Goal: Task Accomplishment & Management: Manage account settings

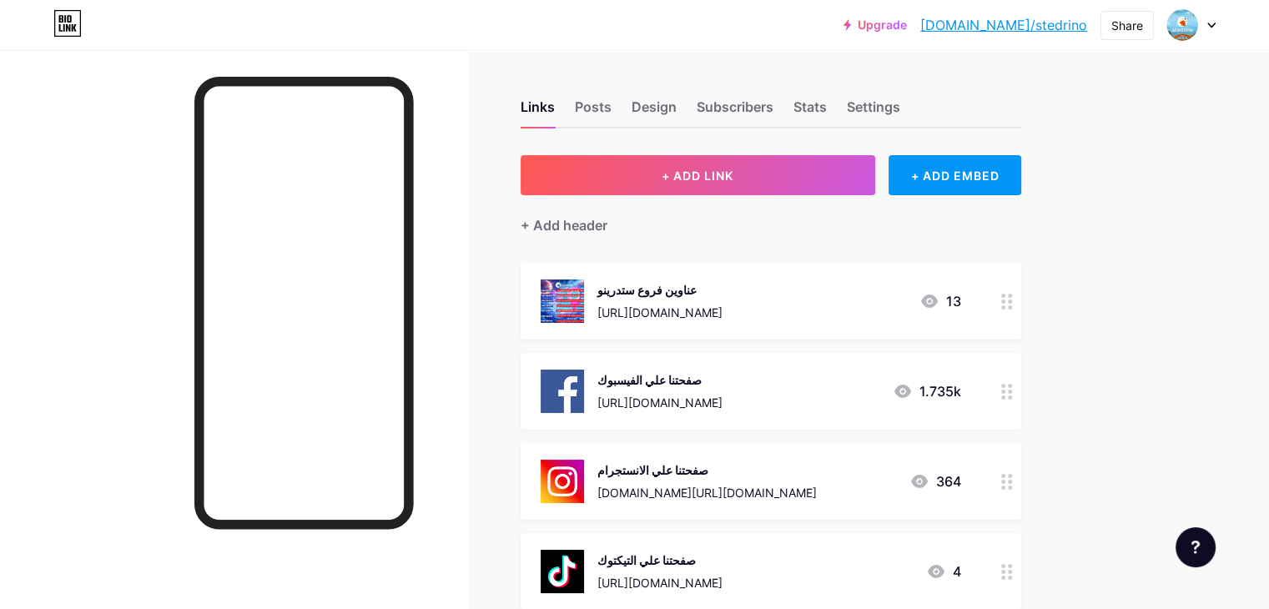
click at [962, 291] on div "13" at bounding box center [941, 301] width 42 height 20
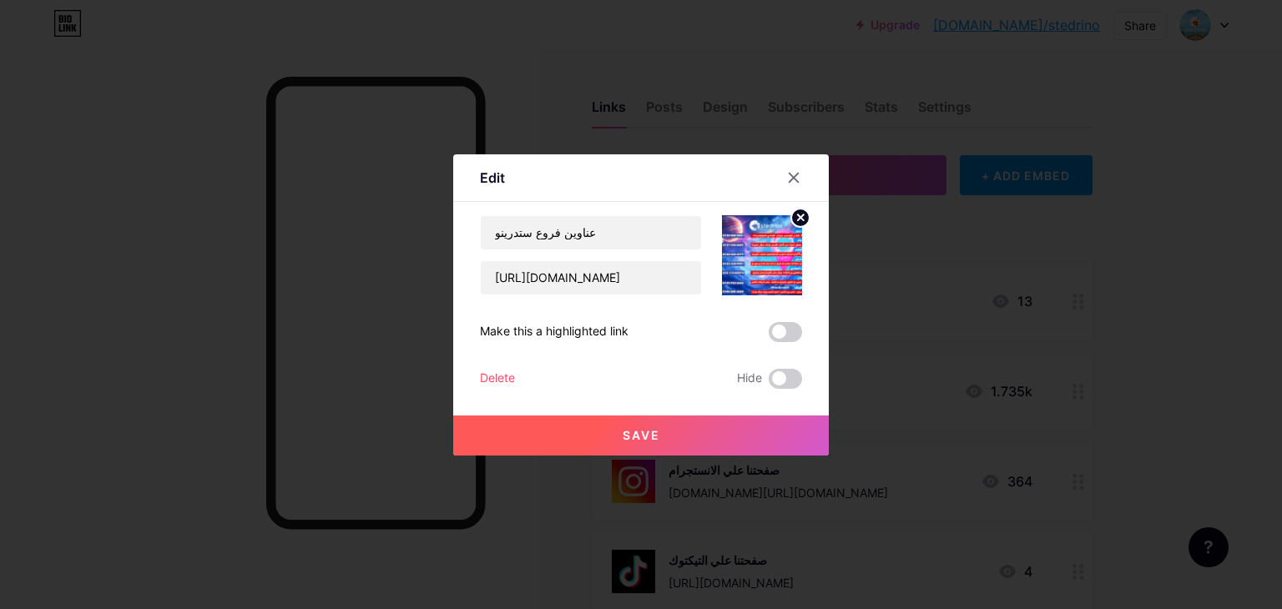
click at [1239, 351] on div at bounding box center [641, 304] width 1282 height 609
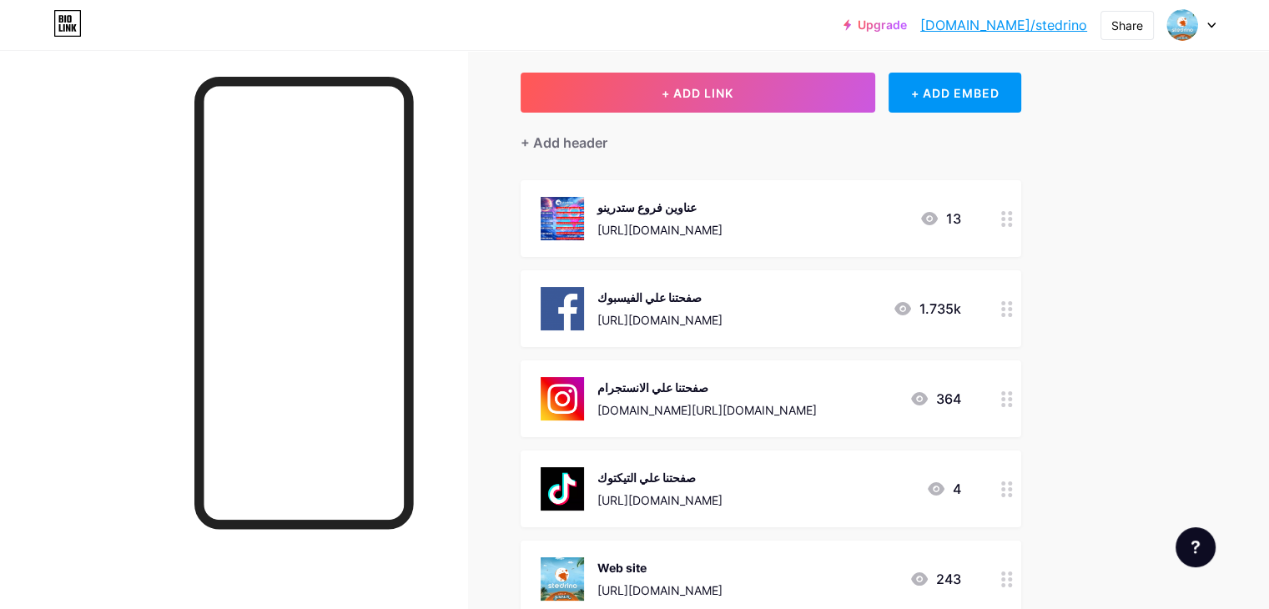
scroll to position [83, 0]
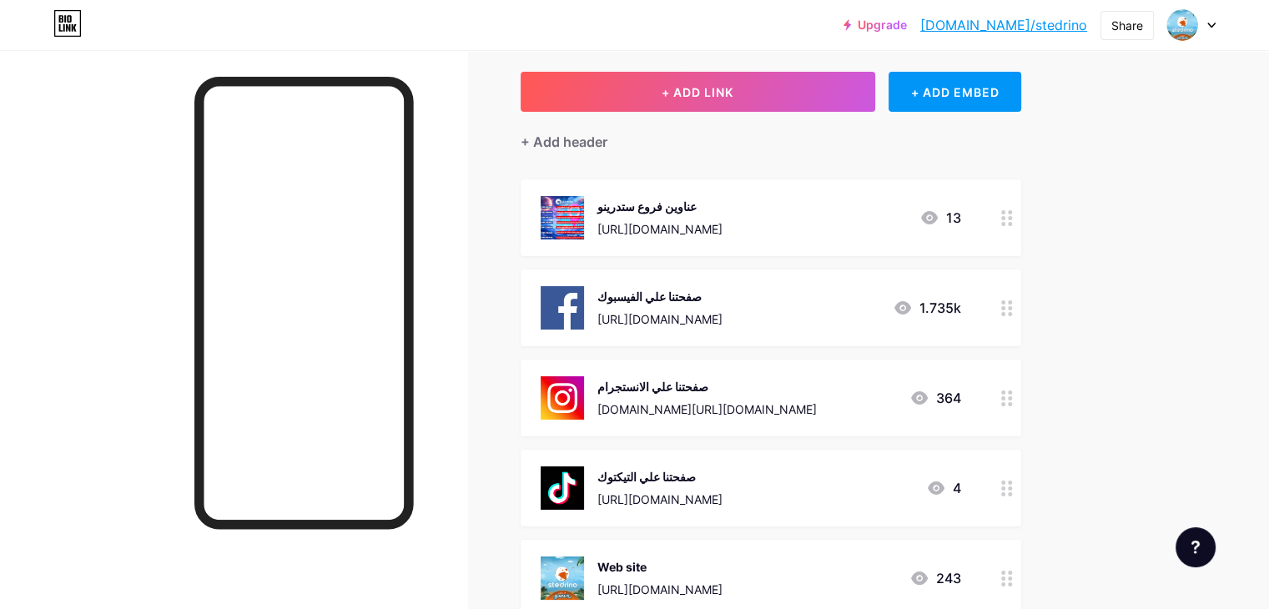
click at [917, 496] on div "صفحتنا علي التيكتوك [URL][DOMAIN_NAME] 4" at bounding box center [751, 488] width 421 height 43
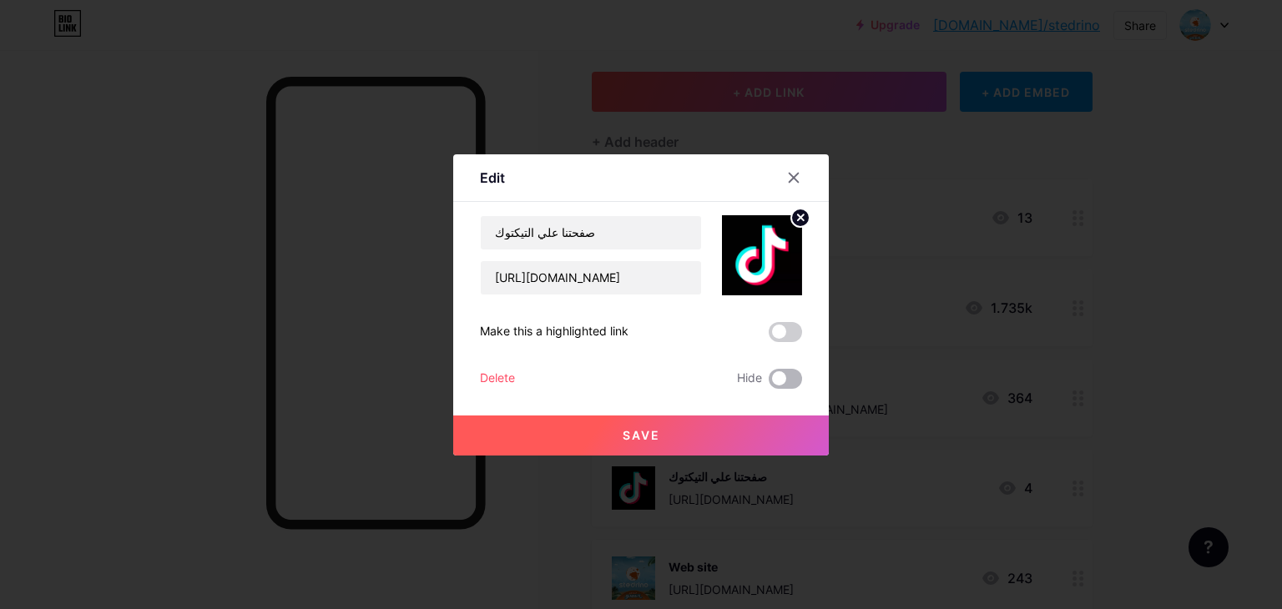
click at [798, 376] on span at bounding box center [785, 379] width 33 height 20
click at [769, 383] on input "checkbox" at bounding box center [769, 383] width 0 height 0
click at [761, 422] on button "Save" at bounding box center [641, 436] width 376 height 40
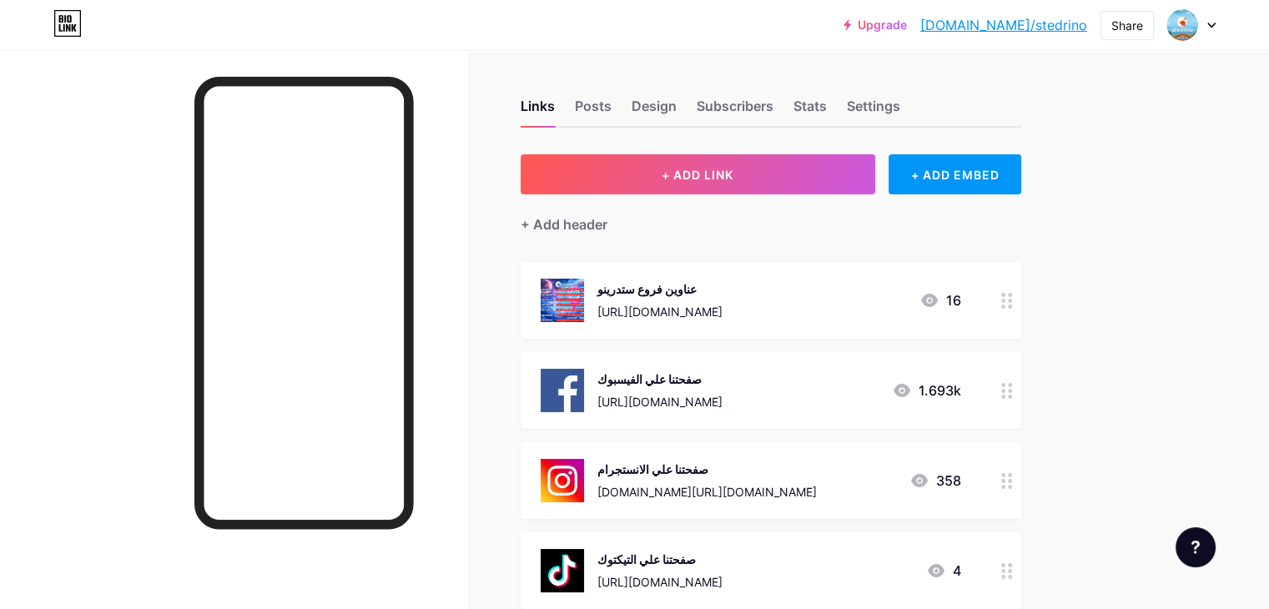
scroll to position [0, 0]
click at [858, 112] on div "Links Posts Design Subscribers Stats Settings" at bounding box center [771, 99] width 501 height 58
click at [827, 107] on div "Stats" at bounding box center [810, 112] width 33 height 30
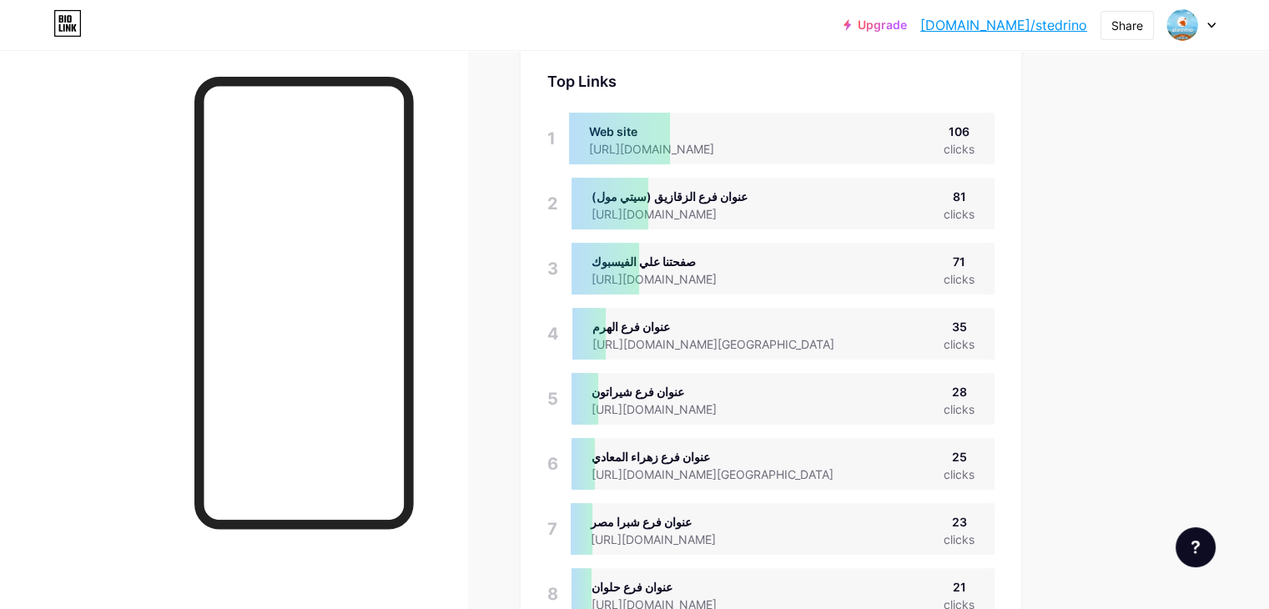
scroll to position [167, 0]
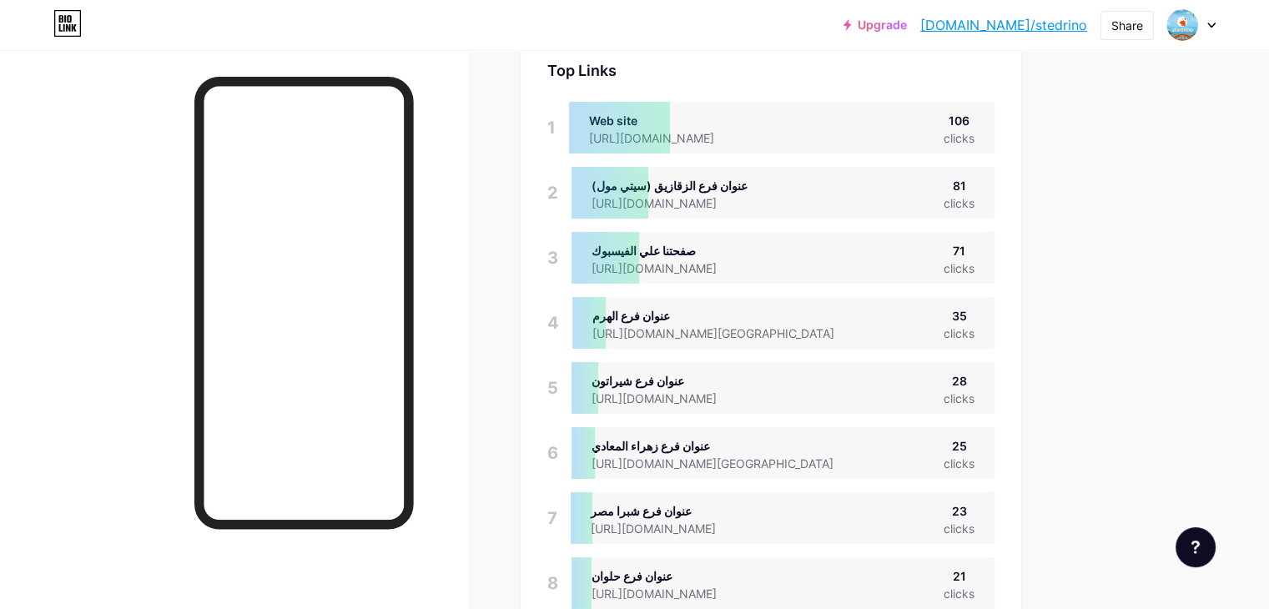
click at [965, 131] on div "Web site [URL][DOMAIN_NAME] 106 clicks" at bounding box center [782, 128] width 426 height 52
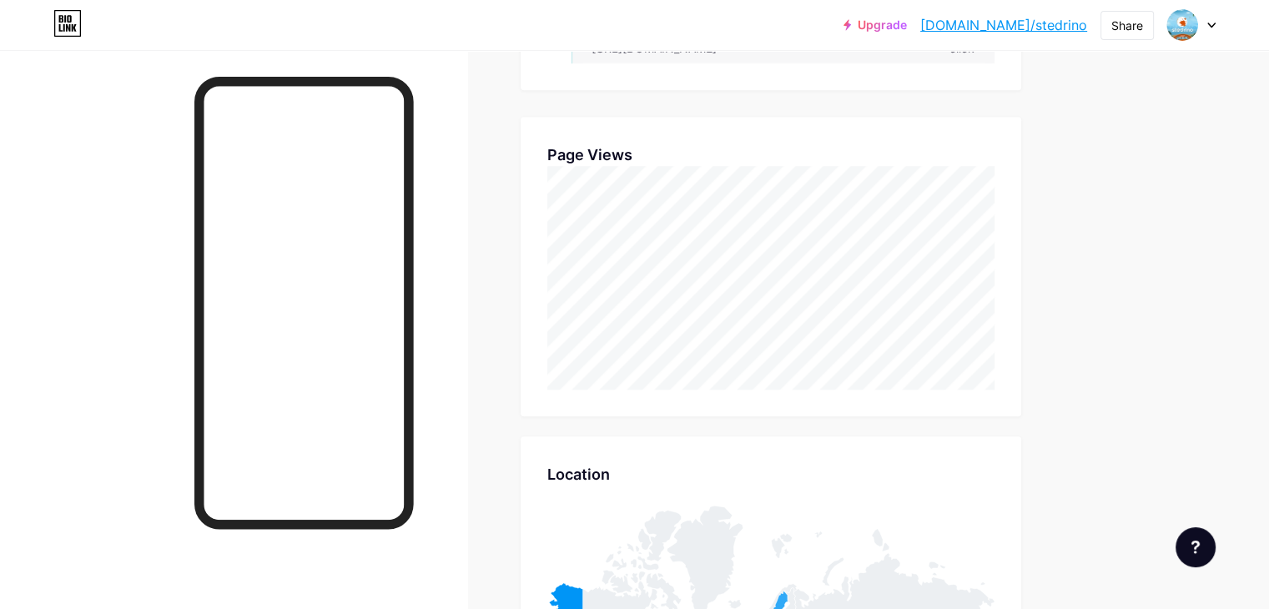
scroll to position [1623, 0]
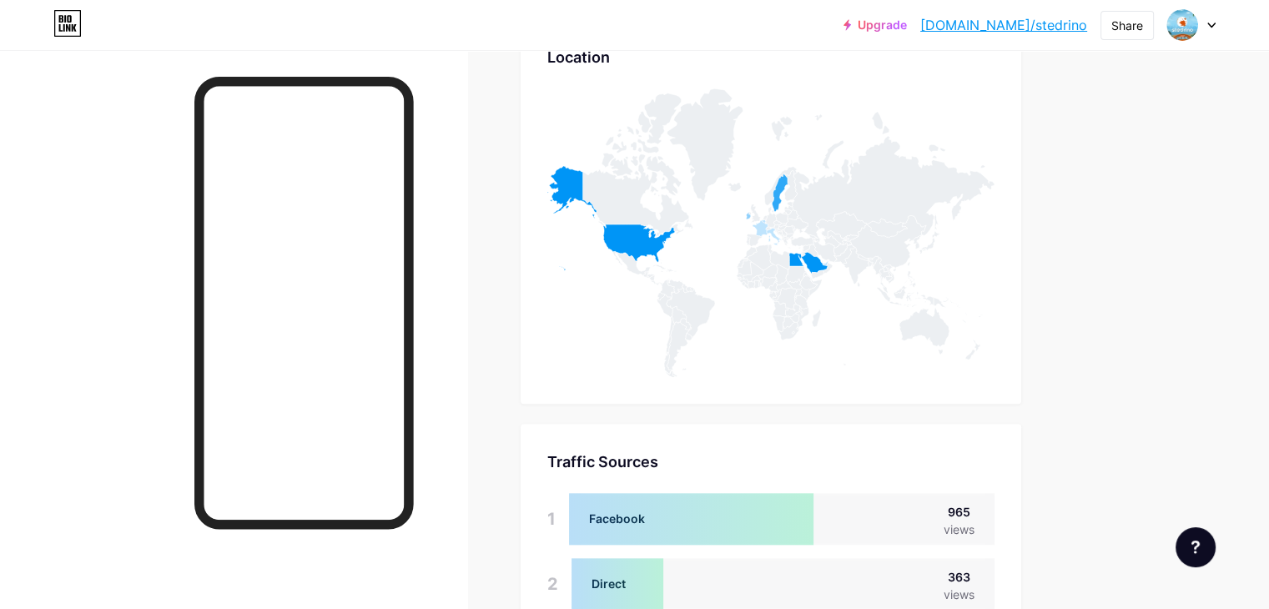
drag, startPoint x: 717, startPoint y: 280, endPoint x: 729, endPoint y: 307, distance: 29.9
click at [729, 307] on icon at bounding box center [771, 232] width 447 height 289
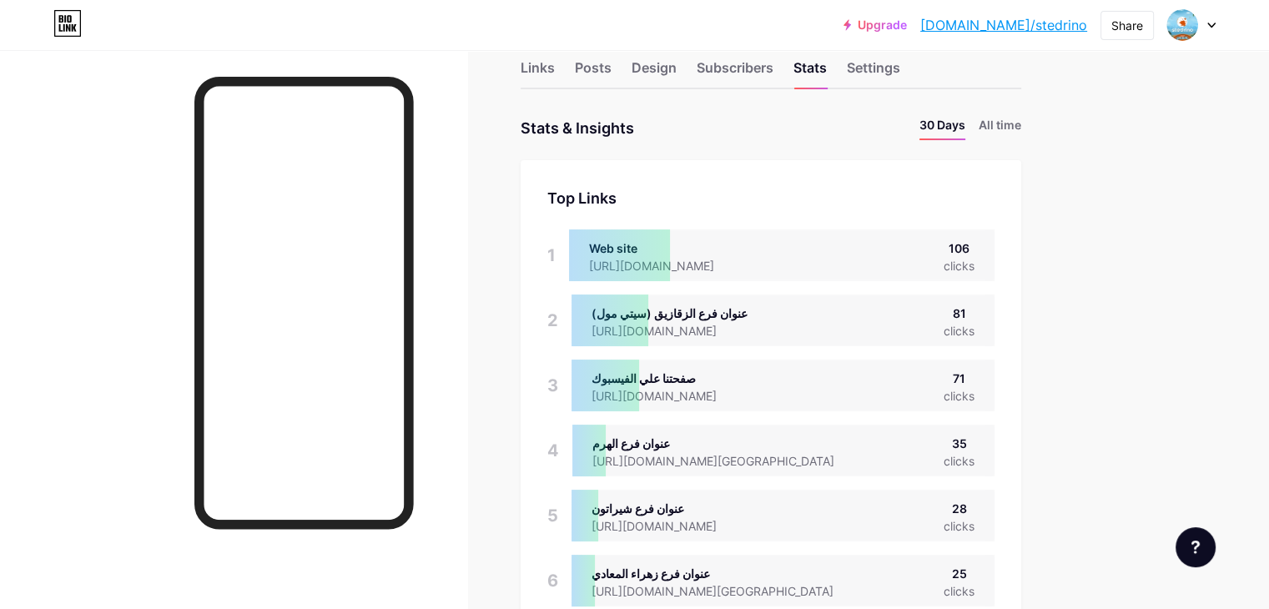
scroll to position [38, 0]
click at [1022, 118] on li "All time" at bounding box center [1000, 130] width 43 height 24
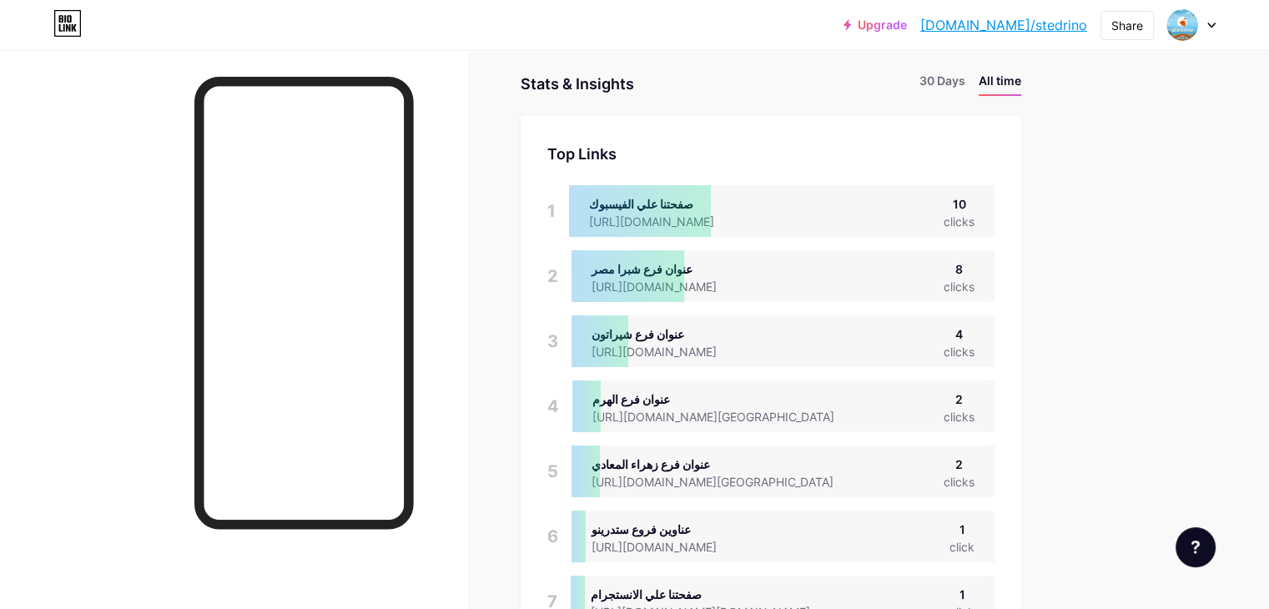
scroll to position [0, 0]
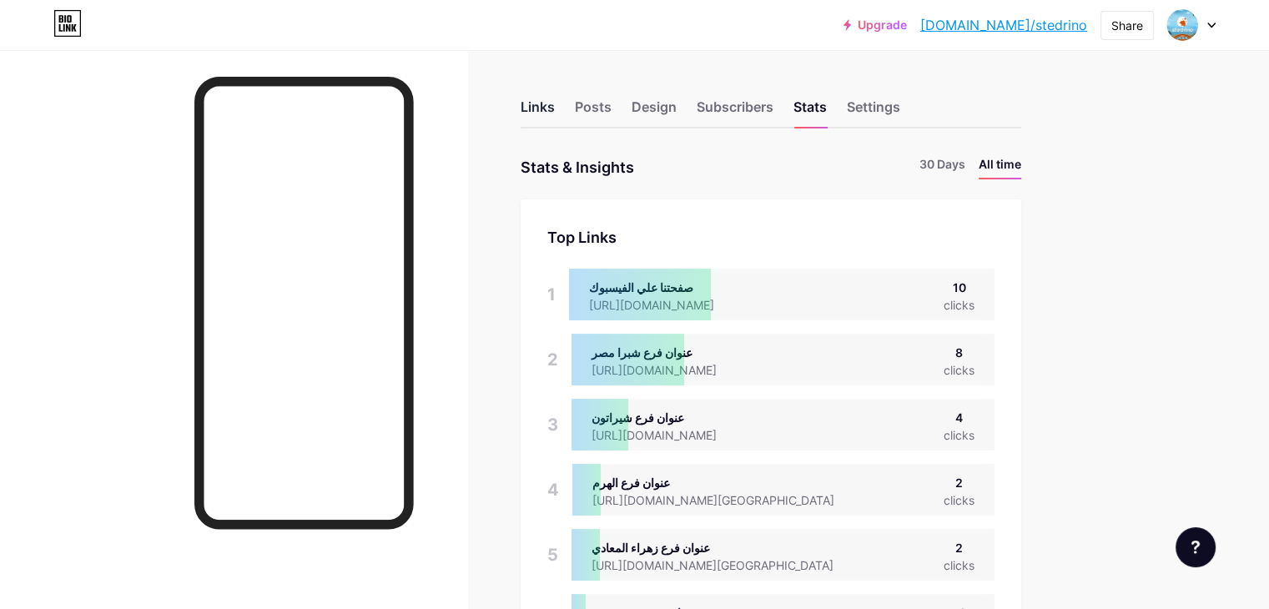
click at [555, 107] on div "Links" at bounding box center [538, 112] width 34 height 30
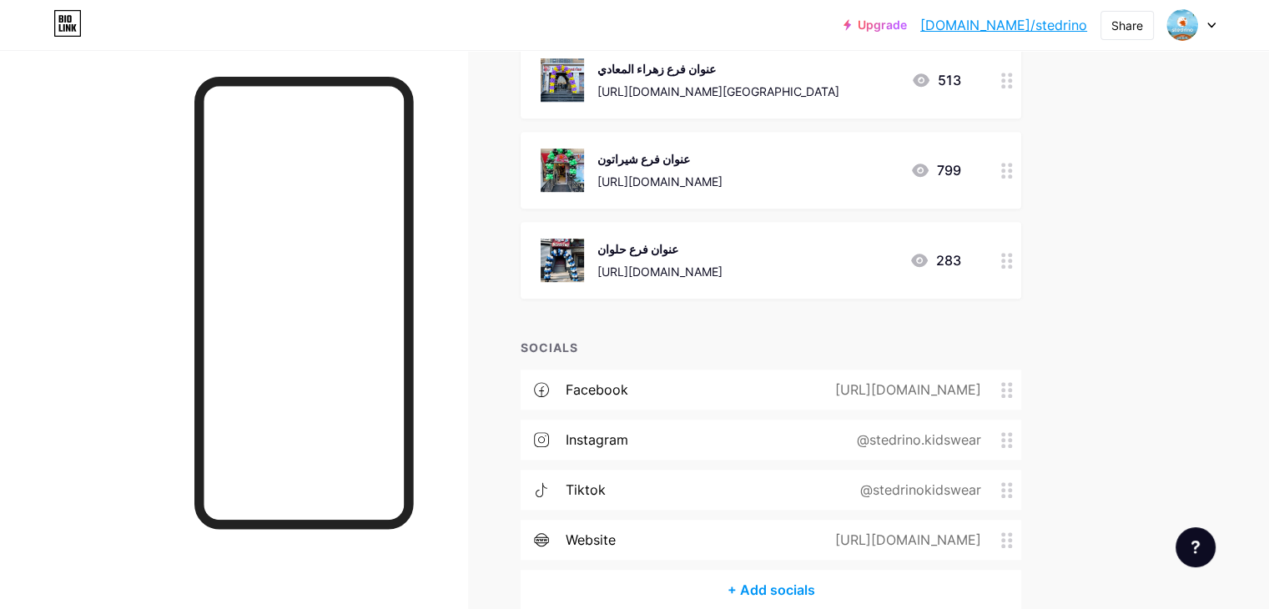
scroll to position [1122, 0]
click at [722, 388] on div "facebook [URL][DOMAIN_NAME]" at bounding box center [771, 391] width 501 height 40
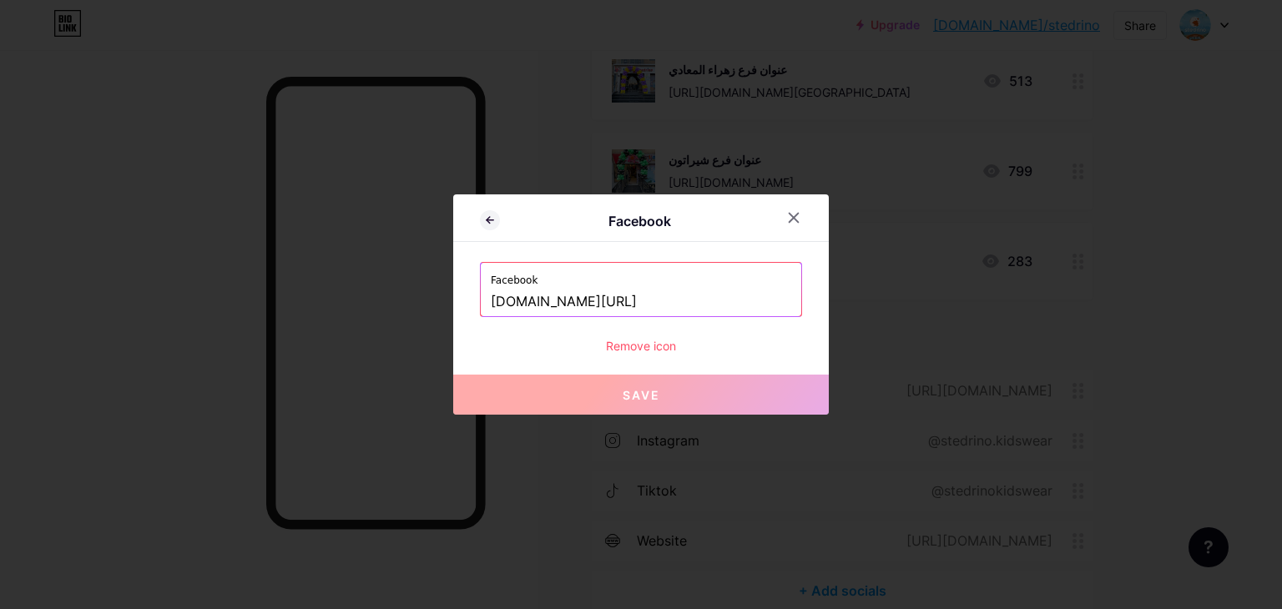
click at [1189, 318] on div at bounding box center [641, 304] width 1282 height 609
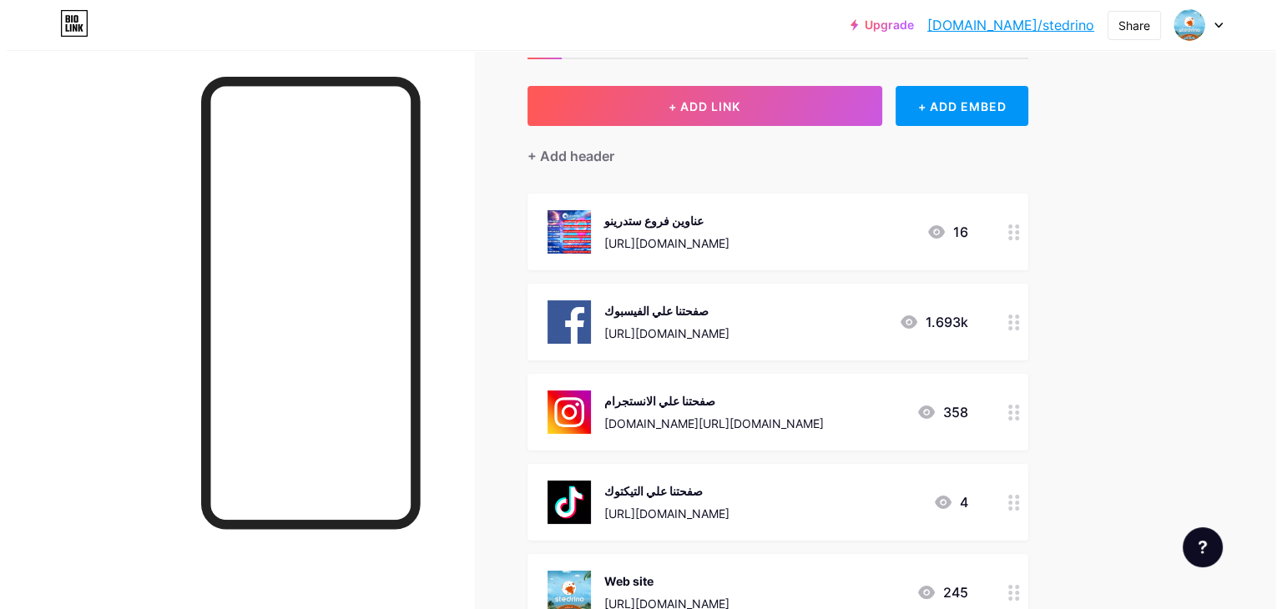
scroll to position [0, 0]
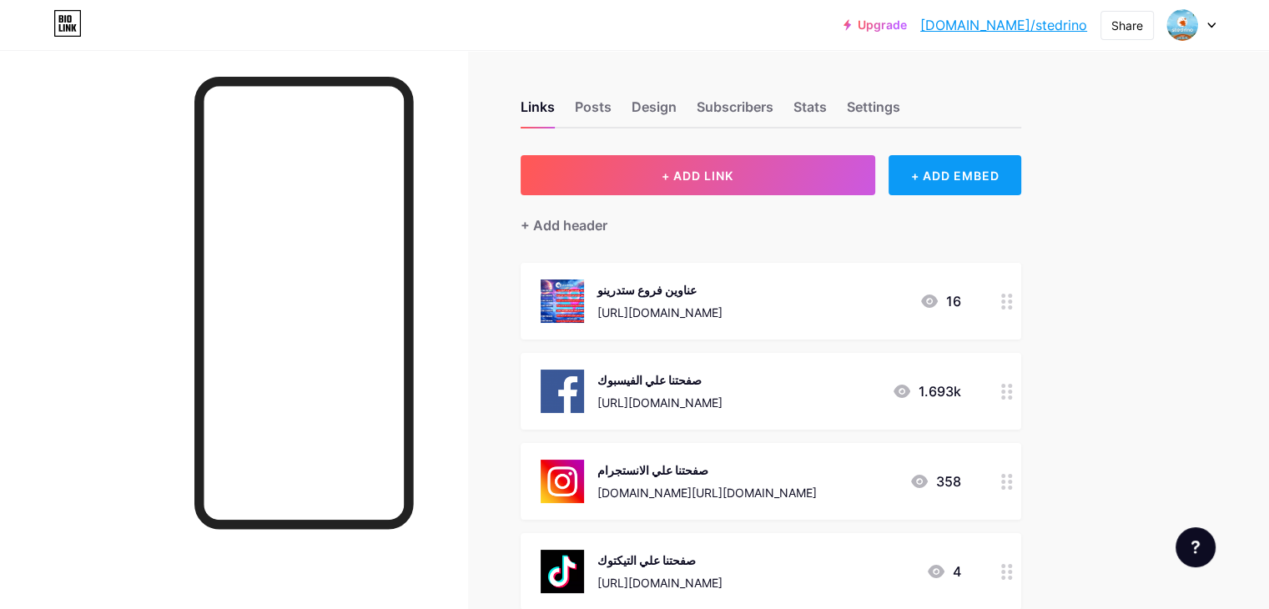
click at [1022, 174] on div "+ ADD EMBED" at bounding box center [955, 175] width 133 height 40
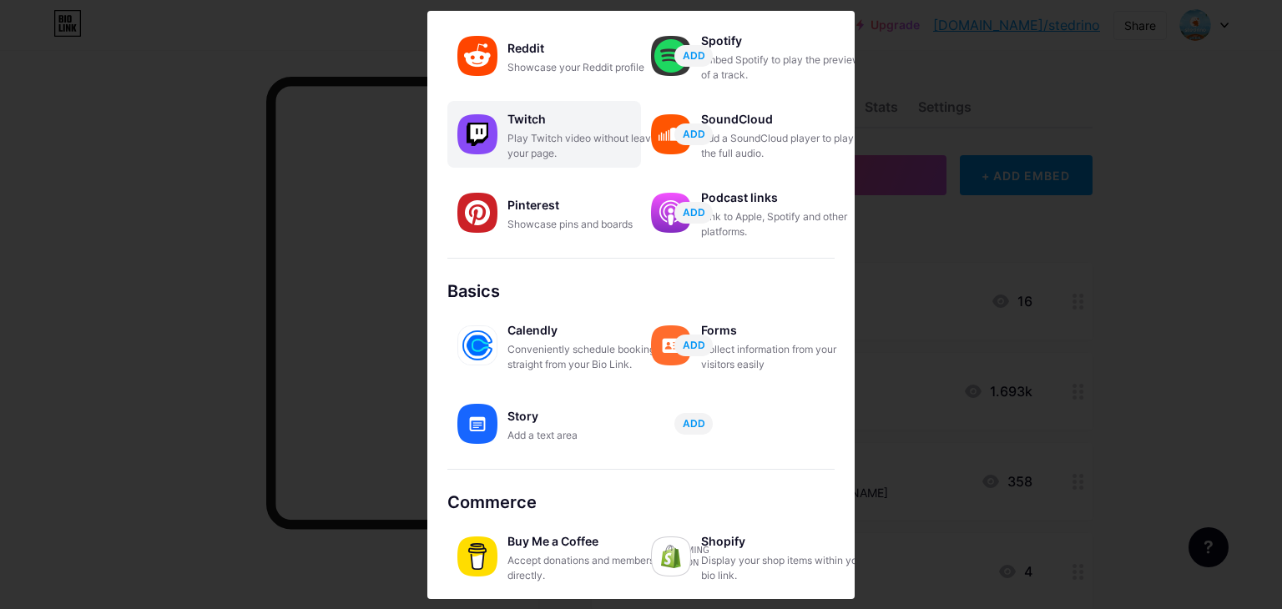
scroll to position [261, 0]
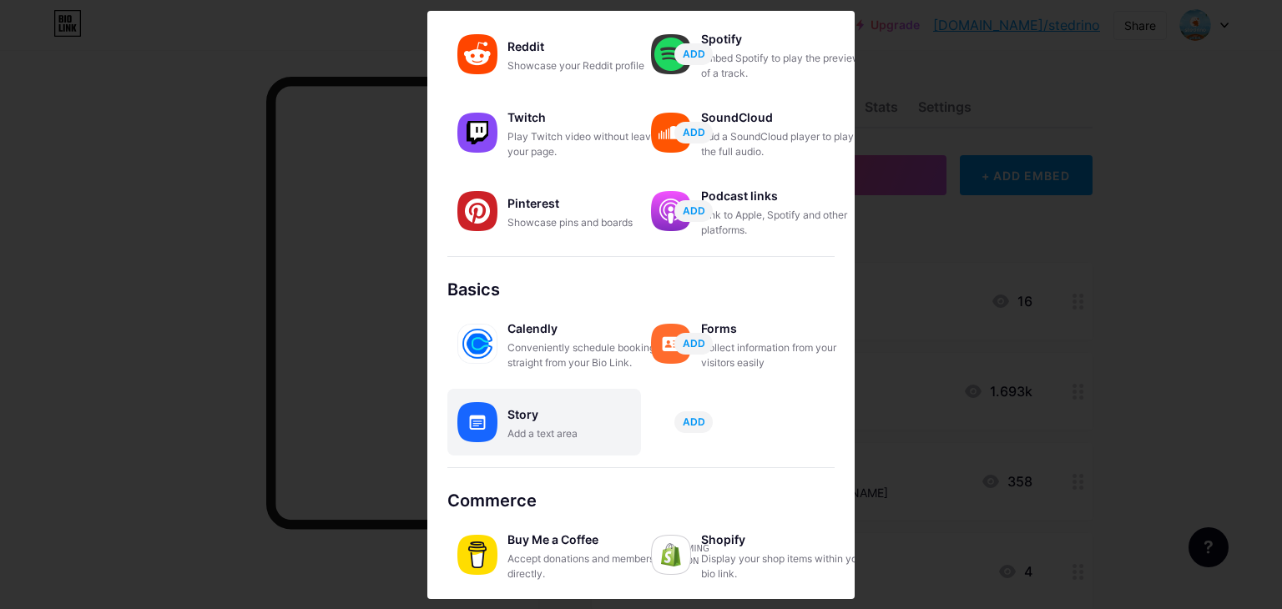
click at [563, 417] on div "Story" at bounding box center [590, 414] width 167 height 23
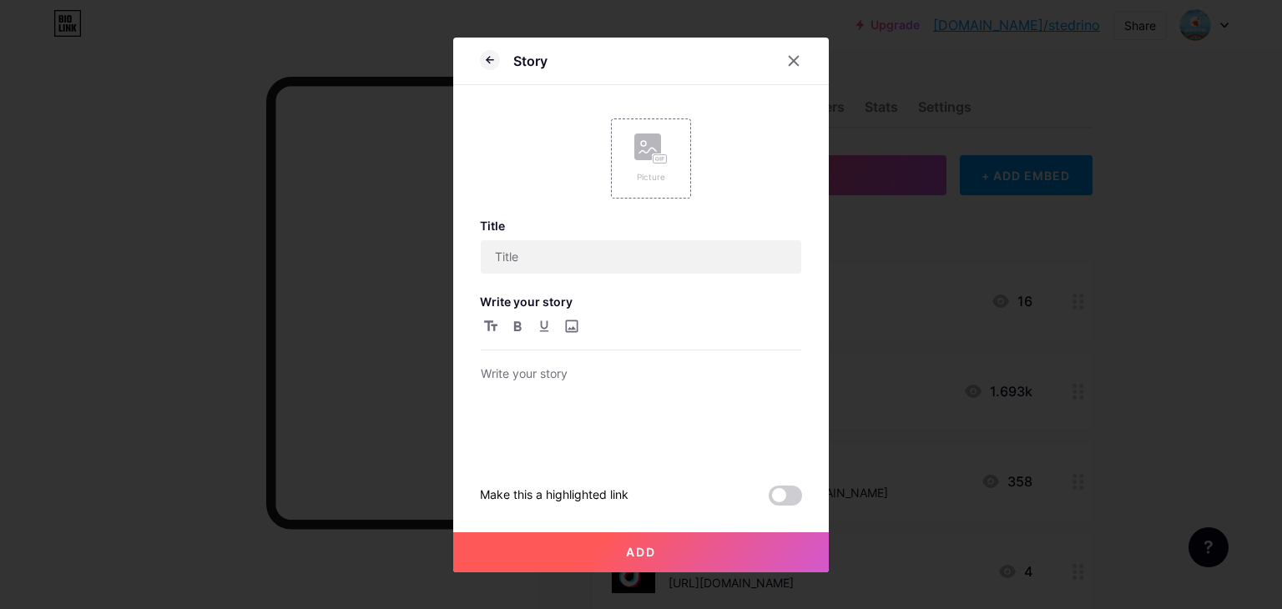
scroll to position [0, 0]
click at [630, 167] on div "Picture" at bounding box center [651, 159] width 80 height 80
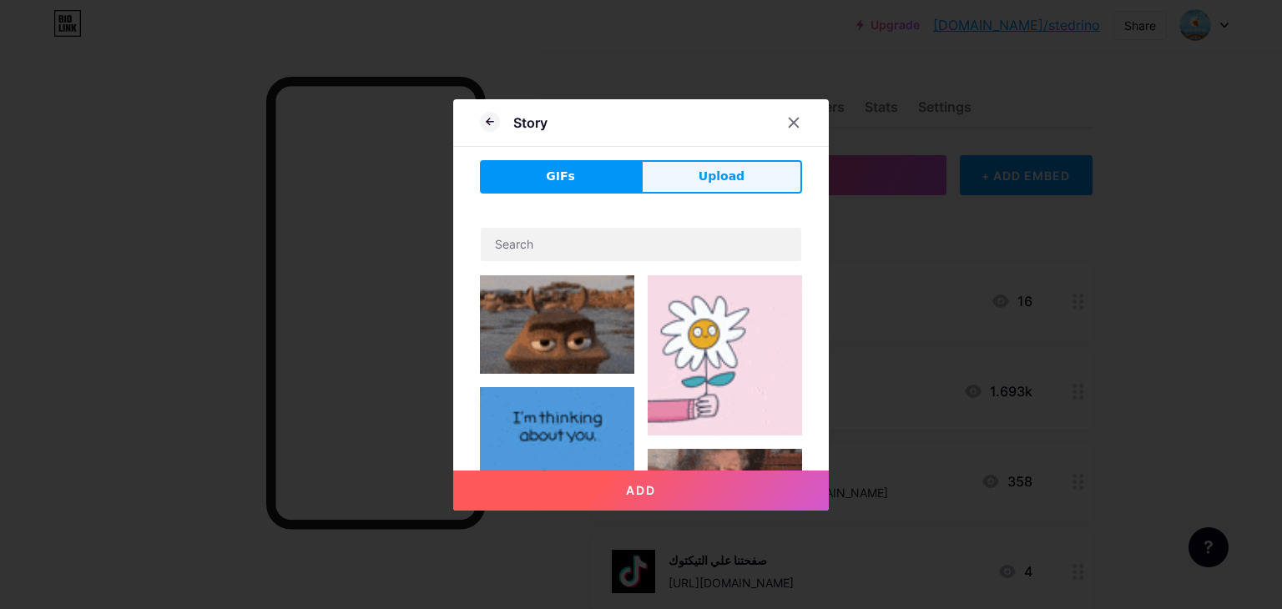
click at [656, 170] on button "Upload" at bounding box center [721, 176] width 161 height 33
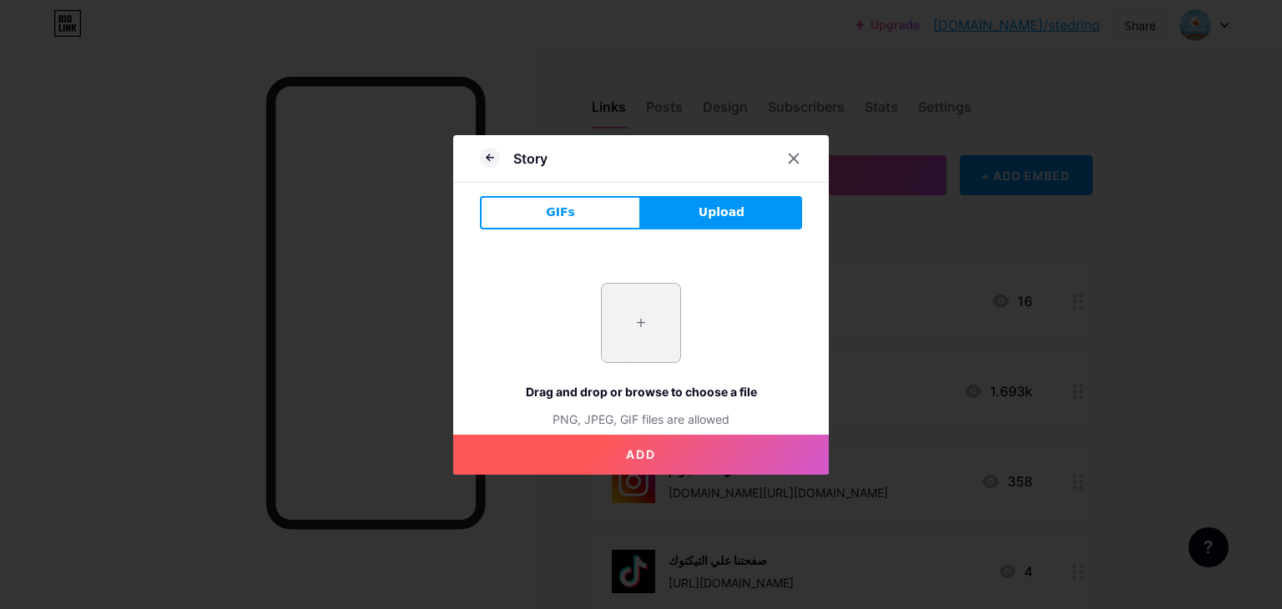
click at [613, 331] on input "file" at bounding box center [641, 323] width 78 height 78
click at [616, 298] on input "file" at bounding box center [641, 323] width 78 height 78
click at [698, 448] on button "Add" at bounding box center [641, 455] width 376 height 40
click at [651, 311] on input "file" at bounding box center [641, 323] width 78 height 78
type input "C:\fakepath\96321.png"
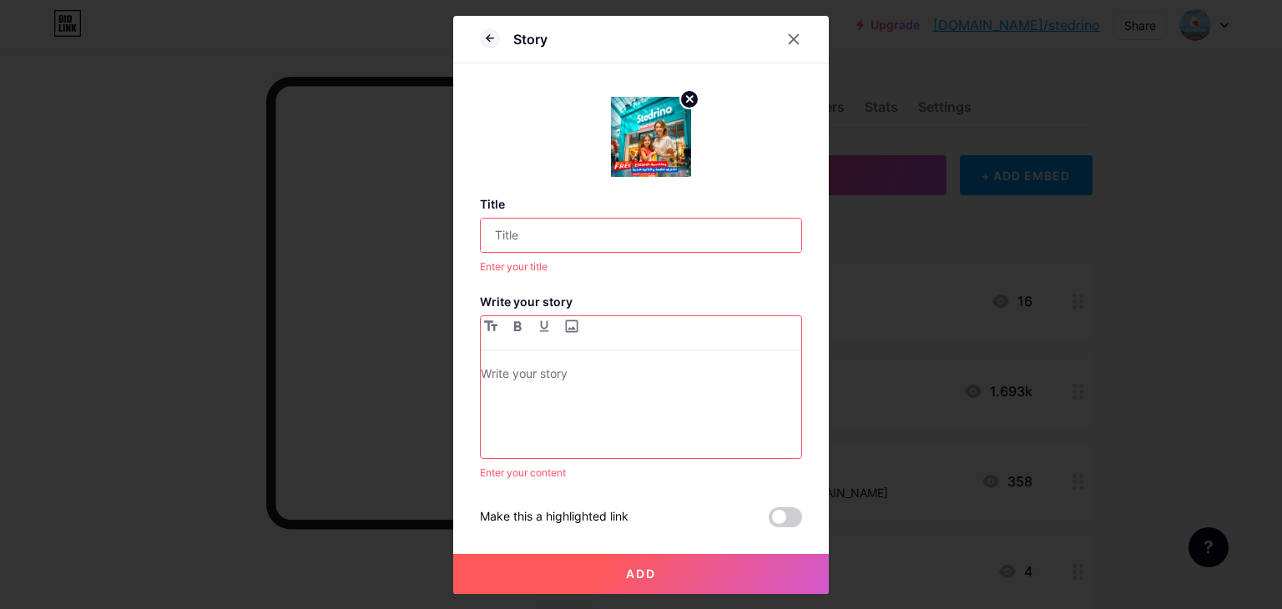
click at [684, 240] on input "text" at bounding box center [641, 235] width 321 height 33
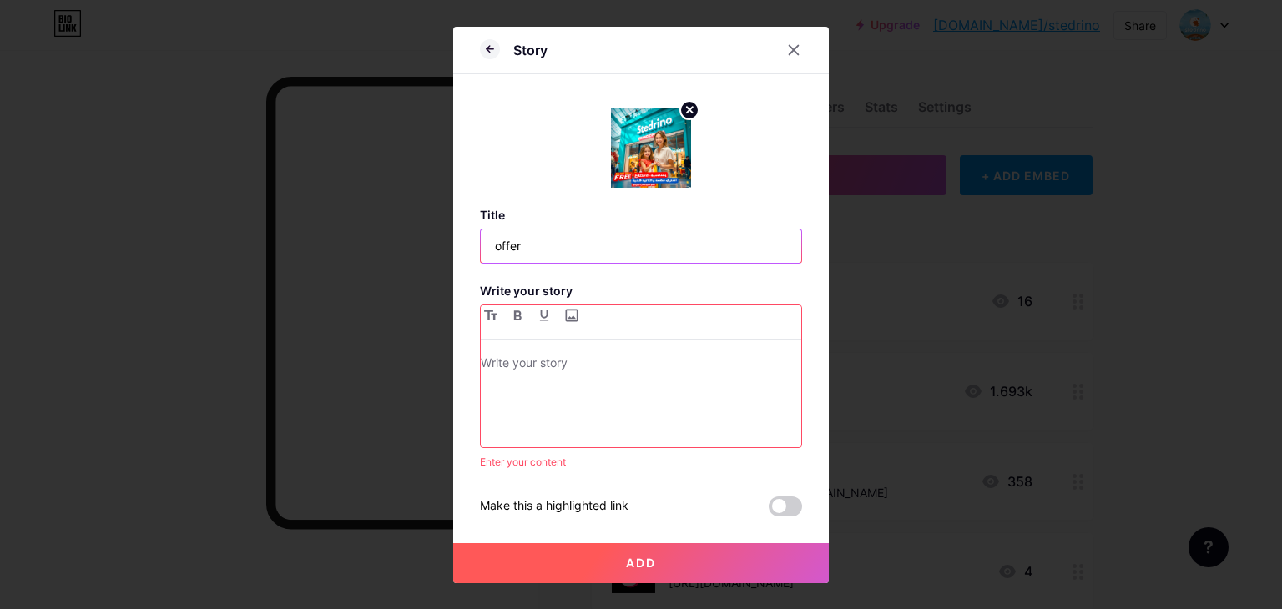
type input "offer"
click at [681, 552] on button "Add" at bounding box center [641, 563] width 376 height 40
click at [608, 382] on div at bounding box center [641, 400] width 321 height 94
click at [704, 366] on p at bounding box center [641, 364] width 321 height 23
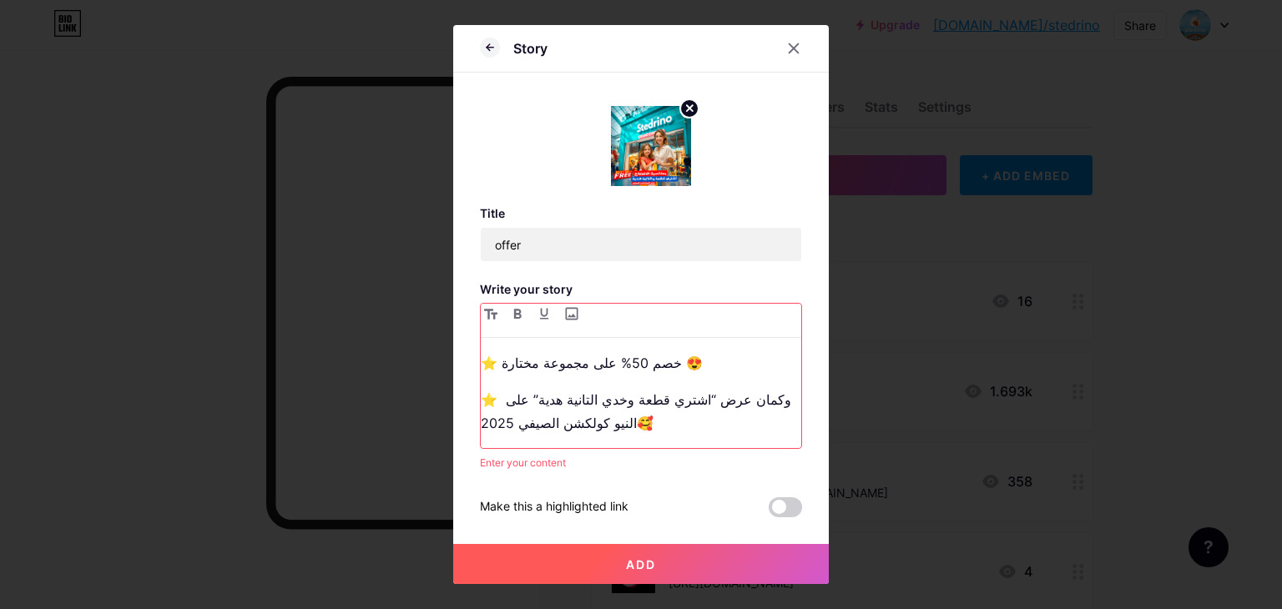
click at [682, 564] on button "Add" at bounding box center [641, 564] width 376 height 40
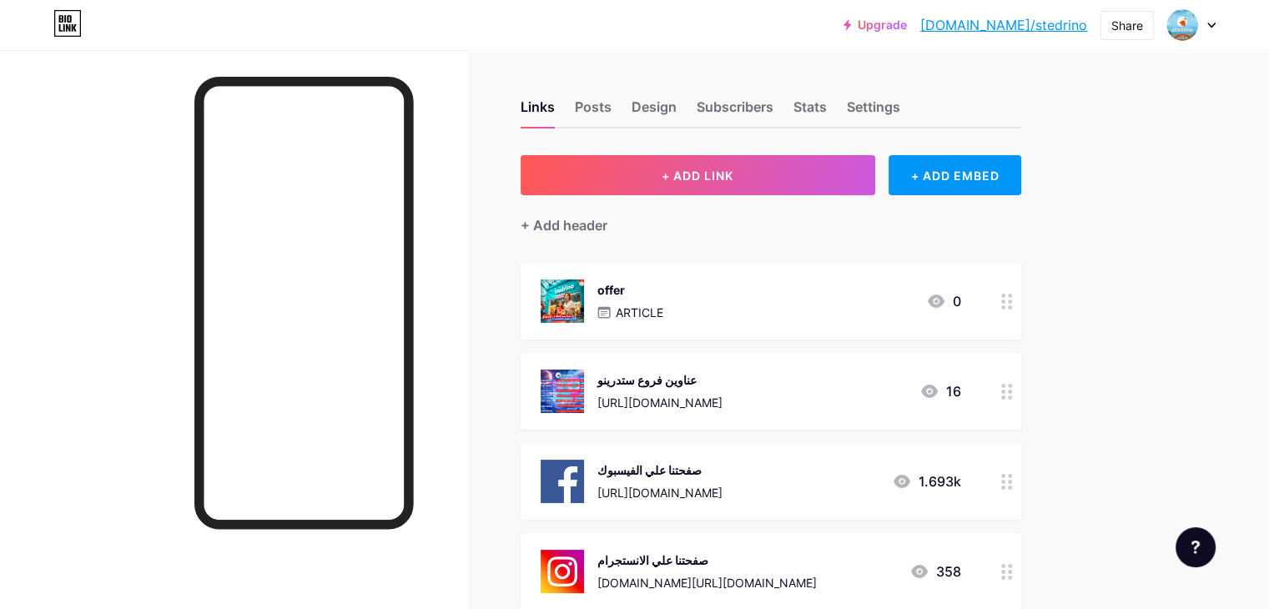
click at [664, 288] on div "offer" at bounding box center [631, 290] width 66 height 18
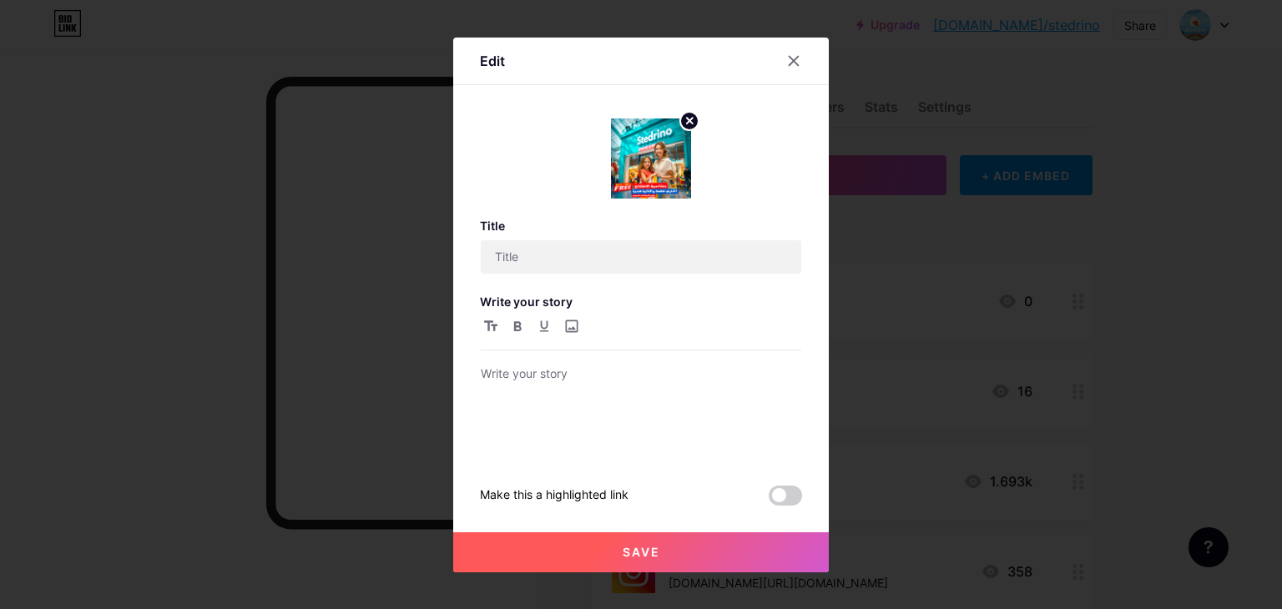
type input "offer"
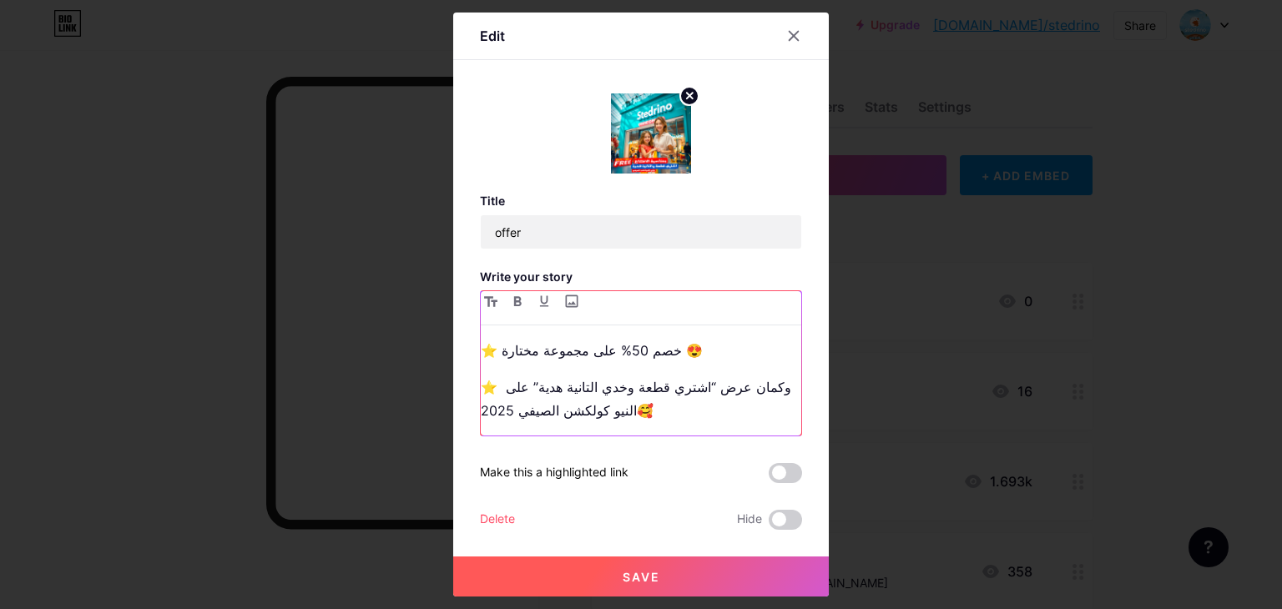
click at [700, 356] on p "⭐️ خصم 50% على مجموعة مختارة 😍" at bounding box center [641, 350] width 321 height 23
click at [720, 408] on p "⭐ وكمان عرض “اشتري قطعة وخدي التانية هدية” على النيو كولكشن الصيفي 2025🥰" at bounding box center [641, 399] width 321 height 47
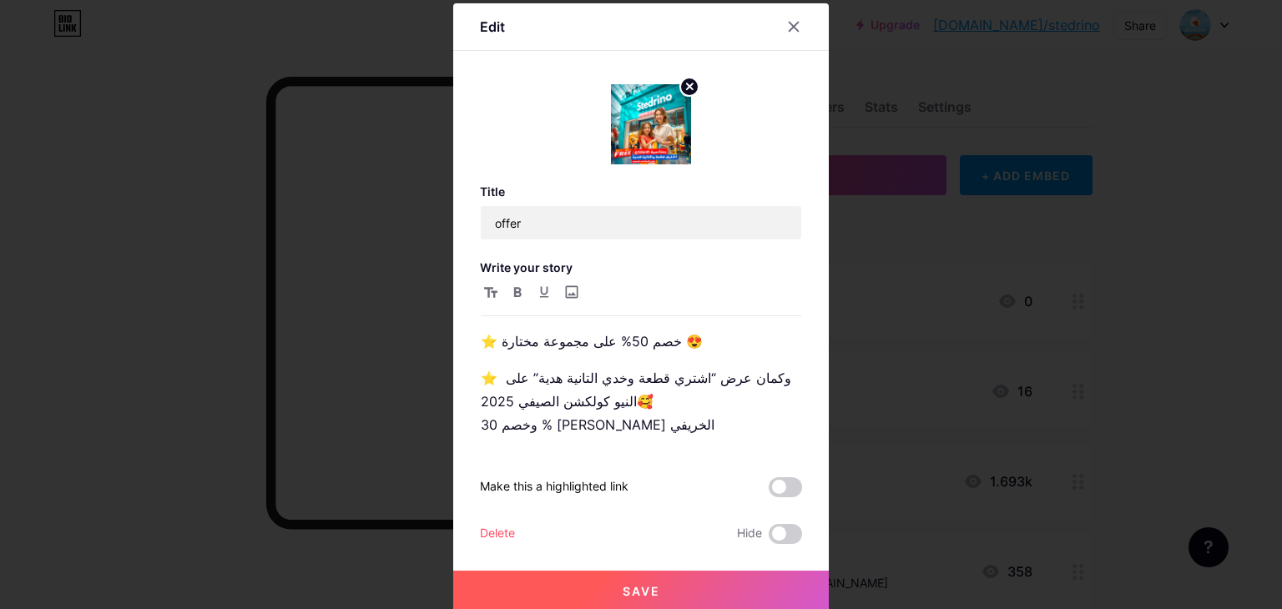
click at [721, 588] on button "Save" at bounding box center [641, 591] width 376 height 40
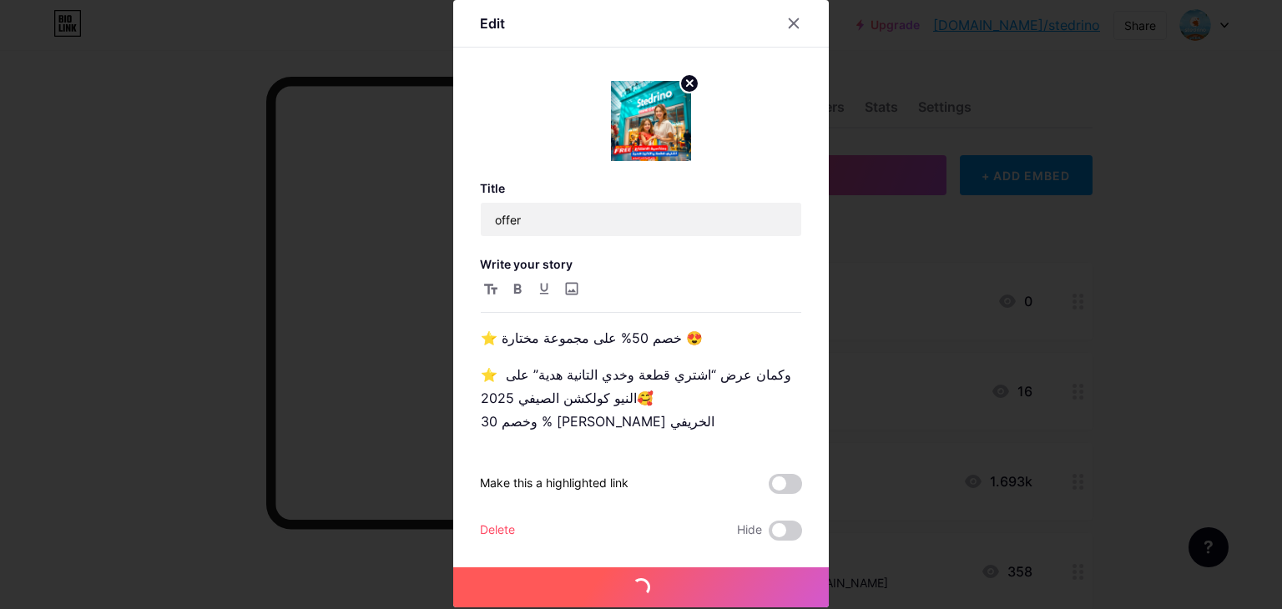
scroll to position [4, 0]
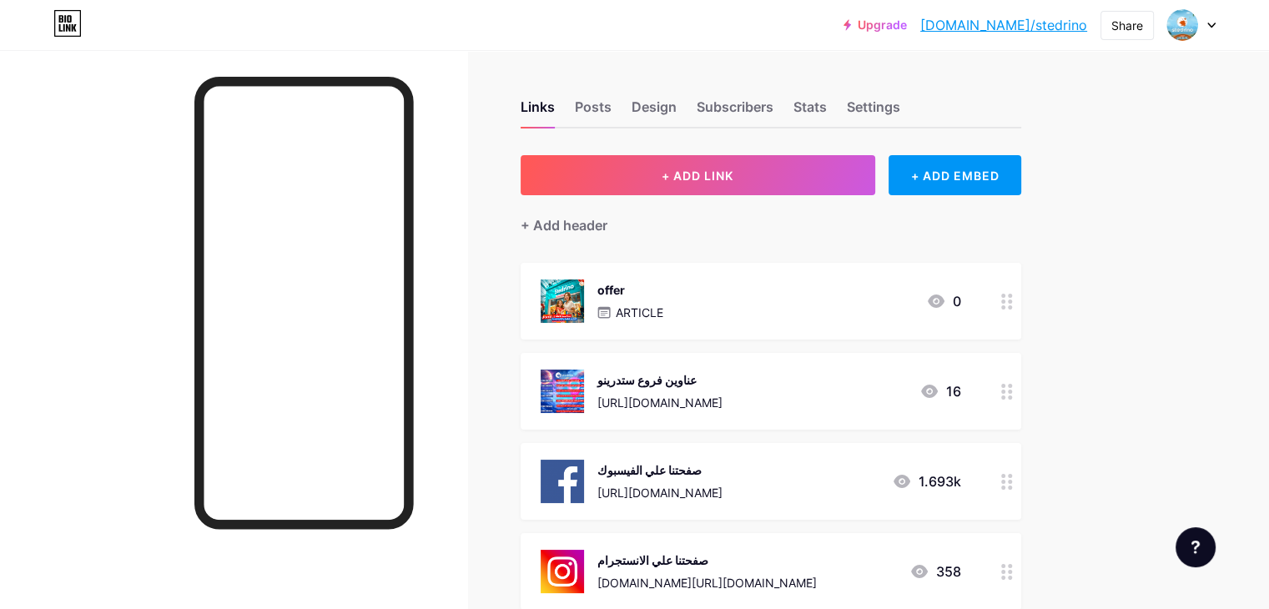
click at [1023, 23] on link "[DOMAIN_NAME]/stedrino" at bounding box center [1004, 25] width 167 height 20
click at [759, 288] on div "offer ARTICLE 0" at bounding box center [751, 301] width 421 height 43
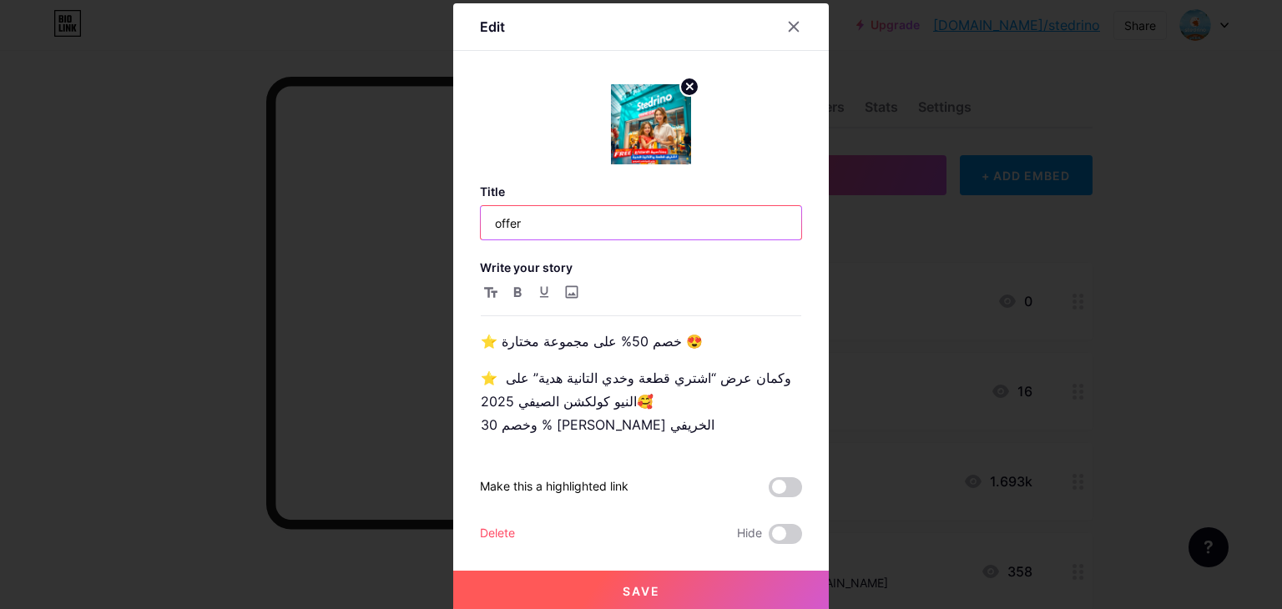
click at [635, 236] on input "offer" at bounding box center [641, 222] width 321 height 33
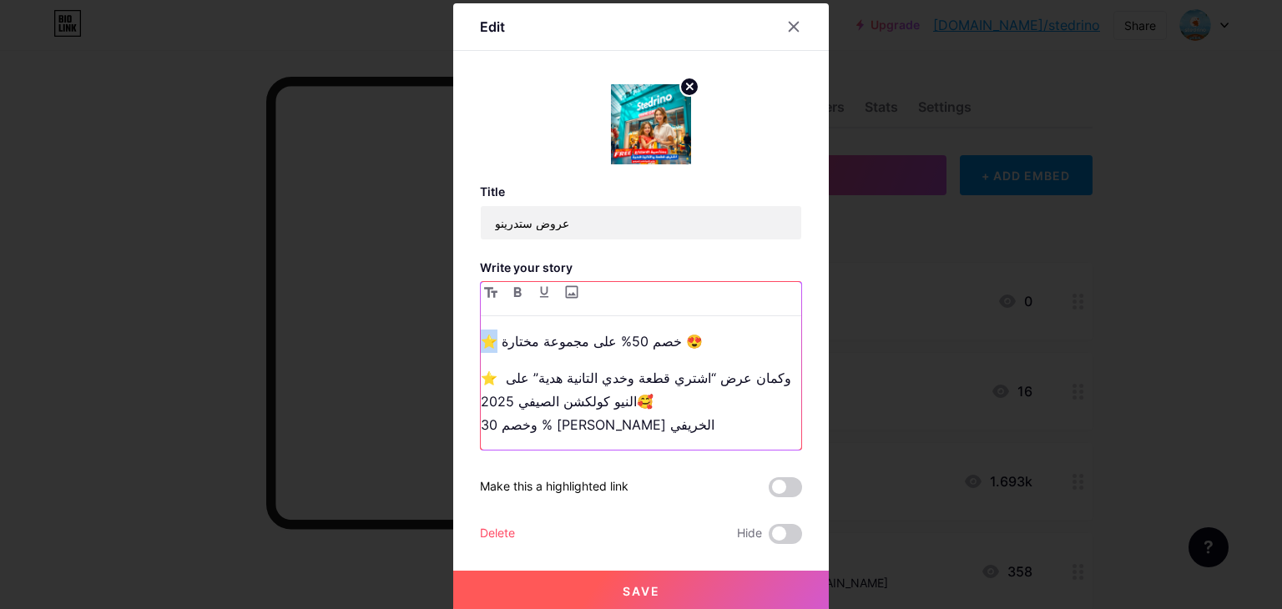
drag, startPoint x: 492, startPoint y: 344, endPoint x: 466, endPoint y: 345, distance: 25.9
click at [466, 345] on div "Edit Title عروض ستدرينو Write your story ⭐️ خصم 50% على مجموعة مختارة 😍 ⭐ وكمان…" at bounding box center [641, 307] width 376 height 608
copy p "⭐️"
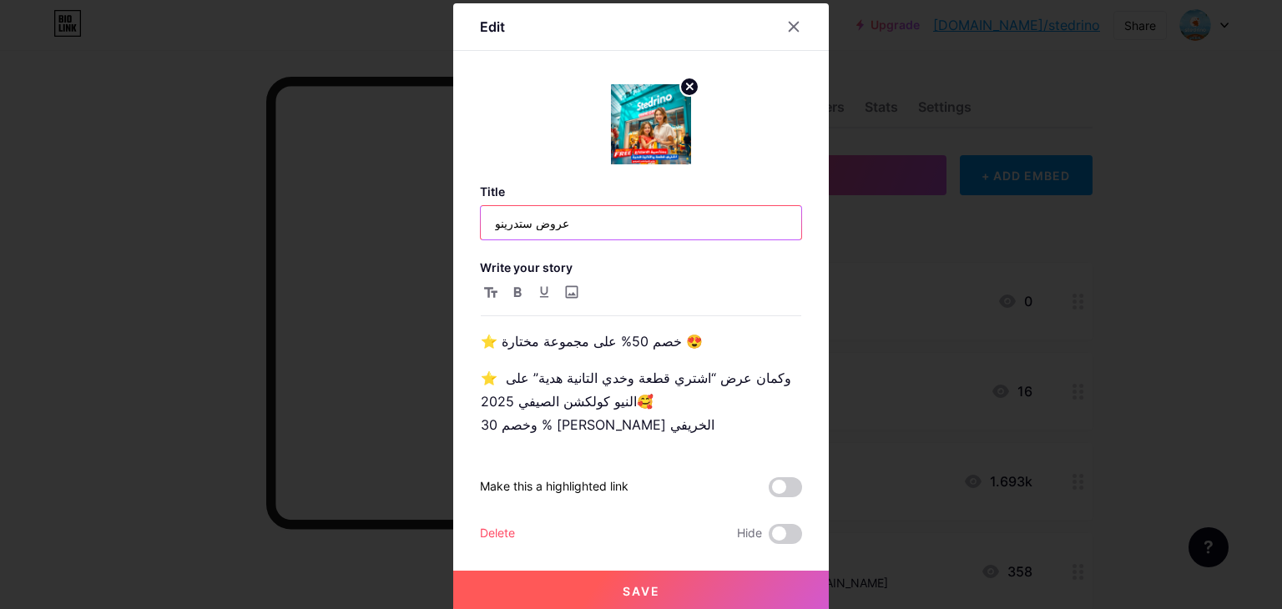
click at [589, 214] on input "عروض ستدرينو" at bounding box center [641, 222] width 321 height 33
paste input "⭐️"
type input "⭐️عروض ستدرينو"
click at [669, 577] on button "Save" at bounding box center [641, 591] width 376 height 40
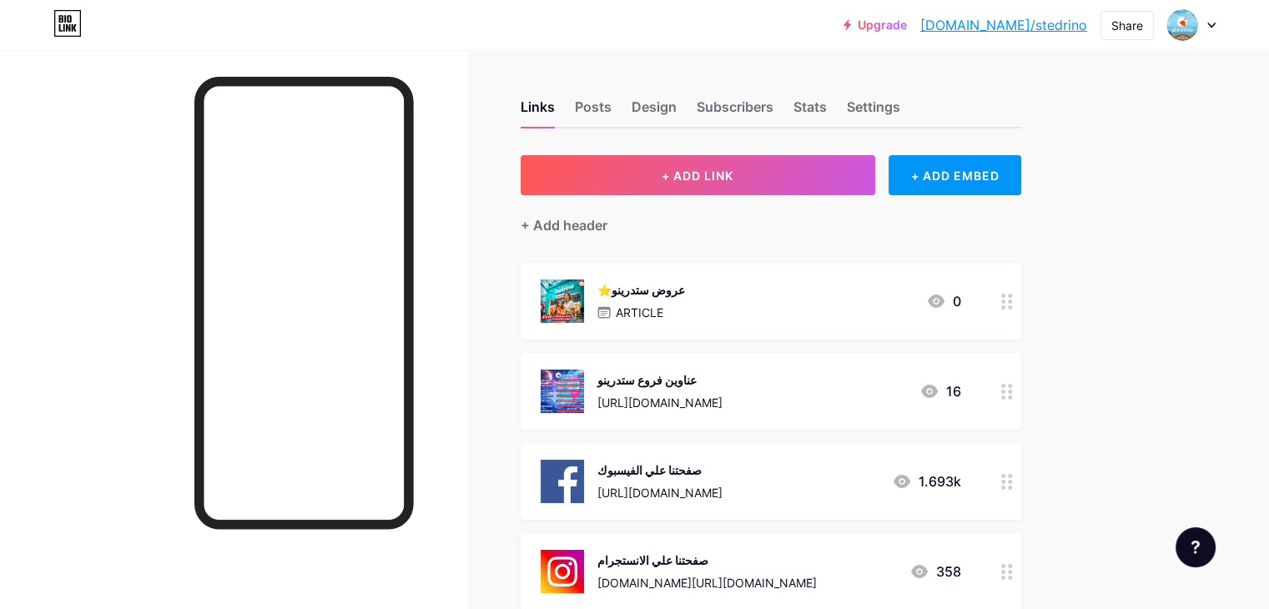
click at [685, 318] on div "ARTICLE" at bounding box center [642, 313] width 88 height 18
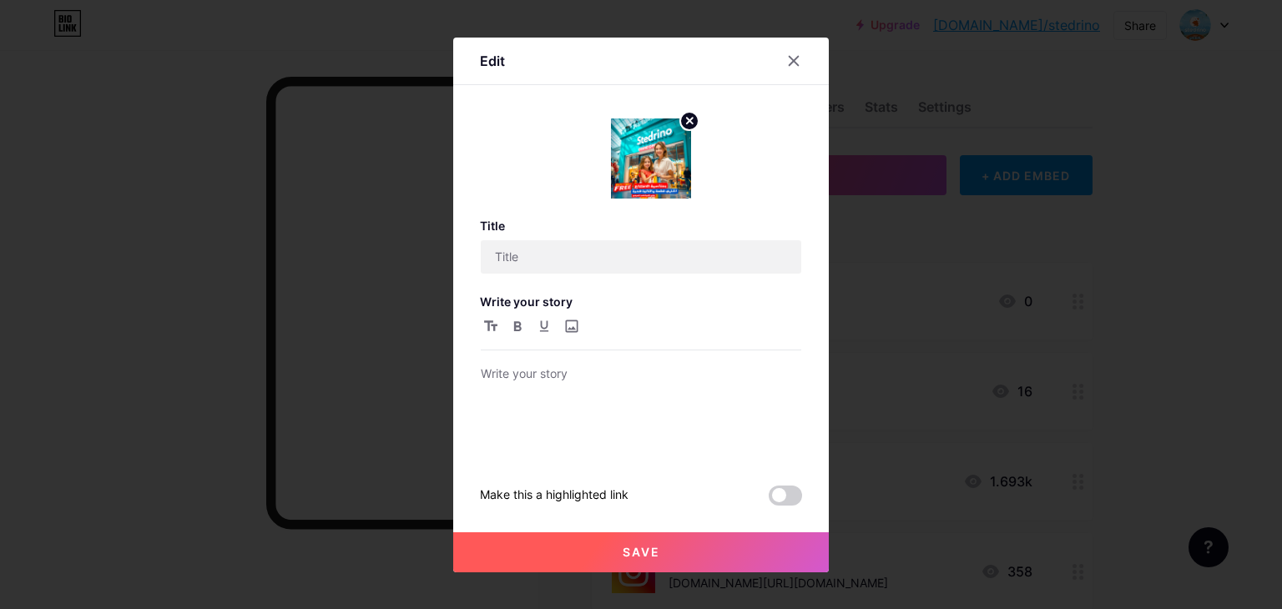
type input "⭐️عروض ستدرينو"
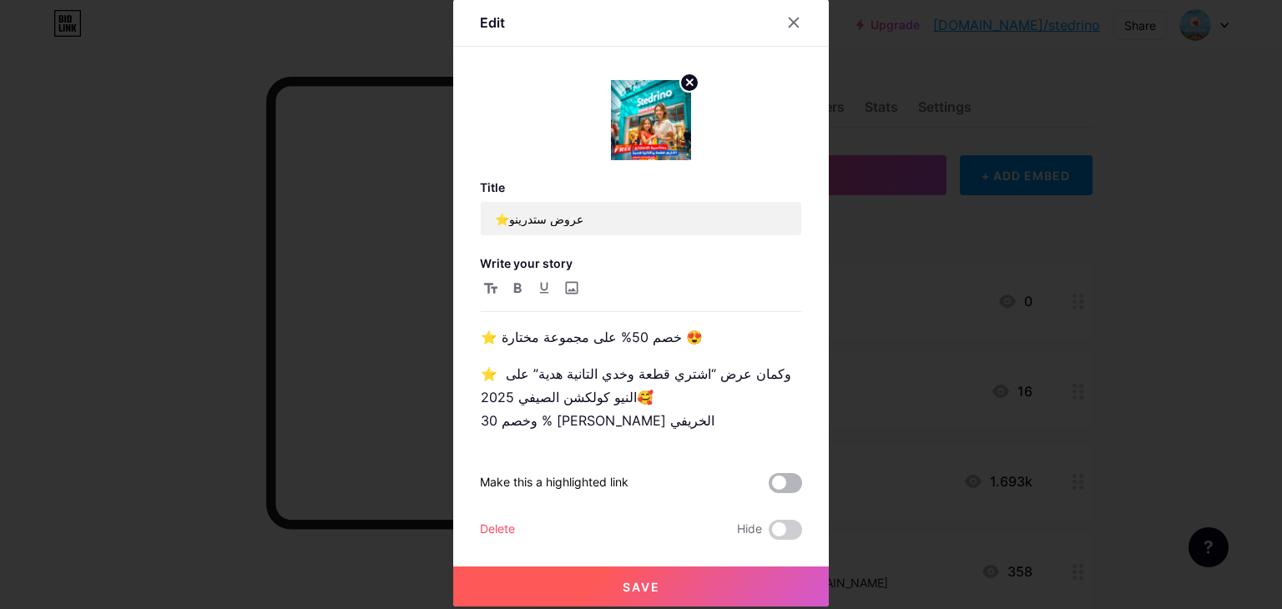
click at [775, 477] on span at bounding box center [785, 483] width 33 height 20
click at [769, 487] on input "checkbox" at bounding box center [769, 487] width 0 height 0
click at [724, 573] on button "Save" at bounding box center [641, 587] width 376 height 40
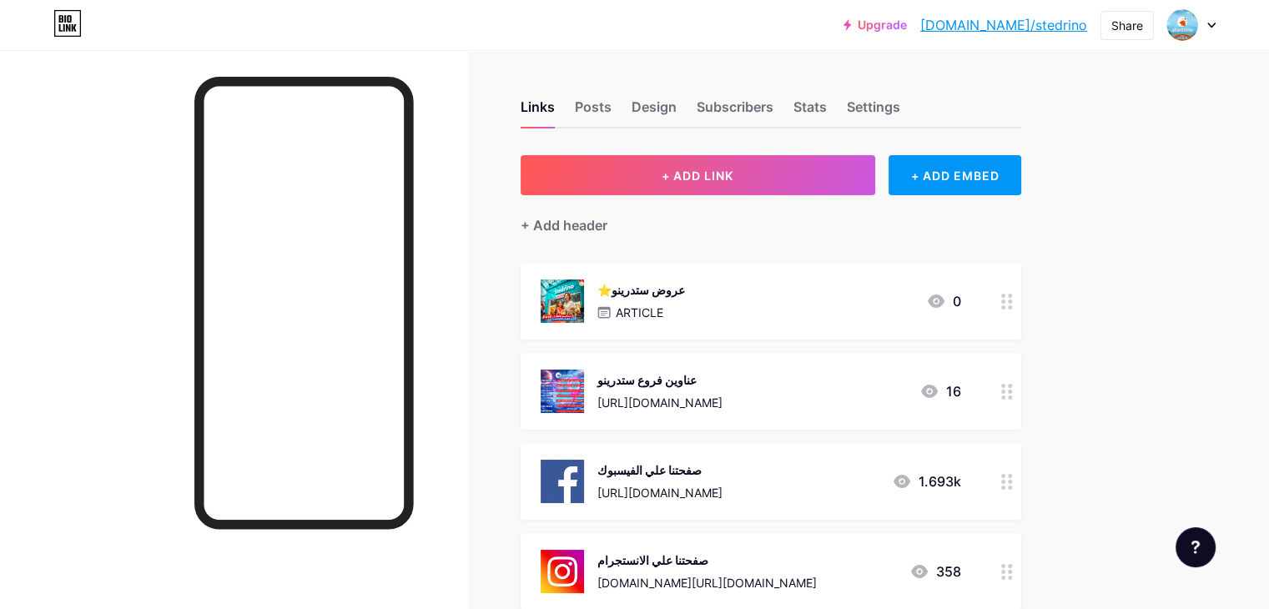
scroll to position [83, 0]
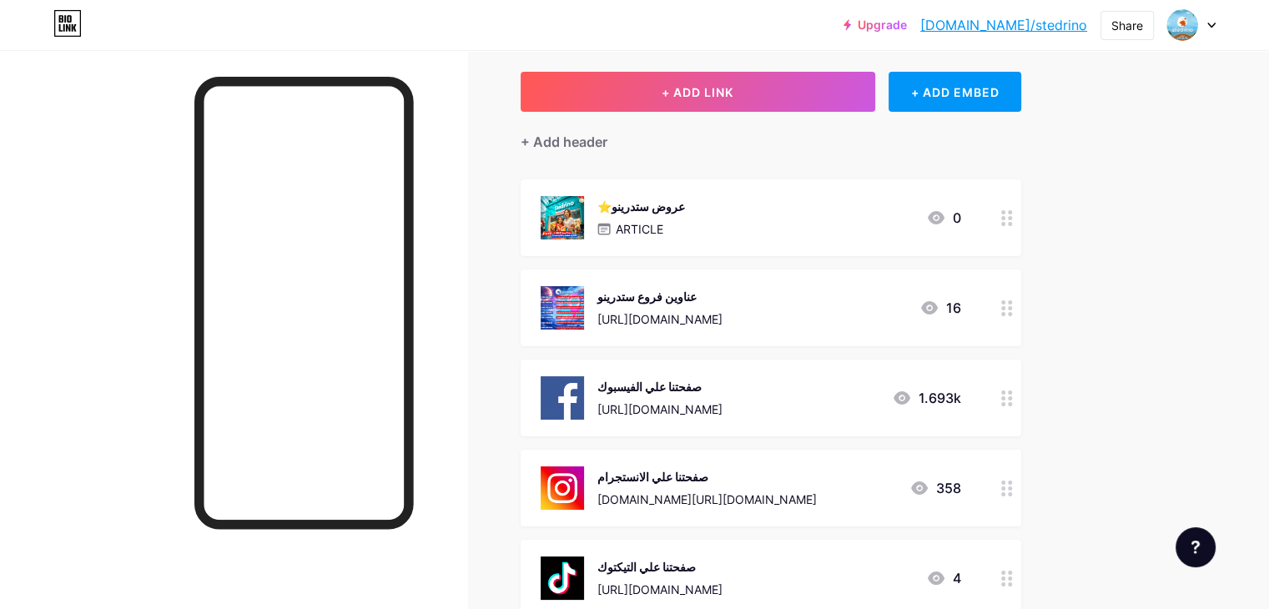
click at [817, 494] on div "[DOMAIN_NAME][URL][DOMAIN_NAME]" at bounding box center [708, 500] width 220 height 18
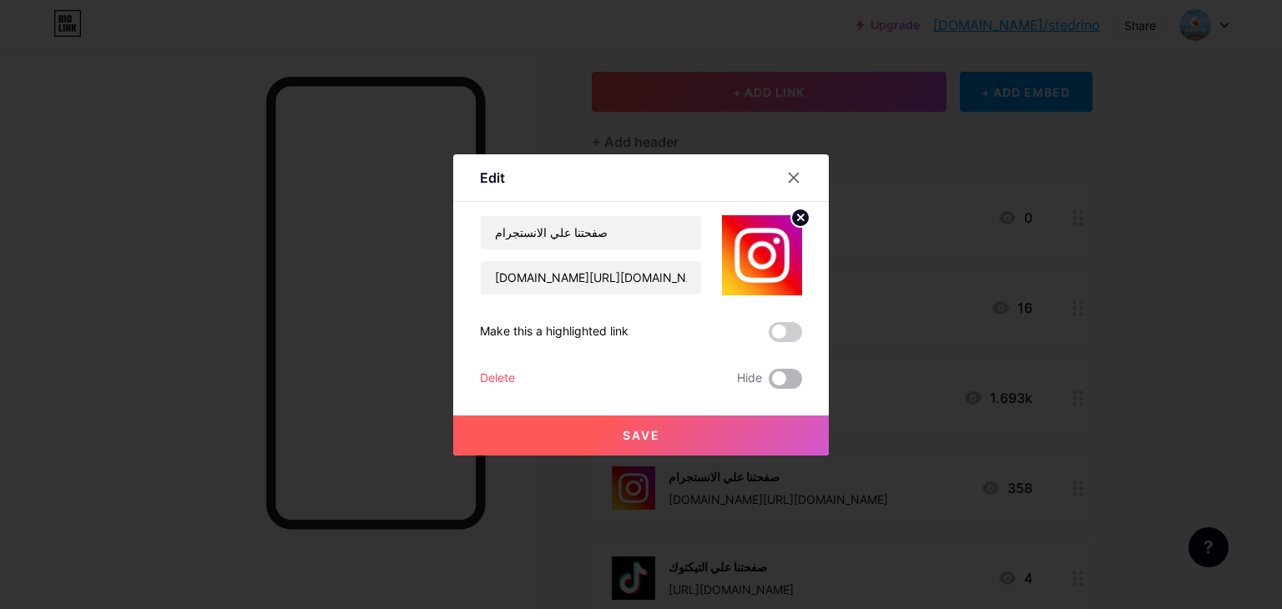
click at [791, 373] on span at bounding box center [785, 379] width 33 height 20
click at [769, 383] on input "checkbox" at bounding box center [769, 383] width 0 height 0
click at [731, 425] on button "Save" at bounding box center [641, 436] width 376 height 40
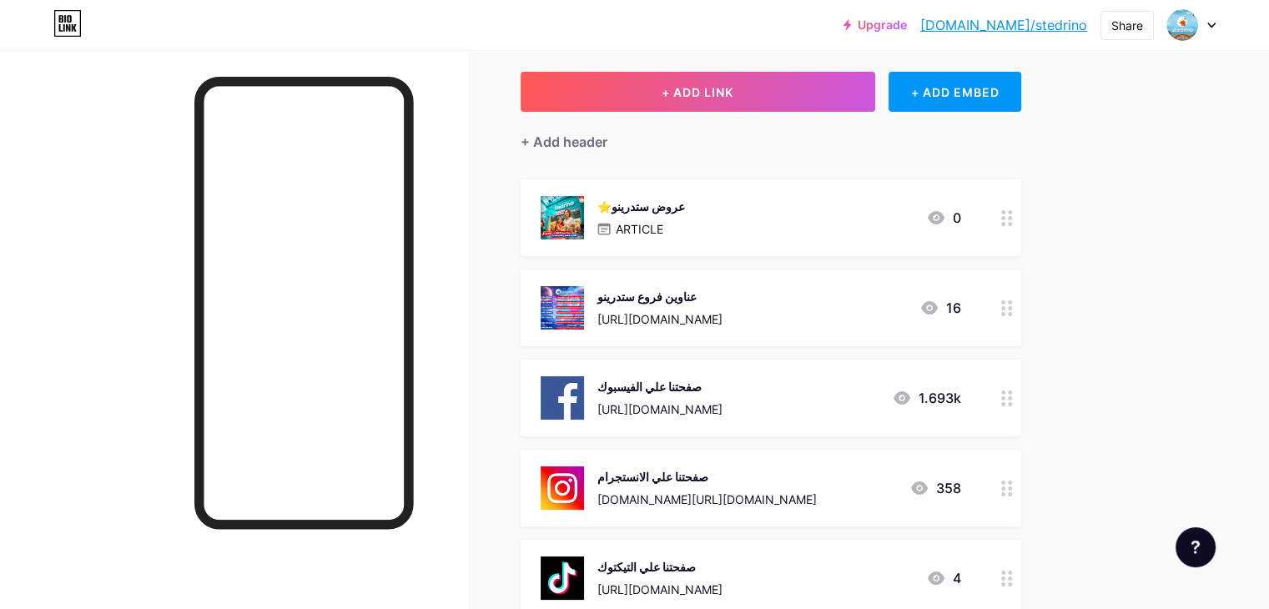
click at [723, 303] on div "عناوين فروع ستدرينو" at bounding box center [660, 297] width 125 height 18
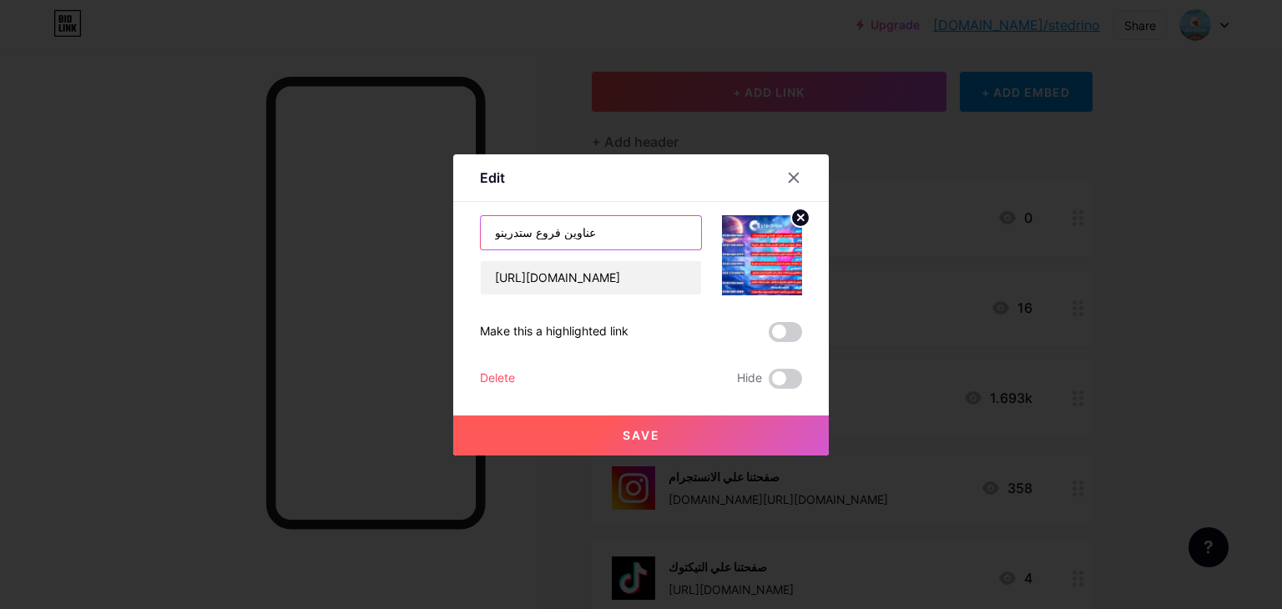
drag, startPoint x: 548, startPoint y: 232, endPoint x: 486, endPoint y: 235, distance: 61.8
click at [486, 235] on input "عناوين فروع ستدرينو" at bounding box center [591, 232] width 220 height 33
type input "عناوين " فروع ستدرينو ""
click at [627, 439] on span "Save" at bounding box center [642, 435] width 38 height 14
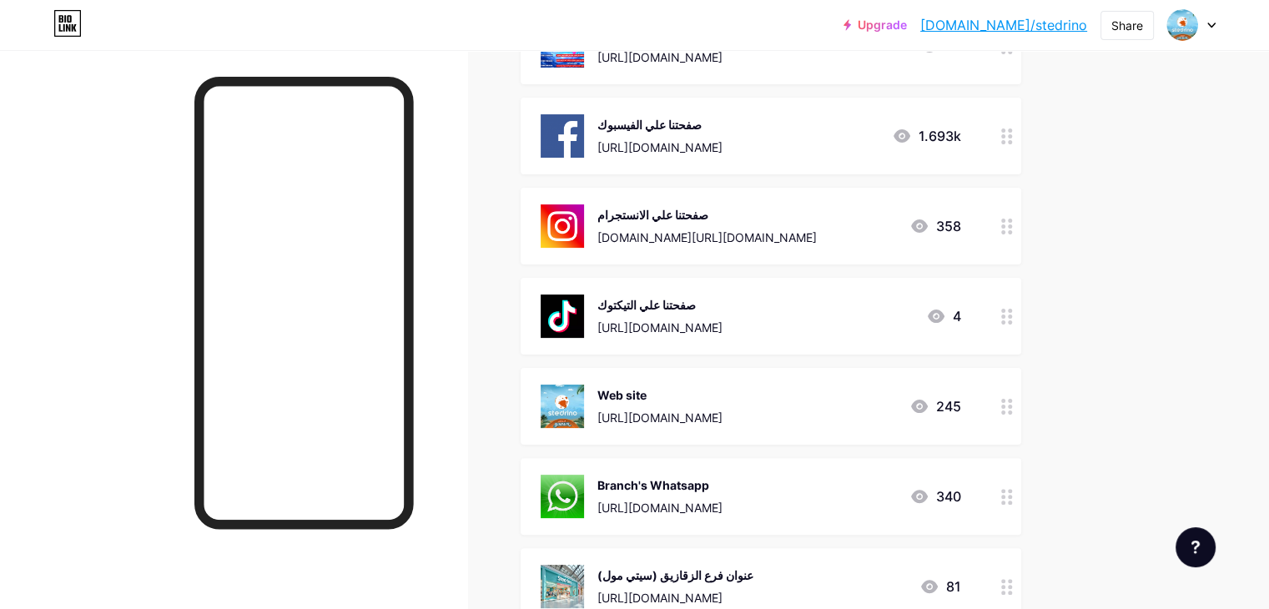
scroll to position [501, 0]
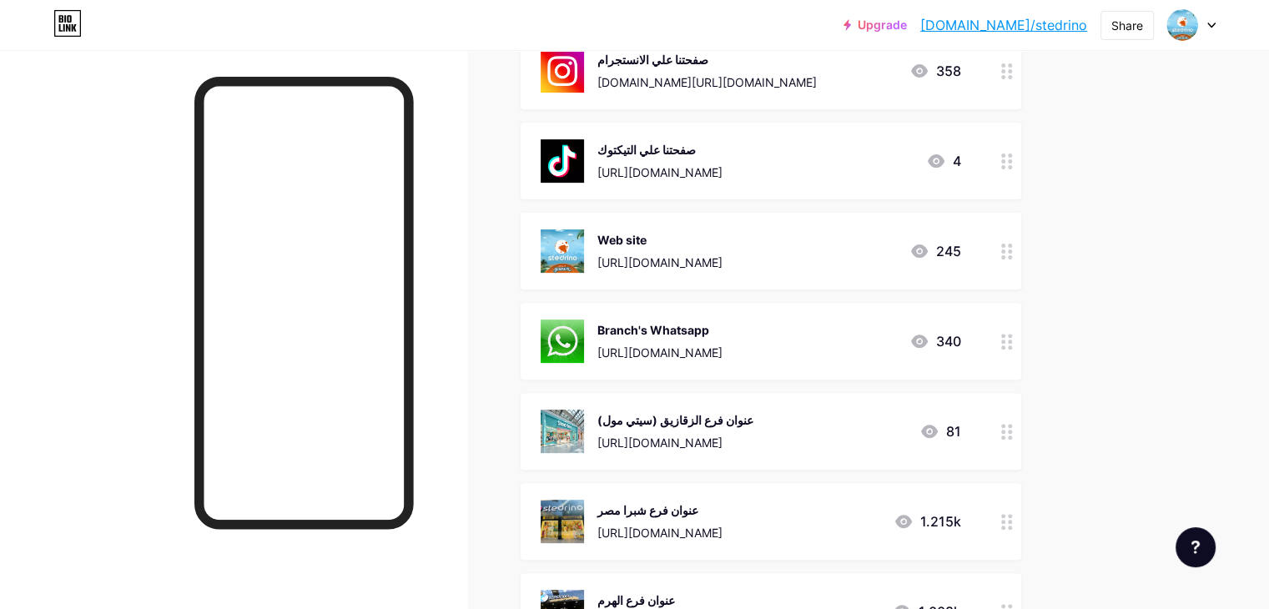
click at [754, 418] on div "عنوان فرع الزقازيق (سيتي مول)" at bounding box center [676, 420] width 156 height 18
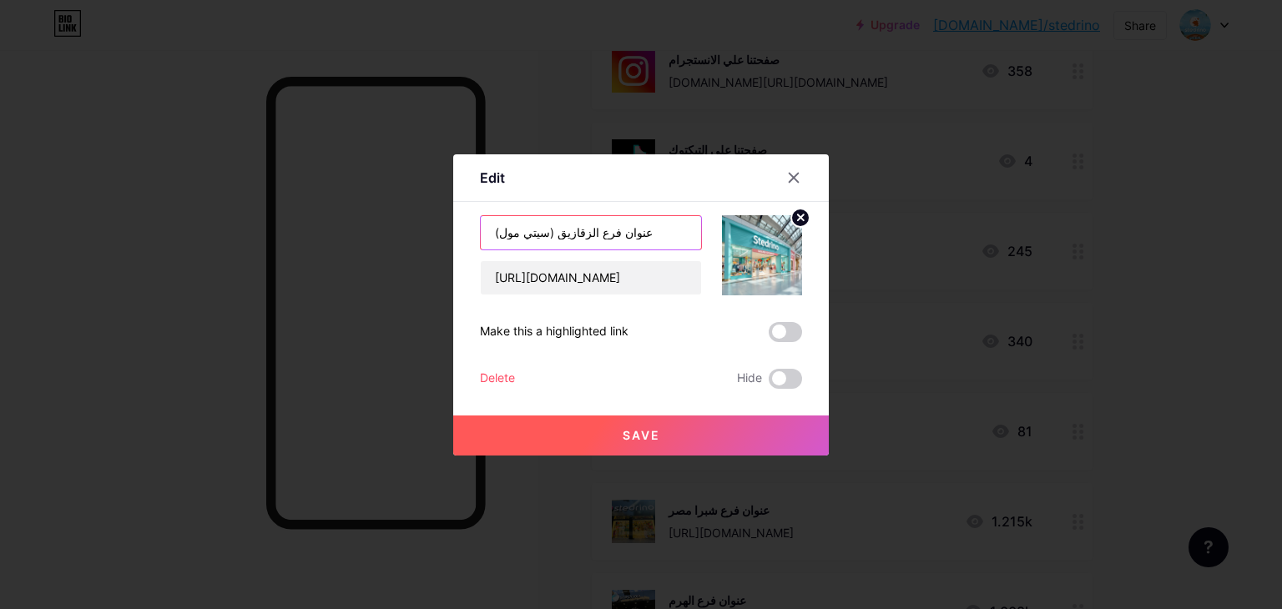
drag, startPoint x: 599, startPoint y: 230, endPoint x: 644, endPoint y: 228, distance: 44.3
click at [644, 228] on input "عنوان فرع الزقازيق (سيتي مول)" at bounding box center [591, 232] width 220 height 33
type input "لوكيشن فرع الزقازيق (سيتي مول)"
click at [626, 432] on span "Save" at bounding box center [642, 435] width 38 height 14
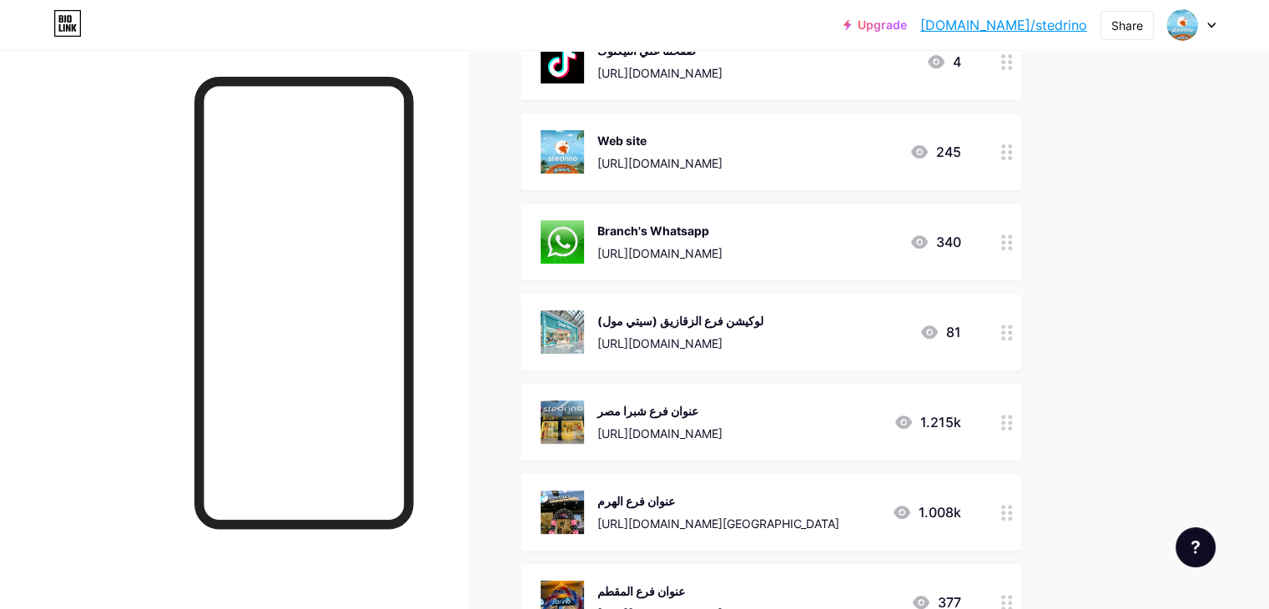
scroll to position [668, 0]
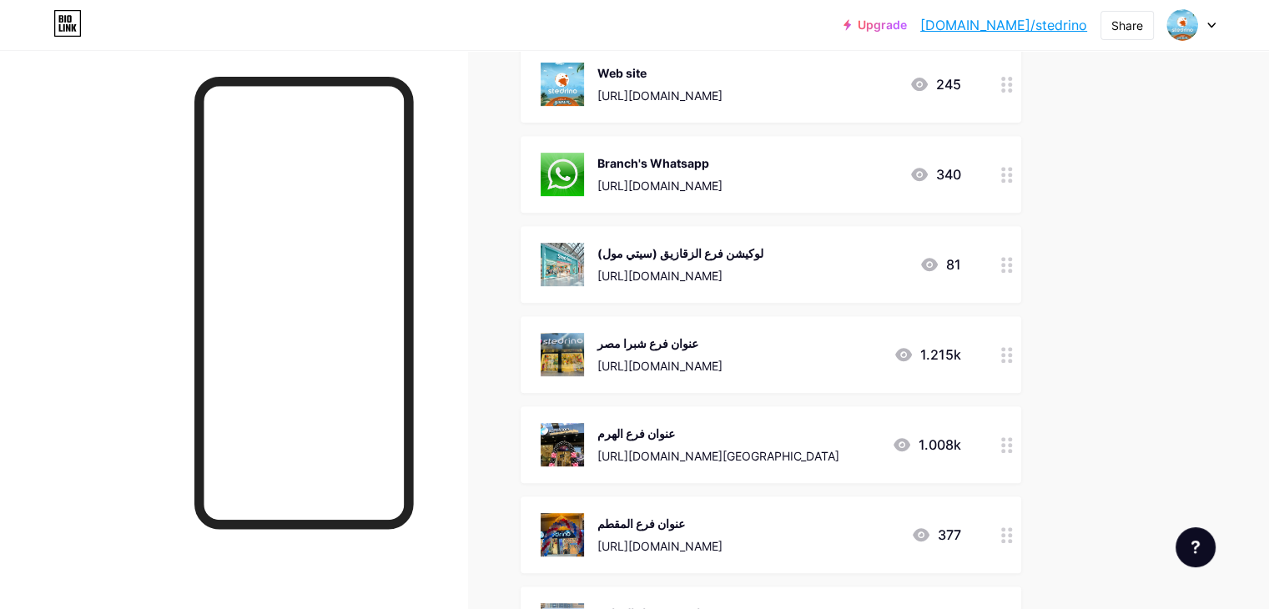
click at [723, 341] on div "عنوان فرع شبرا مصر" at bounding box center [660, 344] width 125 height 18
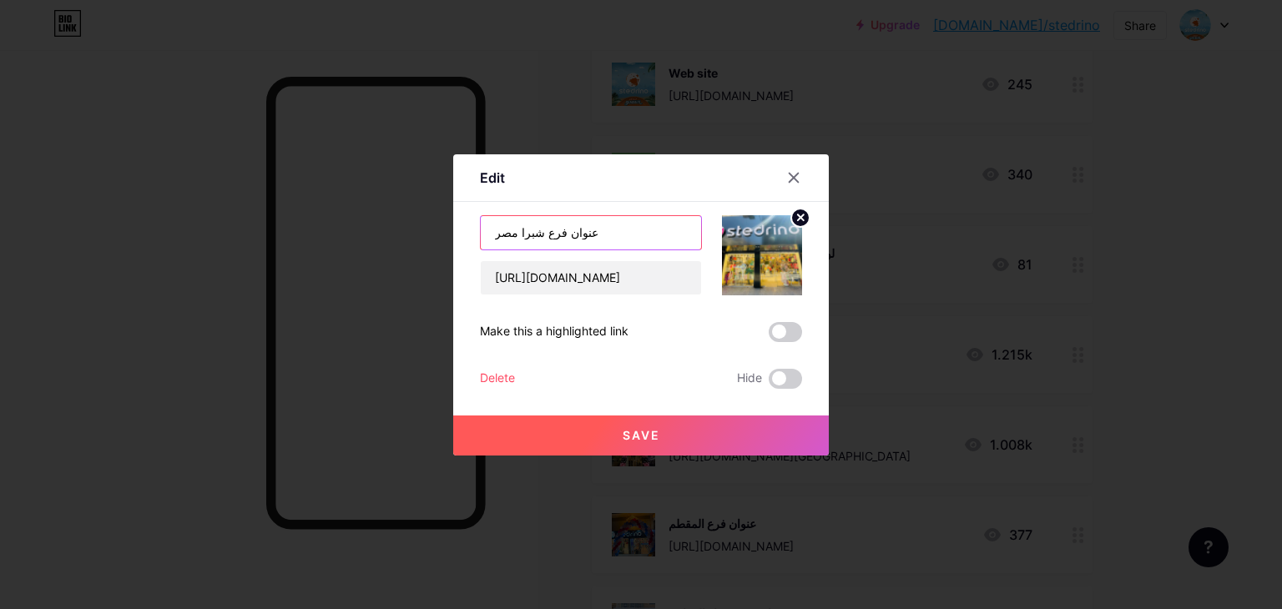
drag, startPoint x: 559, startPoint y: 230, endPoint x: 648, endPoint y: 219, distance: 89.1
click at [648, 219] on input "عنوان فرع شبرا مصر" at bounding box center [591, 232] width 220 height 33
type input "لوكيشن فرع شبرا [GEOGRAPHIC_DATA]"
click at [628, 434] on span "Save" at bounding box center [642, 435] width 38 height 14
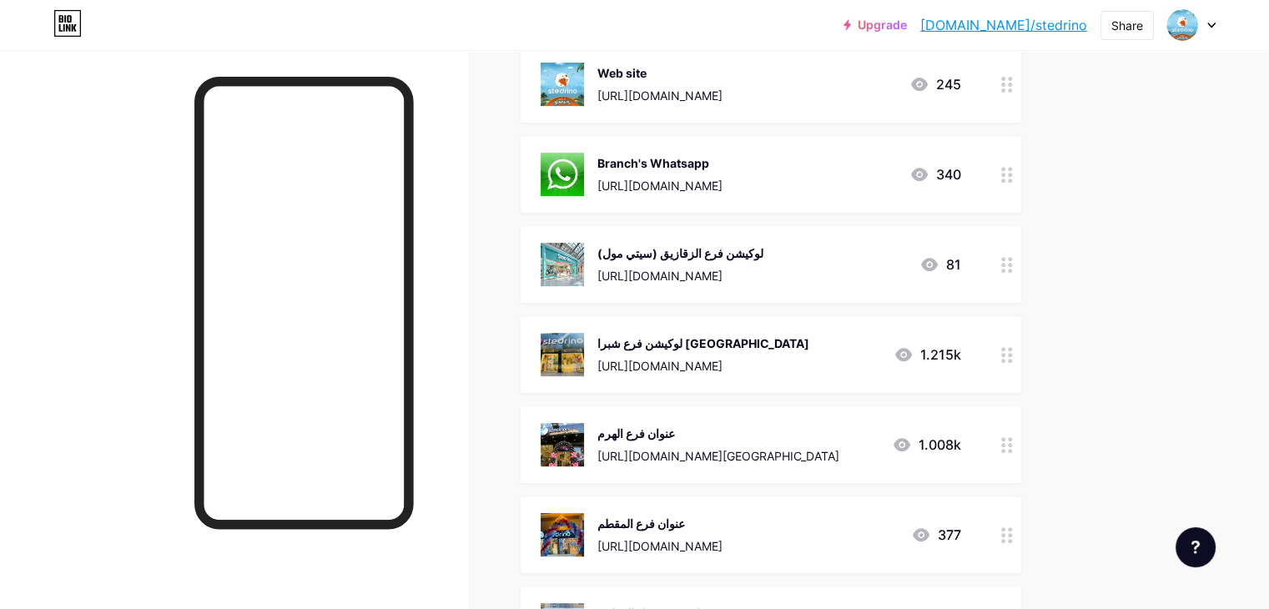
click at [779, 427] on div "عنوان فرع الهرم" at bounding box center [719, 434] width 242 height 18
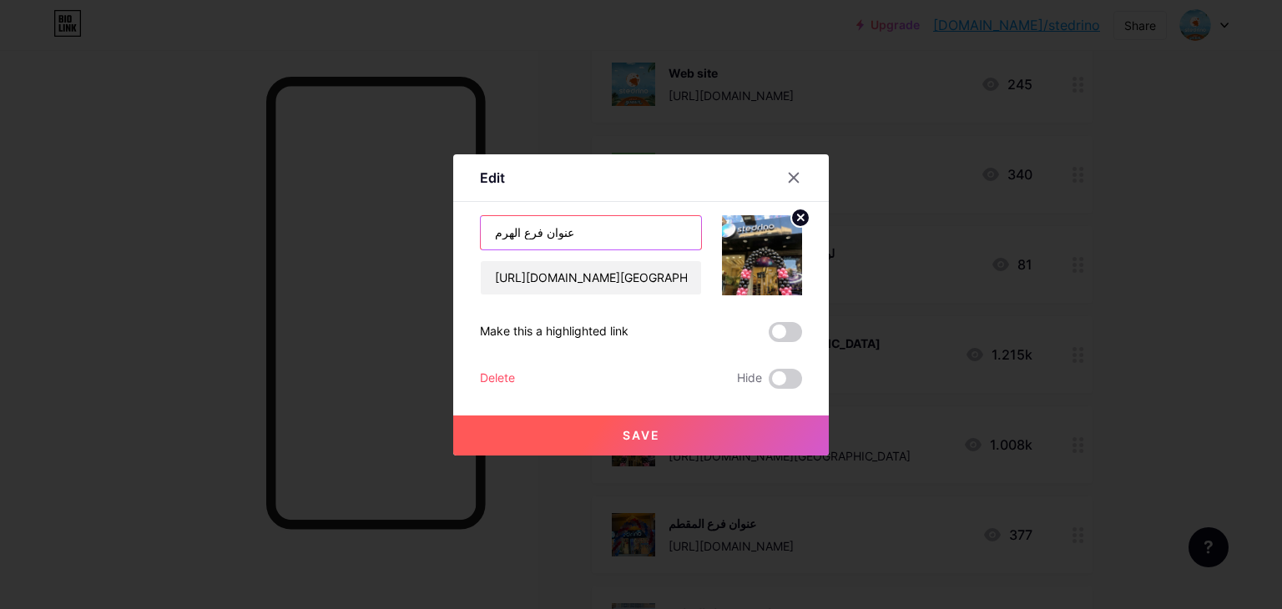
drag, startPoint x: 538, startPoint y: 231, endPoint x: 598, endPoint y: 221, distance: 61.7
click at [598, 221] on input "عنوان فرع الهرم" at bounding box center [591, 232] width 220 height 33
type input "لوكيشن فرع الهرم"
click at [728, 435] on button "Save" at bounding box center [641, 436] width 376 height 40
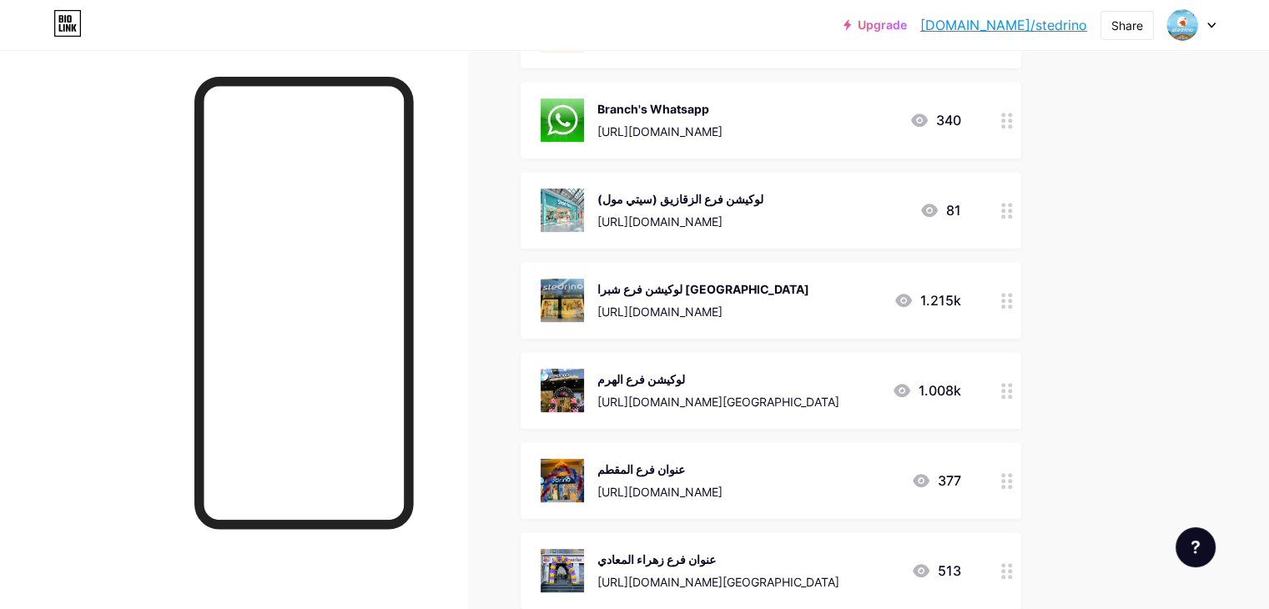
scroll to position [751, 0]
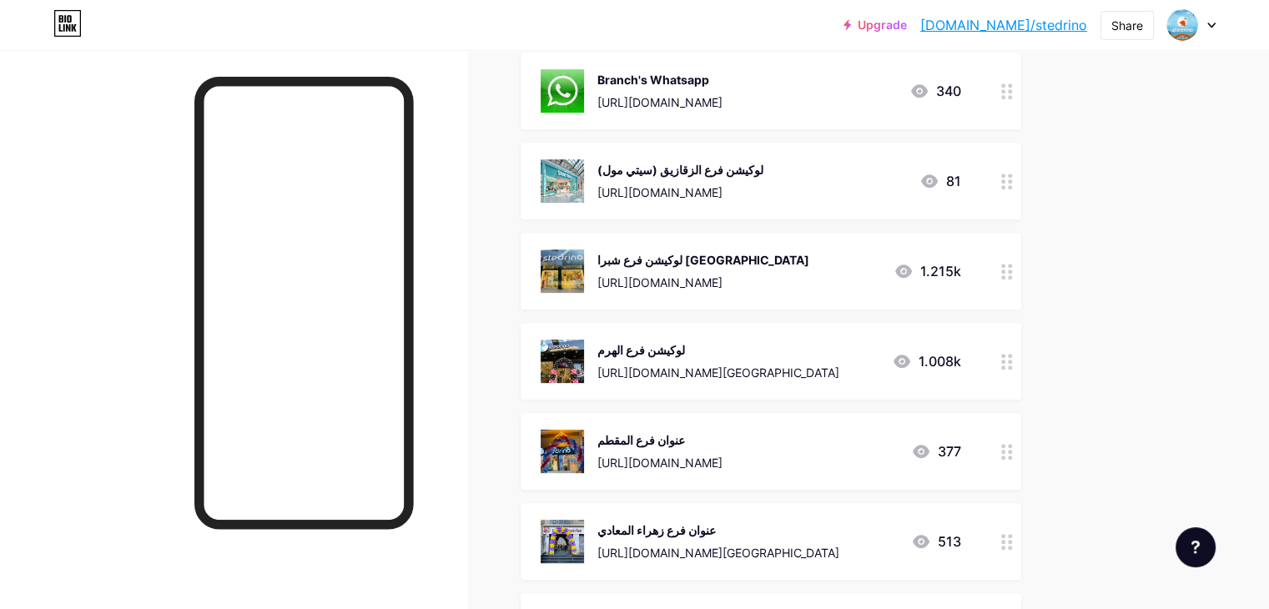
click at [723, 435] on div "عنوان فرع المقطم" at bounding box center [660, 441] width 125 height 18
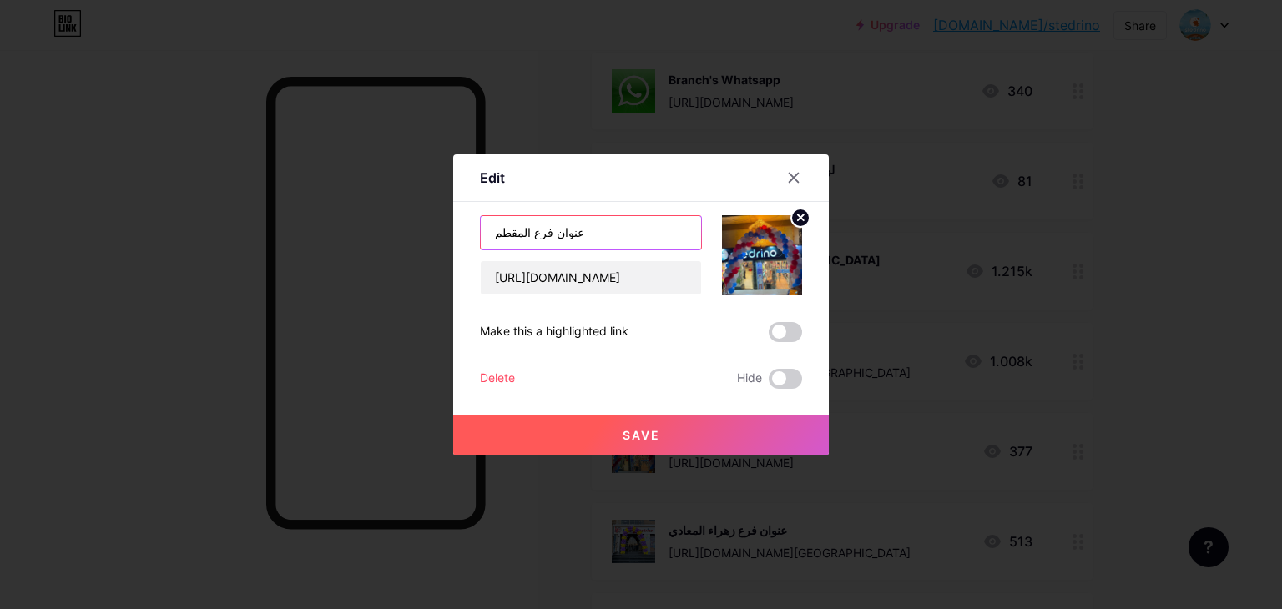
drag, startPoint x: 538, startPoint y: 231, endPoint x: 643, endPoint y: 232, distance: 105.2
click at [643, 232] on input "عنوان فرع المقطم" at bounding box center [591, 232] width 220 height 33
type input "لوكيشن فرع المقطم"
click at [638, 442] on button "Save" at bounding box center [641, 436] width 376 height 40
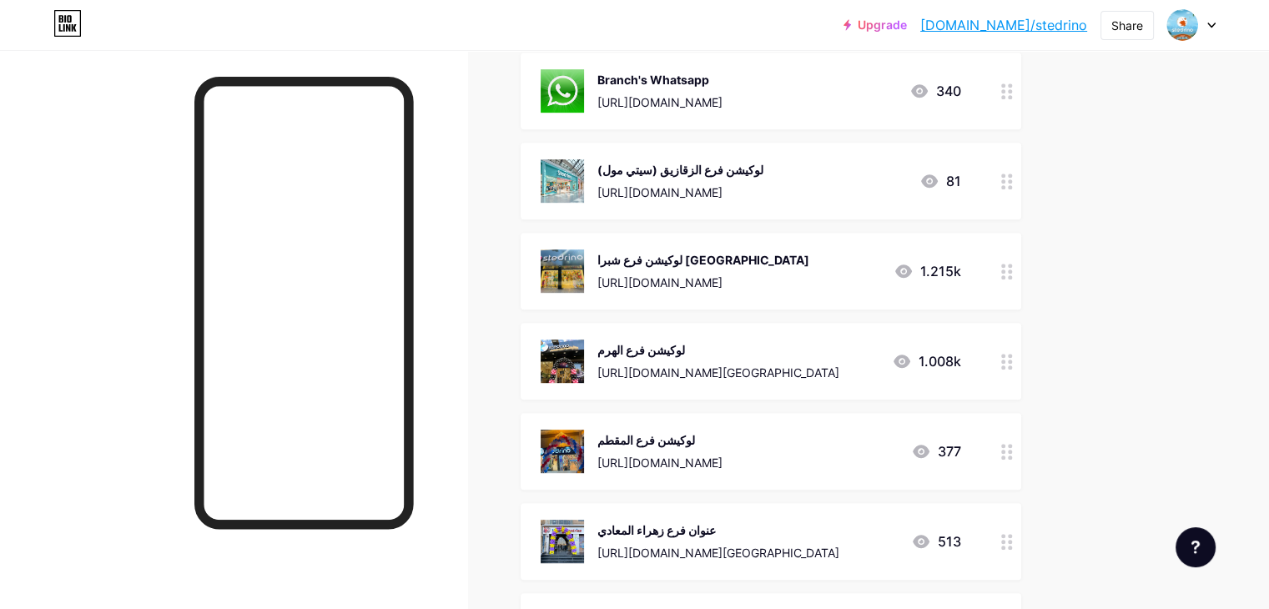
scroll to position [835, 0]
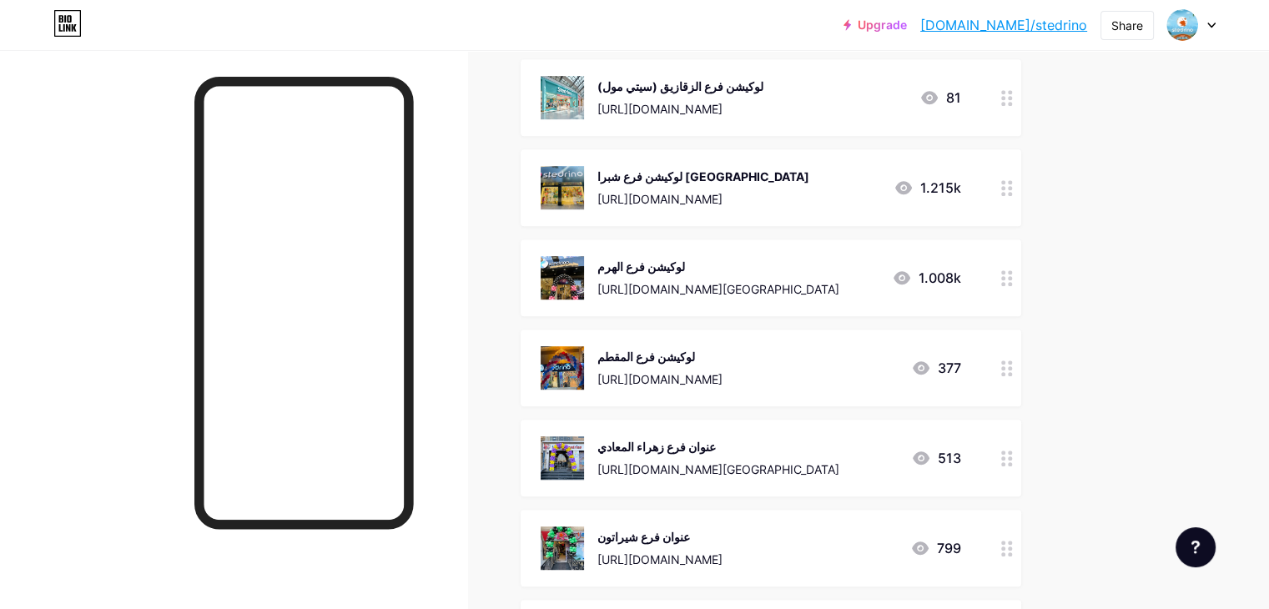
click at [759, 447] on div "عنوان فرع زهراء المعادي" at bounding box center [719, 447] width 242 height 18
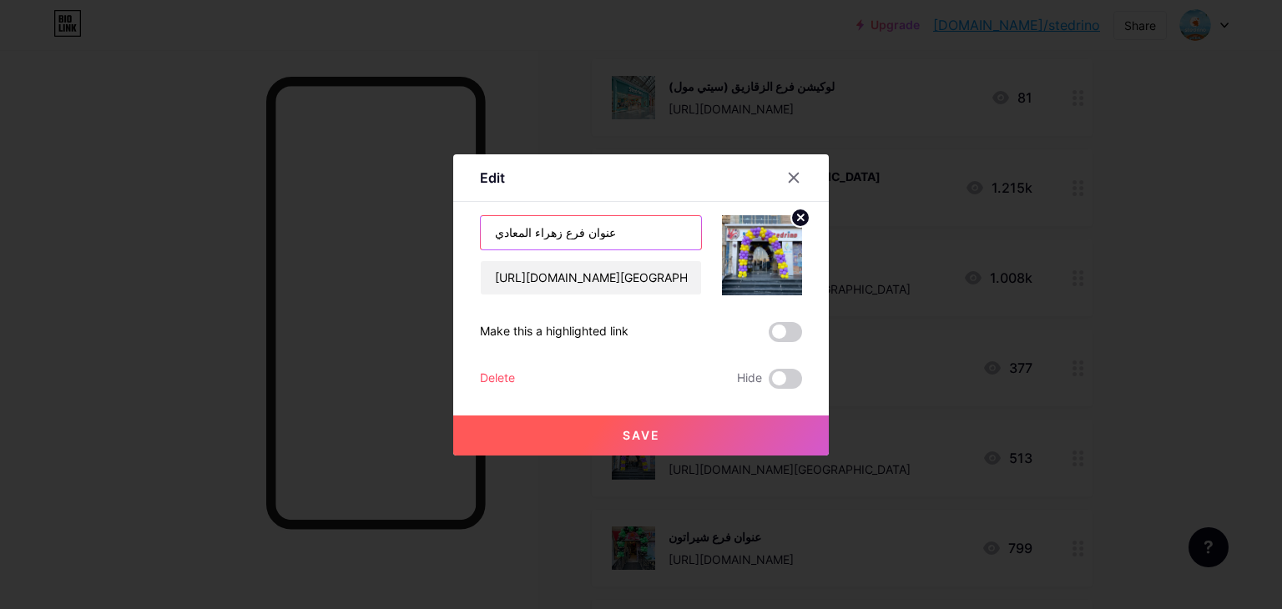
drag, startPoint x: 573, startPoint y: 235, endPoint x: 681, endPoint y: 235, distance: 108.5
click at [681, 235] on input "عنوان فرع زهراء المعادي" at bounding box center [591, 232] width 220 height 33
type input "لوكيشن فرع زهراء المعادي"
click at [680, 424] on button "Save" at bounding box center [641, 436] width 376 height 40
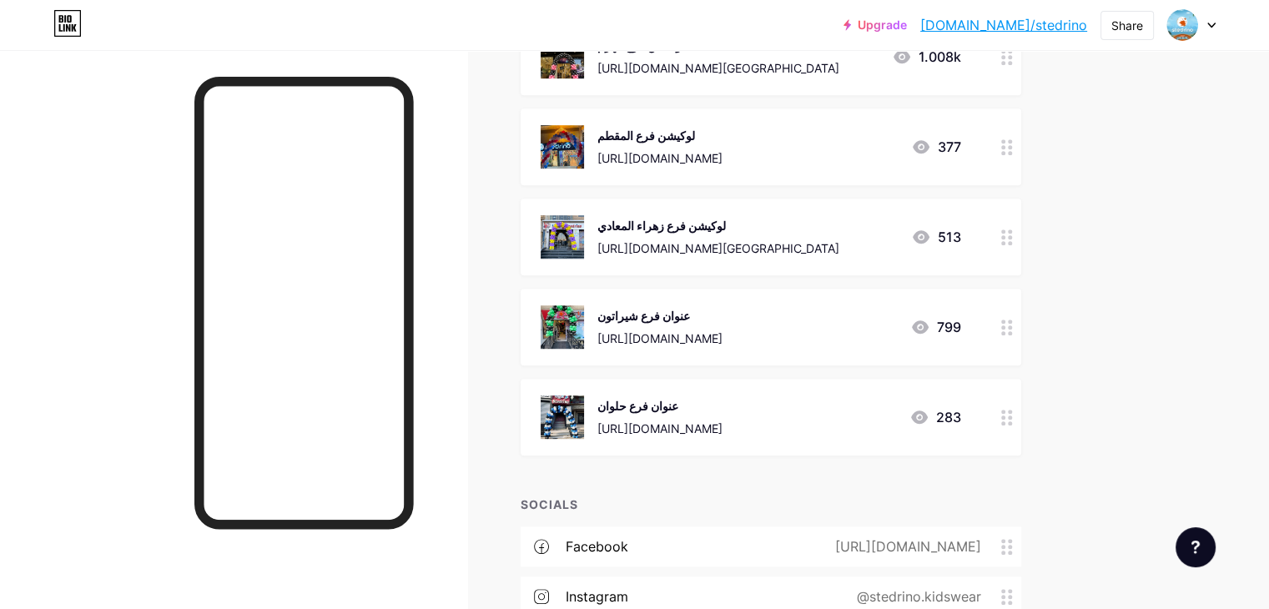
scroll to position [1085, 0]
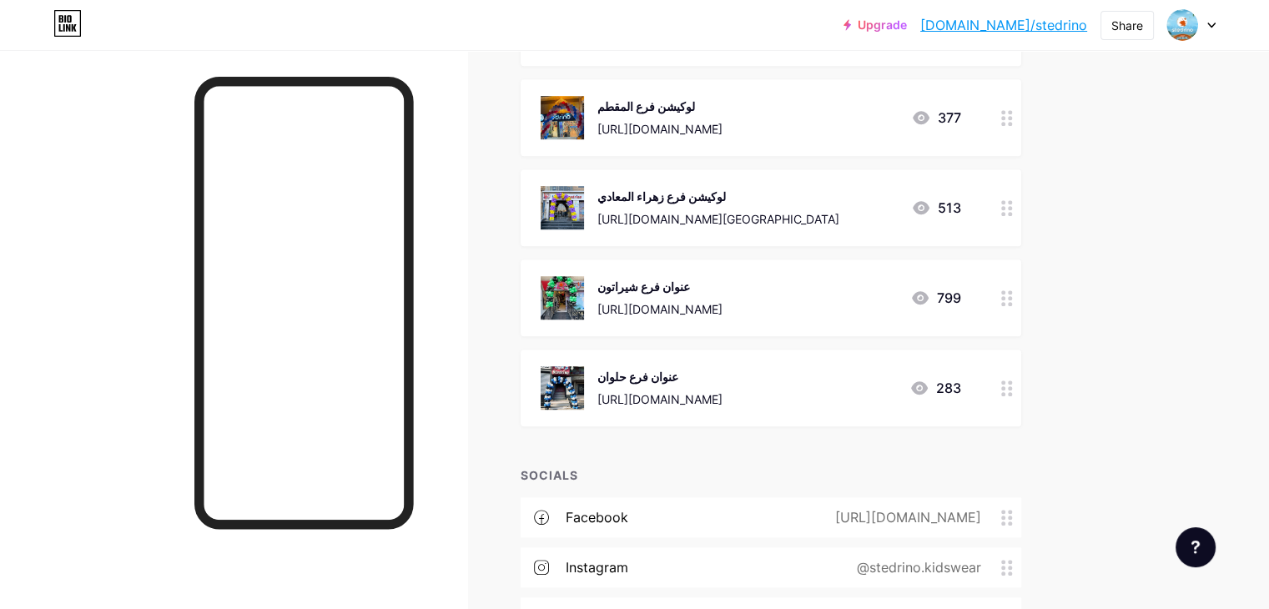
click at [723, 295] on div "عنوان فرع شيراتون https://www.google.com/maps/place/Stedrino+smile+kids/@30.106…" at bounding box center [660, 297] width 125 height 43
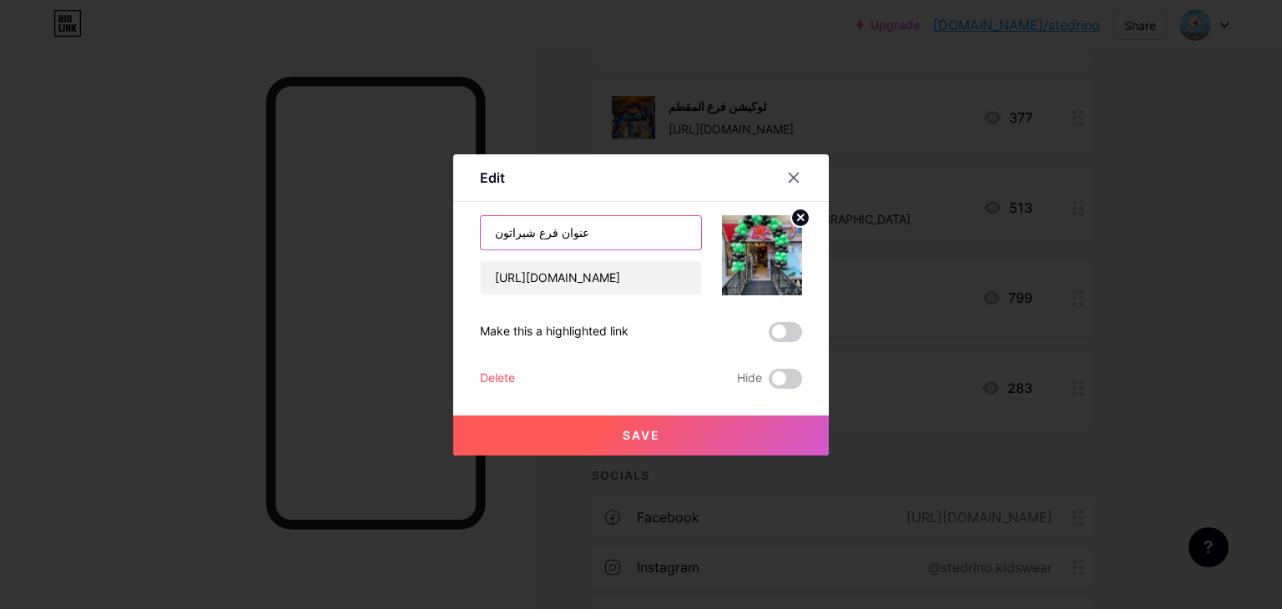
drag, startPoint x: 549, startPoint y: 235, endPoint x: 621, endPoint y: 234, distance: 71.8
click at [621, 234] on input "عنوان فرع شيراتون" at bounding box center [591, 232] width 220 height 33
type input "لوكيشن فرع شيراتون"
click at [668, 438] on button "Save" at bounding box center [641, 436] width 376 height 40
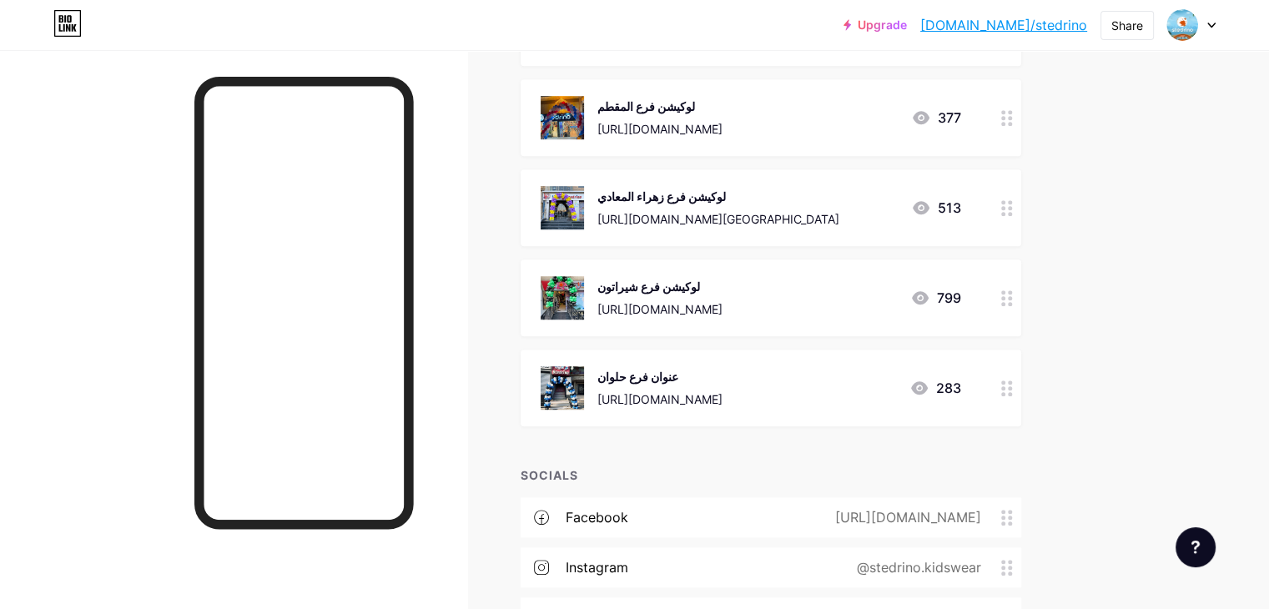
click at [723, 384] on div "عنوان فرع حلوان" at bounding box center [660, 377] width 125 height 18
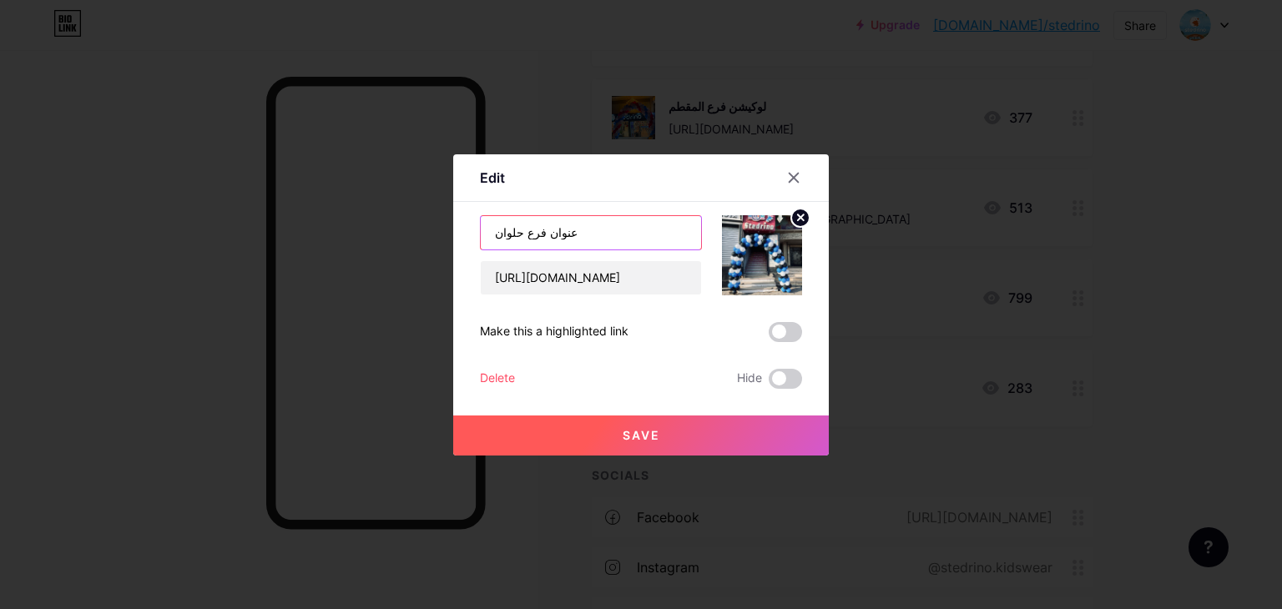
drag, startPoint x: 539, startPoint y: 236, endPoint x: 624, endPoint y: 235, distance: 85.2
click at [621, 232] on input "عنوان فرع حلوان" at bounding box center [591, 232] width 220 height 33
type input "لوكيشن فرع حلوان"
click at [648, 428] on span "Save" at bounding box center [642, 435] width 38 height 14
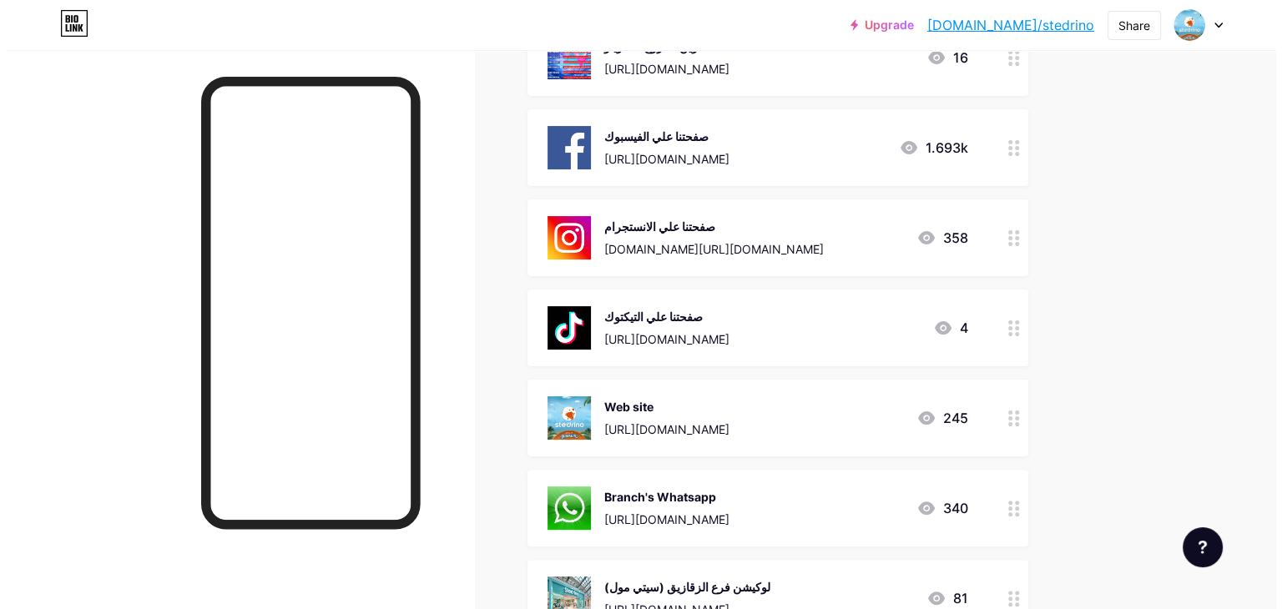
scroll to position [0, 0]
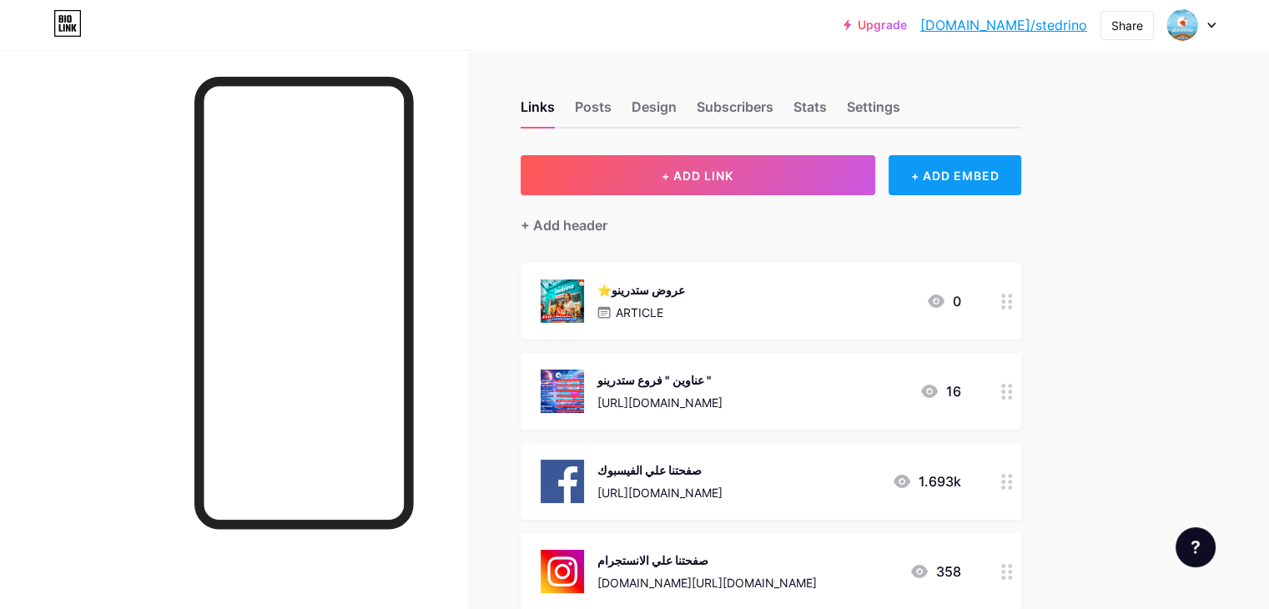
click at [1022, 175] on div "+ ADD EMBED" at bounding box center [955, 175] width 133 height 40
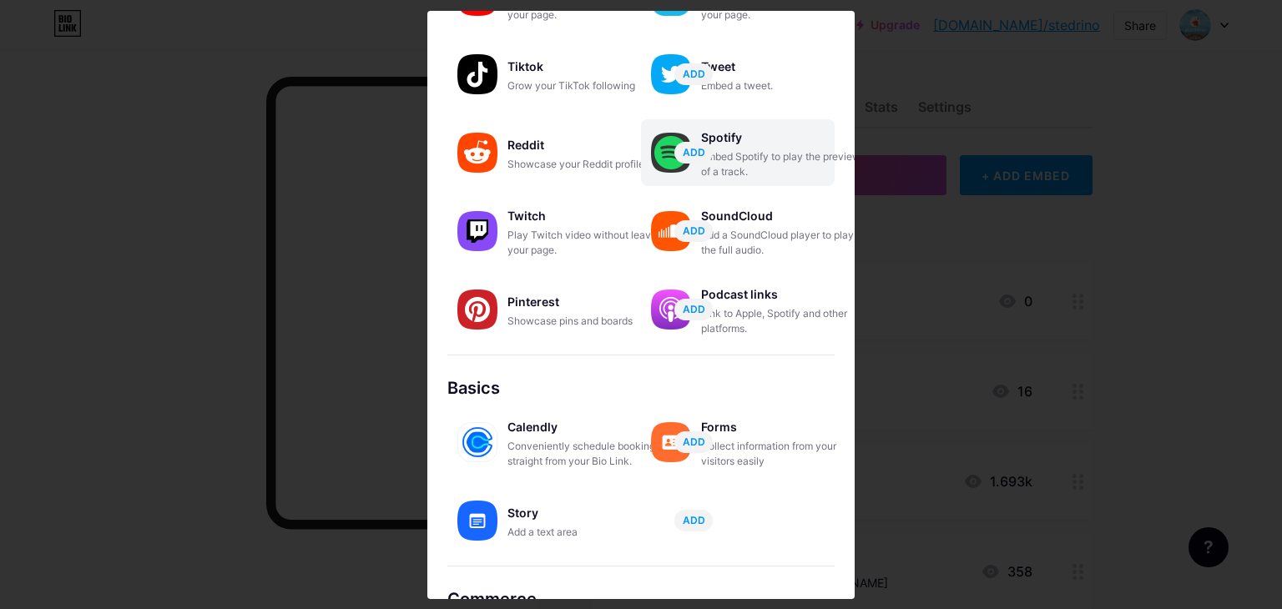
scroll to position [167, 0]
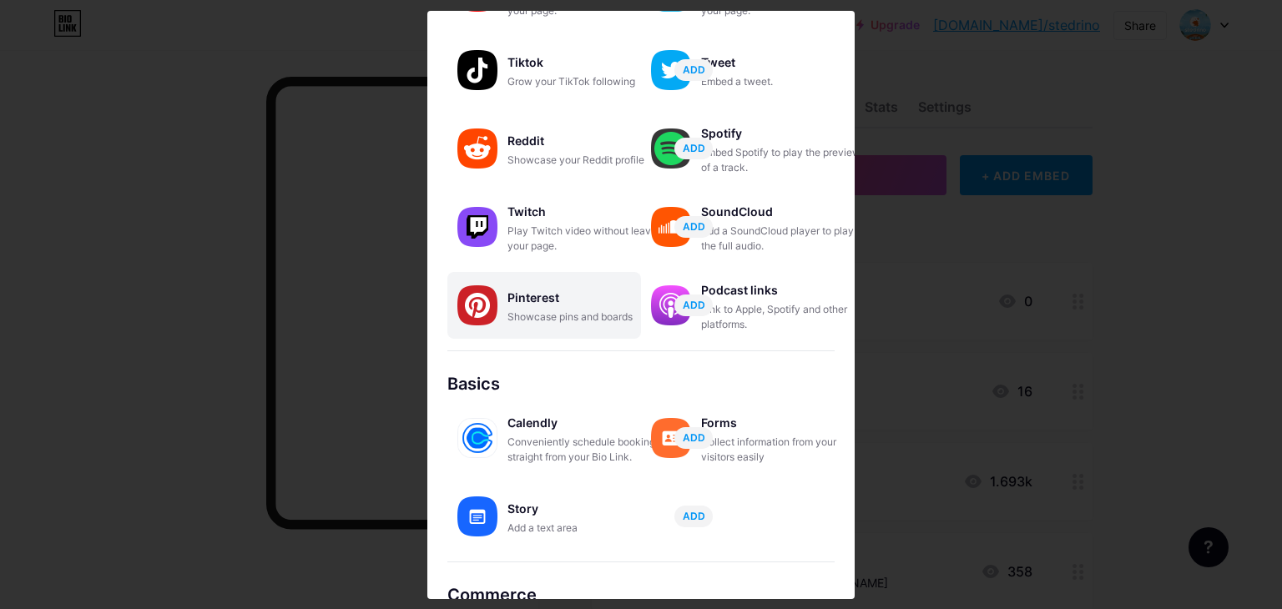
click at [568, 315] on div "Showcase pins and boards" at bounding box center [590, 317] width 167 height 15
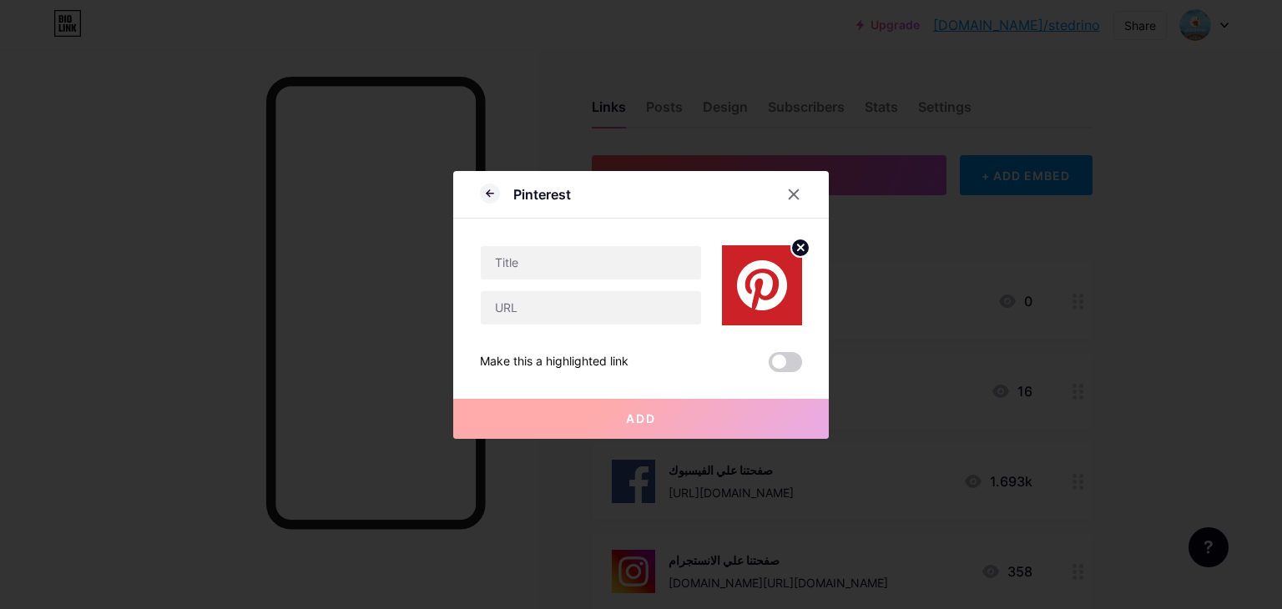
scroll to position [0, 0]
click at [792, 250] on circle at bounding box center [800, 248] width 18 height 18
click at [794, 201] on div at bounding box center [794, 194] width 30 height 30
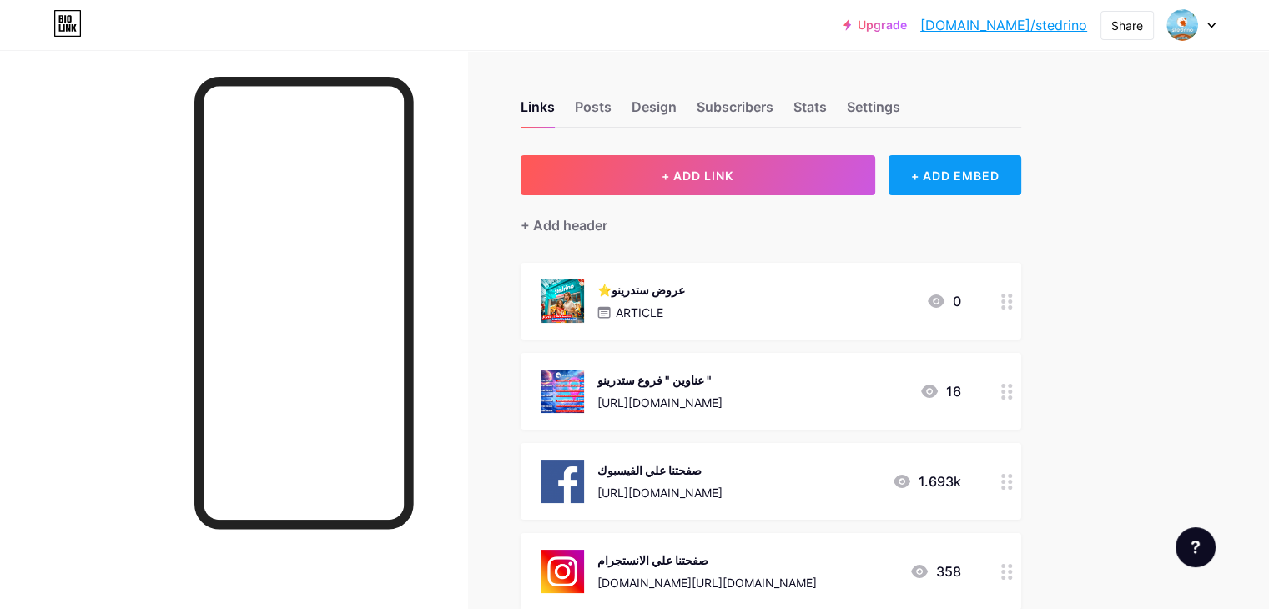
click at [1022, 174] on div "+ ADD EMBED" at bounding box center [955, 175] width 133 height 40
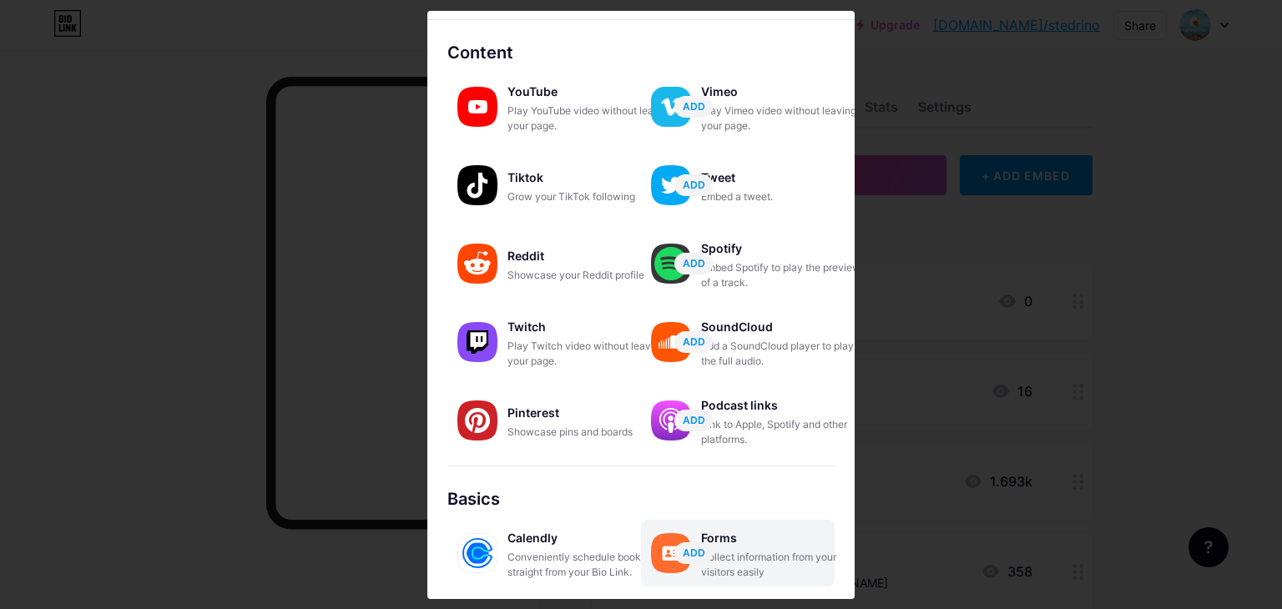
scroll to position [11, 0]
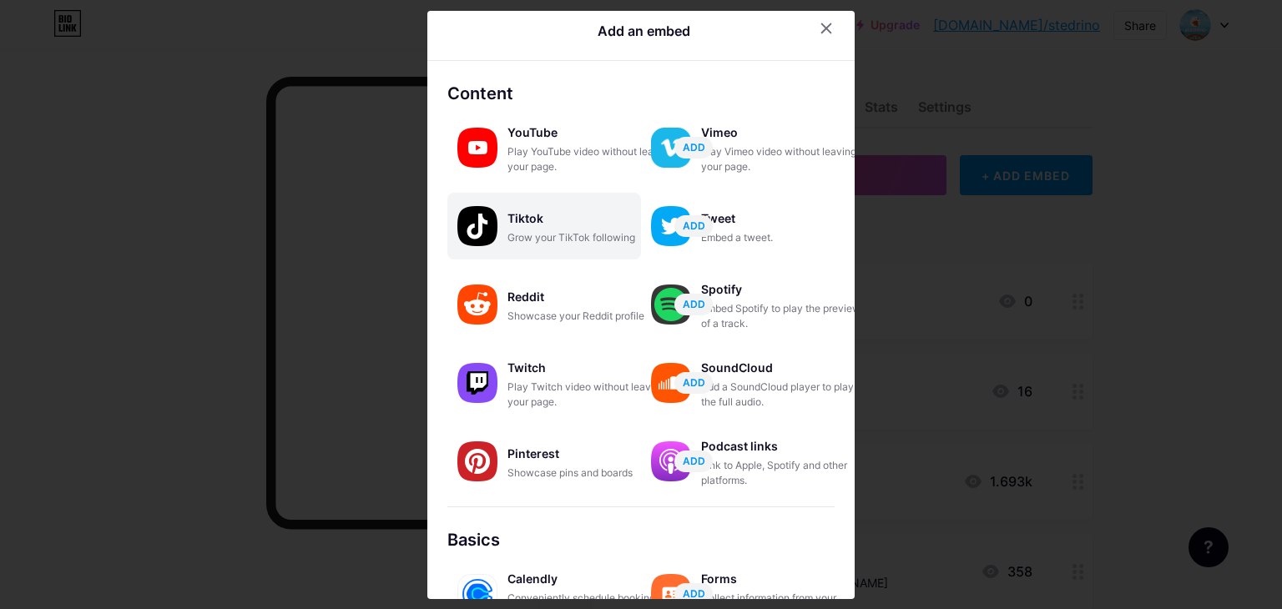
click at [605, 235] on div "Grow your TikTok following" at bounding box center [590, 237] width 167 height 15
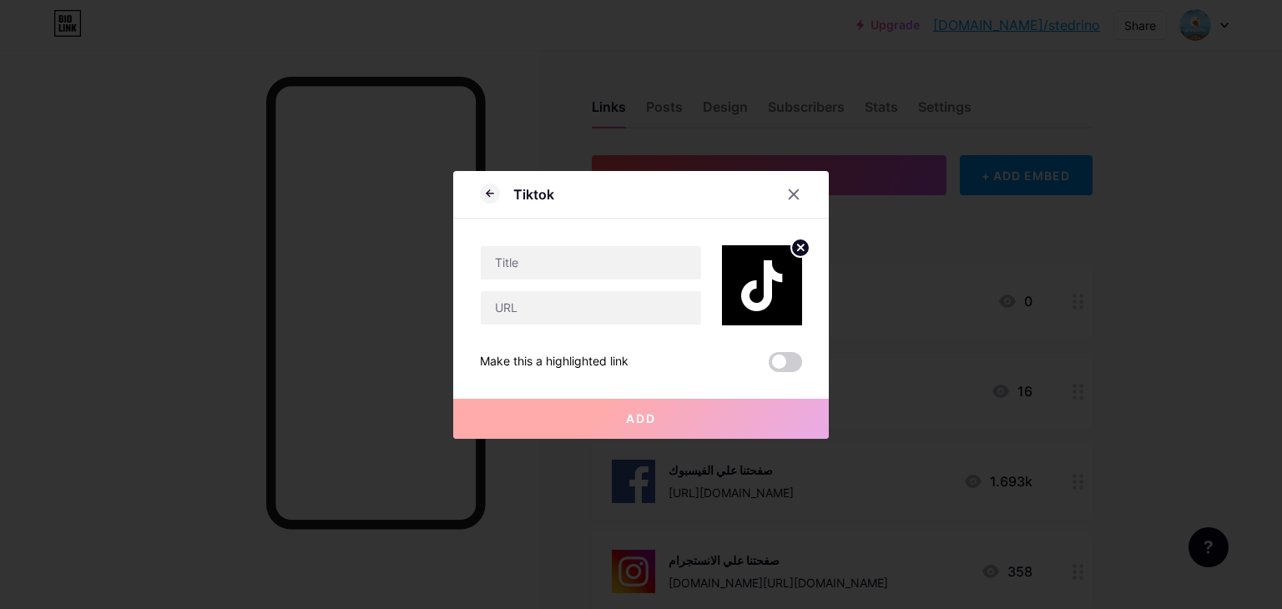
scroll to position [0, 0]
click at [801, 194] on div at bounding box center [794, 194] width 30 height 30
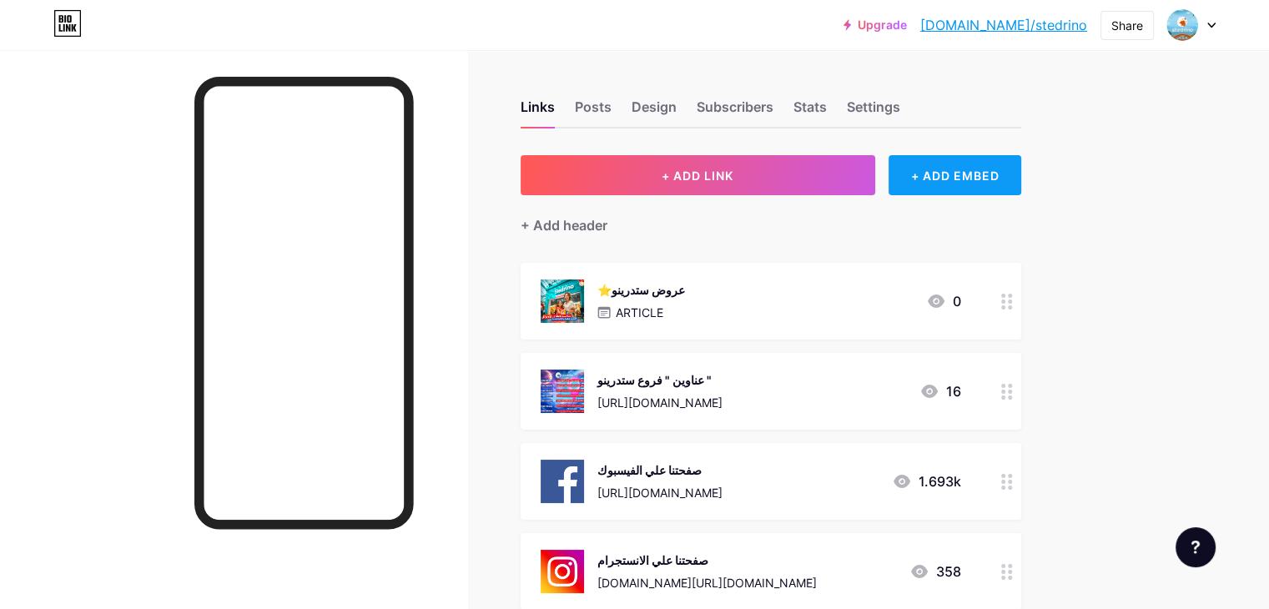
click at [968, 164] on div "+ ADD EMBED" at bounding box center [955, 175] width 133 height 40
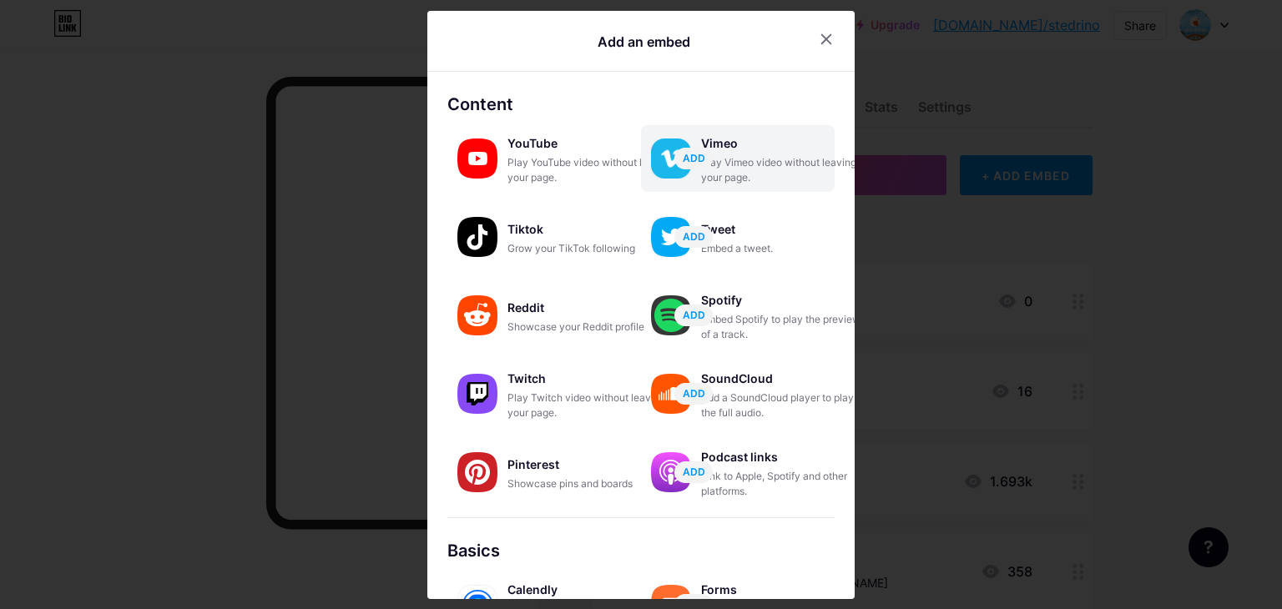
click at [781, 154] on div "Vimeo" at bounding box center [784, 143] width 167 height 23
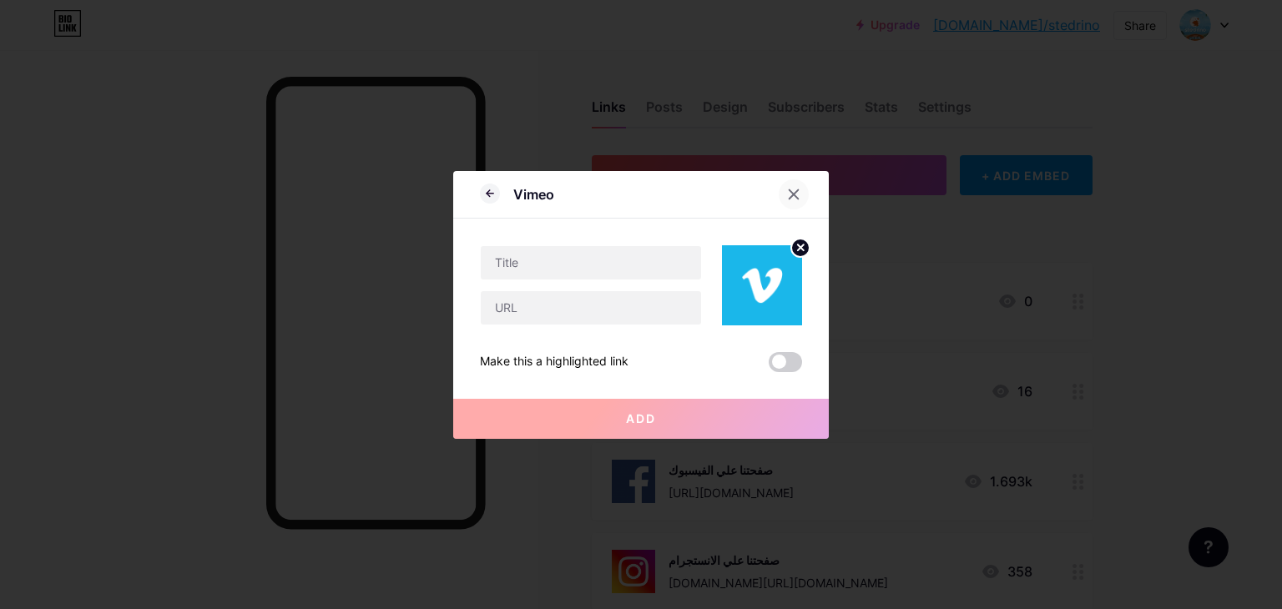
click at [788, 184] on div at bounding box center [794, 194] width 30 height 30
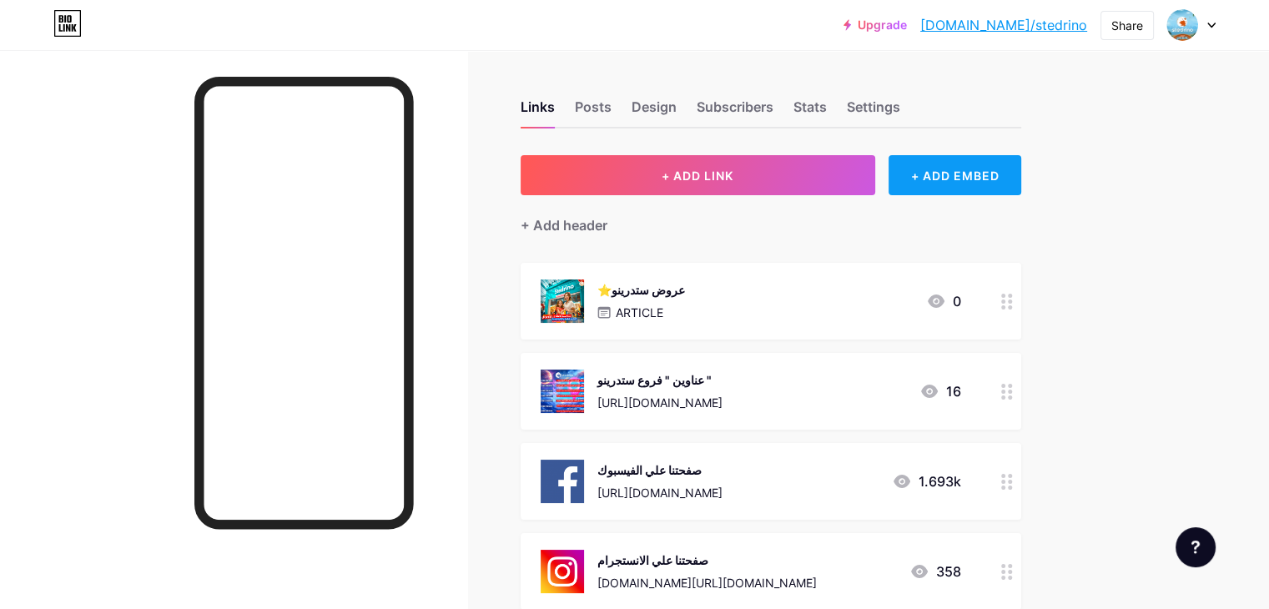
click at [1012, 179] on div "+ ADD EMBED" at bounding box center [955, 175] width 133 height 40
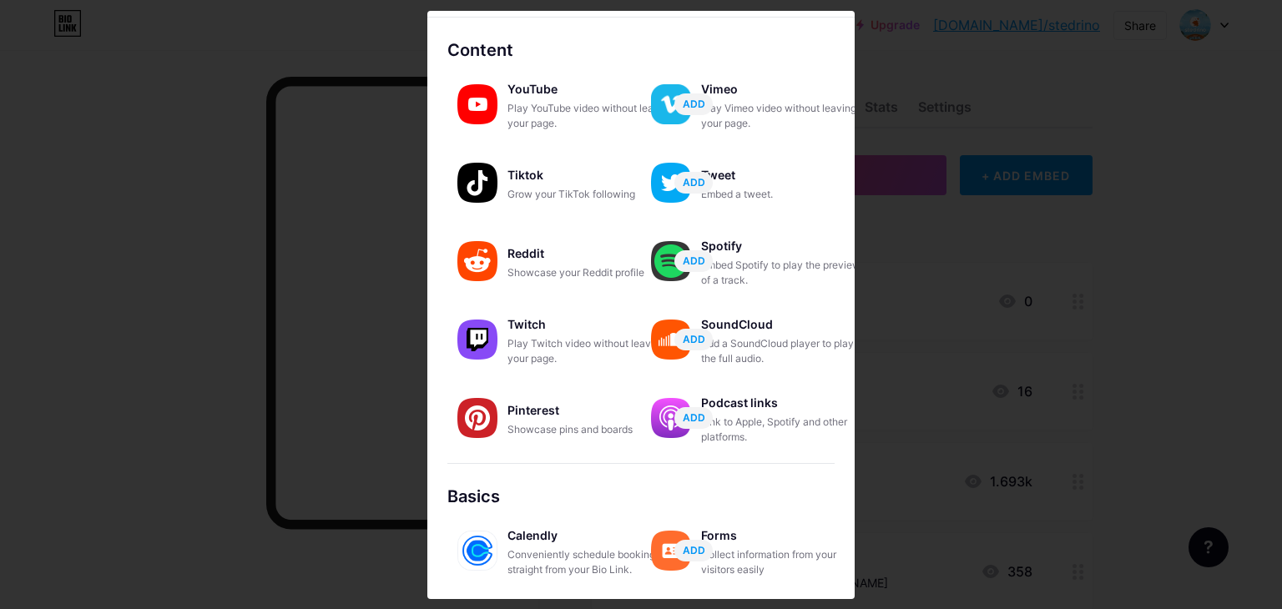
scroll to position [83, 0]
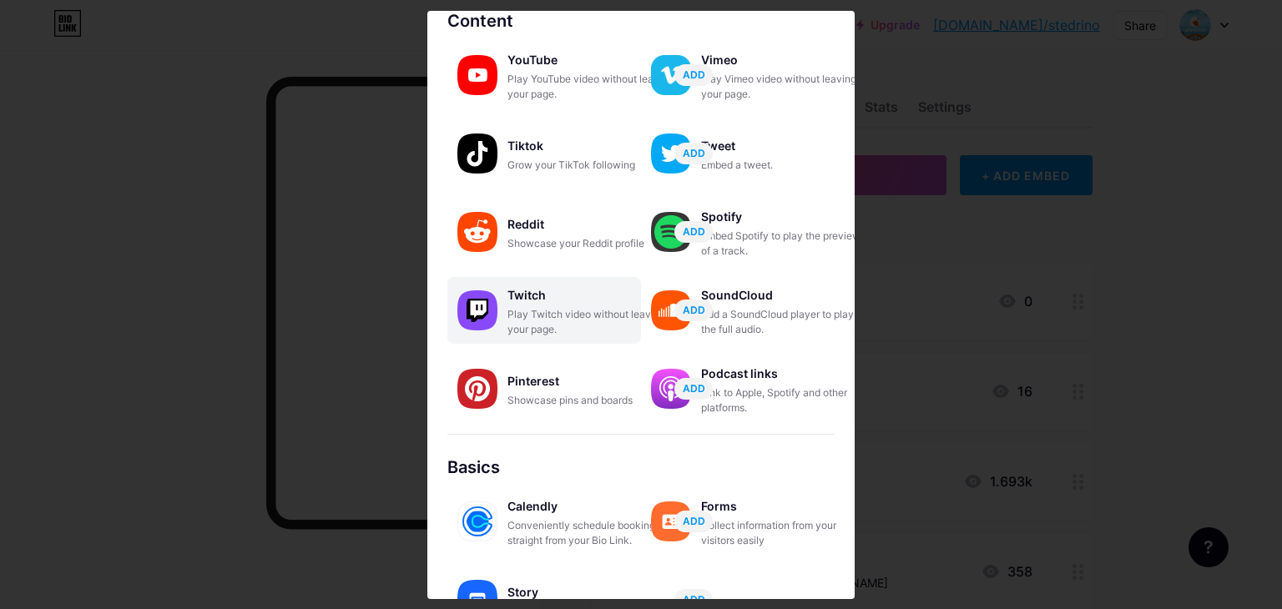
click at [613, 308] on div "Play Twitch video without leaving your page." at bounding box center [590, 322] width 167 height 30
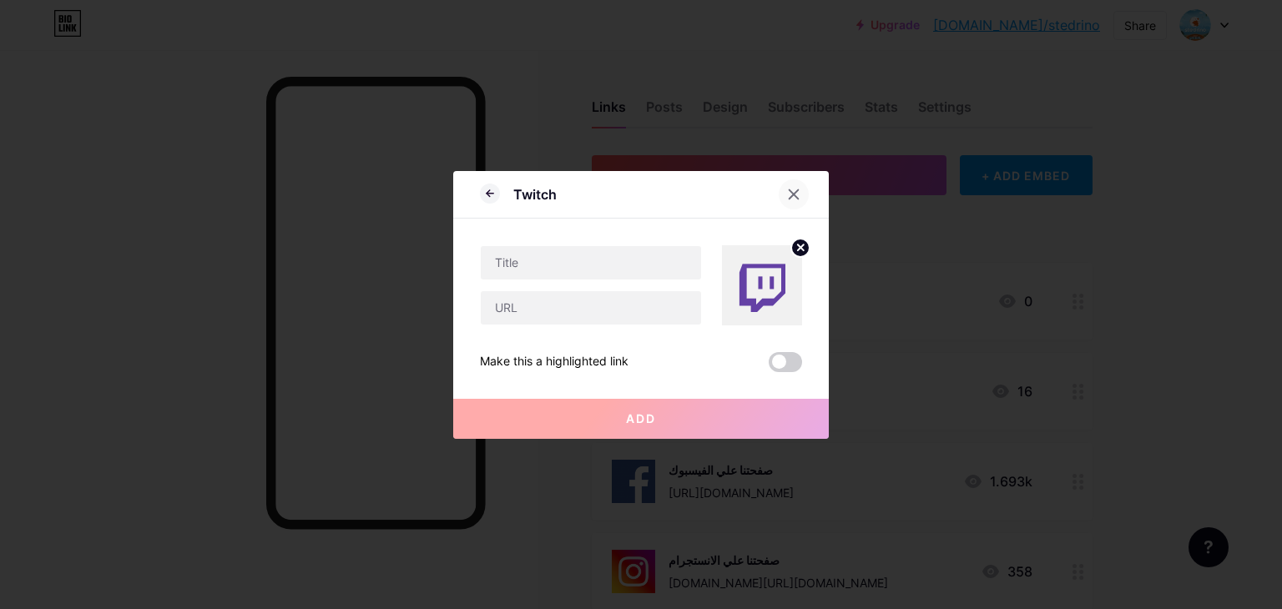
click at [808, 190] on div at bounding box center [804, 194] width 50 height 30
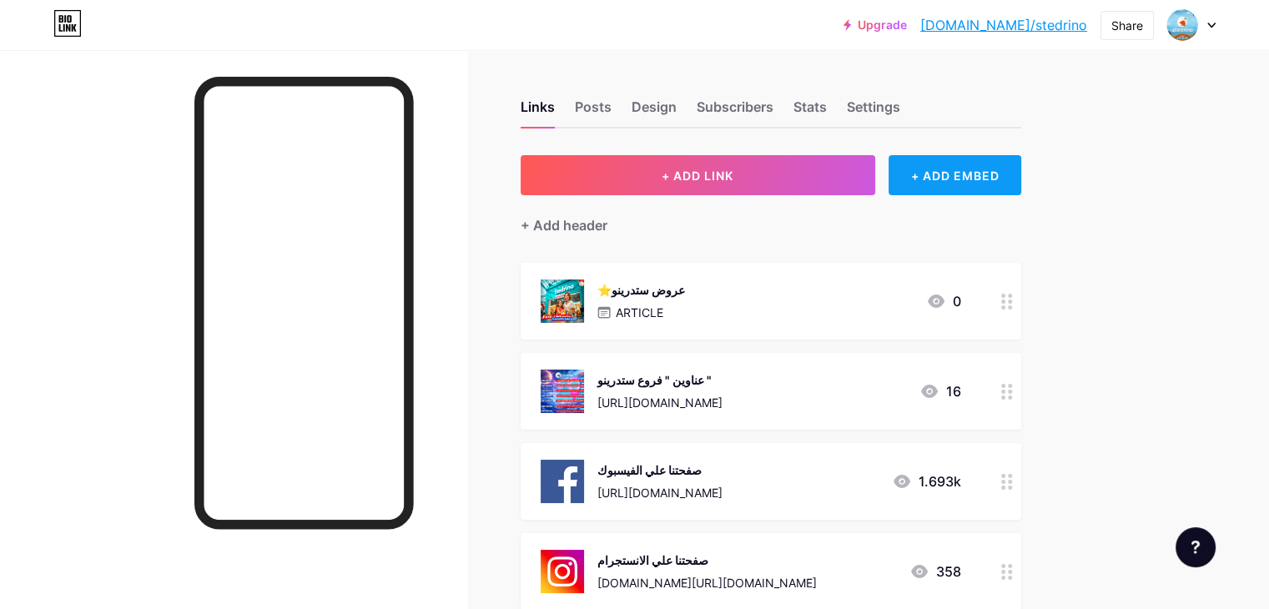
click at [1017, 186] on div "+ ADD EMBED" at bounding box center [955, 175] width 133 height 40
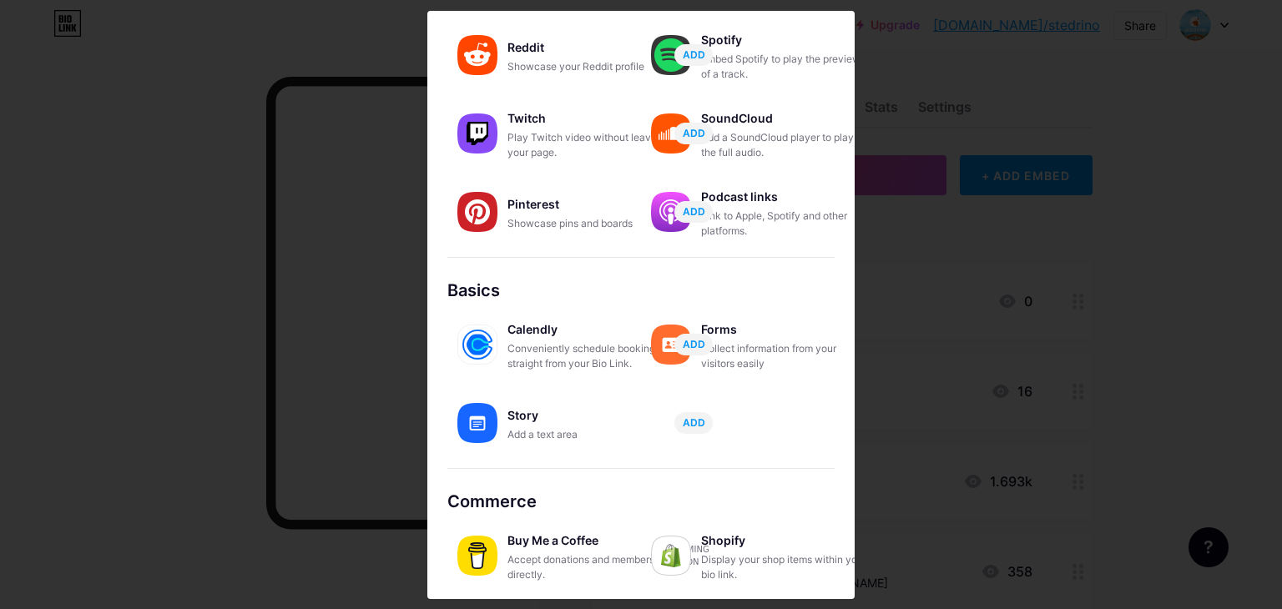
scroll to position [261, 0]
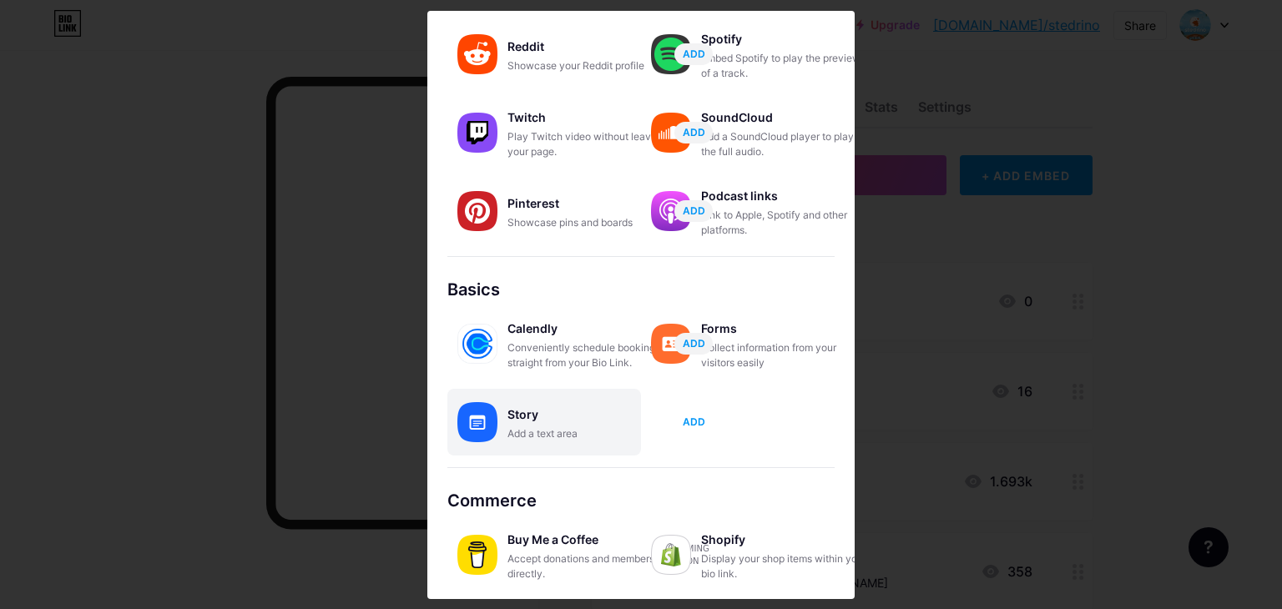
click at [699, 420] on span "ADD" at bounding box center [694, 422] width 23 height 14
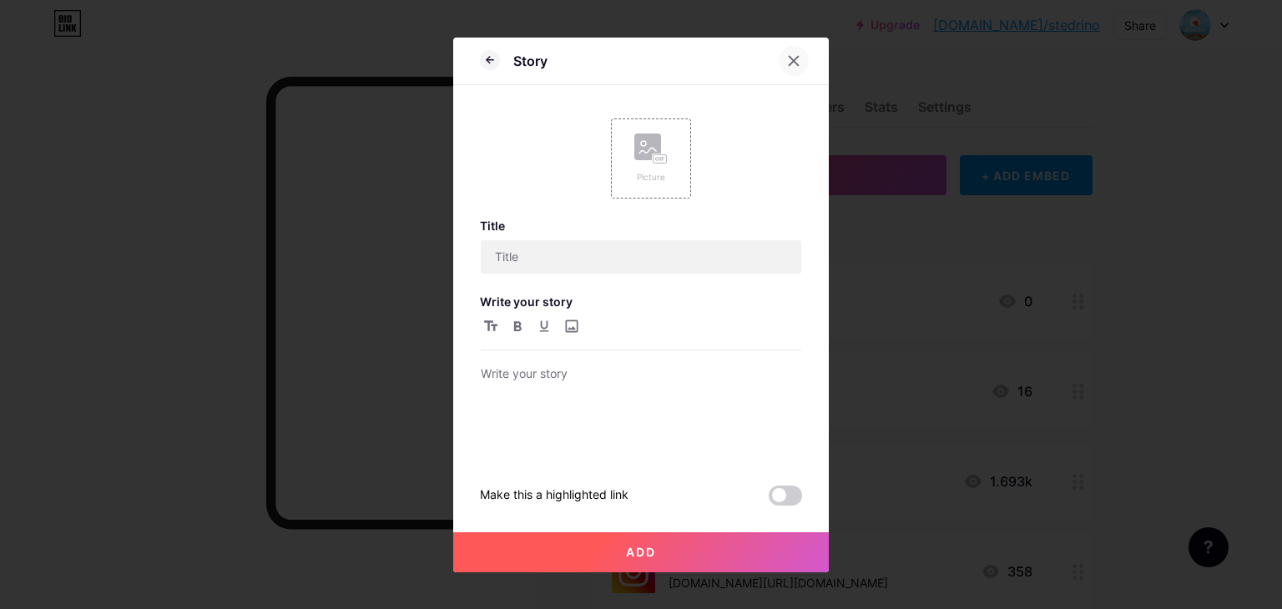
click at [789, 58] on icon at bounding box center [793, 60] width 13 height 13
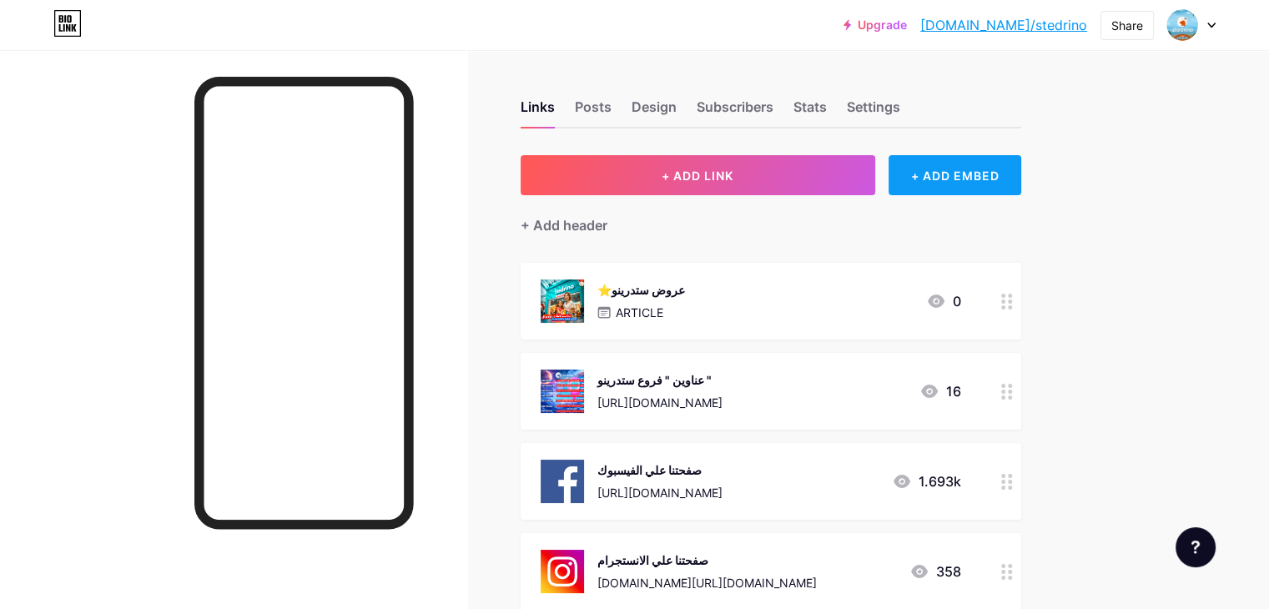
click at [1022, 184] on div "+ ADD EMBED" at bounding box center [955, 175] width 133 height 40
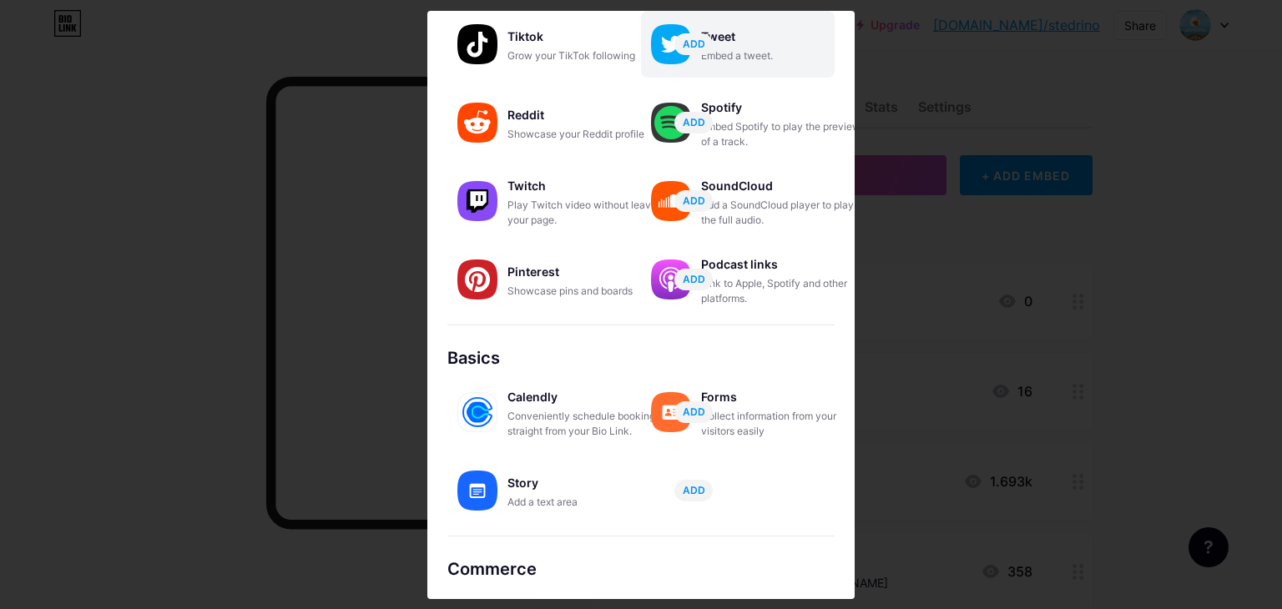
scroll to position [261, 0]
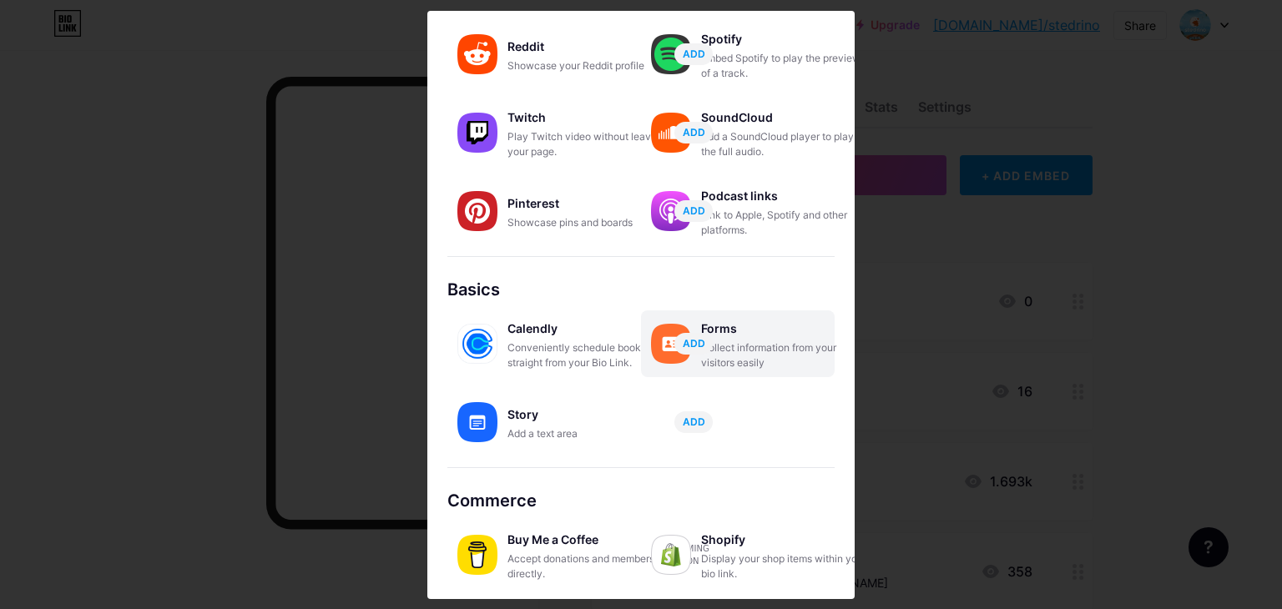
click at [735, 343] on div "Collect information from your visitors easily" at bounding box center [784, 356] width 167 height 30
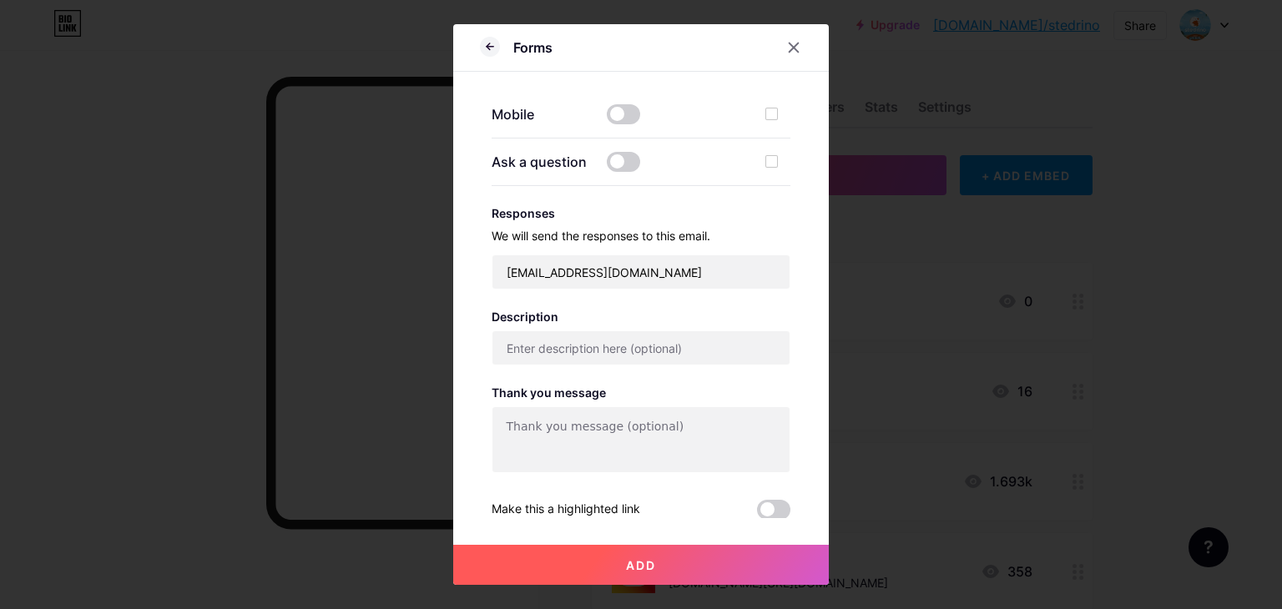
scroll to position [0, 0]
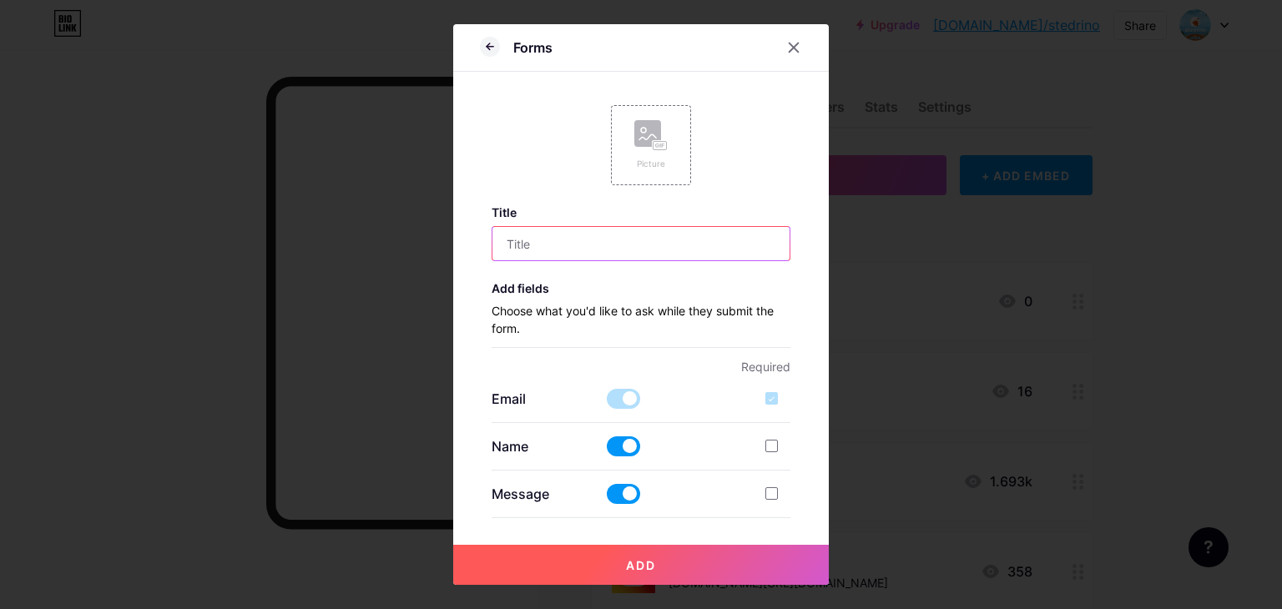
click at [673, 238] on input "text" at bounding box center [641, 243] width 298 height 33
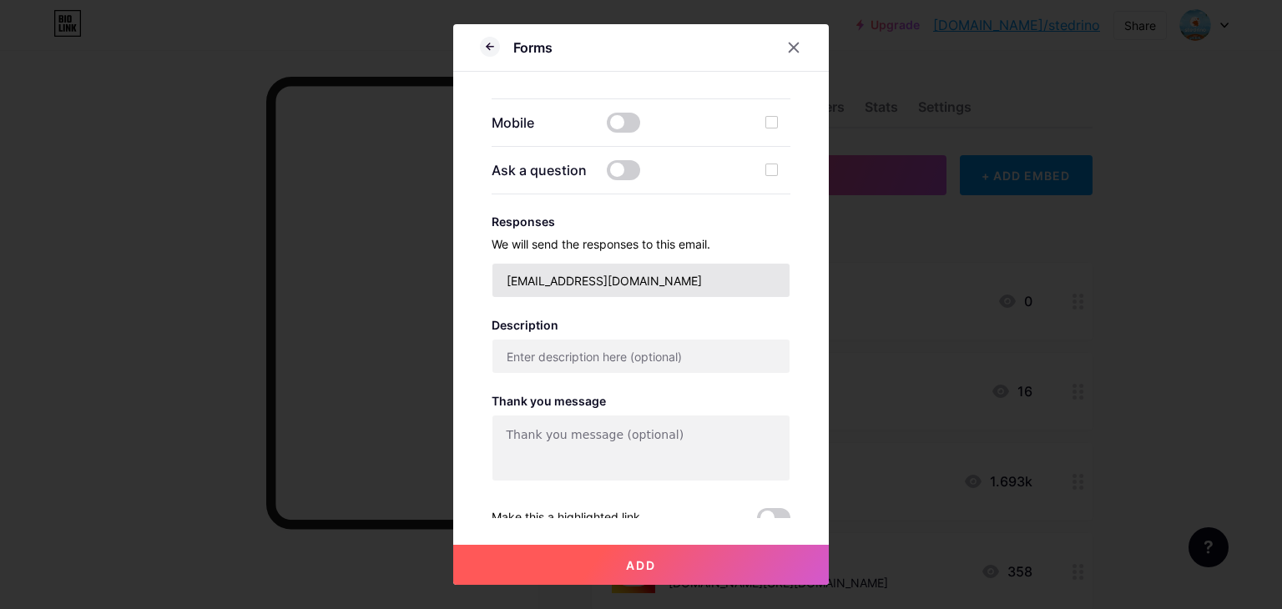
scroll to position [427, 0]
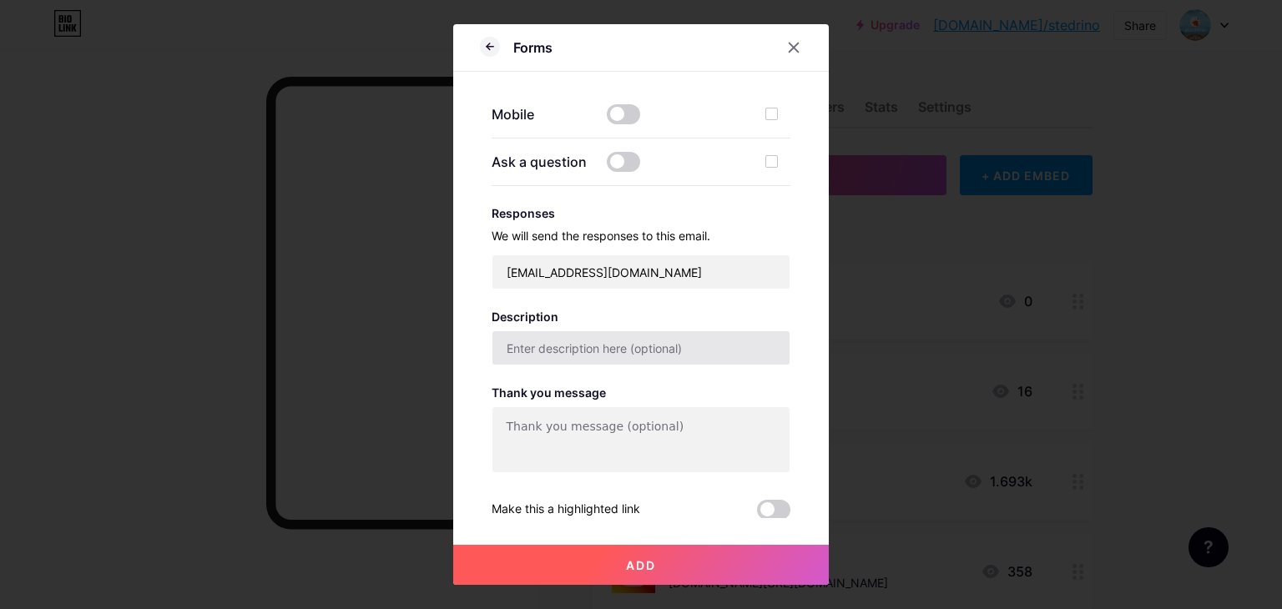
type input "55"
click at [683, 347] on input "text" at bounding box center [641, 347] width 298 height 33
type input "0"
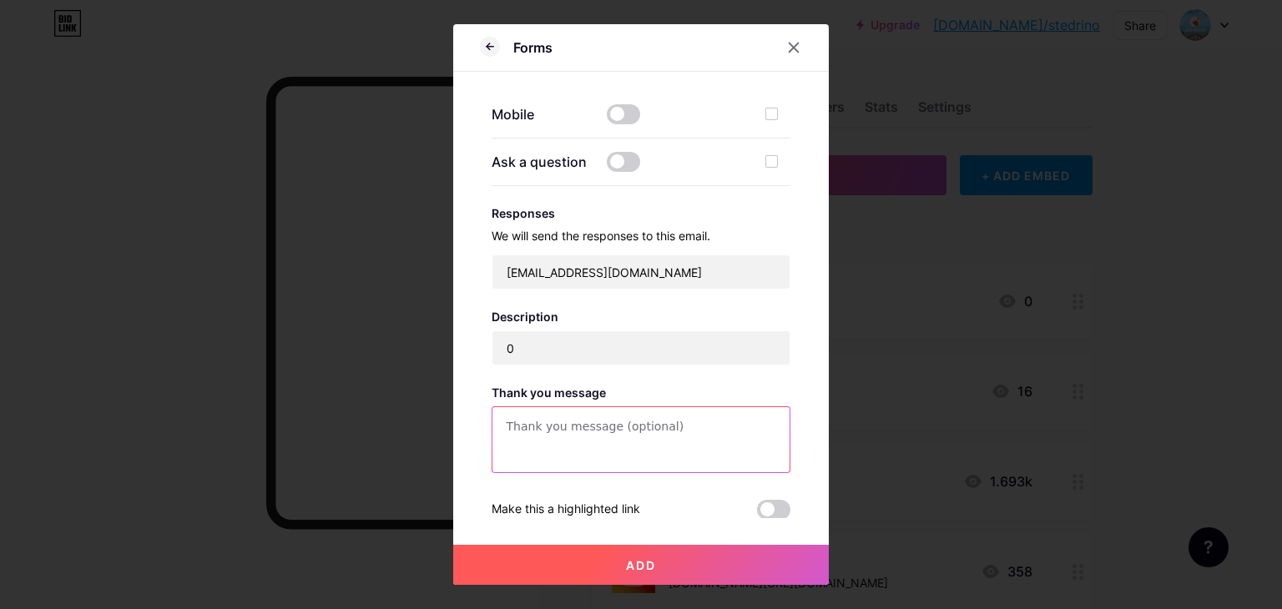
click at [654, 435] on textarea at bounding box center [641, 440] width 298 height 67
type textarea "0"
click at [658, 568] on button "Add" at bounding box center [641, 565] width 376 height 40
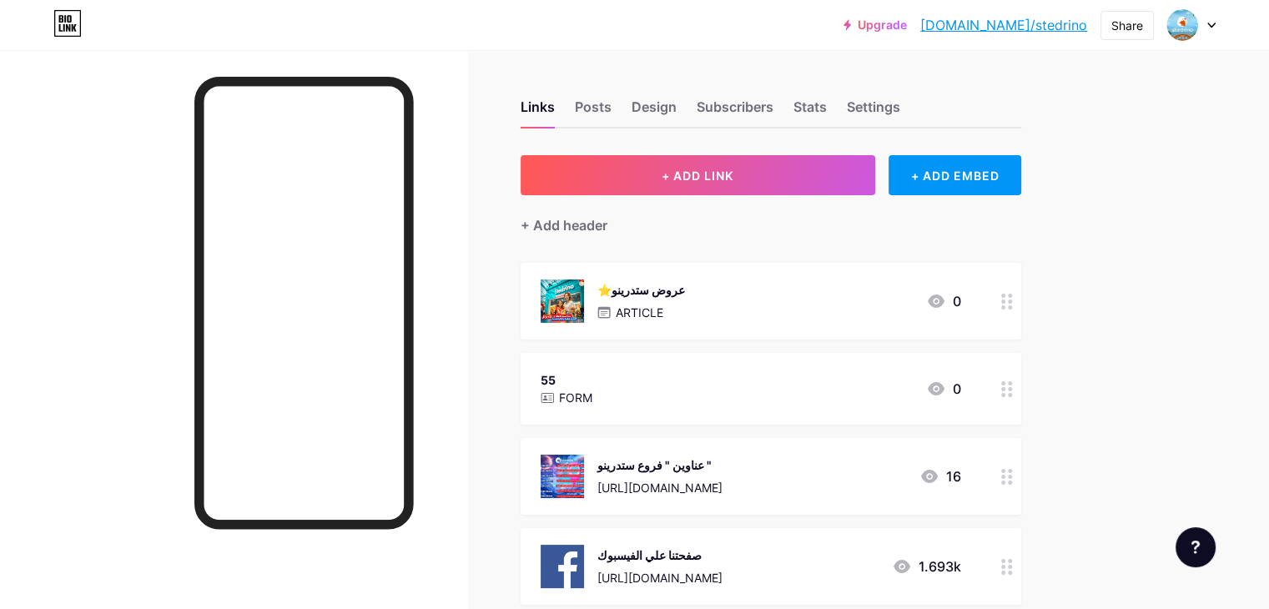
click at [697, 412] on div "55 FORM 0" at bounding box center [771, 389] width 501 height 72
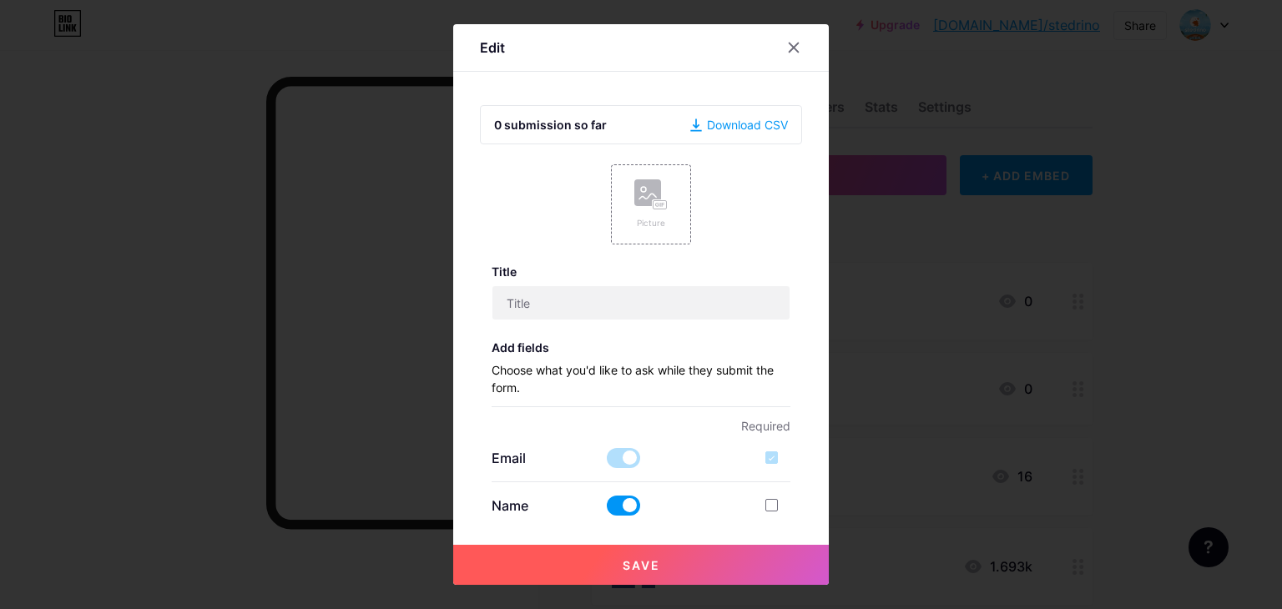
type input "55"
type input "0"
type textarea "0"
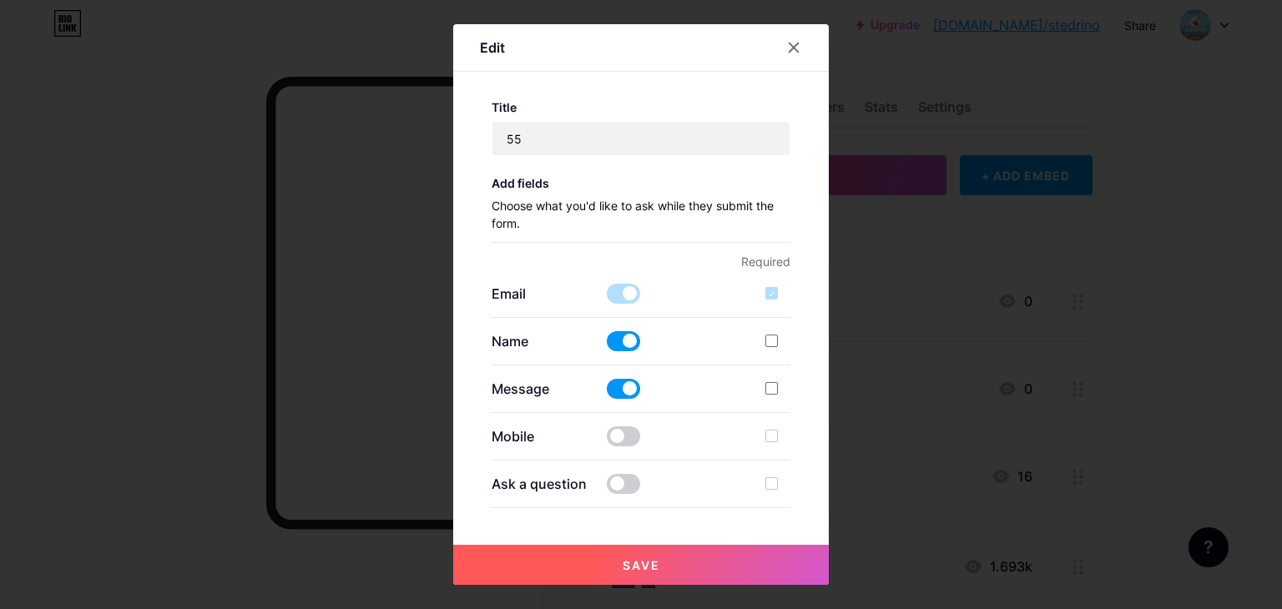
scroll to position [167, 0]
click at [777, 290] on div at bounding box center [771, 291] width 13 height 13
click at [627, 289] on span at bounding box center [623, 291] width 33 height 20
click at [1133, 381] on div at bounding box center [641, 304] width 1282 height 609
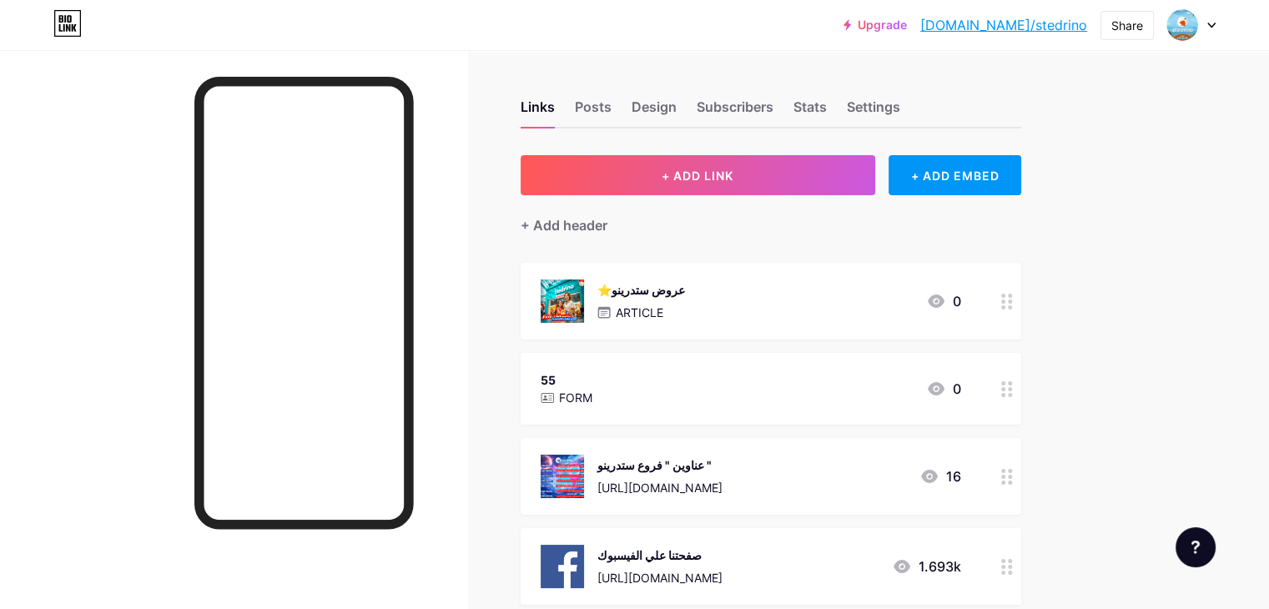
click at [798, 386] on div "55 FORM 0" at bounding box center [751, 389] width 421 height 38
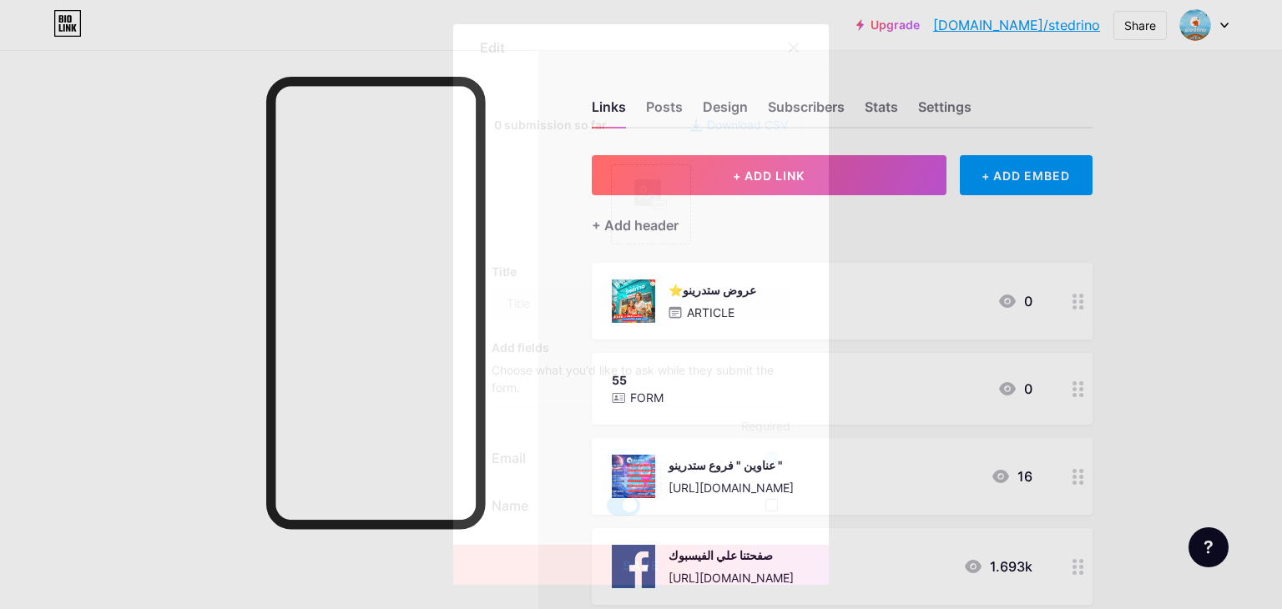
type input "55"
type input "0"
type textarea "0"
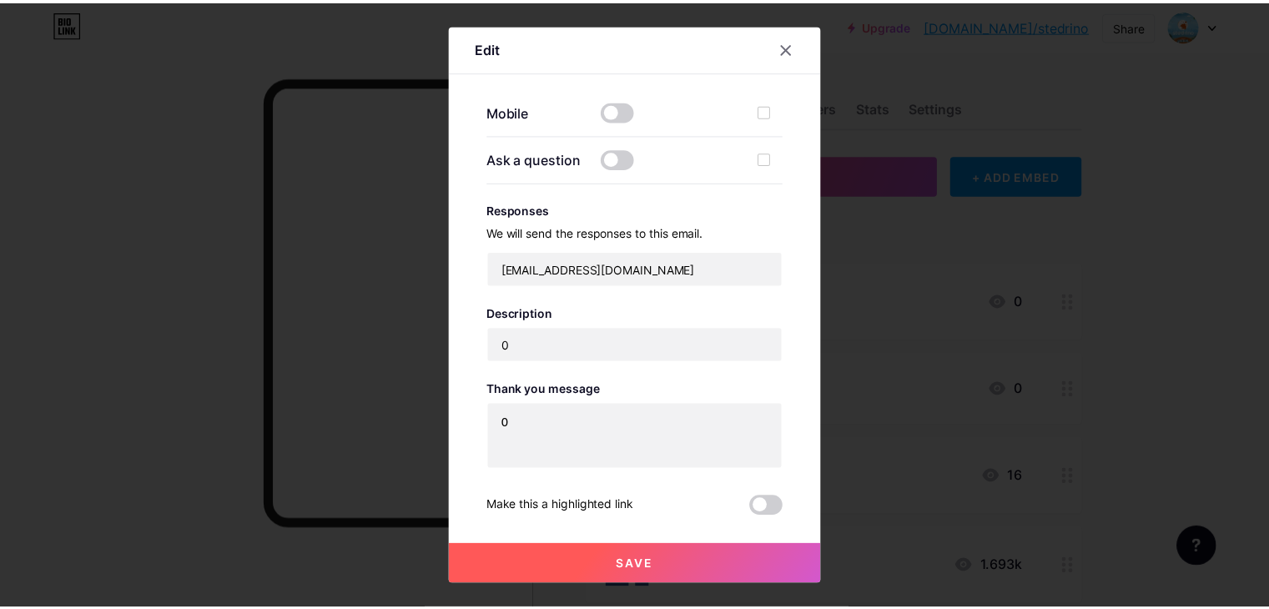
scroll to position [533, 0]
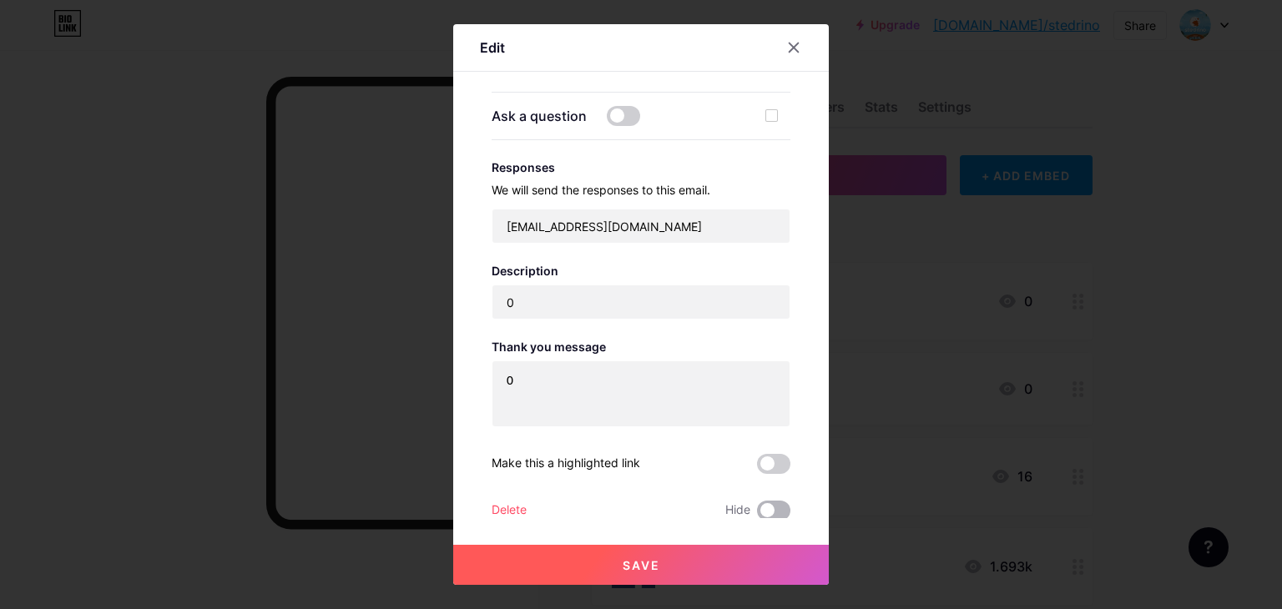
click at [780, 503] on span at bounding box center [773, 511] width 33 height 20
click at [757, 515] on input "checkbox" at bounding box center [757, 515] width 0 height 0
click at [764, 548] on button "Save" at bounding box center [641, 565] width 376 height 40
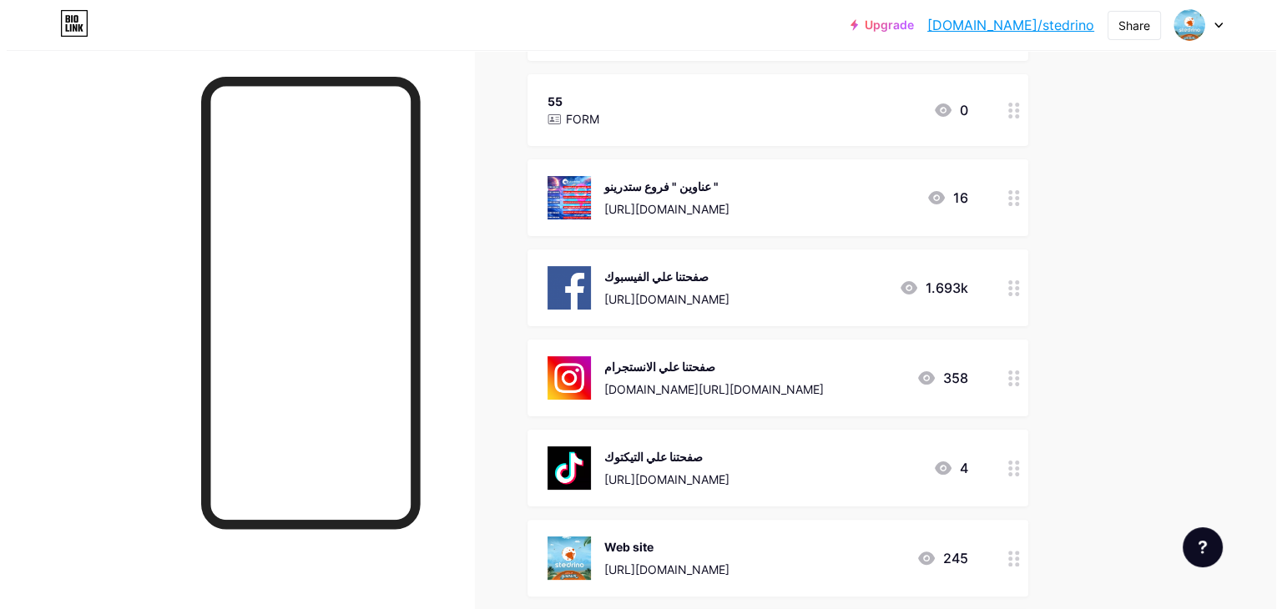
scroll to position [250, 0]
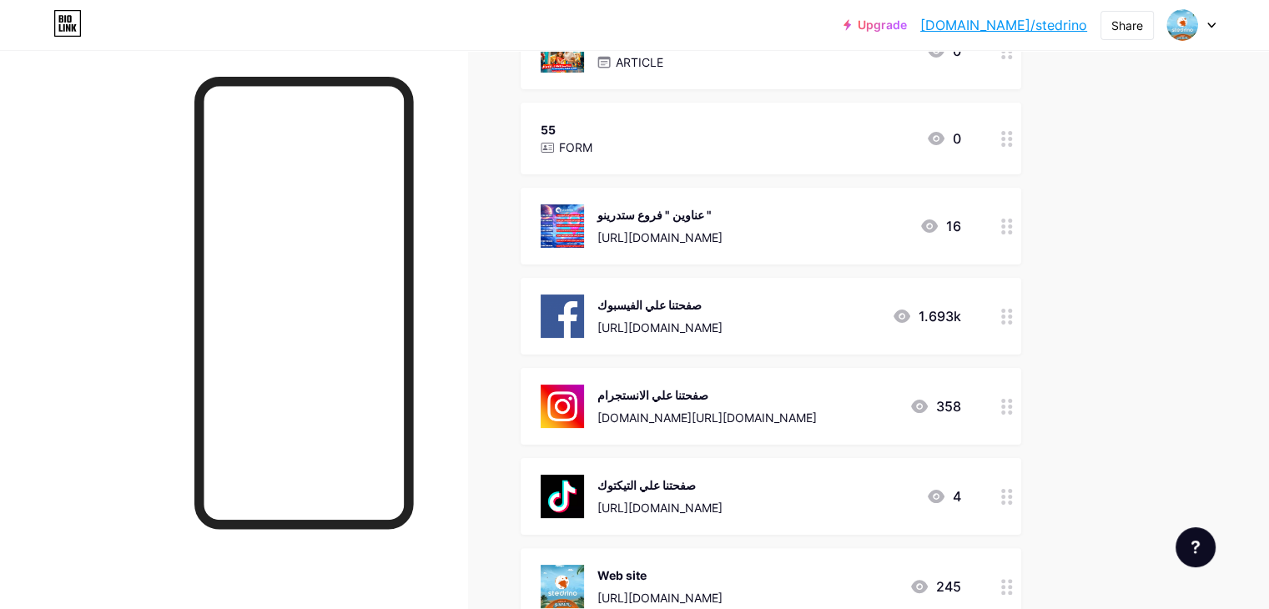
click at [805, 138] on div "55 FORM 0" at bounding box center [751, 138] width 421 height 38
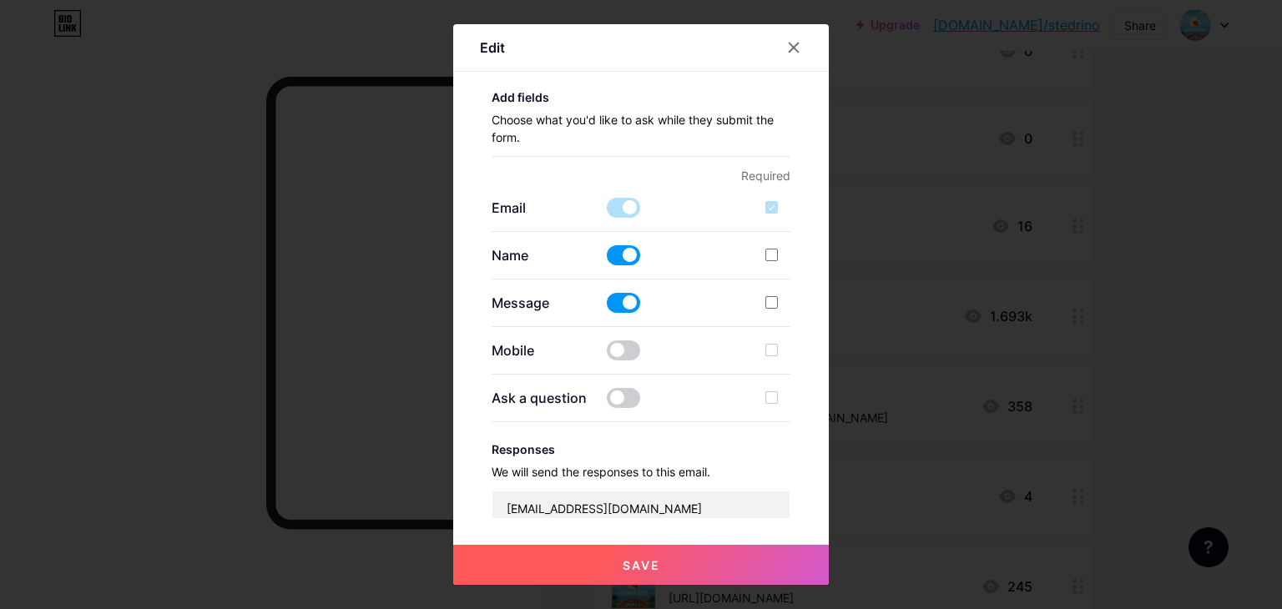
type input "55"
type input "0"
type textarea "0"
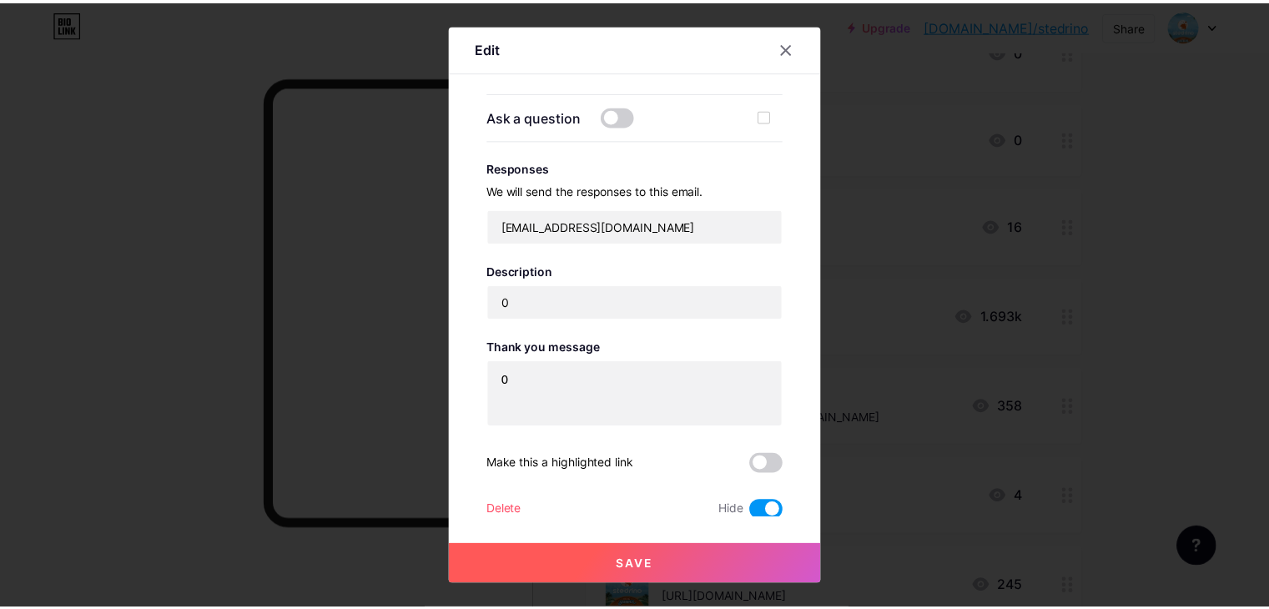
scroll to position [533, 0]
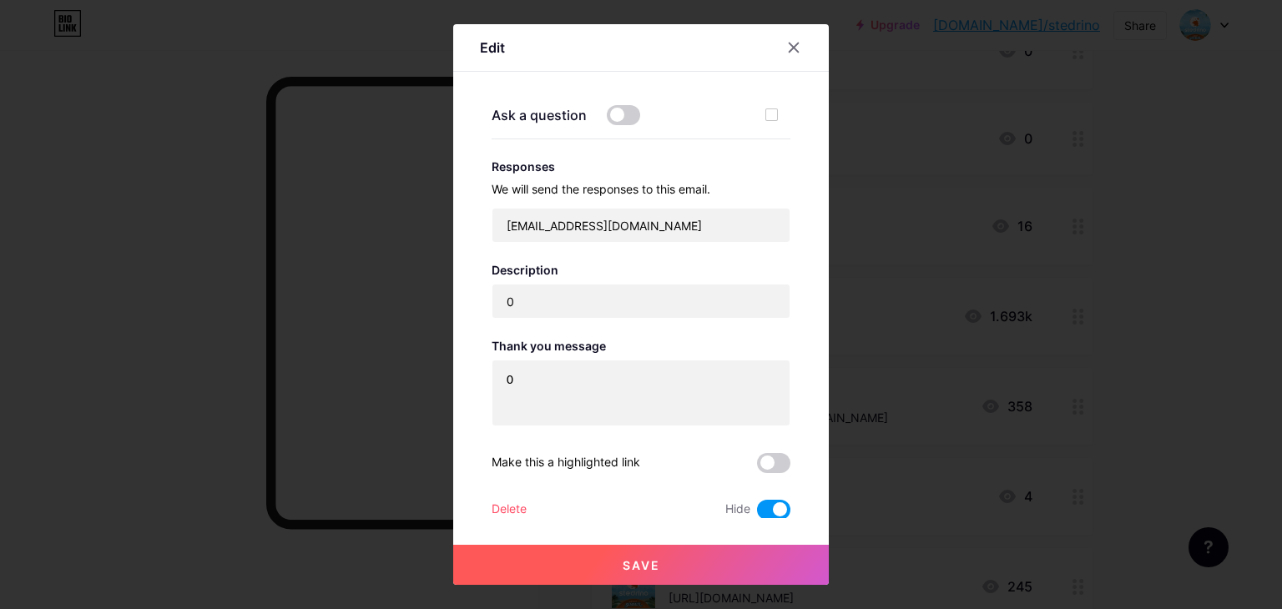
click at [522, 510] on div "Delete" at bounding box center [509, 510] width 35 height 20
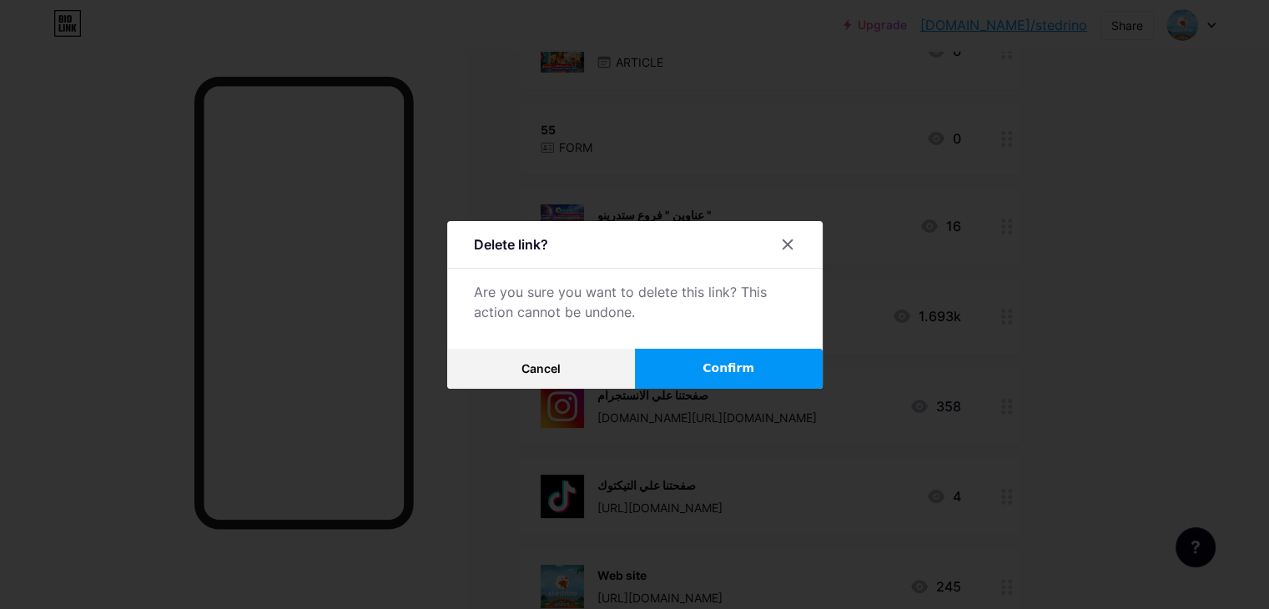
click at [724, 363] on span "Confirm" at bounding box center [729, 369] width 52 height 18
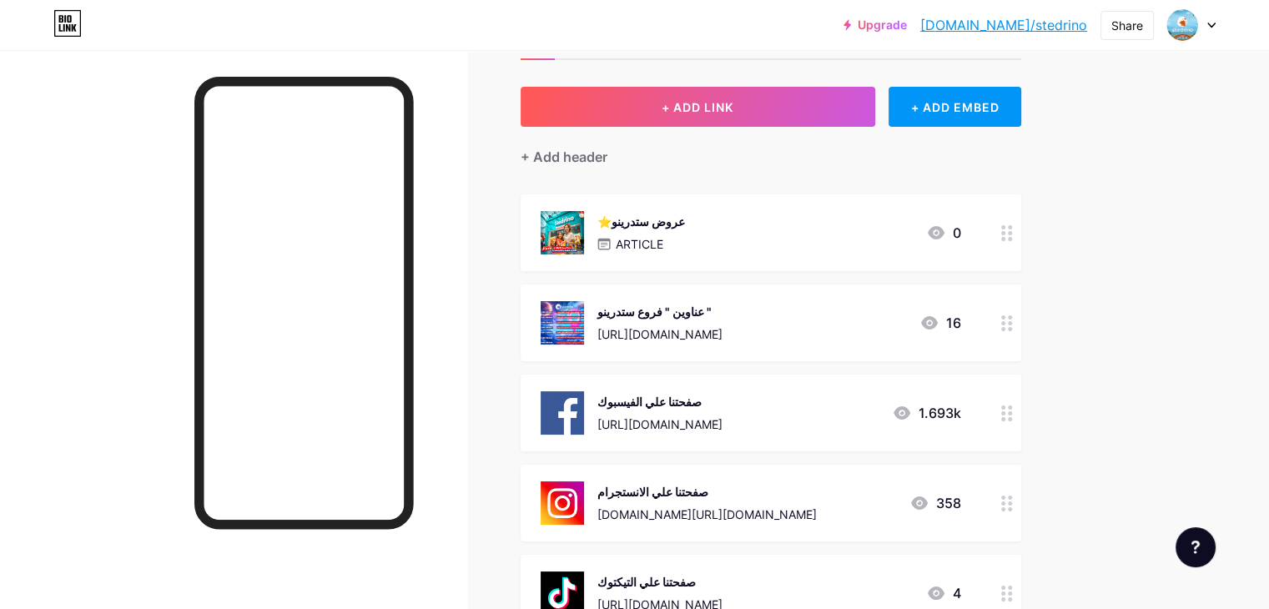
scroll to position [0, 0]
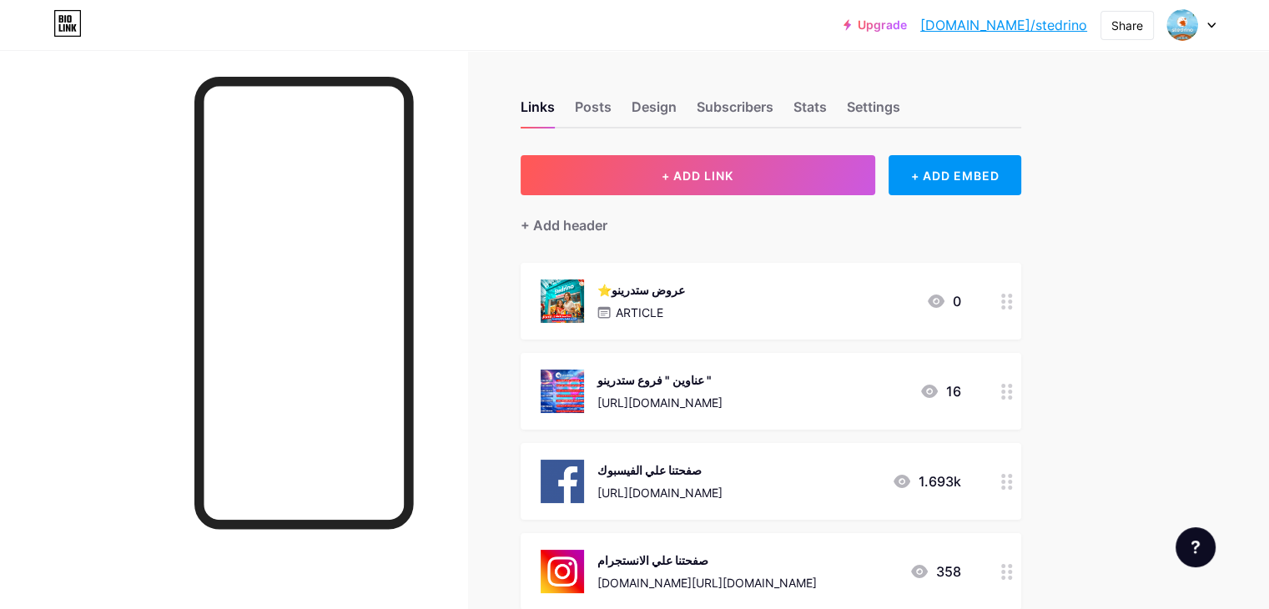
click at [877, 89] on div "Links Posts Design Subscribers Stats Settings" at bounding box center [771, 99] width 501 height 58
click at [827, 101] on div "Stats" at bounding box center [810, 112] width 33 height 30
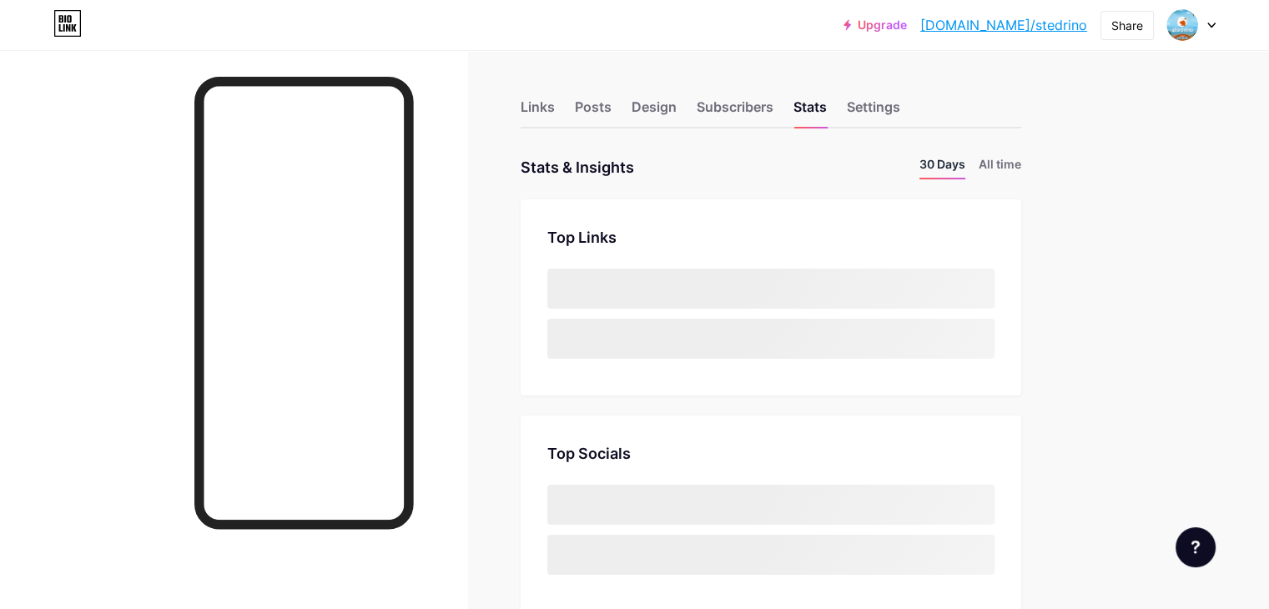
scroll to position [608, 1269]
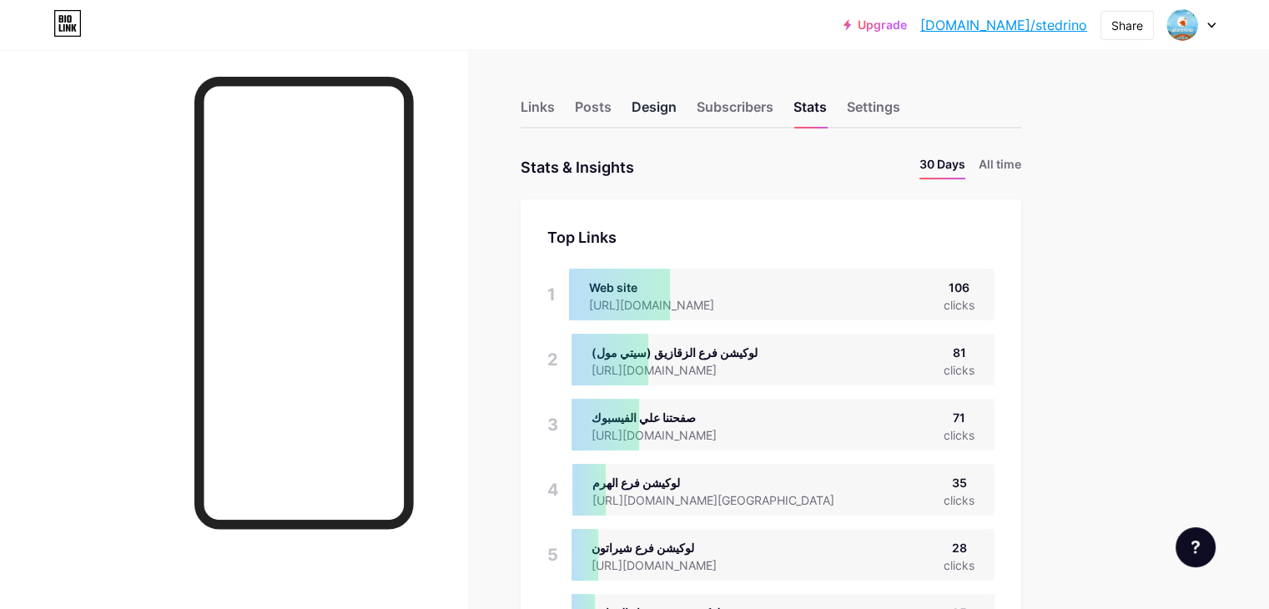
click at [677, 111] on div "Design" at bounding box center [654, 112] width 45 height 30
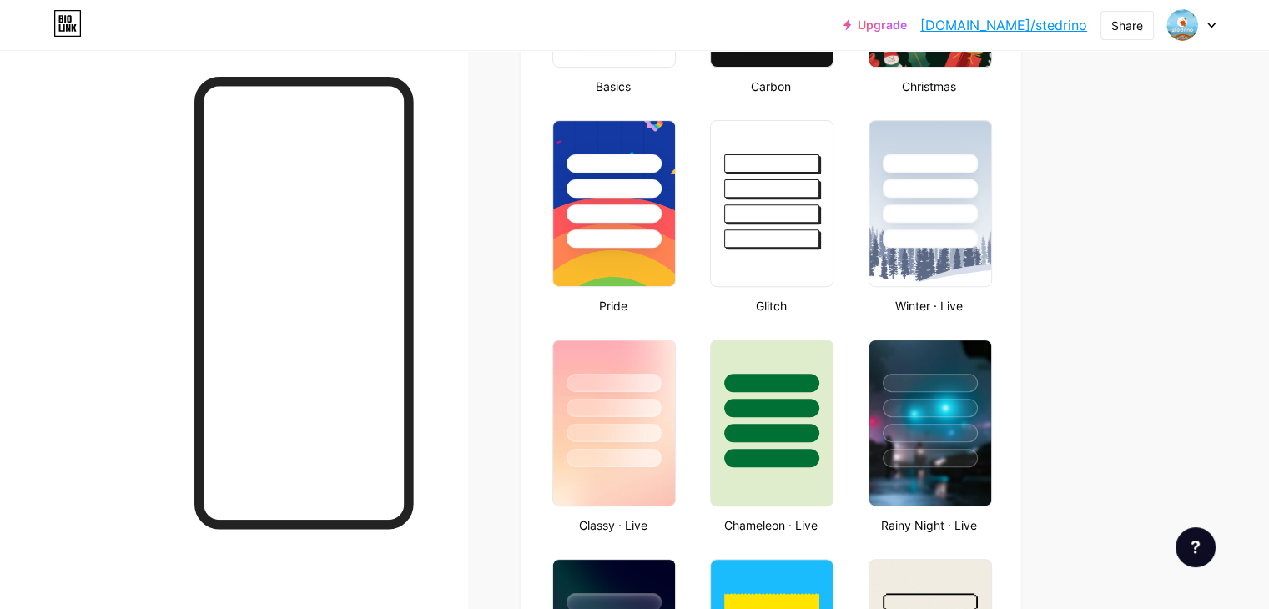
scroll to position [668, 0]
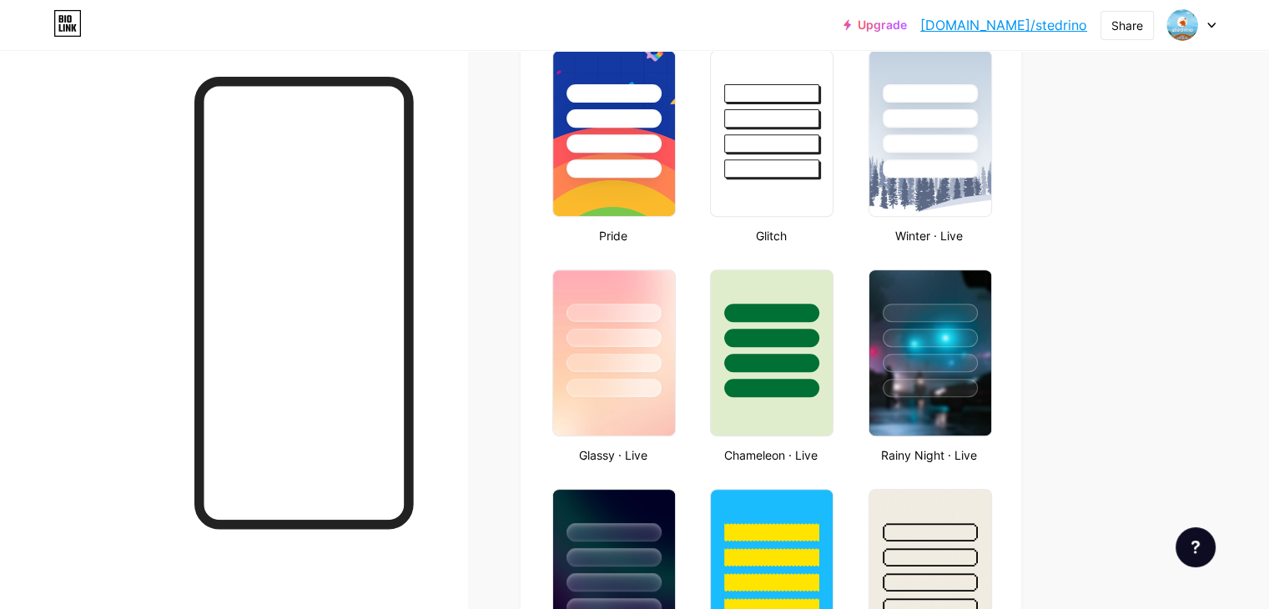
type input "#ff0000"
type input "#ffffff"
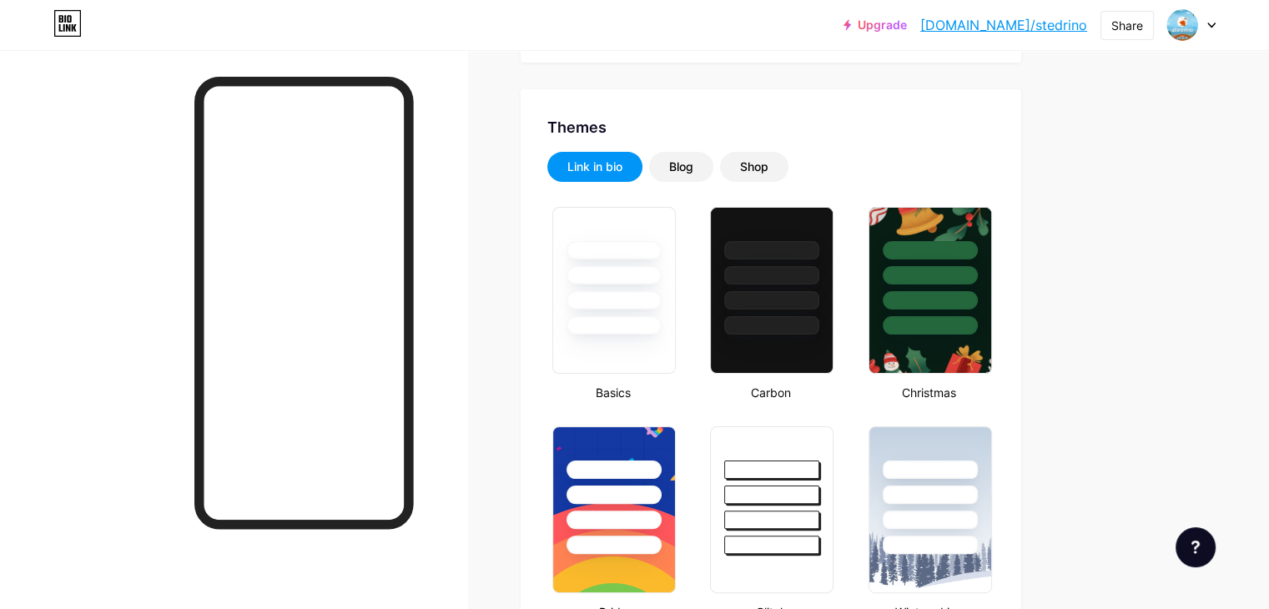
scroll to position [250, 0]
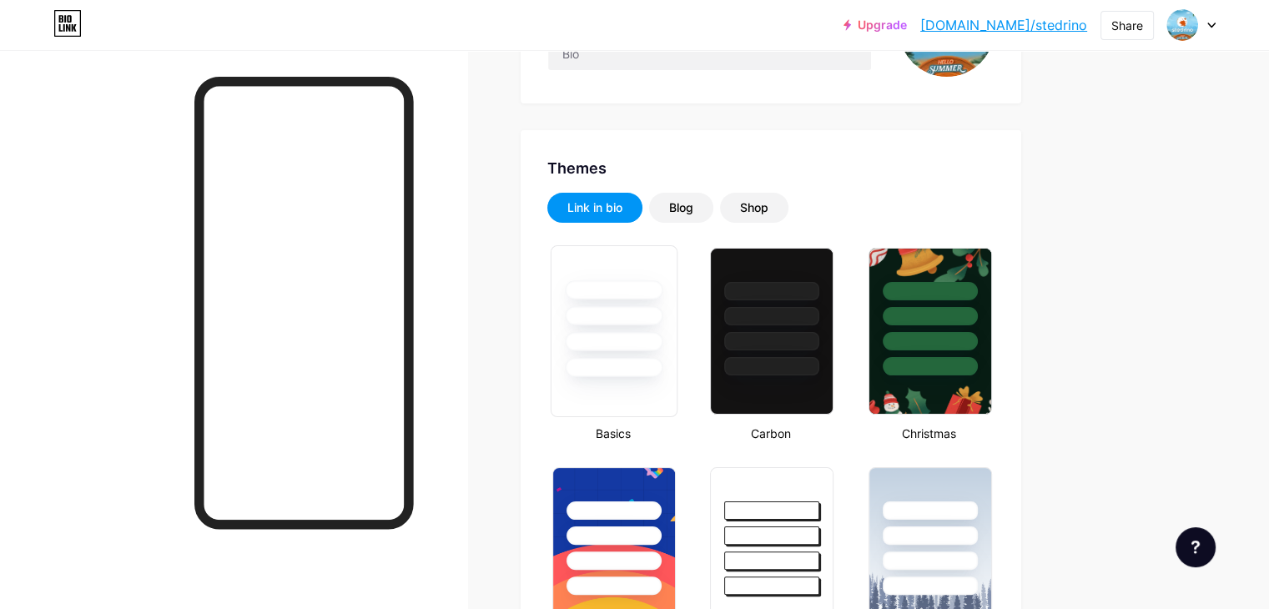
click at [677, 308] on div at bounding box center [614, 311] width 125 height 131
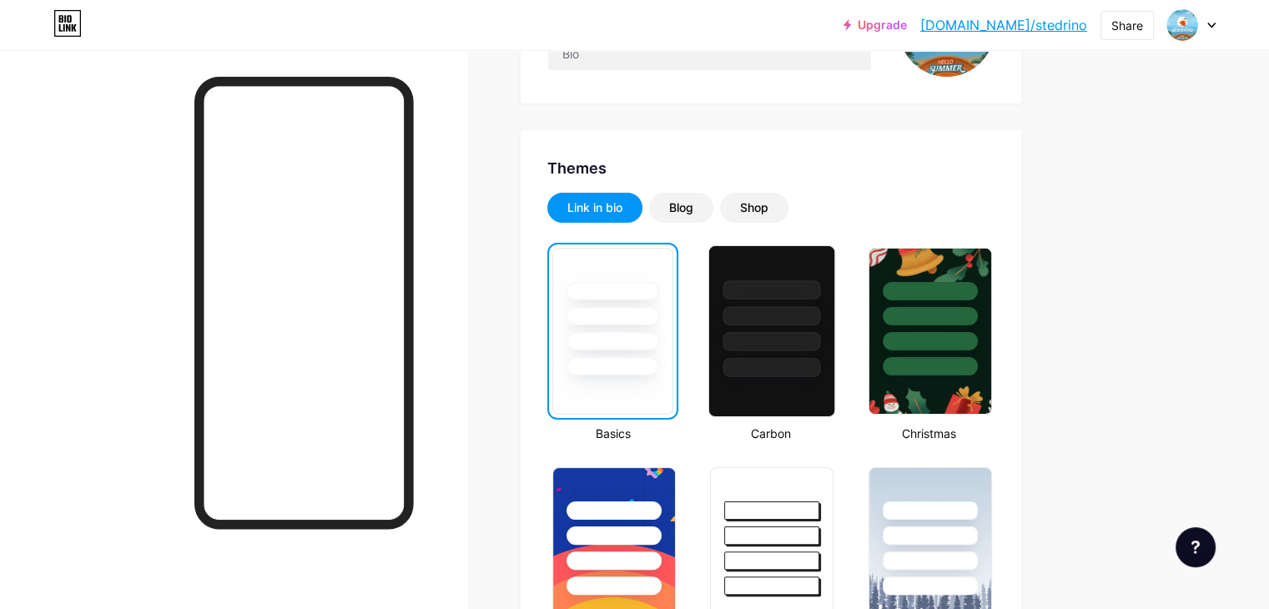
click at [821, 321] on div at bounding box center [773, 315] width 98 height 19
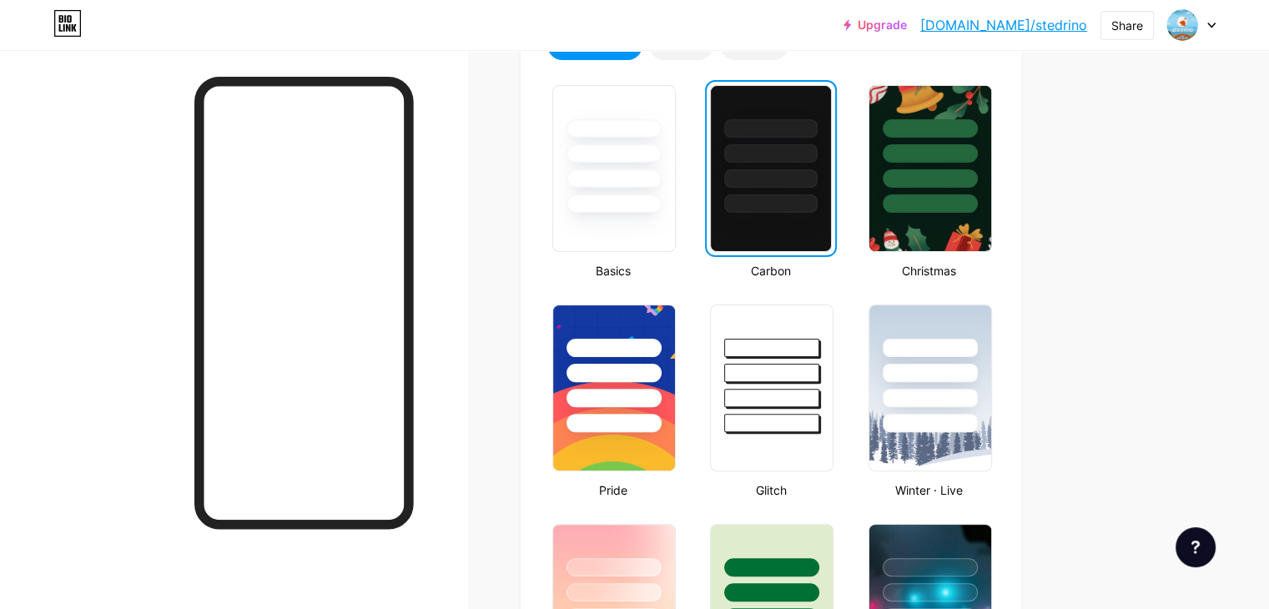
scroll to position [417, 0]
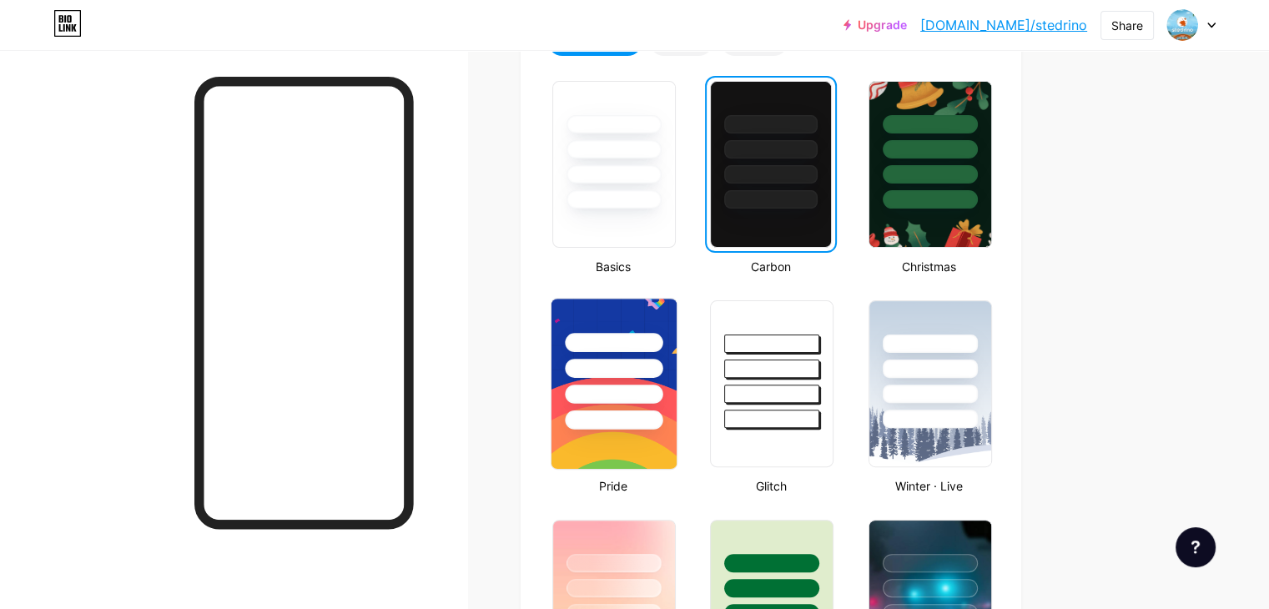
click at [663, 368] on div at bounding box center [614, 368] width 98 height 19
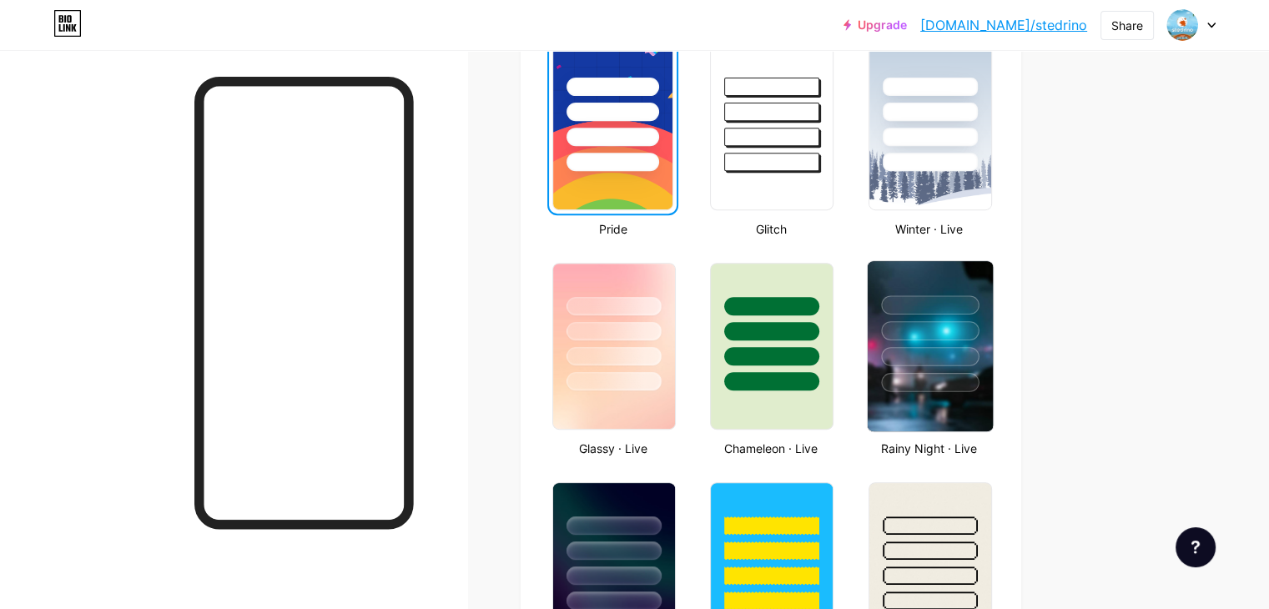
scroll to position [835, 0]
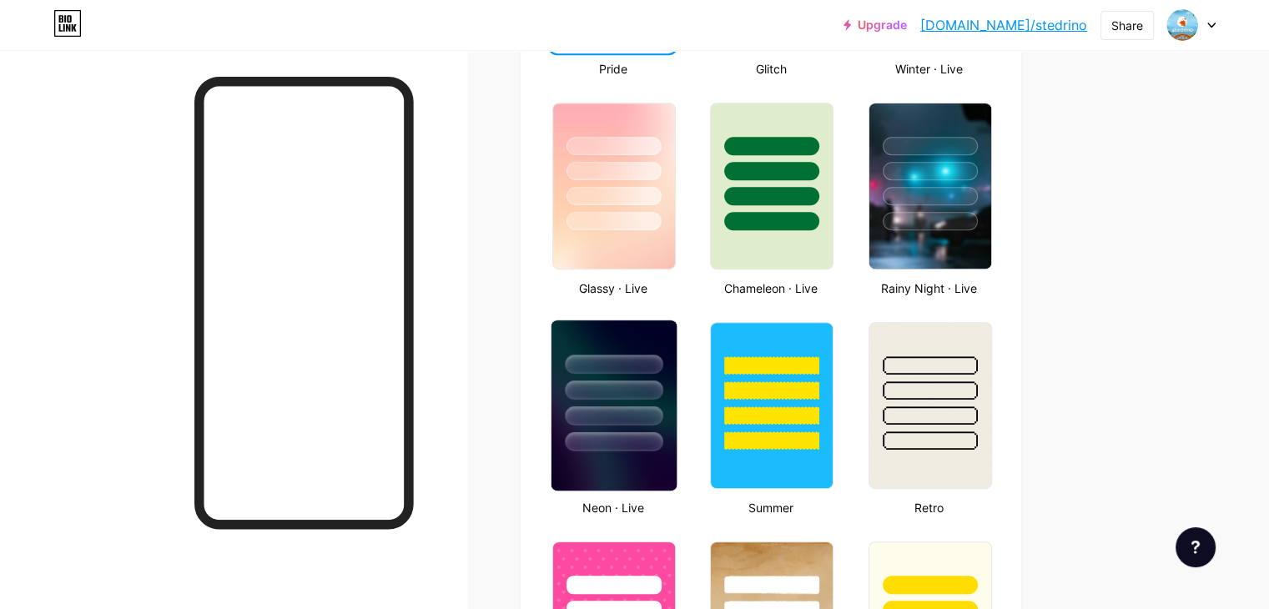
click at [677, 398] on div at bounding box center [614, 386] width 125 height 131
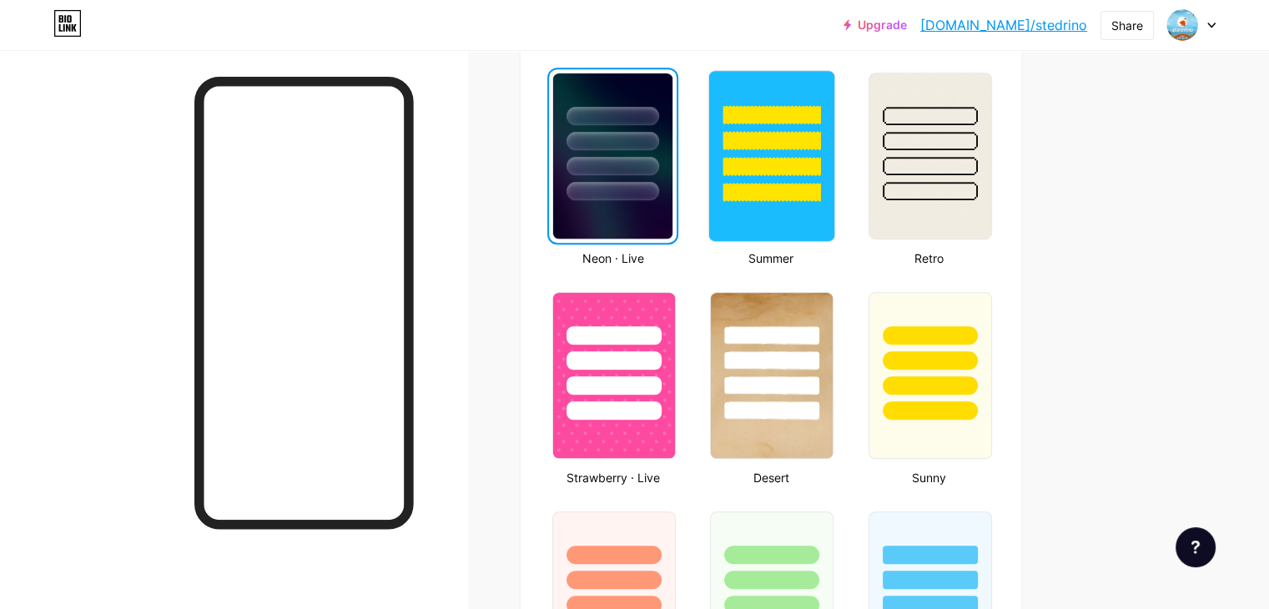
scroll to position [1085, 0]
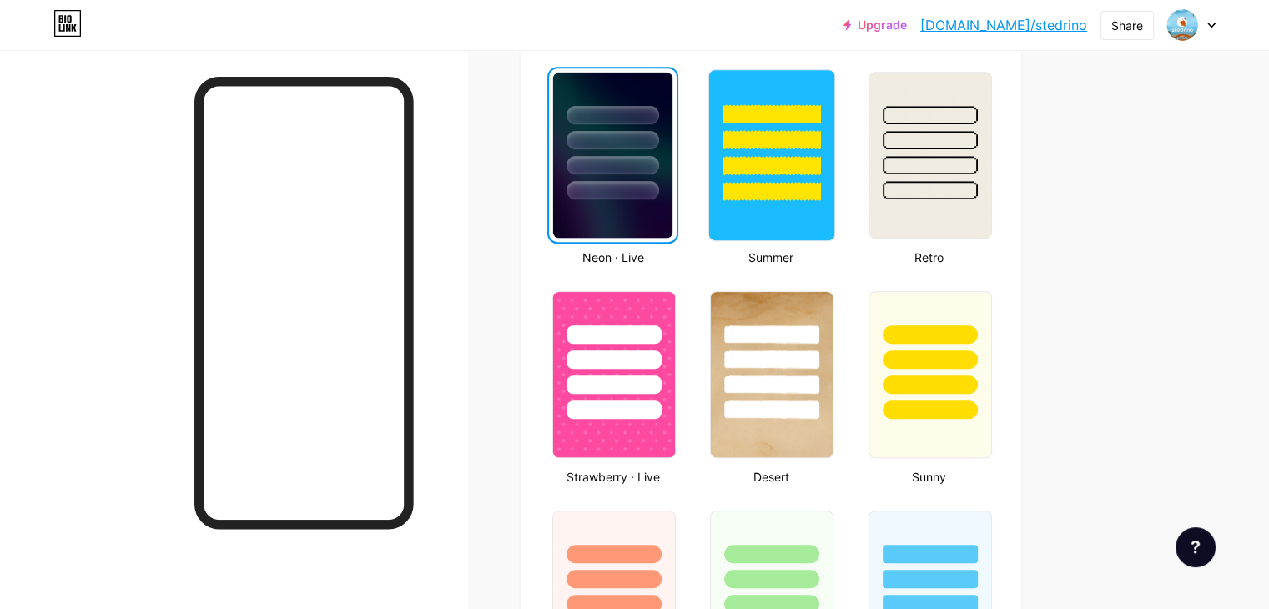
click at [835, 152] on div at bounding box center [771, 135] width 125 height 131
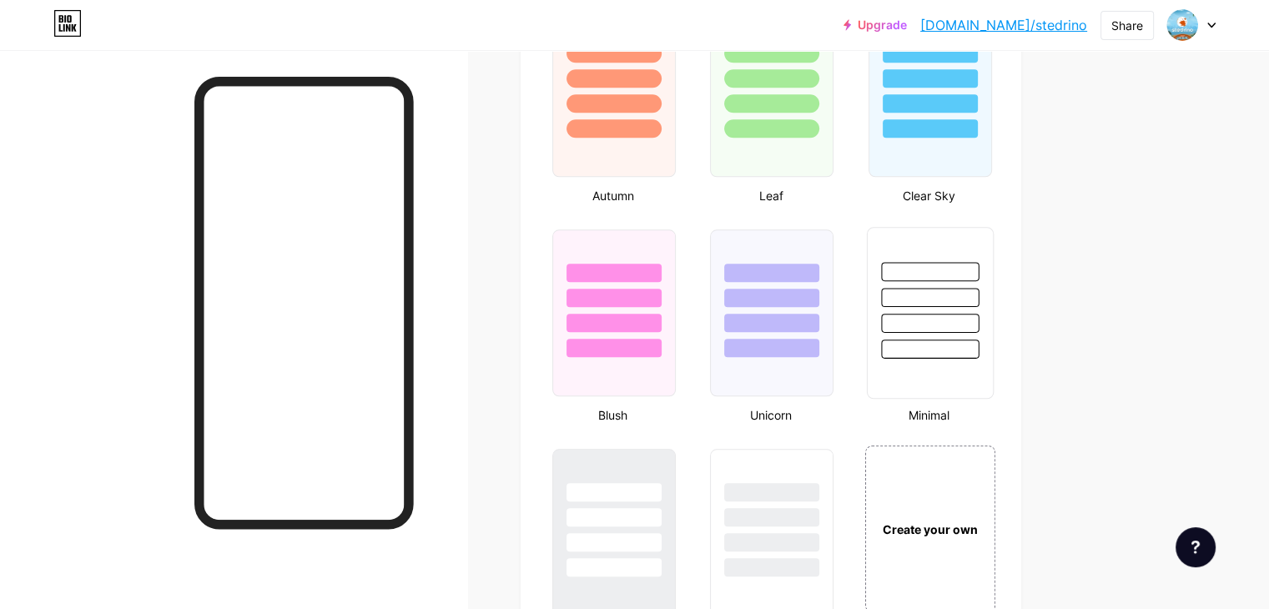
scroll to position [1836, 0]
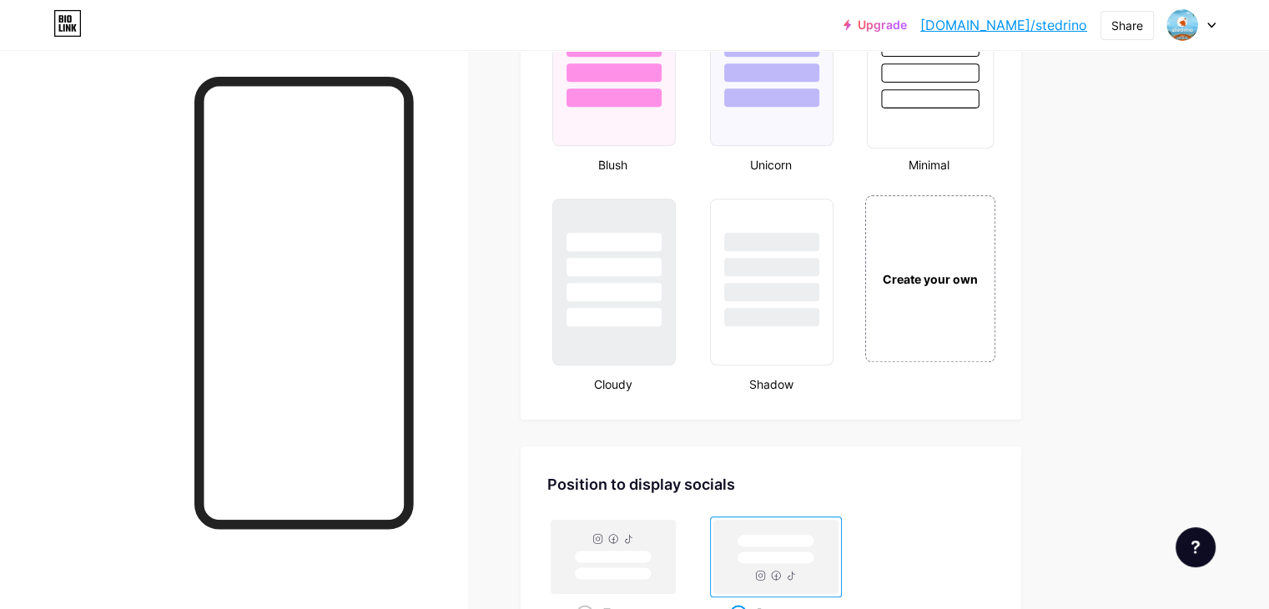
click at [996, 315] on div "Create your own" at bounding box center [931, 278] width 130 height 167
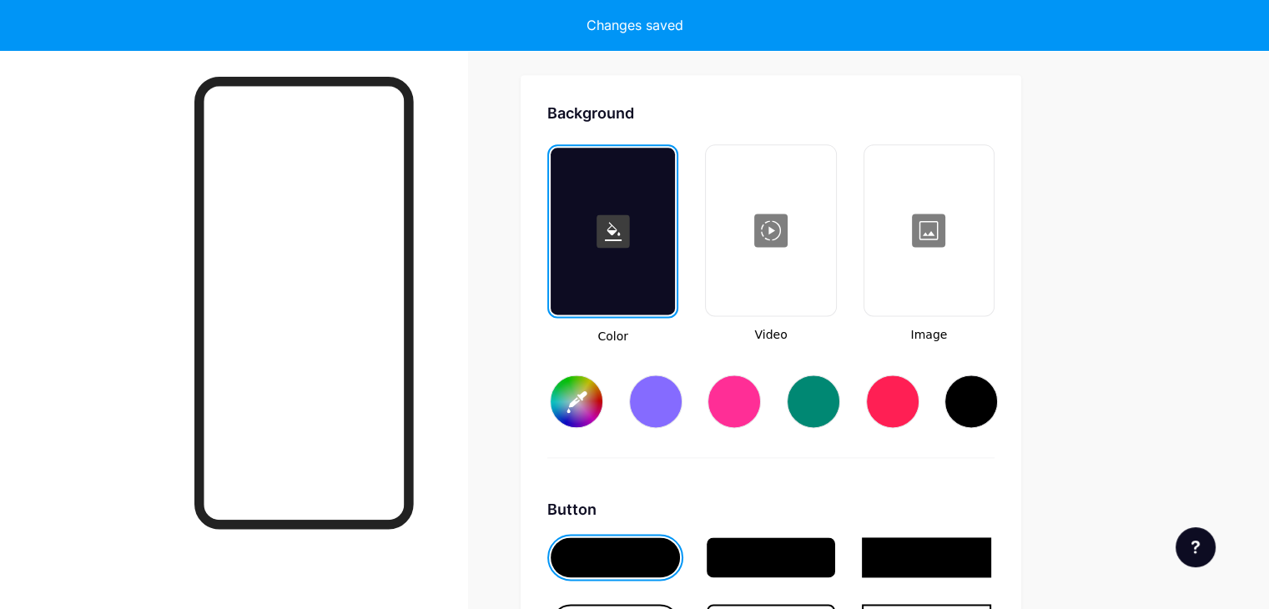
type input "#ffffff"
type input "#000000"
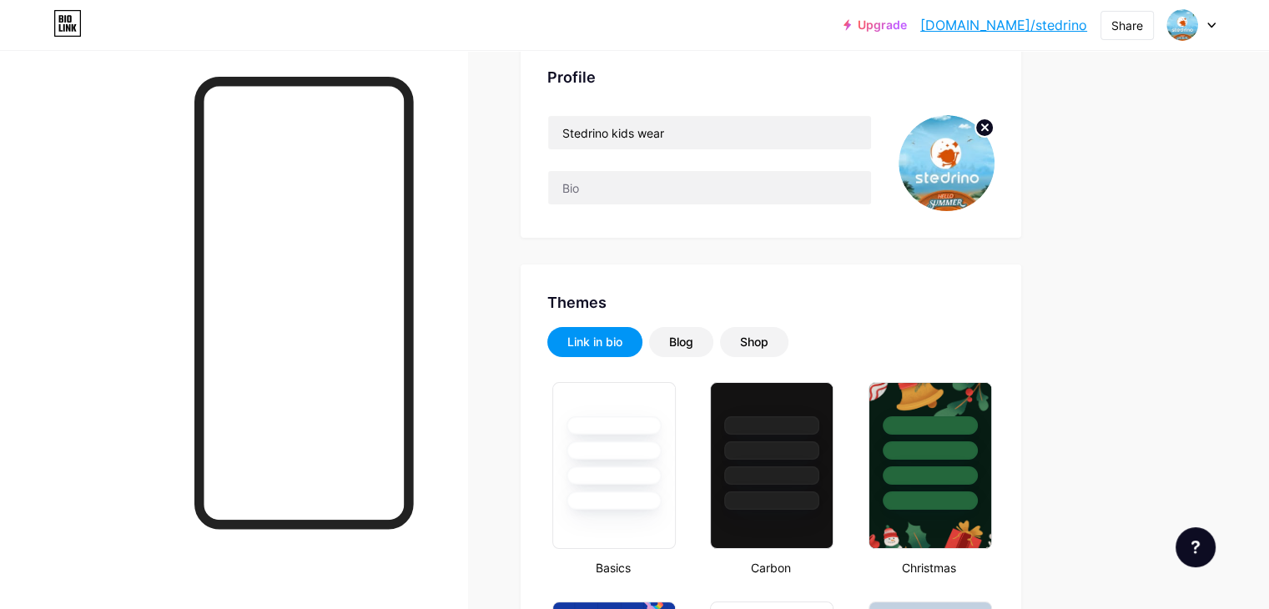
scroll to position [207, 0]
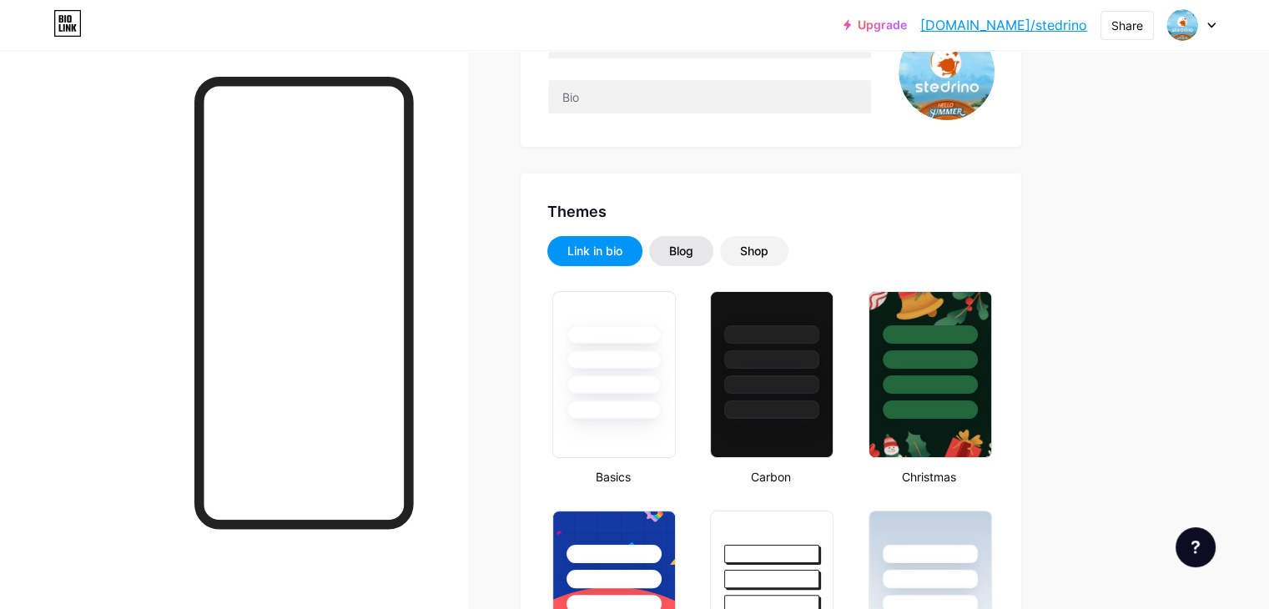
click at [694, 253] on div "Blog" at bounding box center [681, 251] width 24 height 17
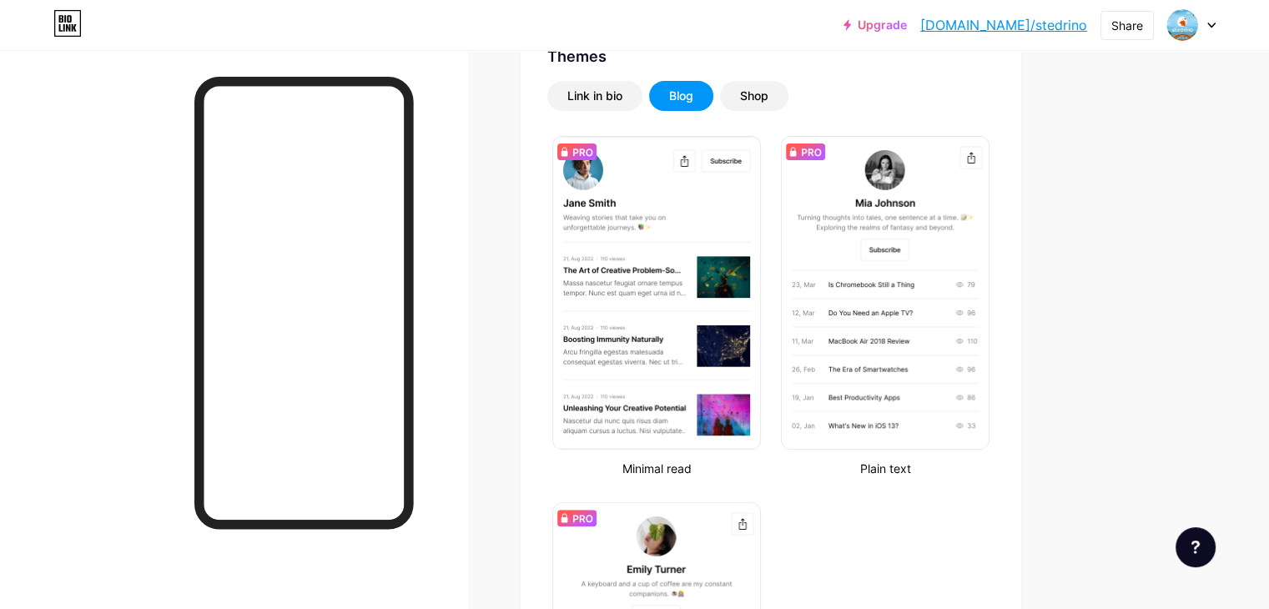
scroll to position [204, 0]
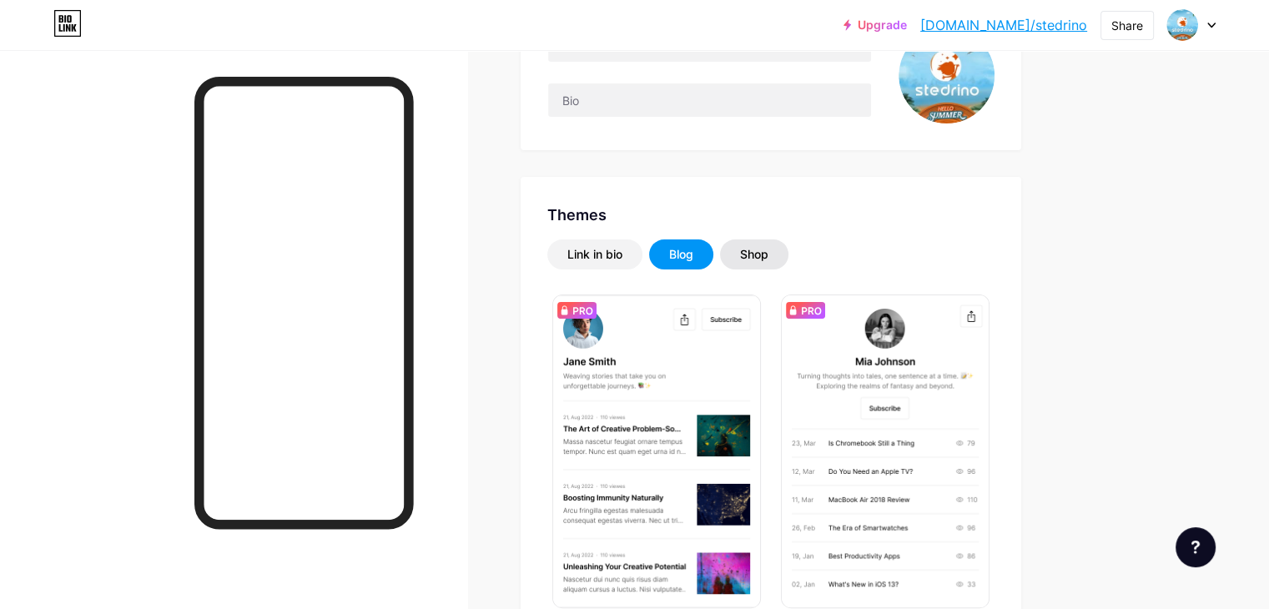
click at [789, 250] on div "Shop" at bounding box center [754, 255] width 68 height 30
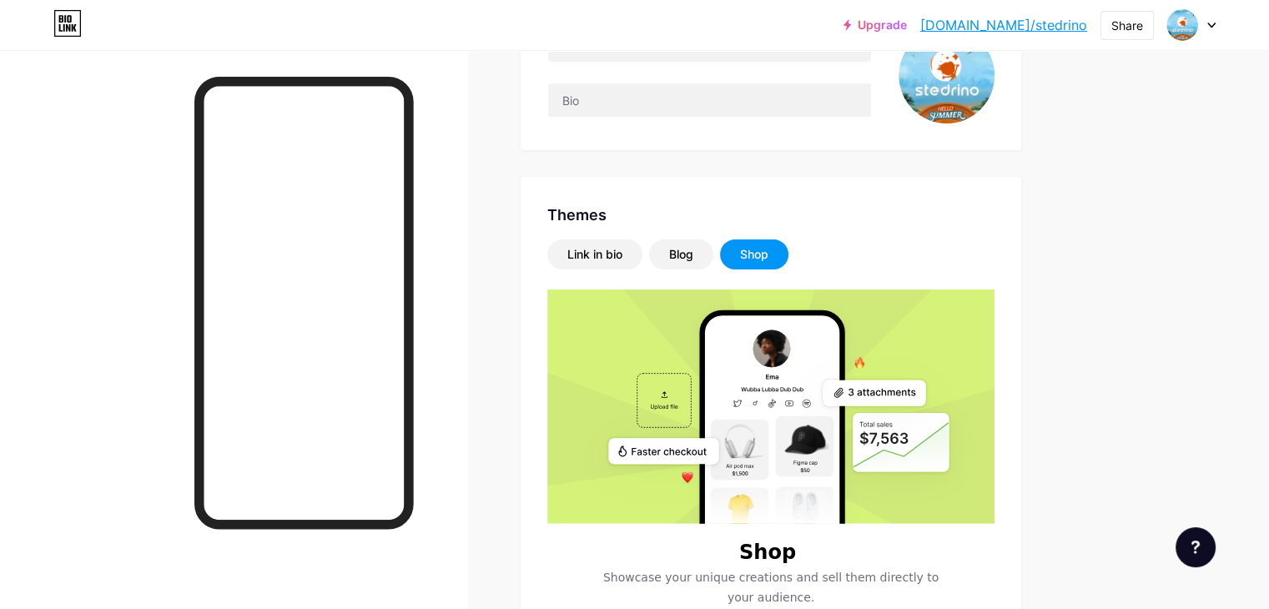
click at [840, 373] on rect at bounding box center [772, 460] width 134 height 291
click at [643, 251] on div "Link in bio" at bounding box center [595, 255] width 95 height 30
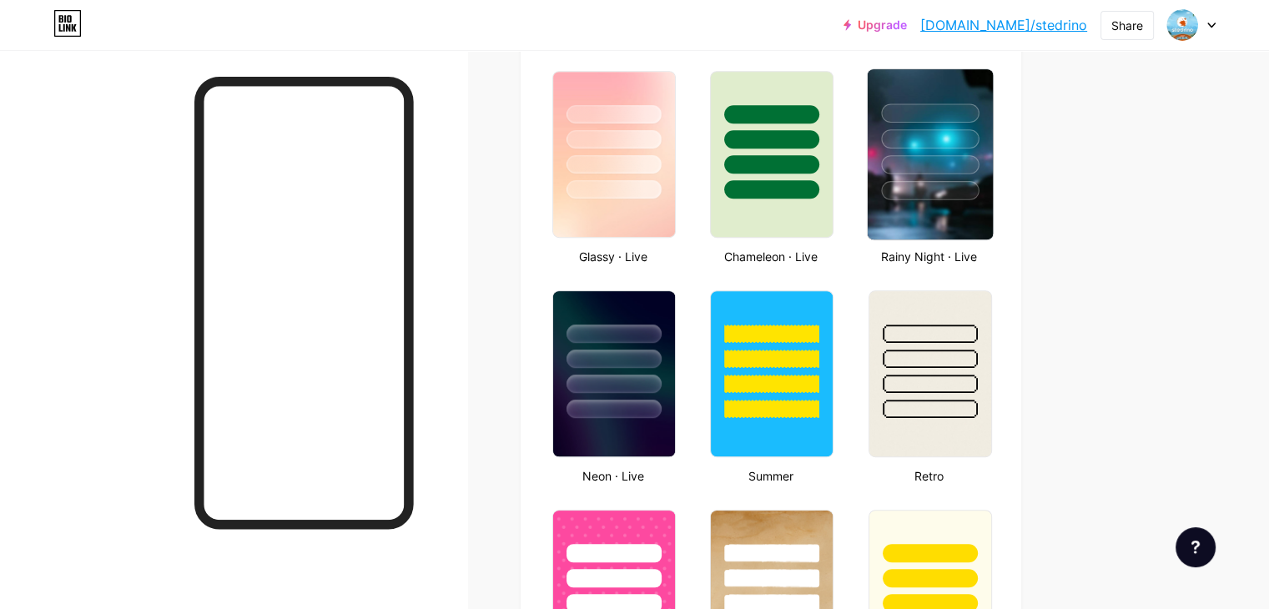
scroll to position [871, 0]
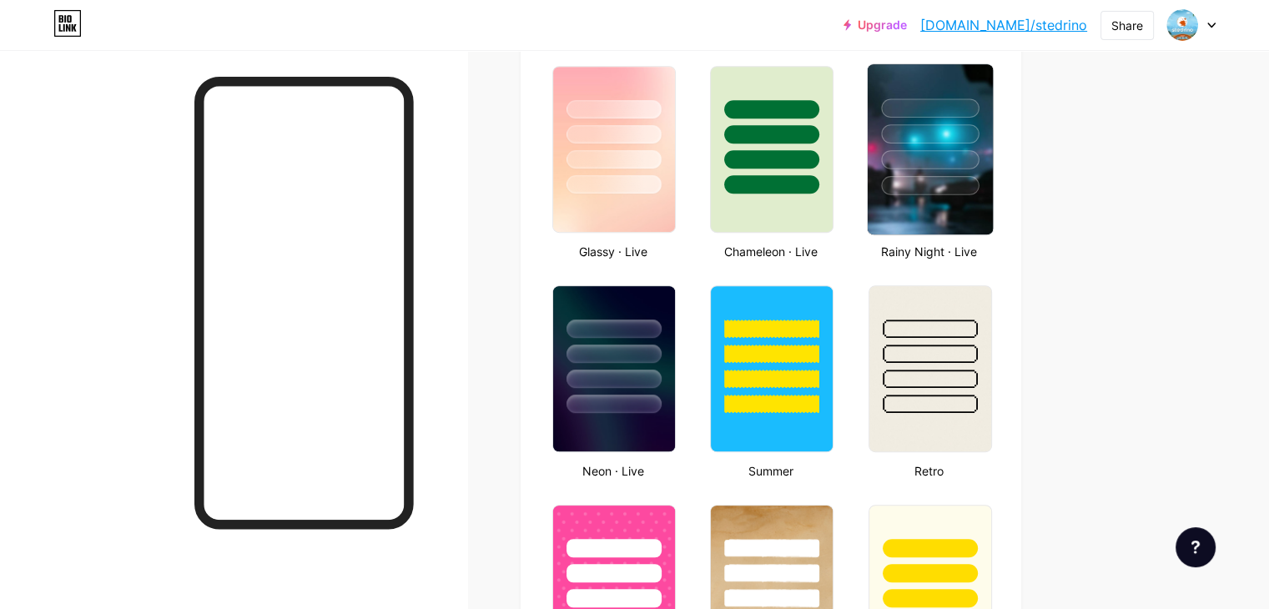
click at [992, 170] on div at bounding box center [929, 129] width 125 height 131
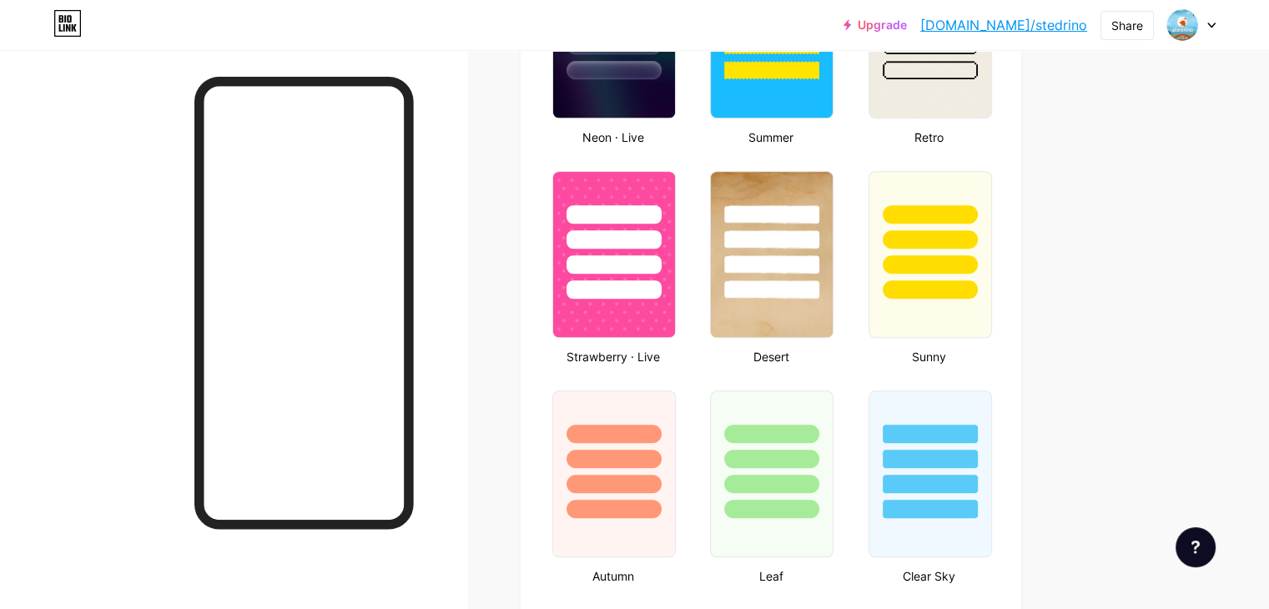
scroll to position [1205, 0]
click at [978, 281] on div at bounding box center [930, 290] width 98 height 19
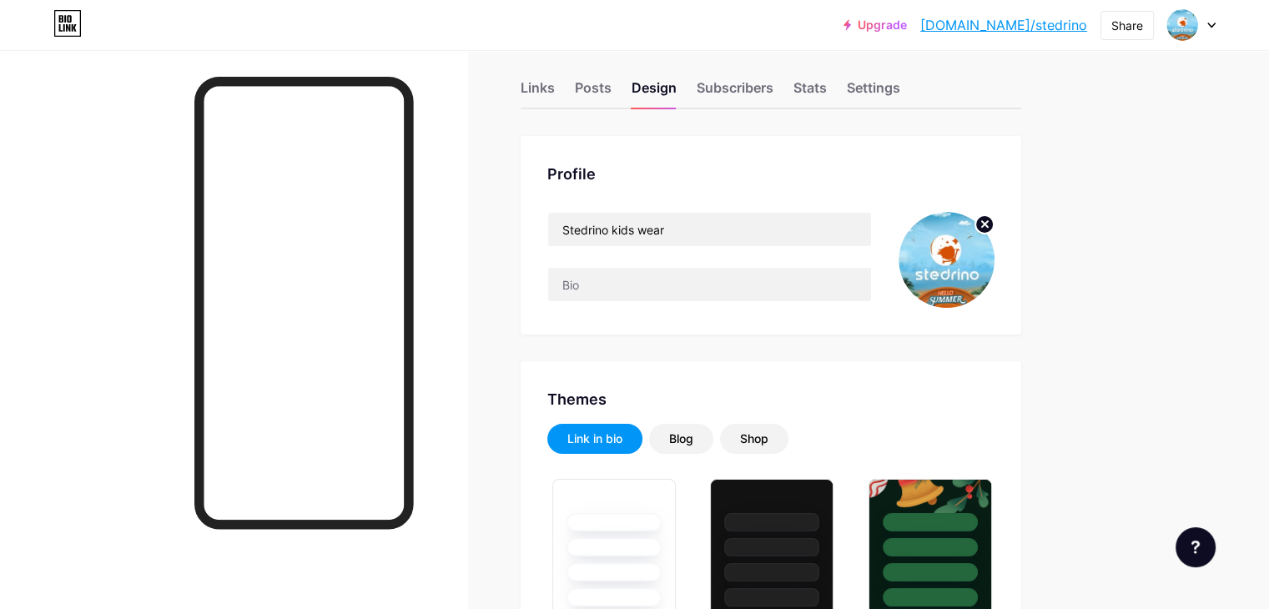
scroll to position [0, 0]
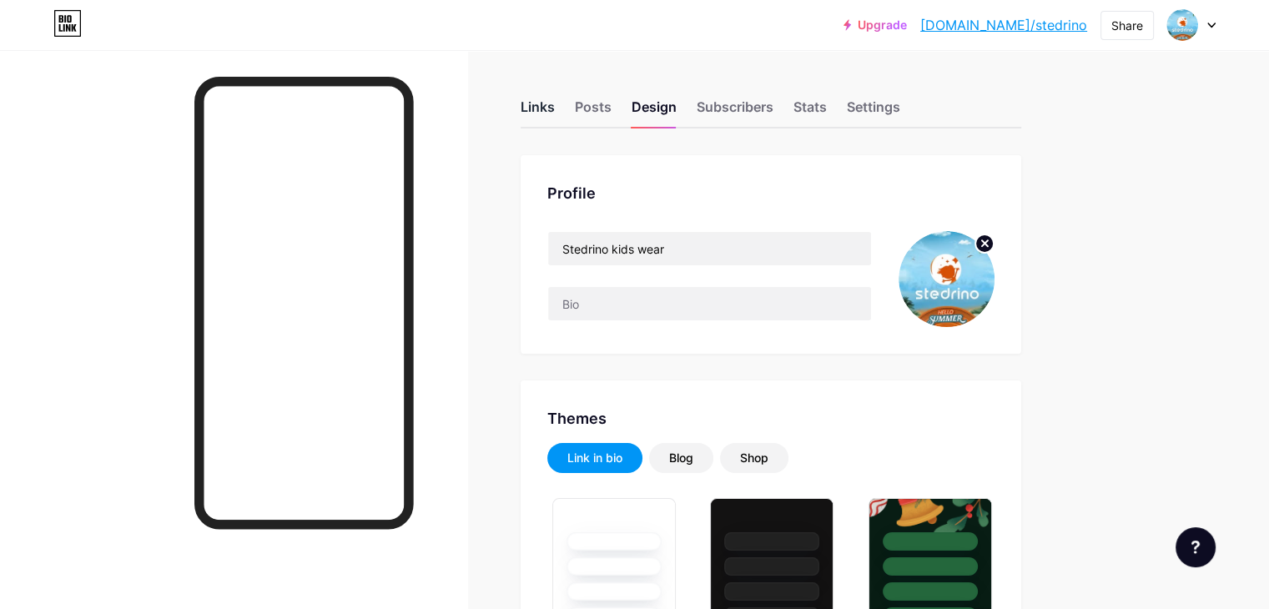
click at [555, 111] on div "Links" at bounding box center [538, 112] width 34 height 30
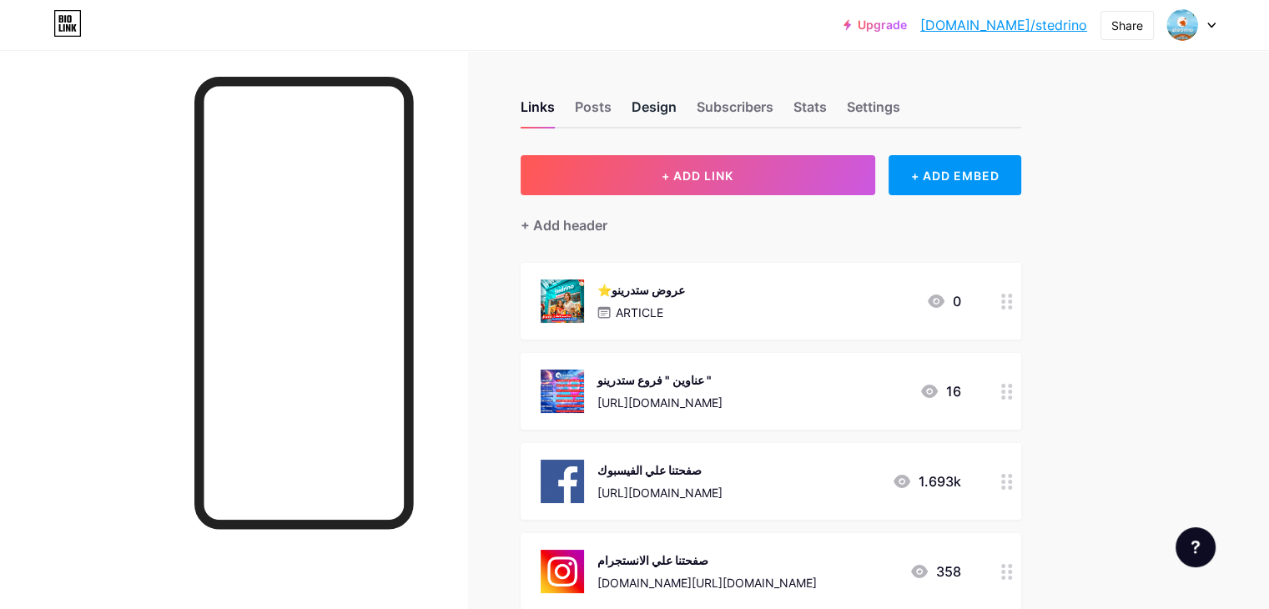
click at [677, 111] on div "Design" at bounding box center [654, 112] width 45 height 30
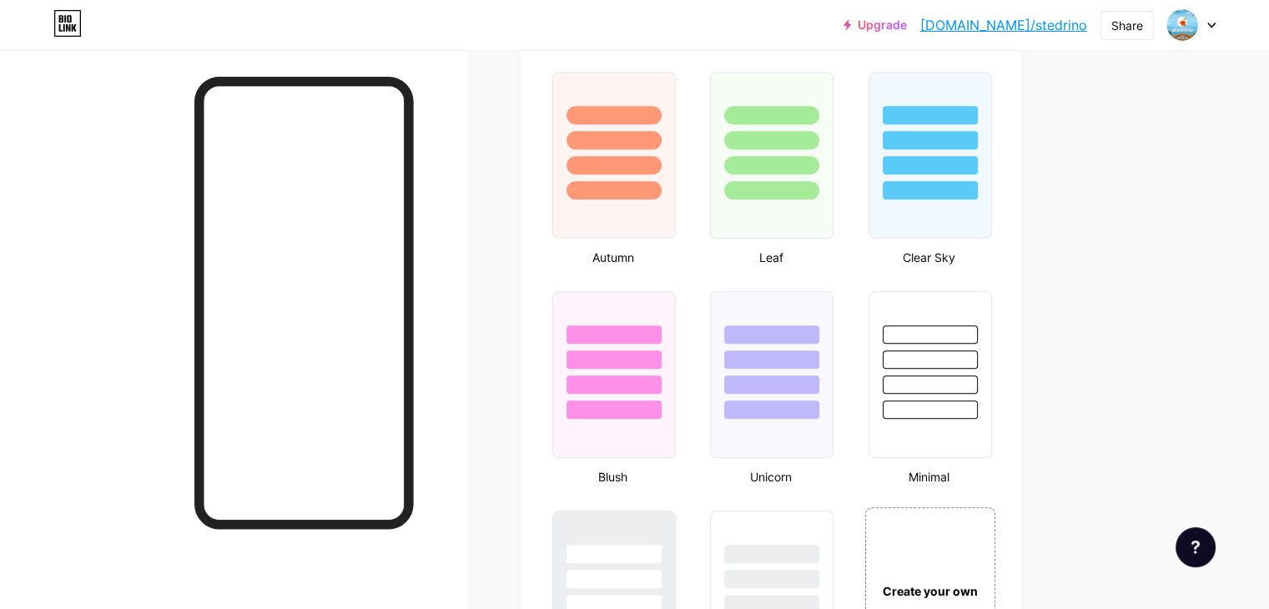
scroll to position [1836, 0]
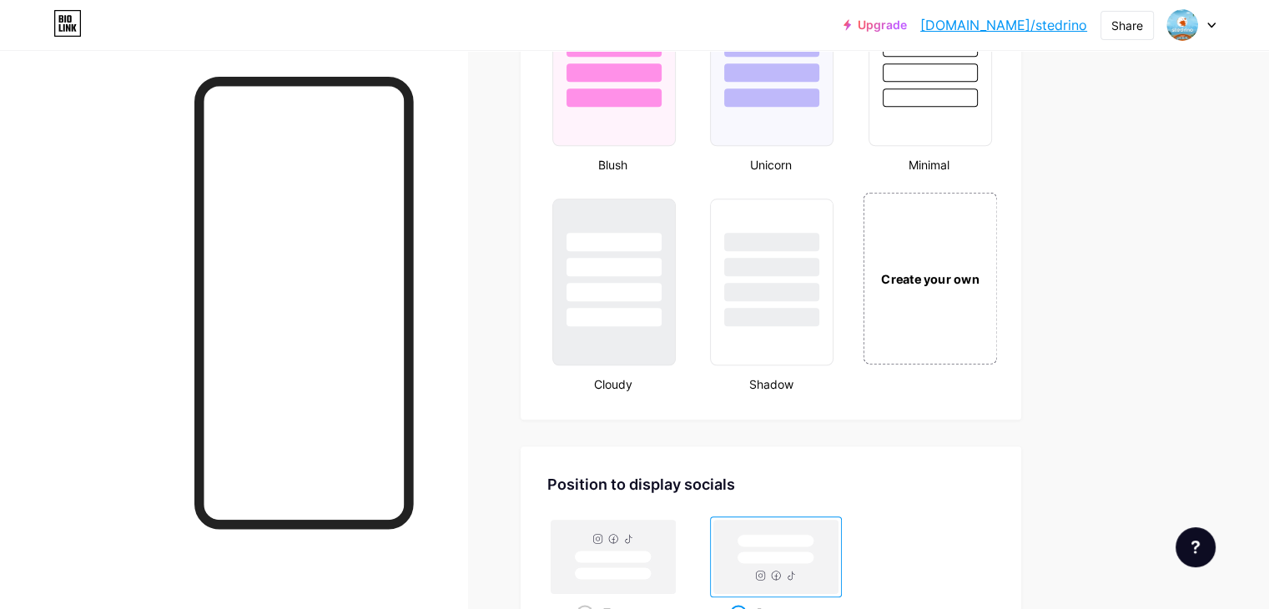
click at [991, 254] on div "Create your own" at bounding box center [930, 278] width 134 height 172
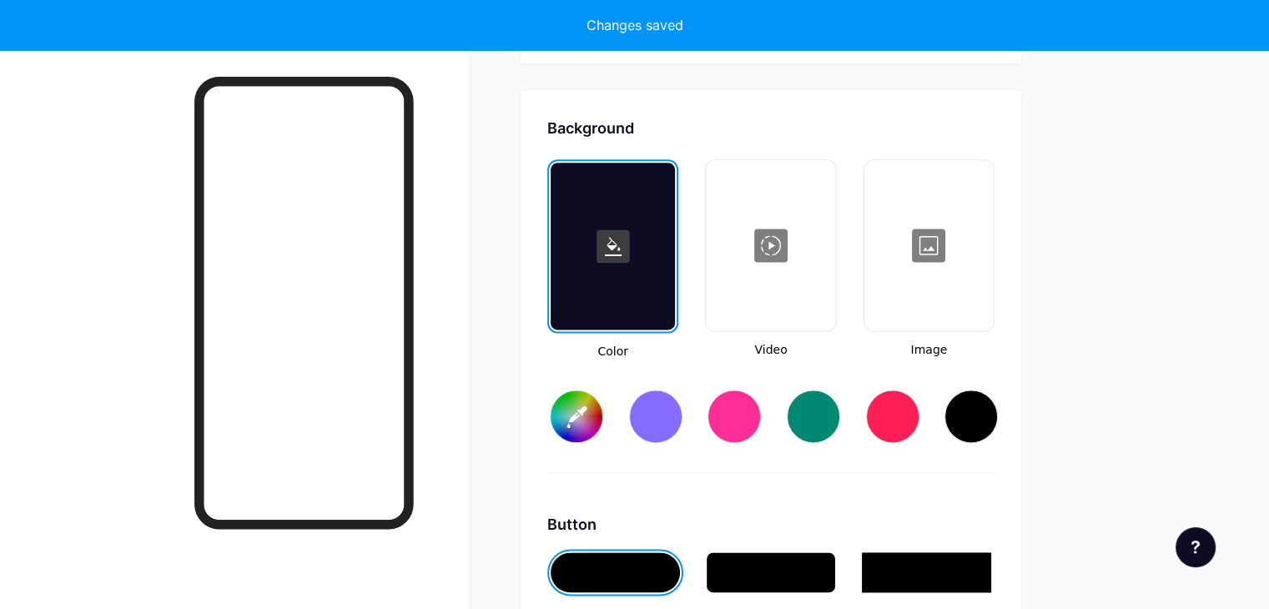
scroll to position [2210, 0]
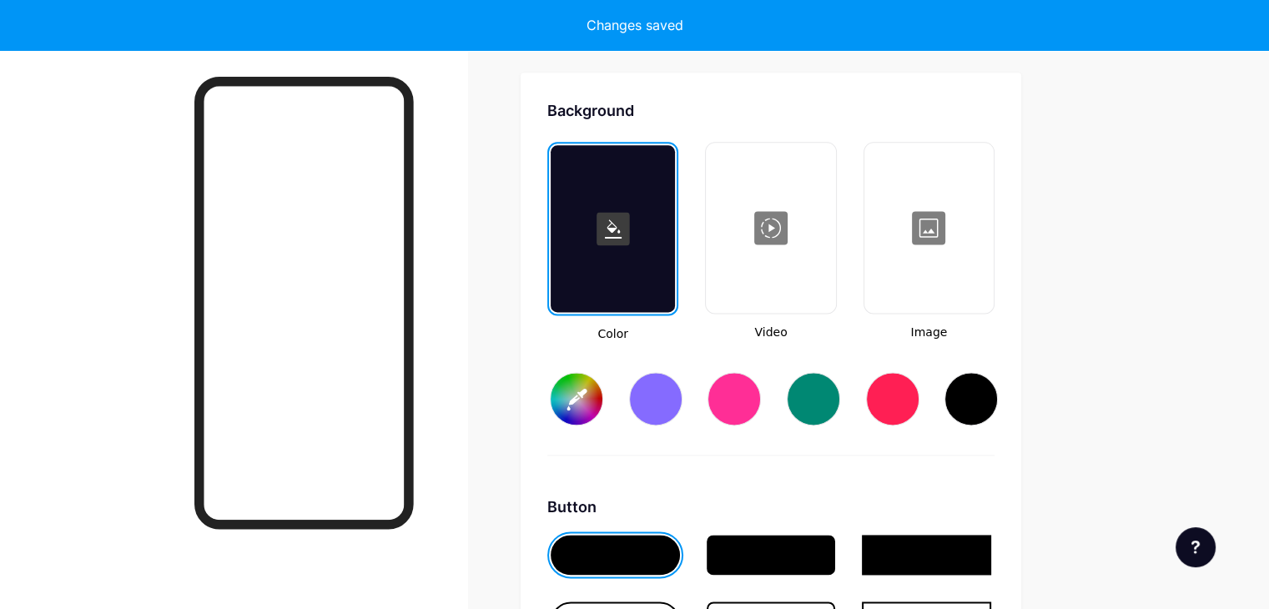
type input "#ffffff"
type input "#000000"
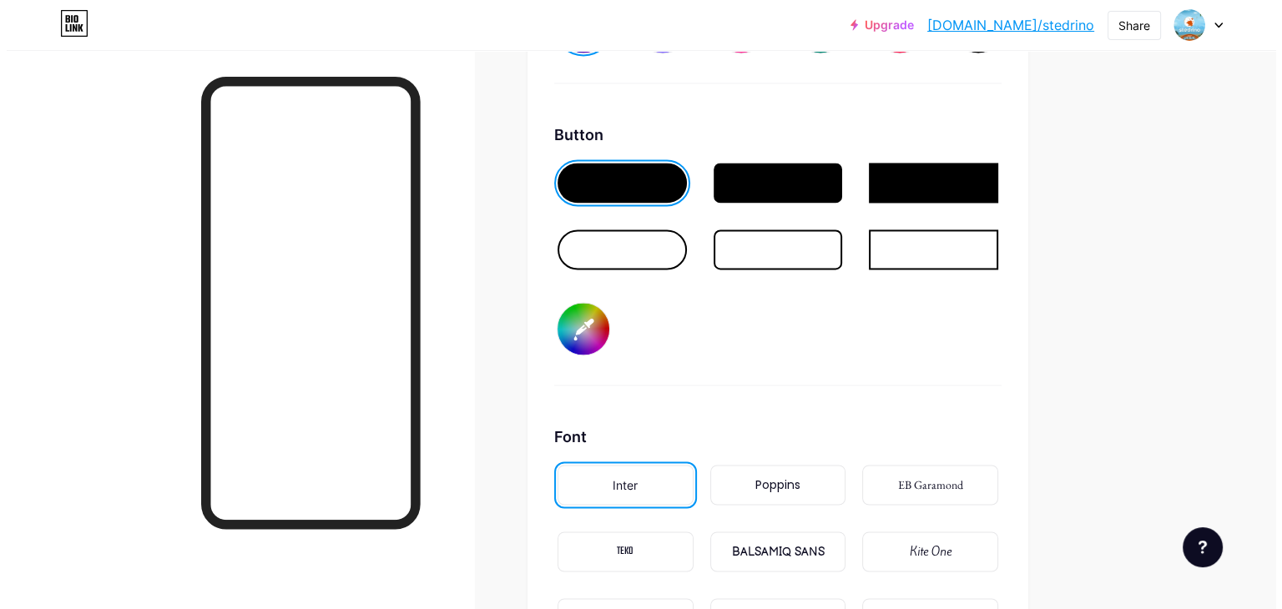
scroll to position [2294, 0]
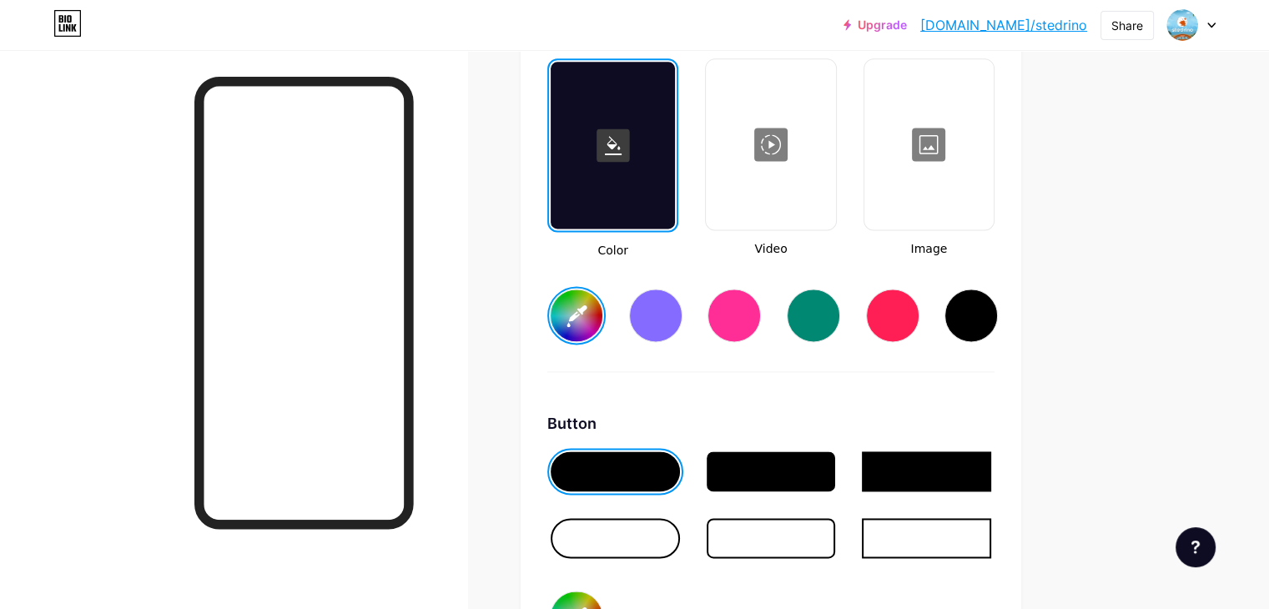
click at [992, 156] on div at bounding box center [929, 144] width 126 height 167
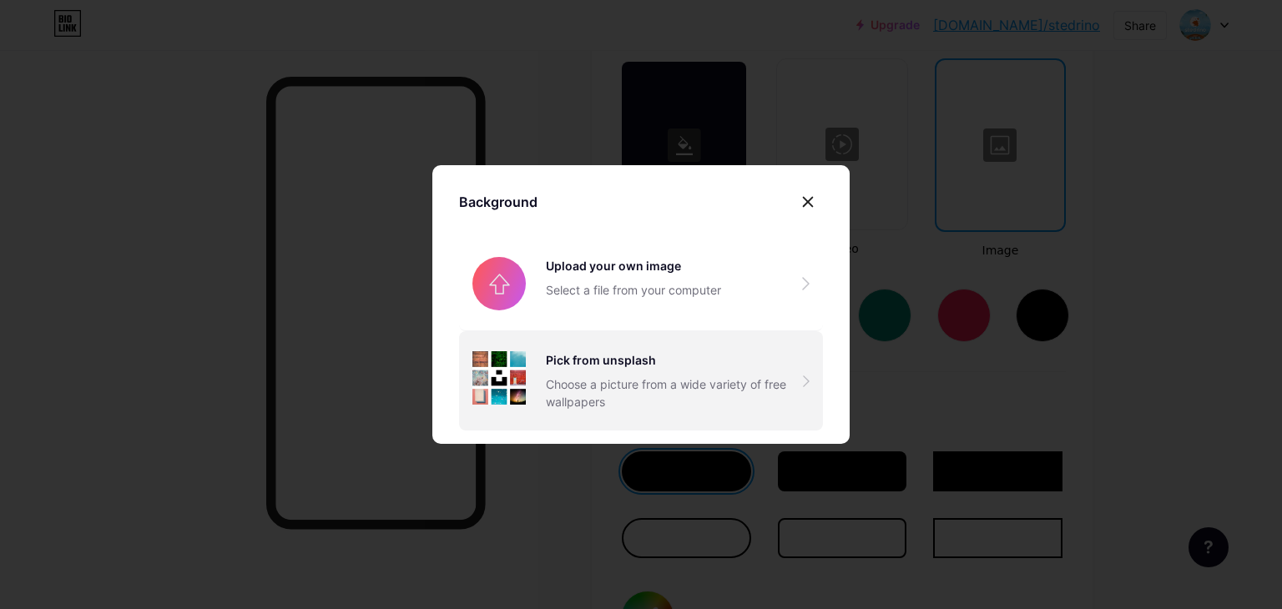
click at [581, 348] on div "Pick from unsplash Choose a picture from a wide variety of free wallpapers" at bounding box center [641, 380] width 364 height 99
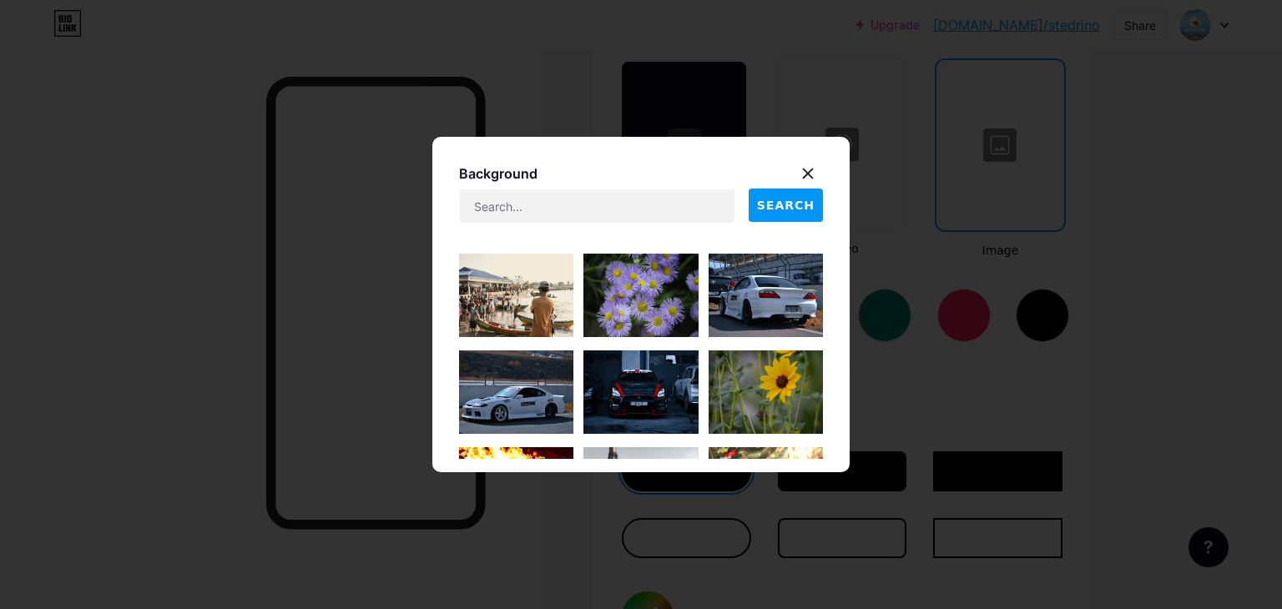
scroll to position [11262, 0]
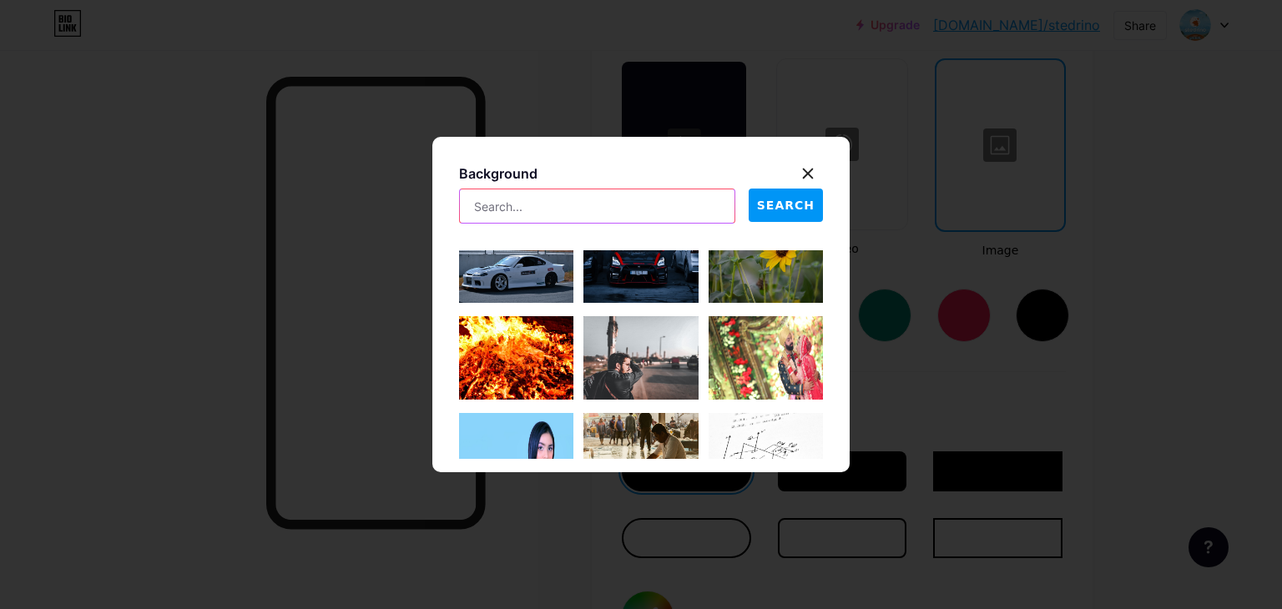
click at [552, 193] on input "text" at bounding box center [597, 205] width 275 height 33
type input "س"
type input "space"
click at [773, 213] on span "SEARCH" at bounding box center [786, 206] width 58 height 18
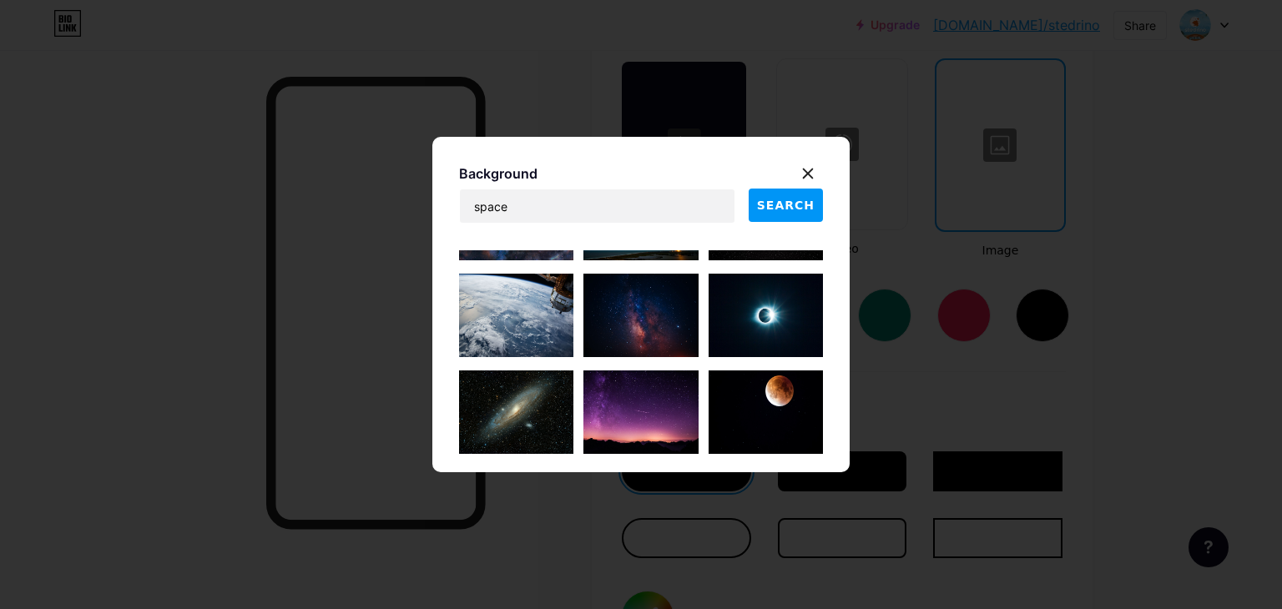
scroll to position [835, 0]
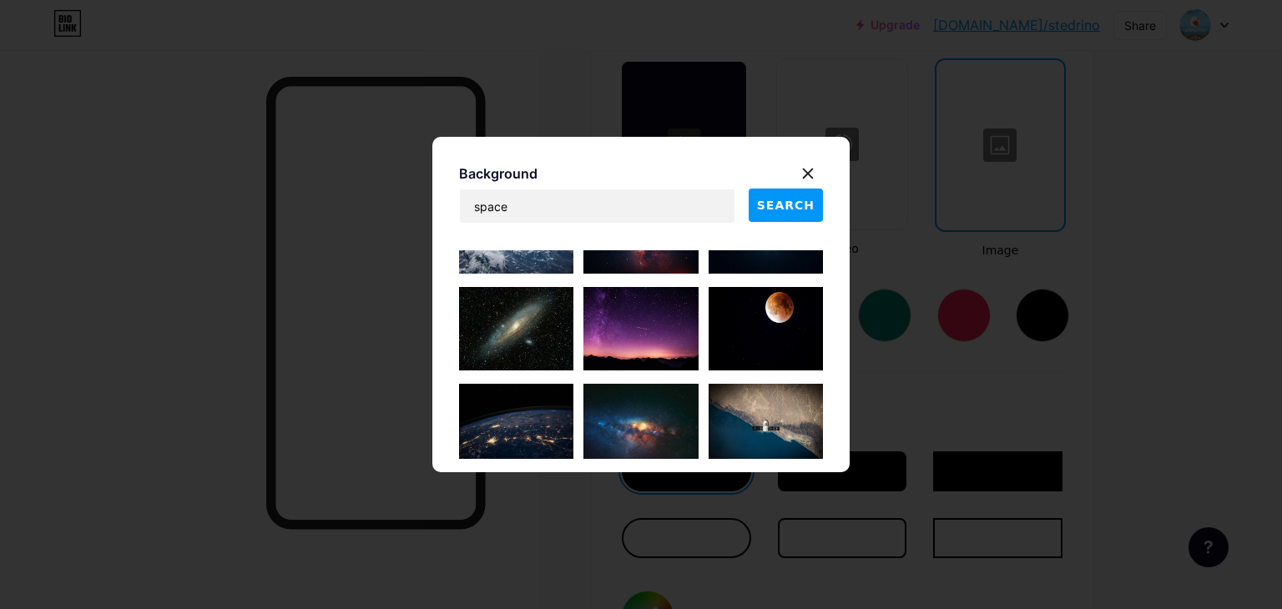
click at [654, 338] on img at bounding box center [640, 328] width 114 height 83
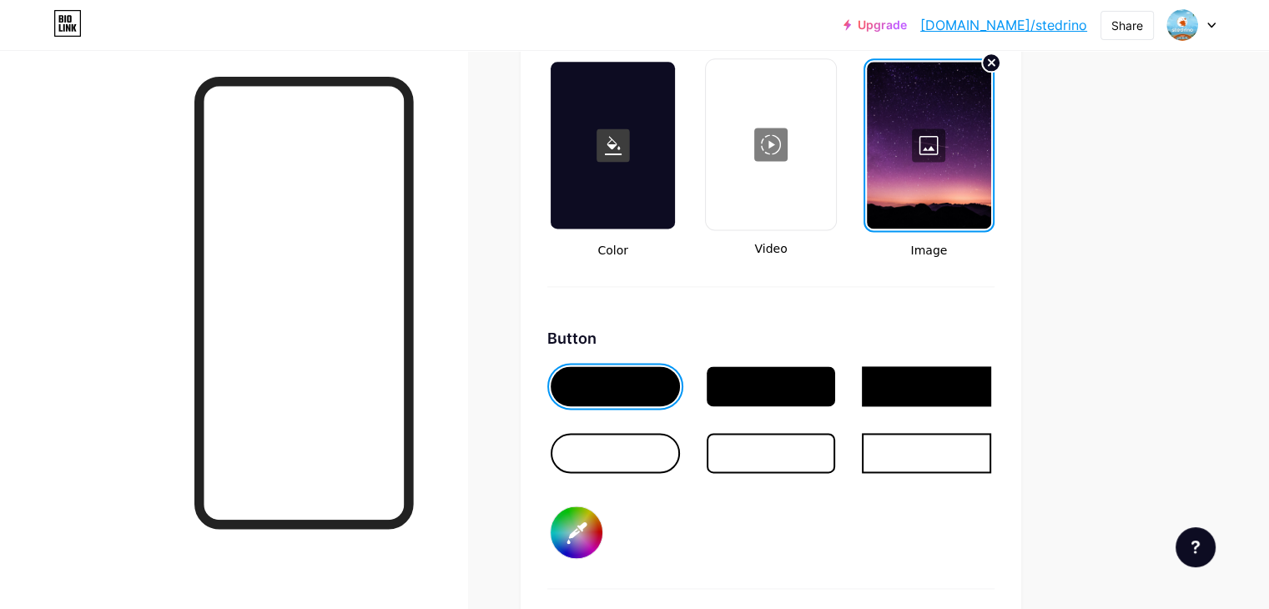
click at [988, 144] on div at bounding box center [929, 145] width 124 height 167
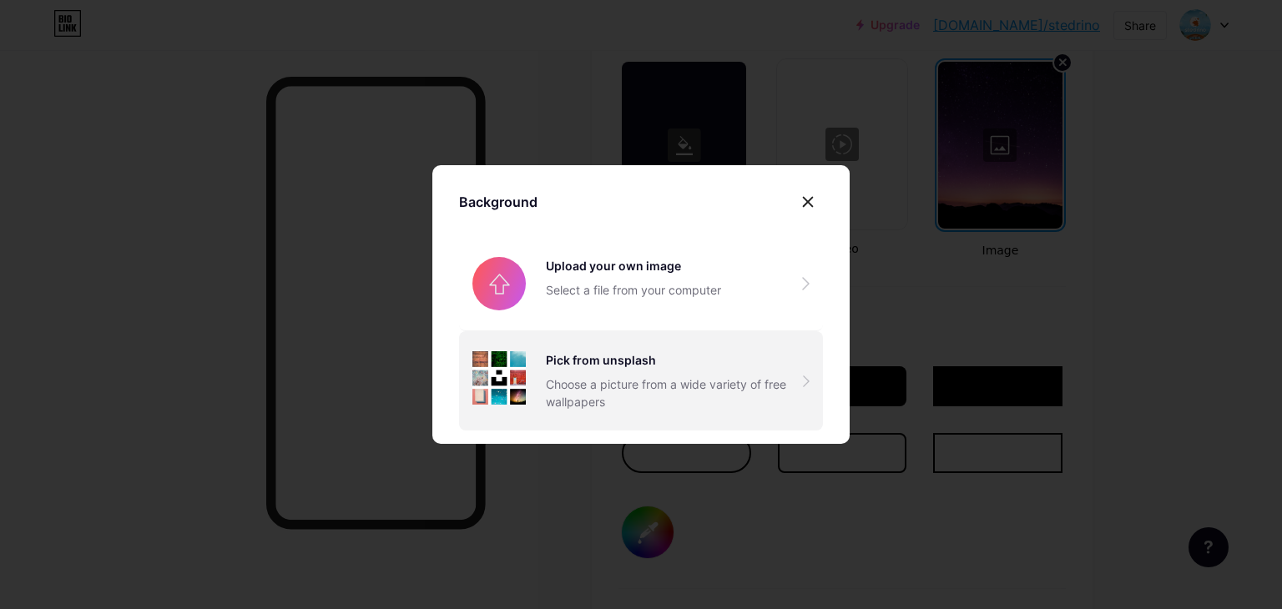
click at [583, 398] on div "Choose a picture from a wide variety of free wallpapers" at bounding box center [674, 393] width 257 height 35
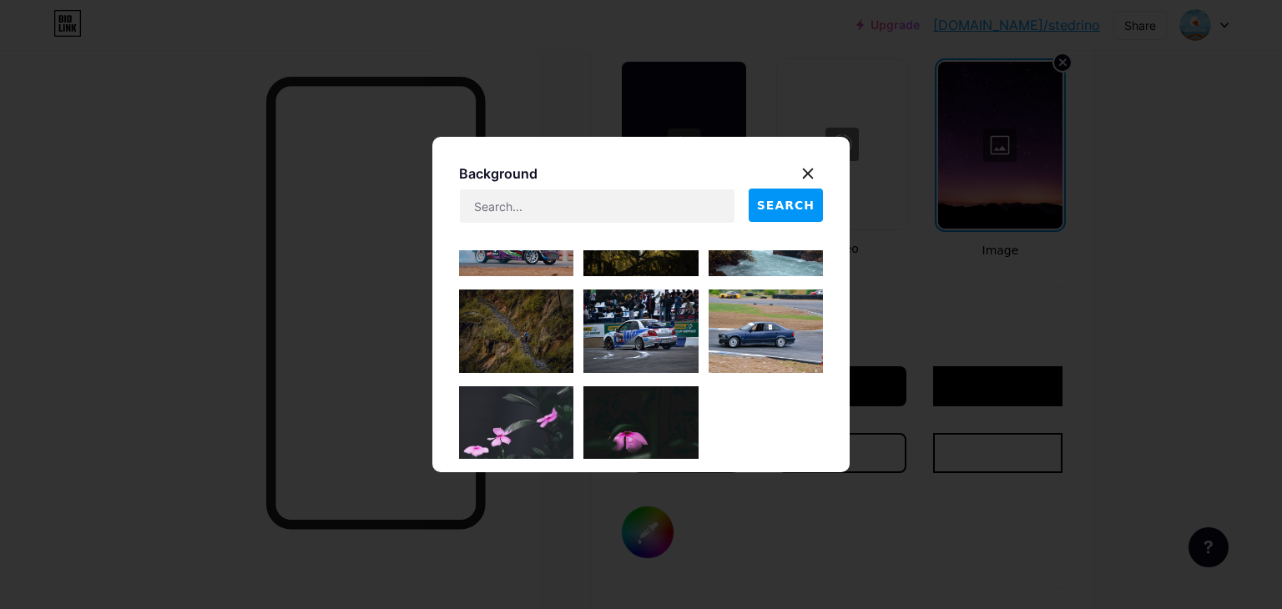
scroll to position [19835, 0]
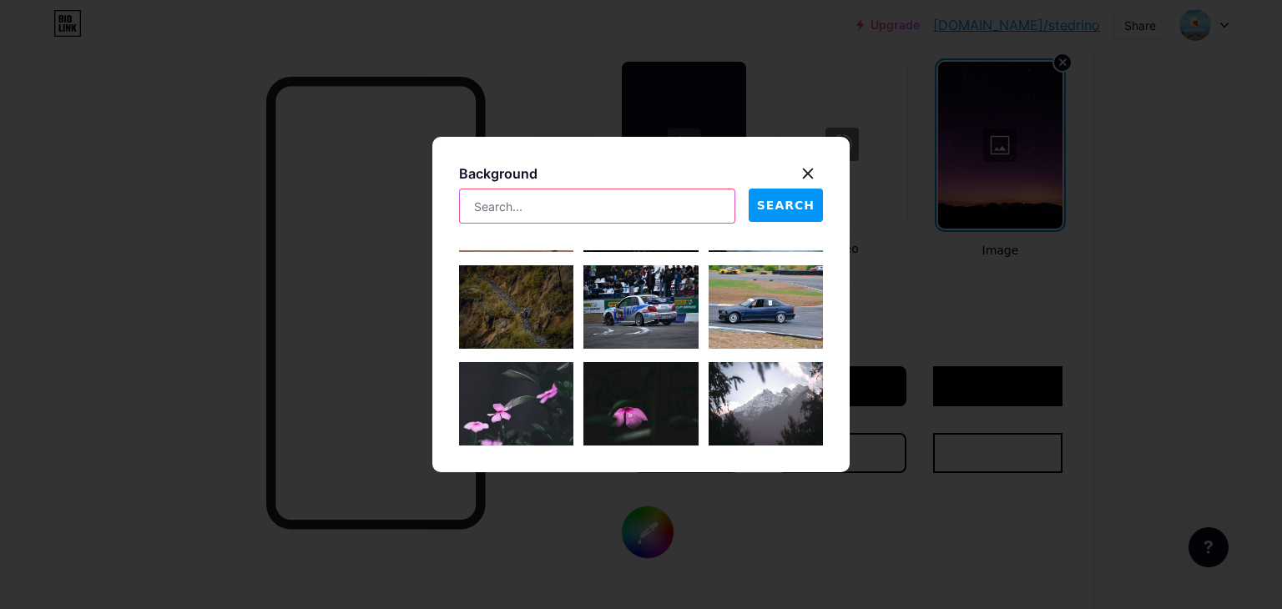
click at [636, 204] on input "text" at bounding box center [597, 205] width 275 height 33
click at [815, 211] on span "SEARCH" at bounding box center [786, 206] width 58 height 18
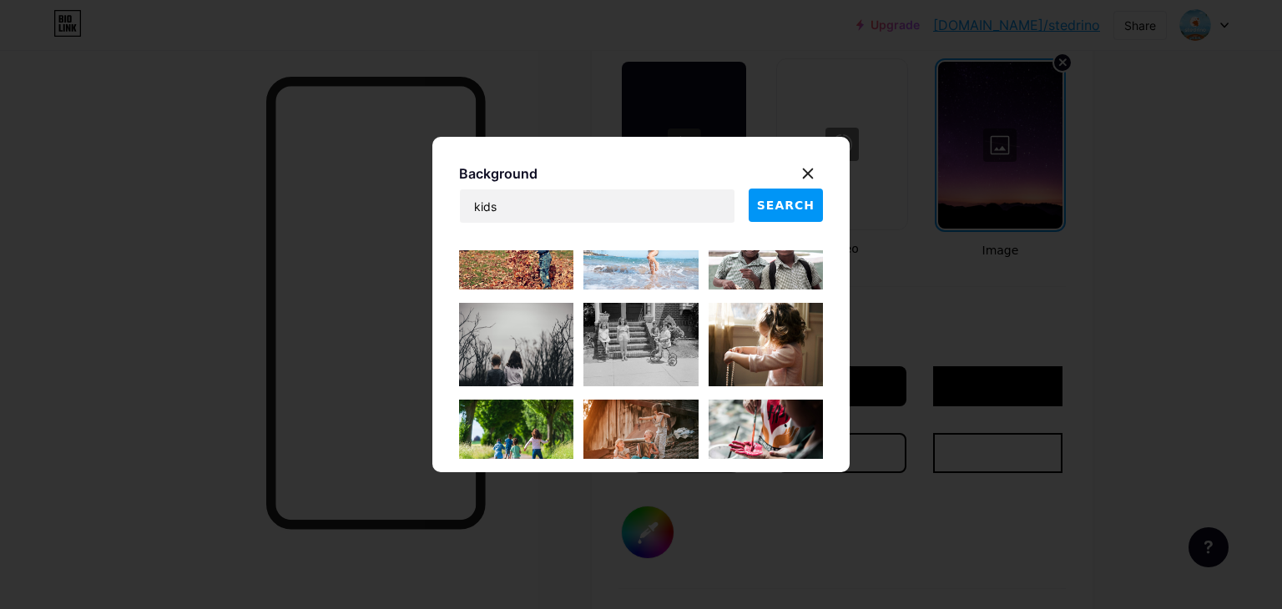
scroll to position [5425, 0]
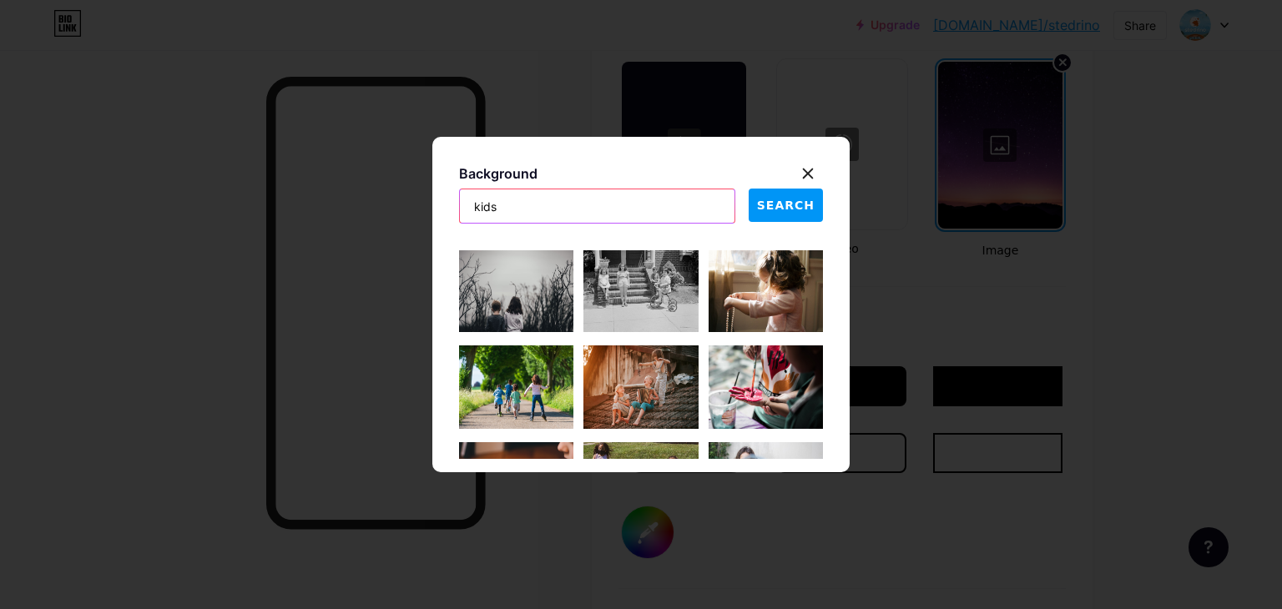
click at [664, 215] on input "kids" at bounding box center [597, 205] width 275 height 33
click at [783, 204] on span "SEARCH" at bounding box center [786, 206] width 58 height 18
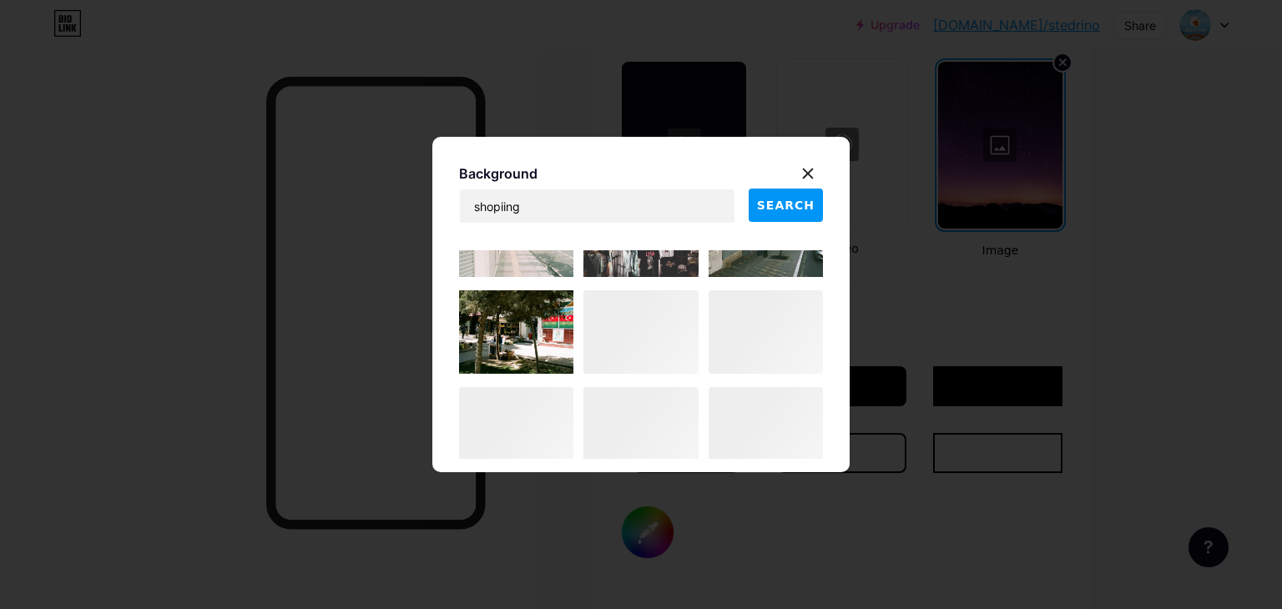
scroll to position [8977, 0]
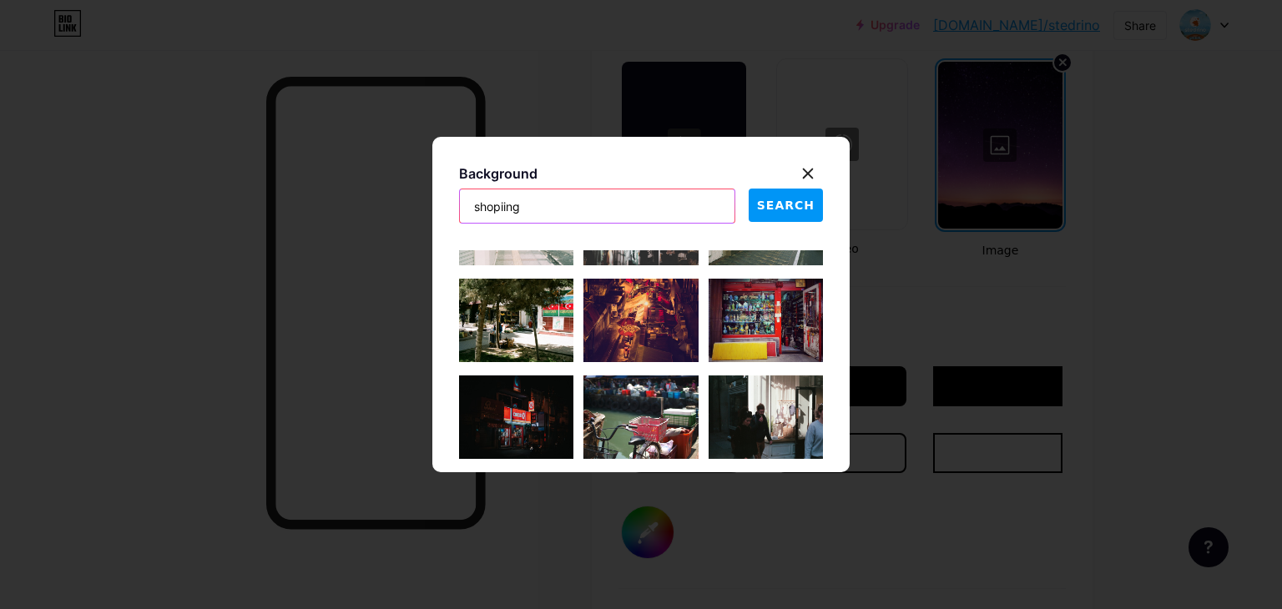
click at [573, 209] on input "shopiing" at bounding box center [597, 205] width 275 height 33
type input "shopiing kids wear"
click at [773, 206] on span "SEARCH" at bounding box center [786, 206] width 58 height 18
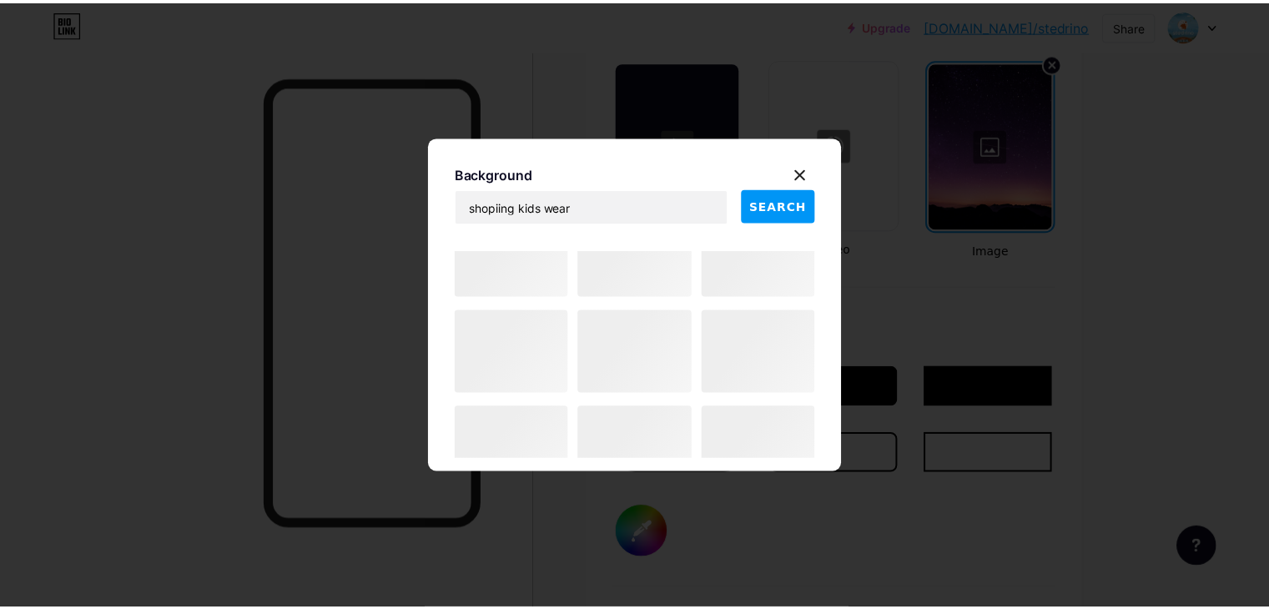
scroll to position [3916, 0]
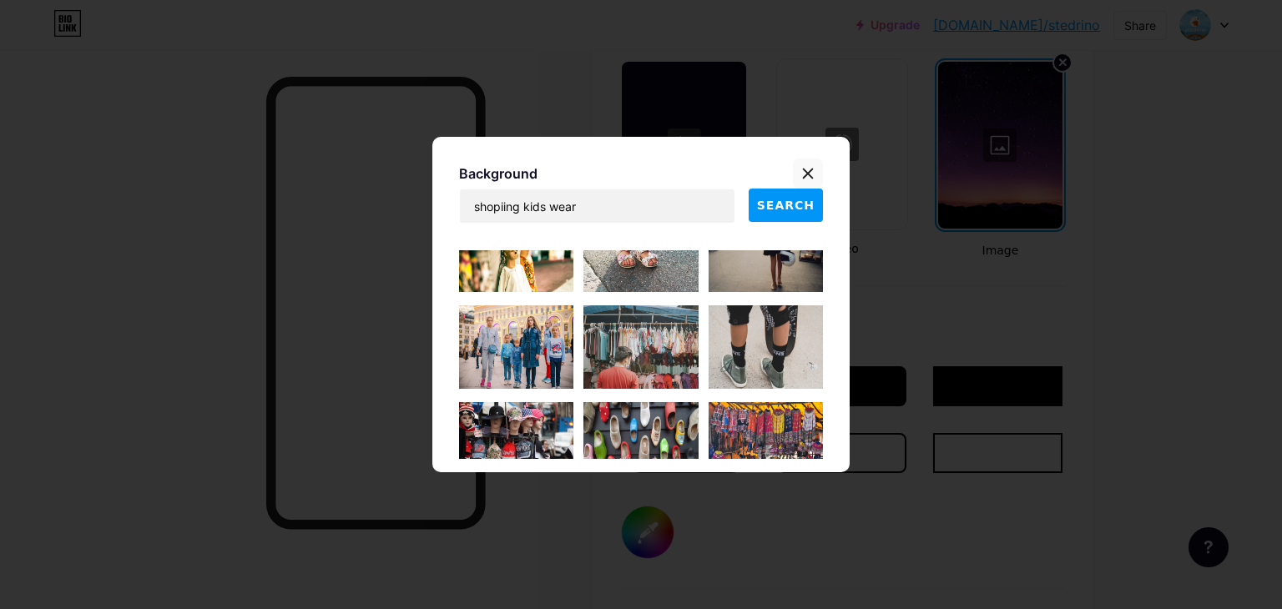
click at [816, 164] on div at bounding box center [808, 174] width 30 height 30
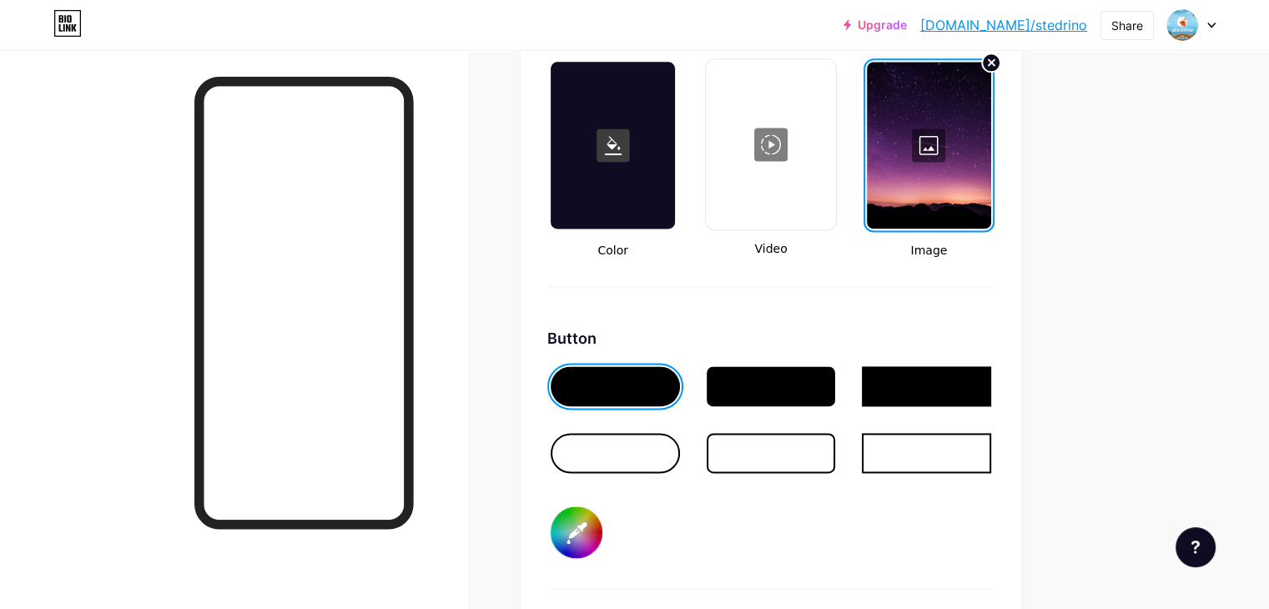
click at [992, 204] on div at bounding box center [929, 145] width 124 height 167
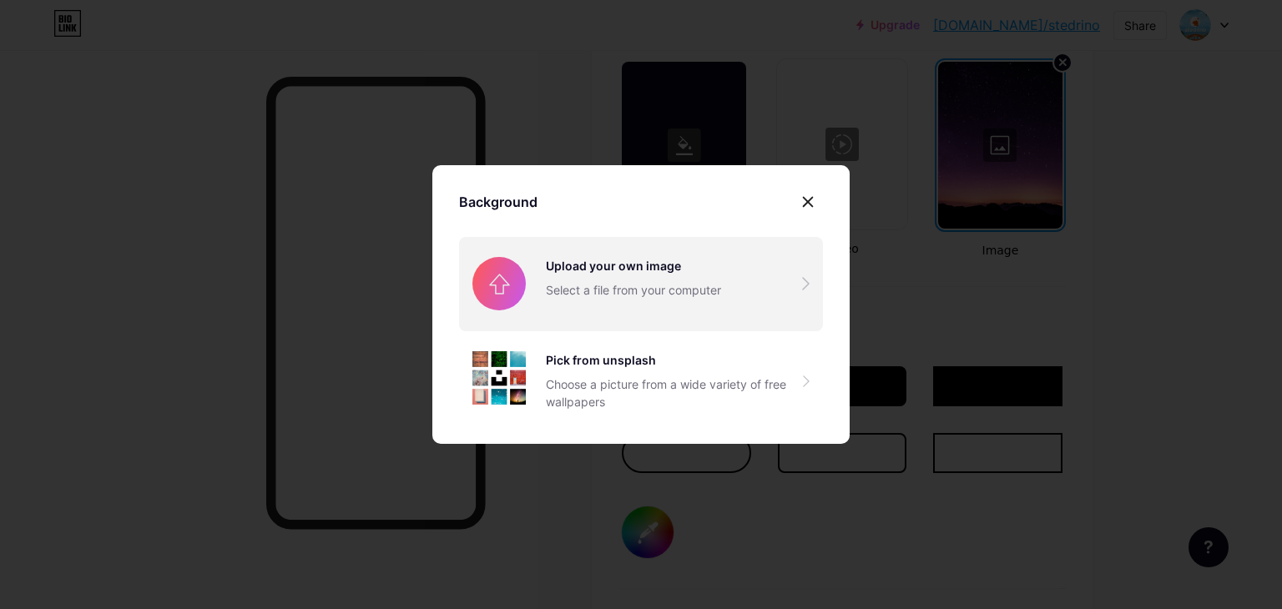
click at [642, 294] on input "file" at bounding box center [641, 283] width 364 height 93
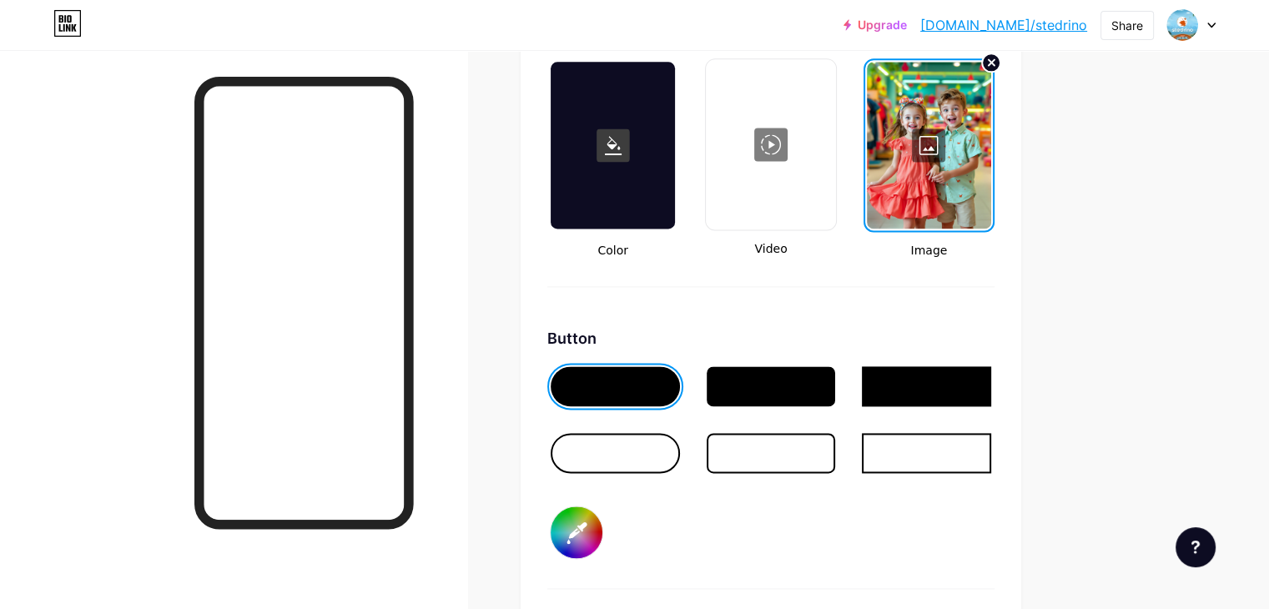
click at [992, 189] on div at bounding box center [929, 145] width 124 height 167
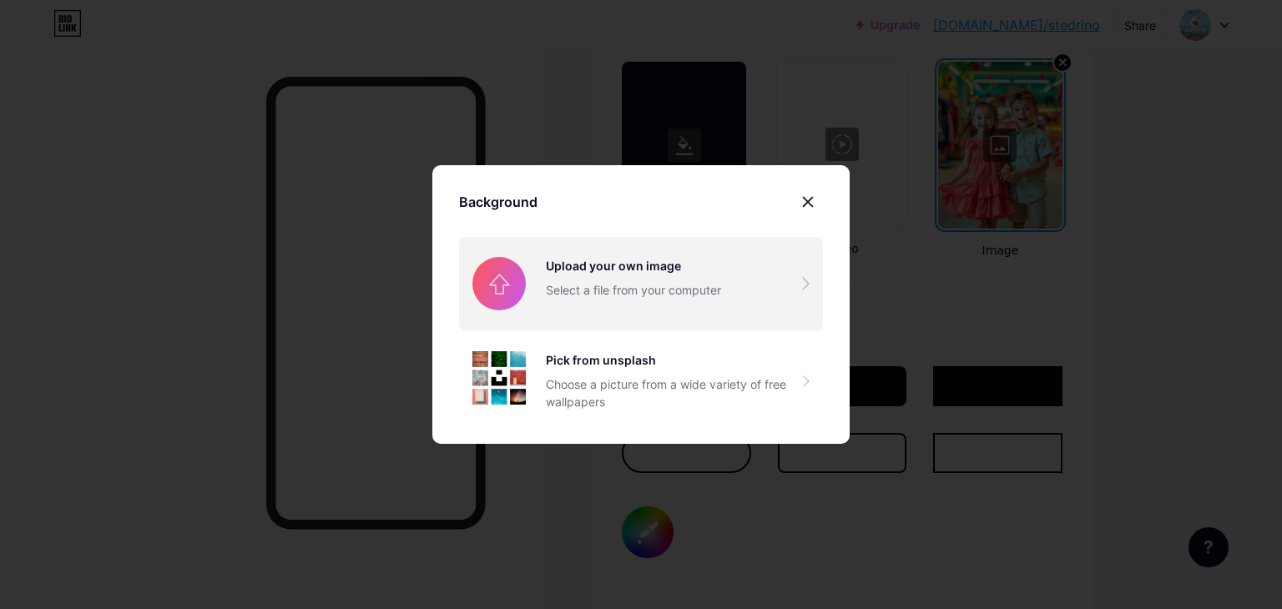
click at [686, 263] on input "file" at bounding box center [641, 283] width 364 height 93
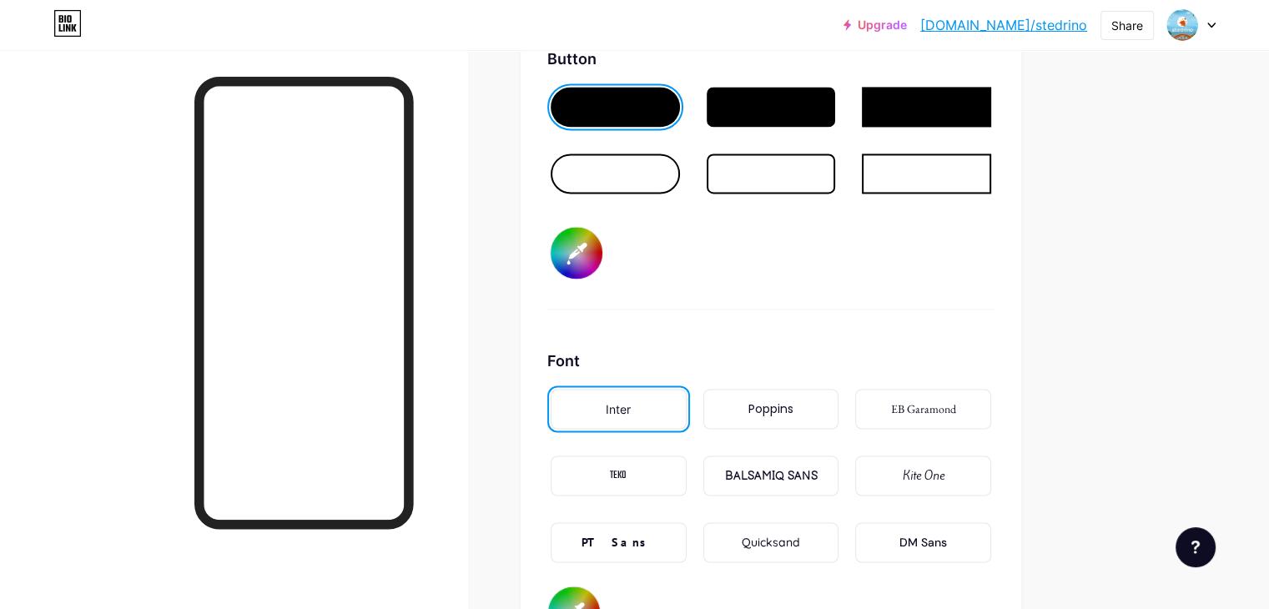
scroll to position [2544, 0]
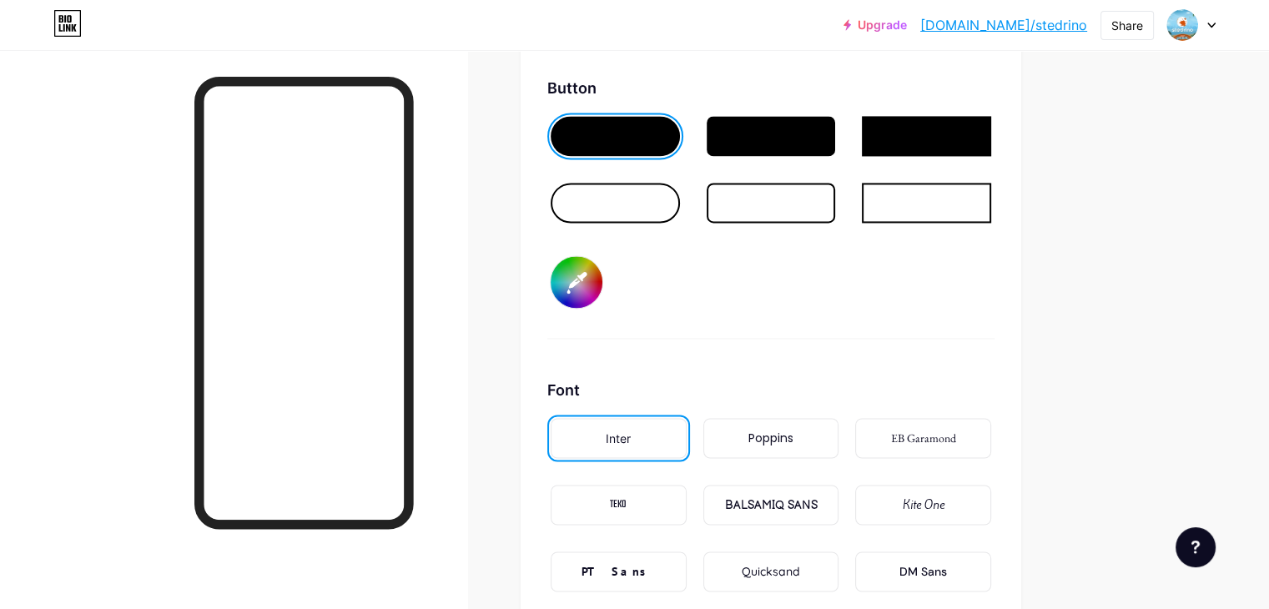
click at [603, 277] on input "#000000" at bounding box center [577, 282] width 52 height 52
click at [603, 283] on input "#007bff" at bounding box center [577, 282] width 52 height 52
click at [603, 275] on input "#ff0000" at bounding box center [577, 282] width 52 height 52
click at [603, 268] on input "#030303" at bounding box center [577, 282] width 52 height 52
click at [603, 261] on input "#0a1b24" at bounding box center [577, 282] width 52 height 52
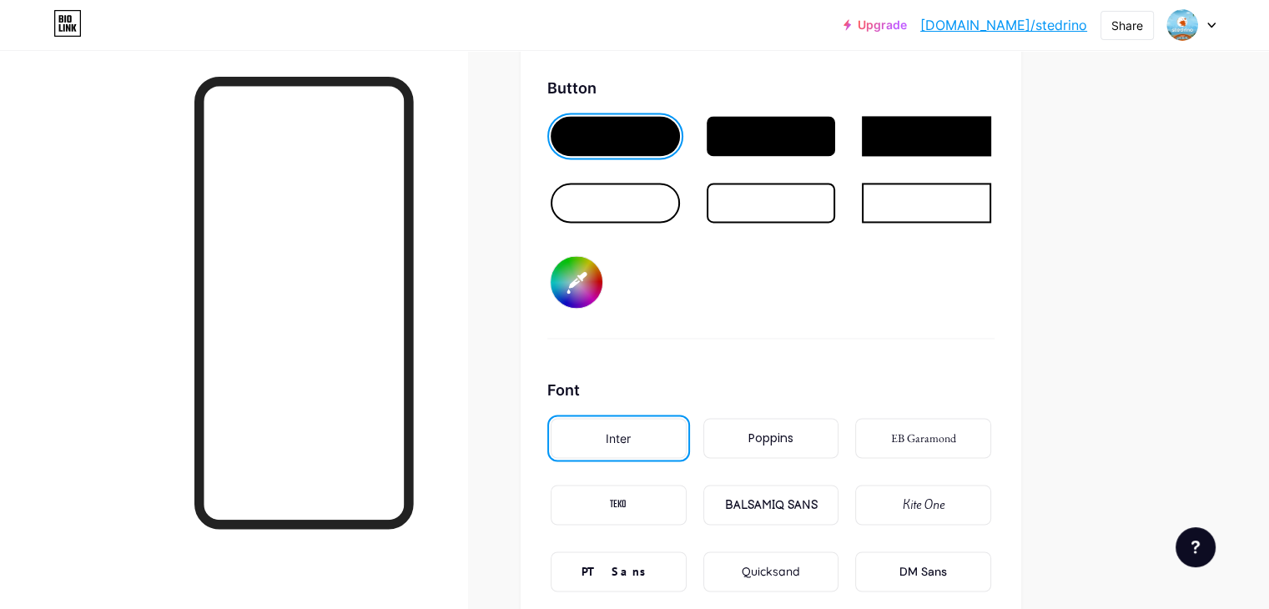
type input "#004266"
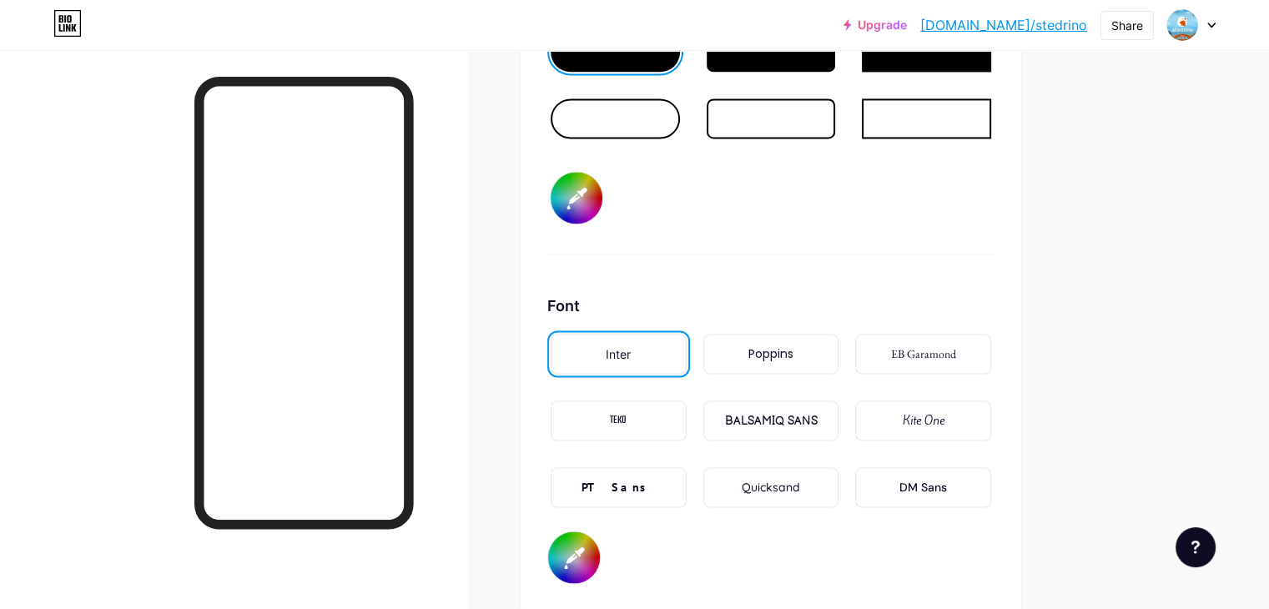
scroll to position [2627, 0]
click at [600, 547] on input "#000000" at bounding box center [574, 559] width 52 height 52
type input "#ffdd00"
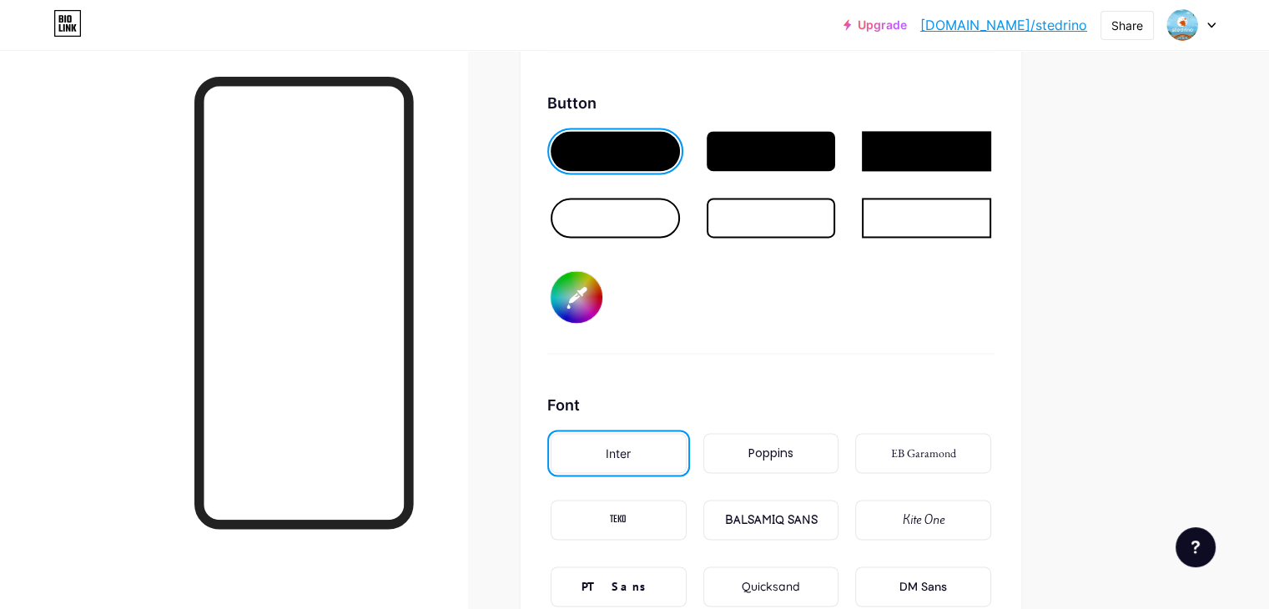
scroll to position [2377, 0]
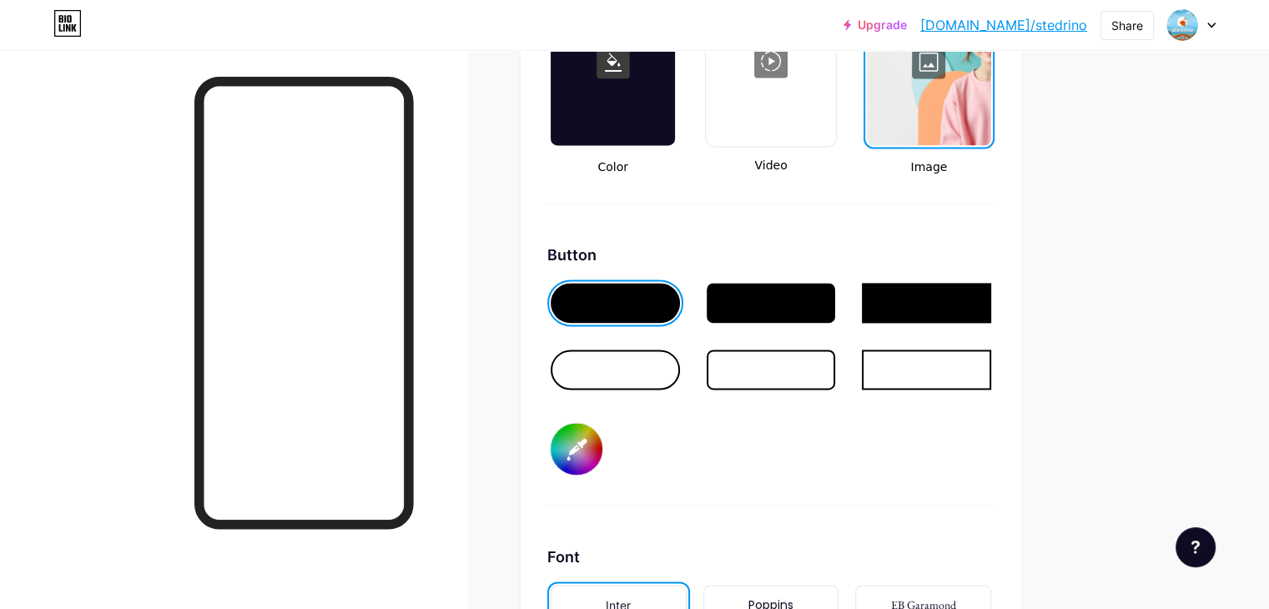
click at [603, 432] on input "#004266" at bounding box center [577, 449] width 52 height 52
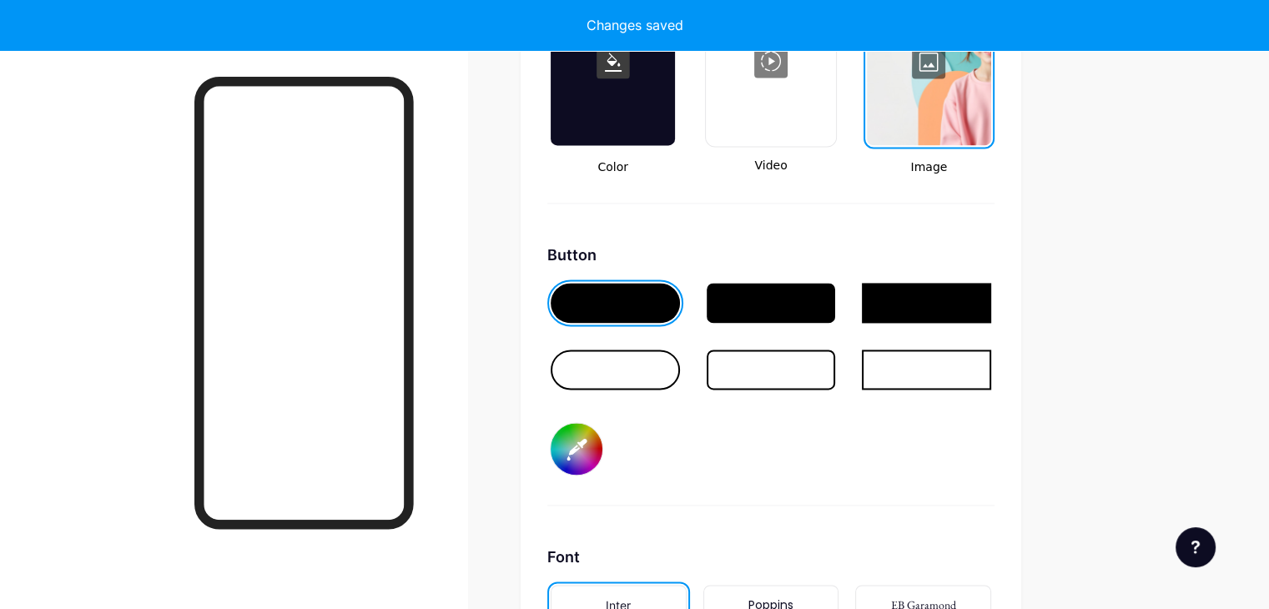
type input "#ff0000"
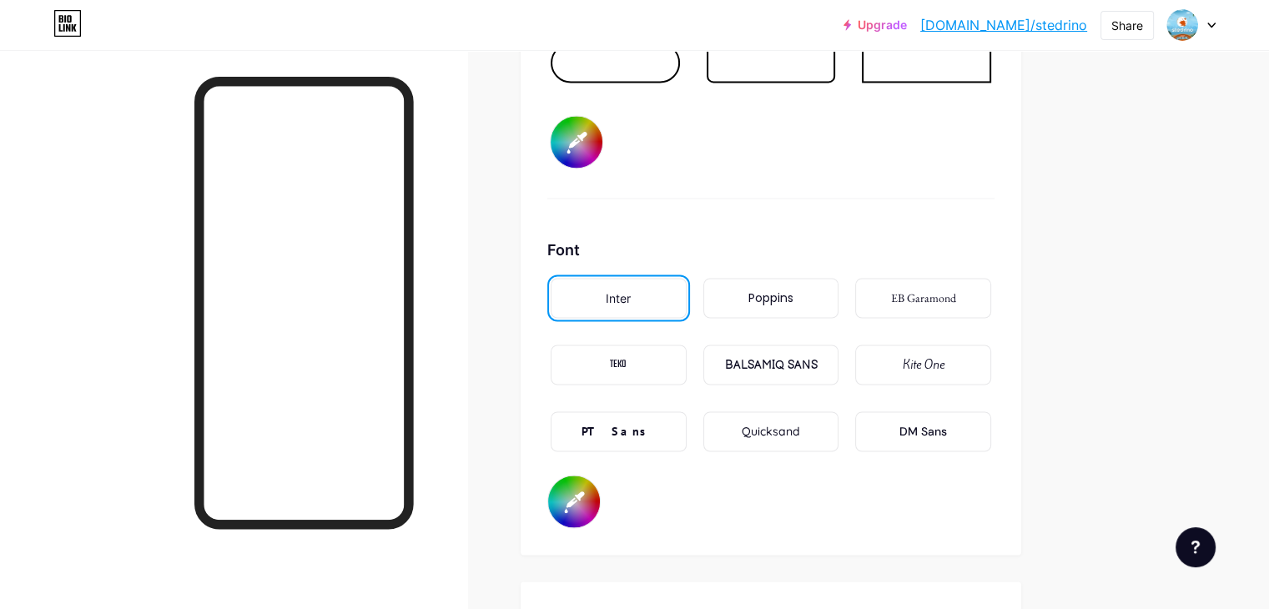
scroll to position [2711, 0]
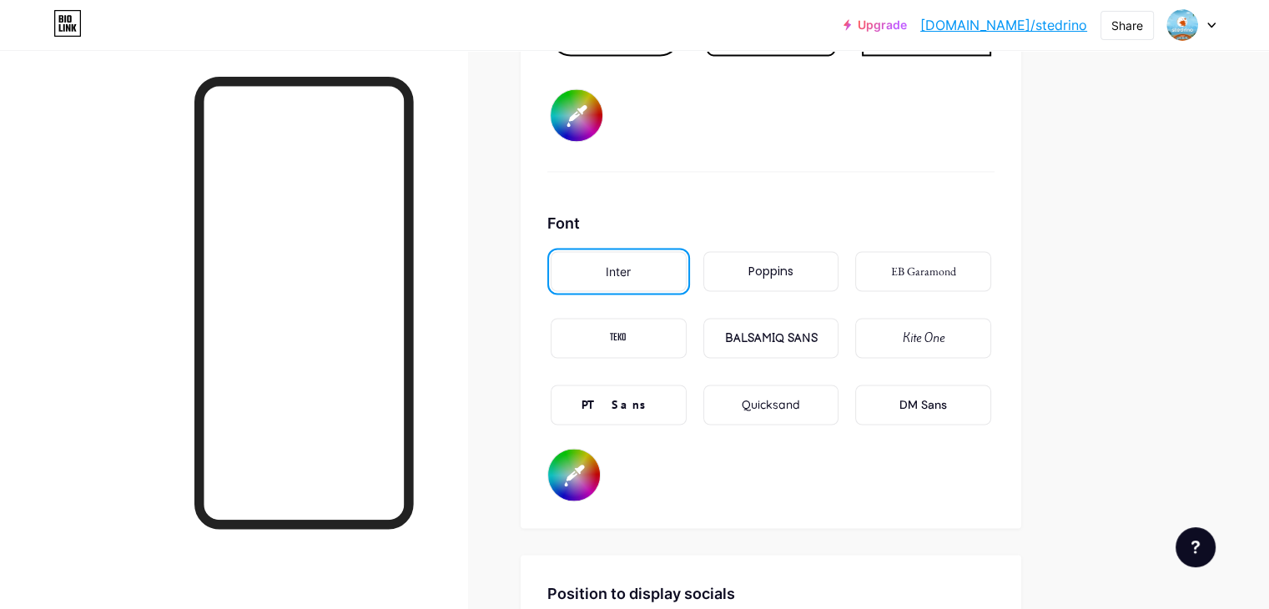
click at [600, 478] on input "#ffdd00" at bounding box center [574, 475] width 52 height 52
click at [913, 430] on div "Inter Poppins EB Garamond TEKO BALSAMIQ SANS Kite One PT Sans Quicksand DM Sans" at bounding box center [771, 348] width 447 height 200
click at [794, 271] on div "Poppins" at bounding box center [771, 272] width 45 height 18
click at [956, 272] on div "EB Garamond" at bounding box center [924, 271] width 136 height 40
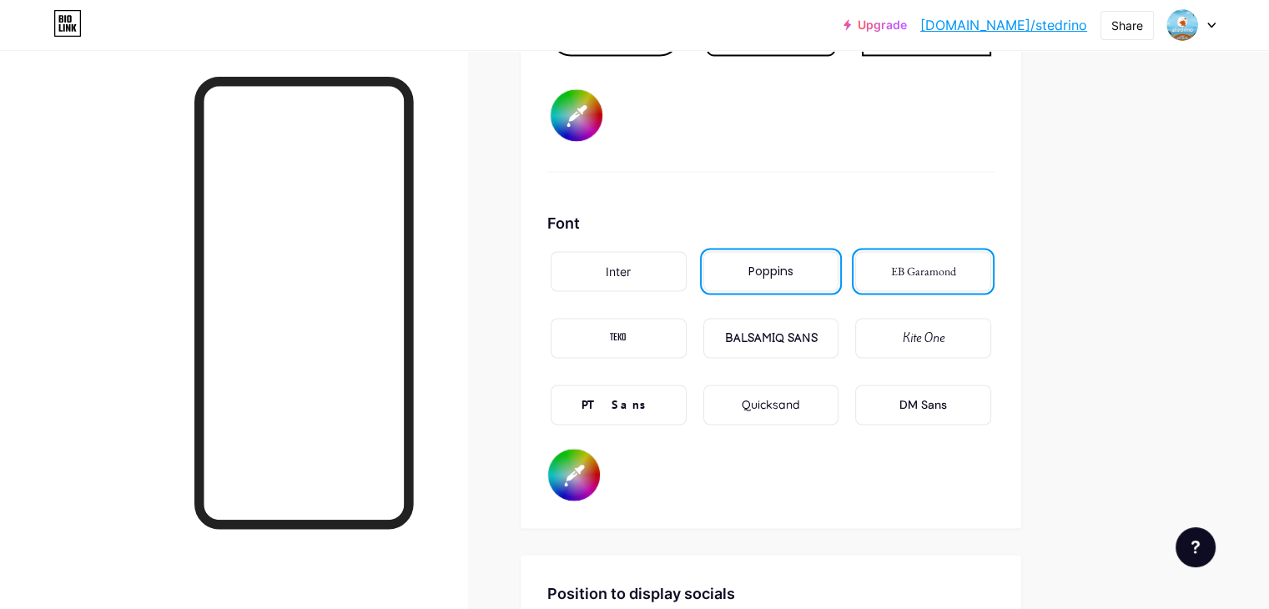
click at [600, 466] on input "#ffdd00" at bounding box center [574, 475] width 52 height 52
type input "#ffffff"
click at [947, 404] on div "DM Sans" at bounding box center [924, 405] width 48 height 18
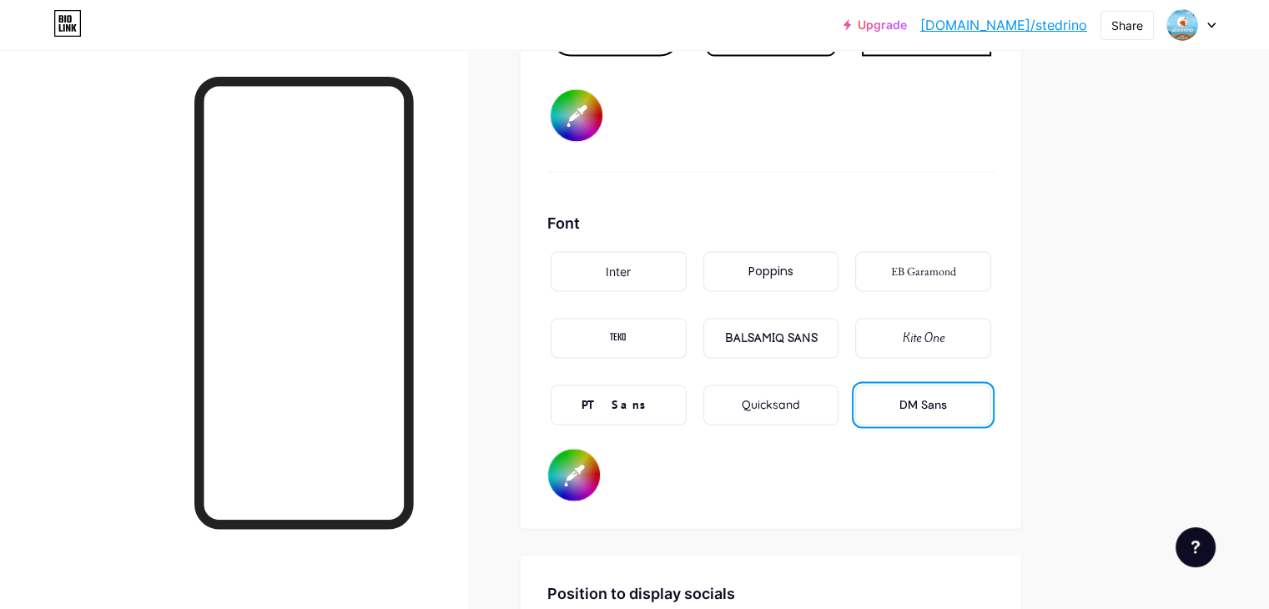
click at [687, 401] on div "PT Sans" at bounding box center [619, 405] width 136 height 40
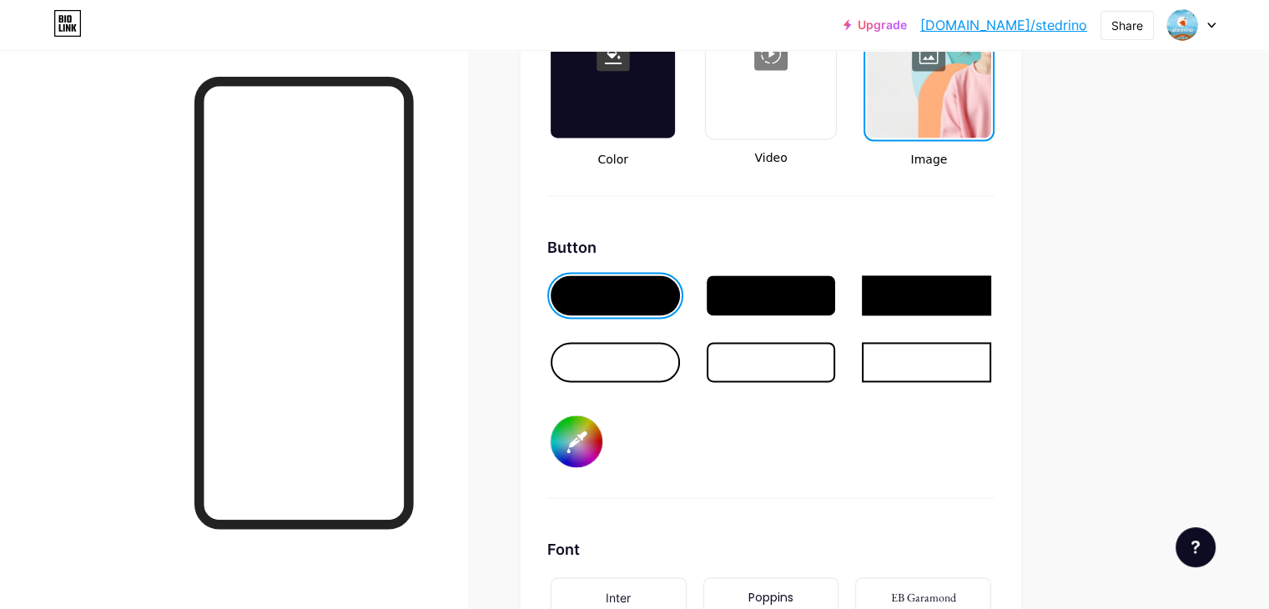
scroll to position [2377, 0]
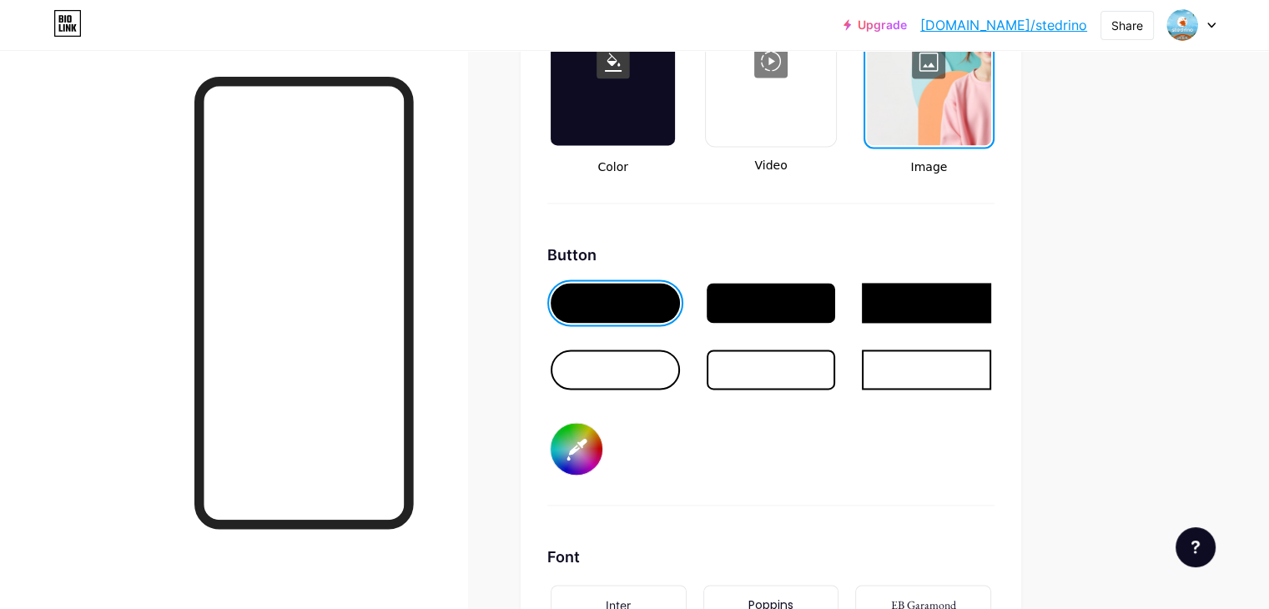
click at [835, 297] on div at bounding box center [771, 303] width 129 height 40
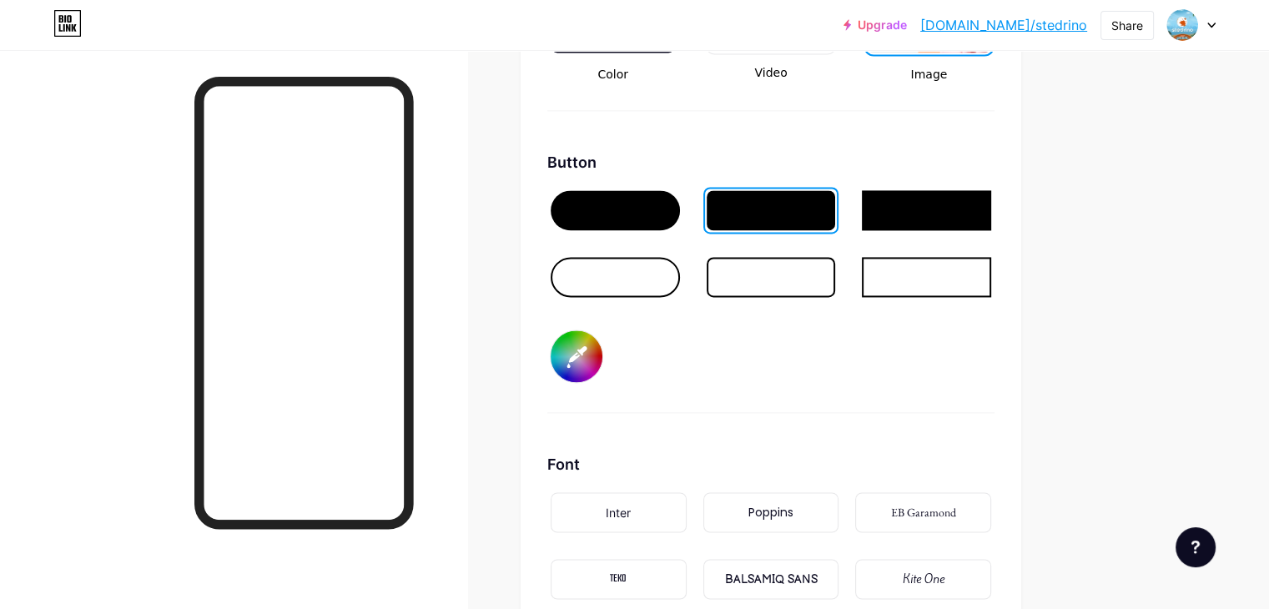
scroll to position [2461, 0]
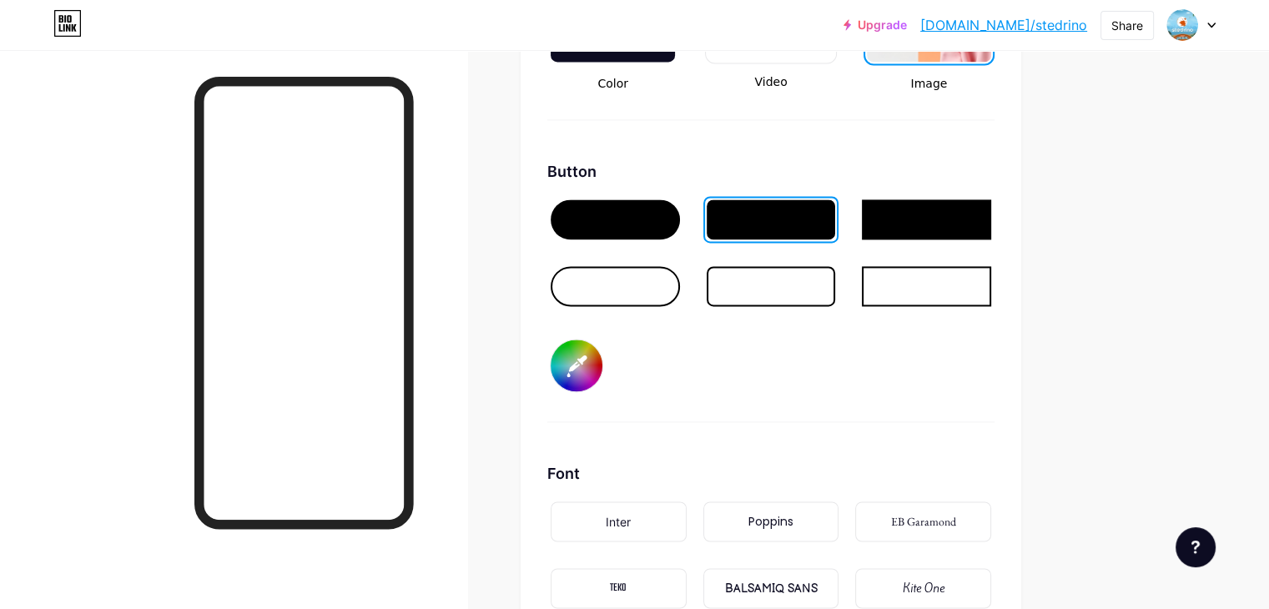
click at [603, 340] on input "#ff0000" at bounding box center [577, 366] width 52 height 52
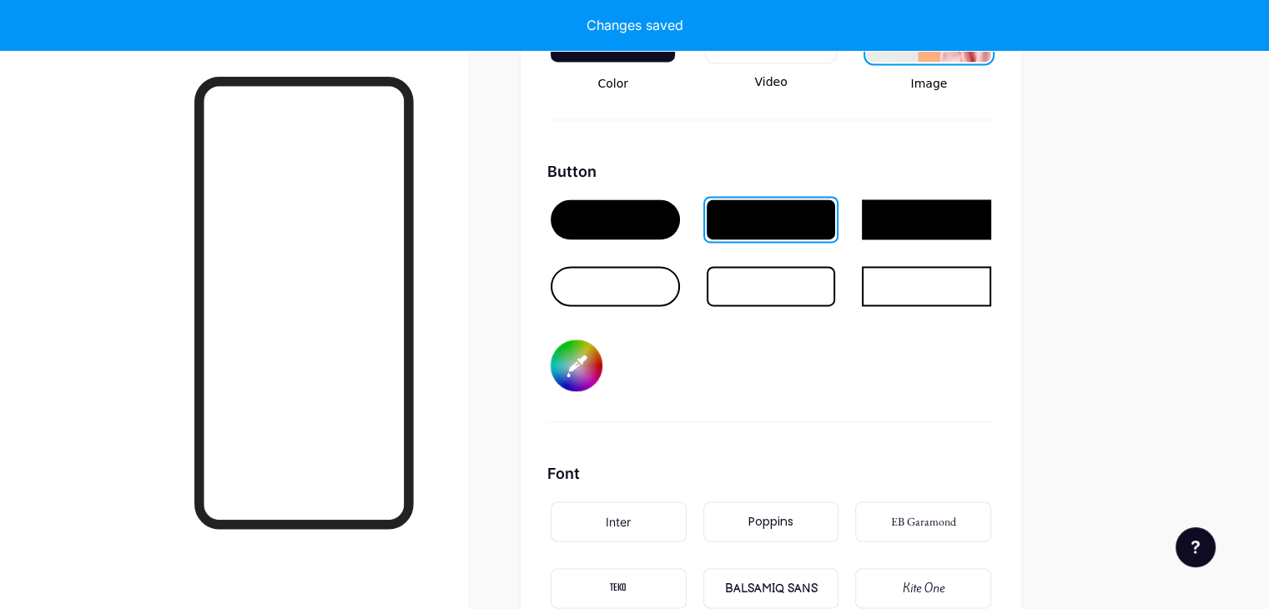
type input "#003780"
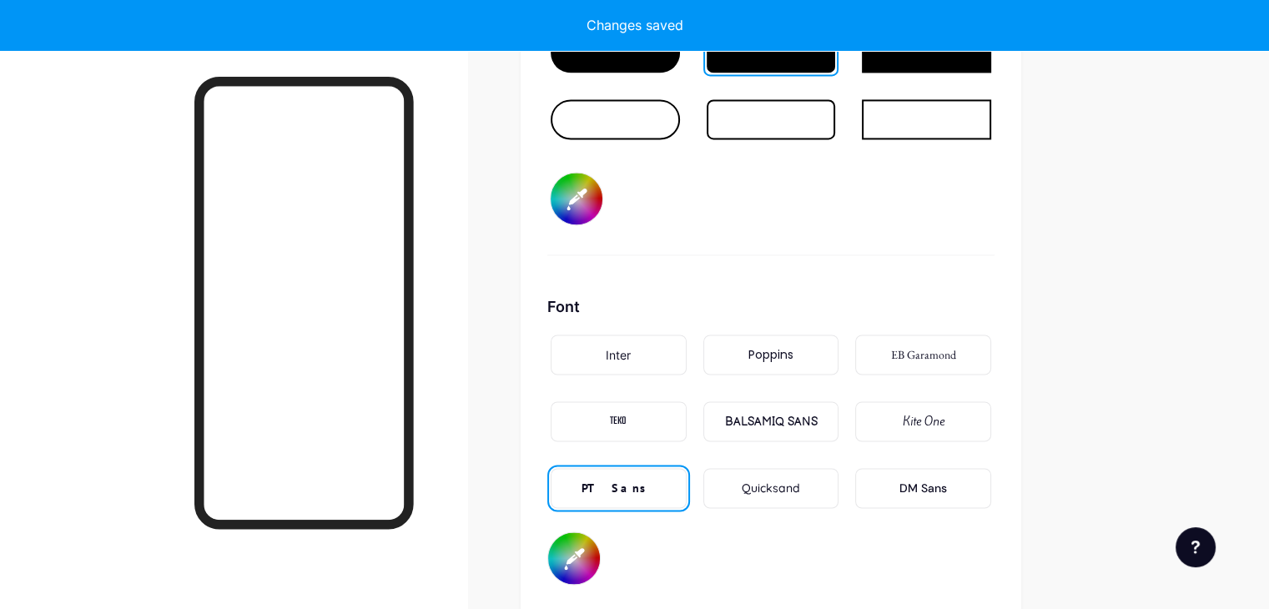
scroll to position [2377, 0]
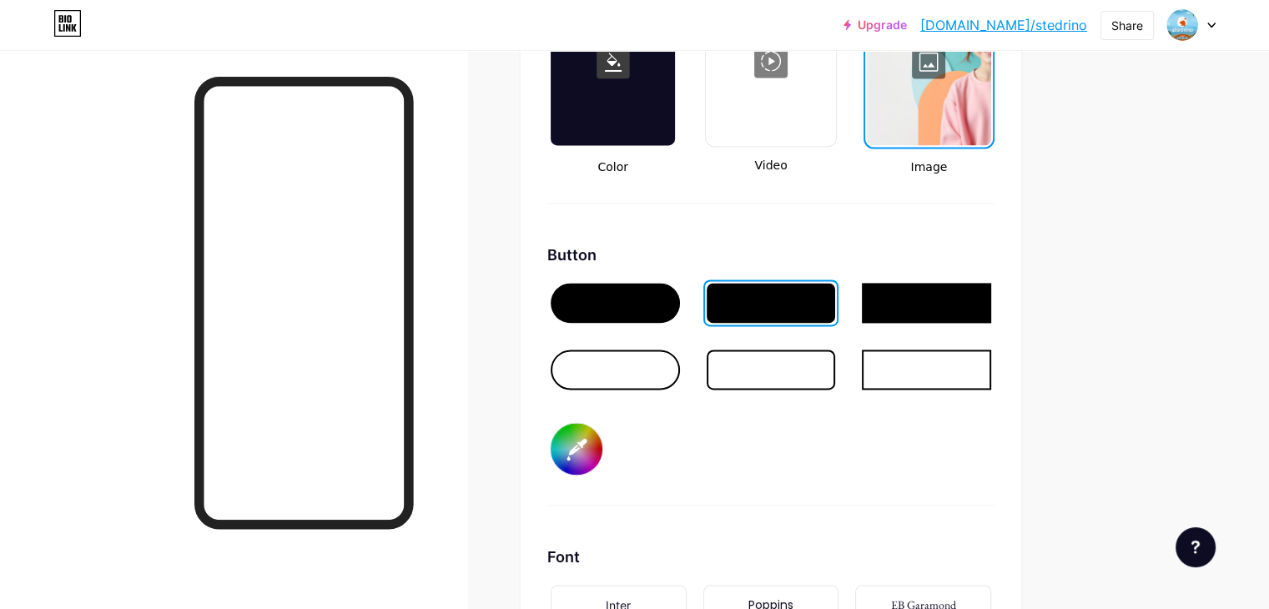
click at [661, 283] on div at bounding box center [615, 303] width 129 height 40
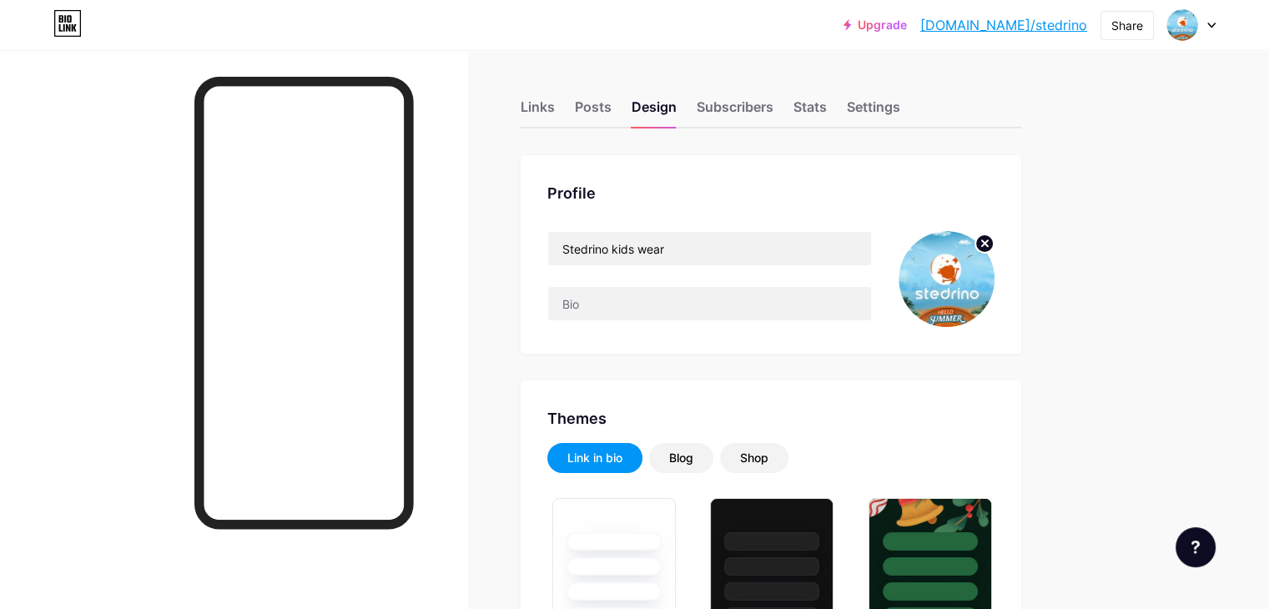
scroll to position [0, 0]
click at [801, 93] on div "Links Posts Design Subscribers Stats Settings" at bounding box center [771, 99] width 501 height 58
click at [774, 103] on div "Subscribers" at bounding box center [735, 112] width 77 height 30
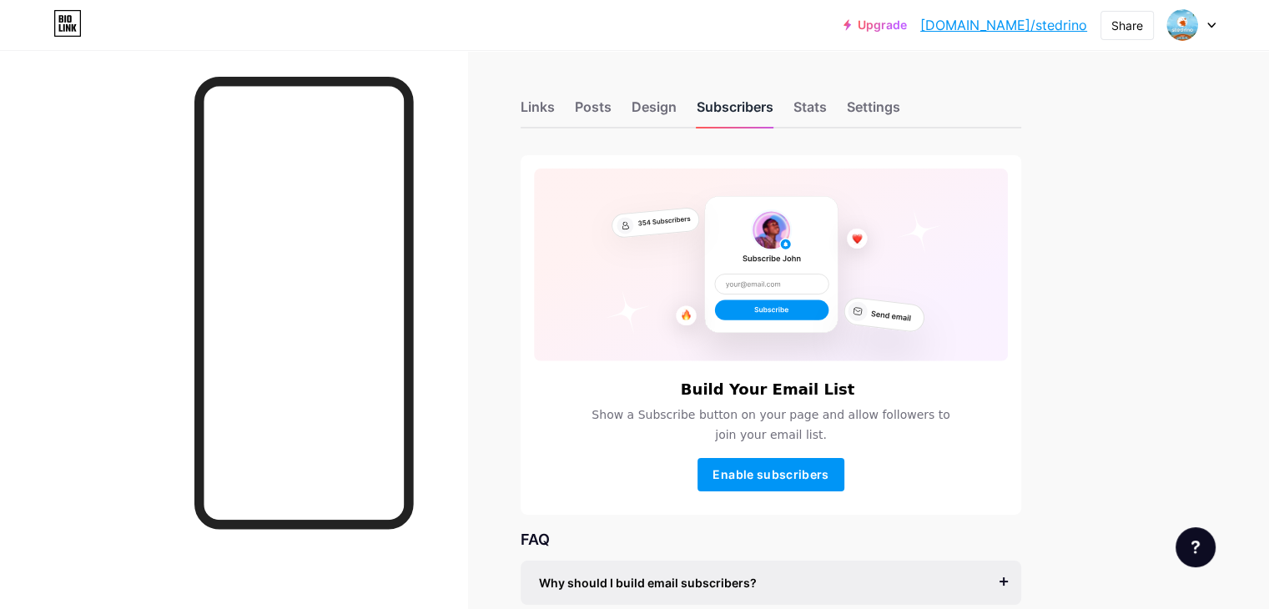
scroll to position [167, 0]
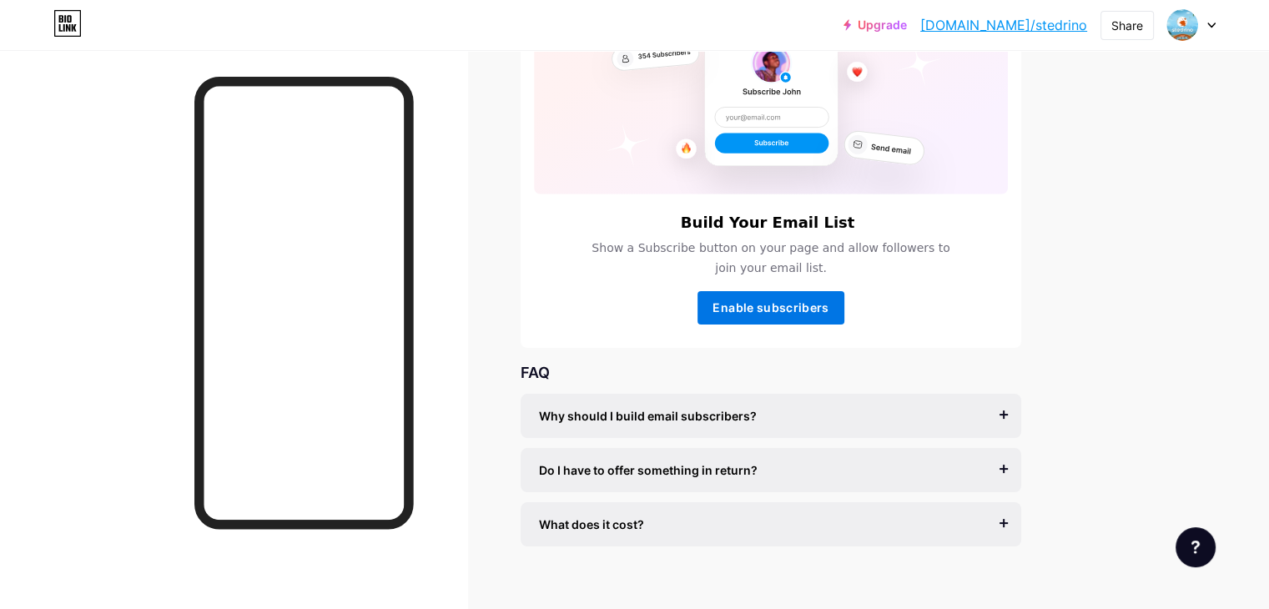
click at [829, 305] on span "Enable subscribers" at bounding box center [771, 307] width 116 height 14
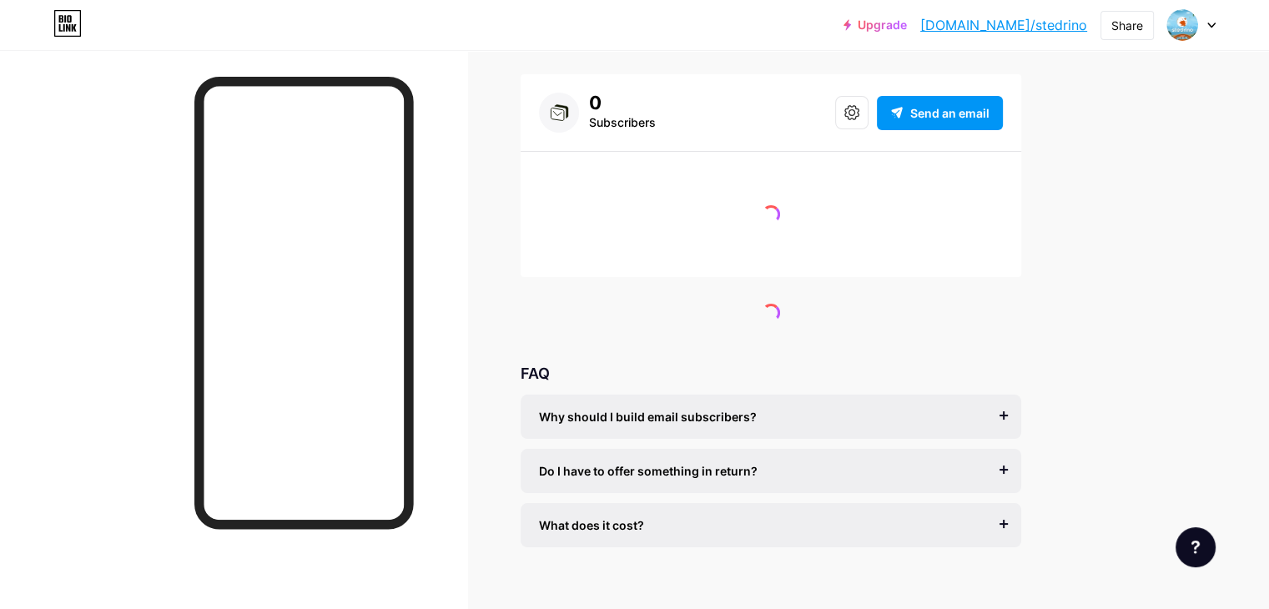
scroll to position [17, 0]
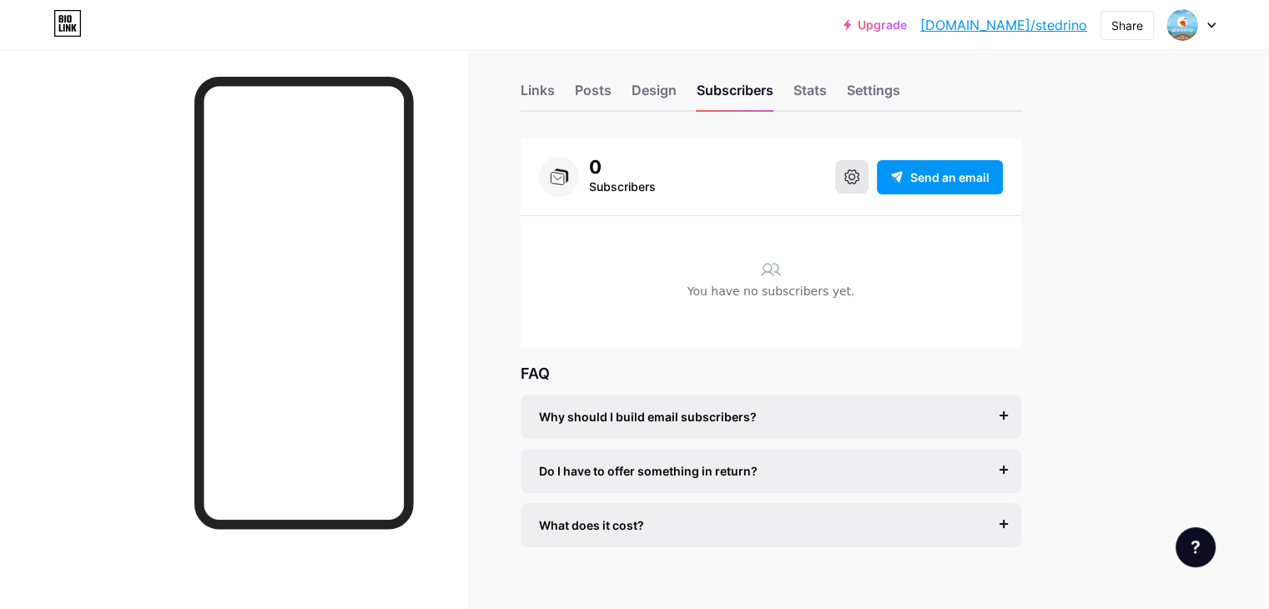
click at [869, 184] on button at bounding box center [851, 176] width 33 height 33
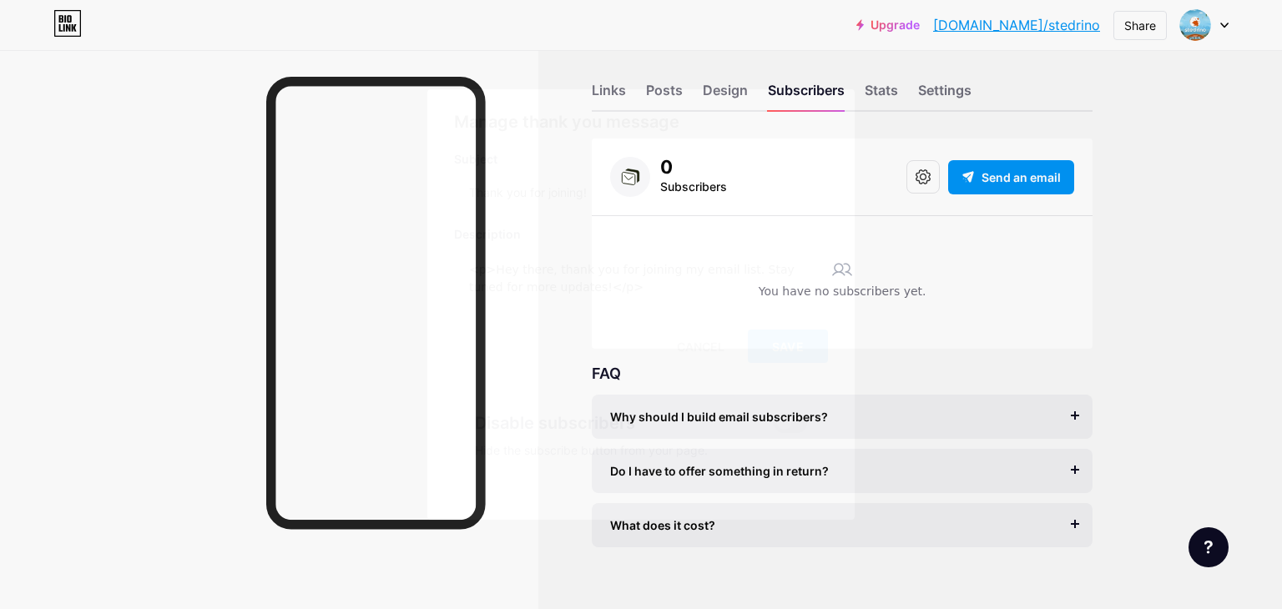
click at [798, 416] on span at bounding box center [790, 423] width 33 height 20
click at [774, 427] on input "checkbox" at bounding box center [774, 427] width 0 height 0
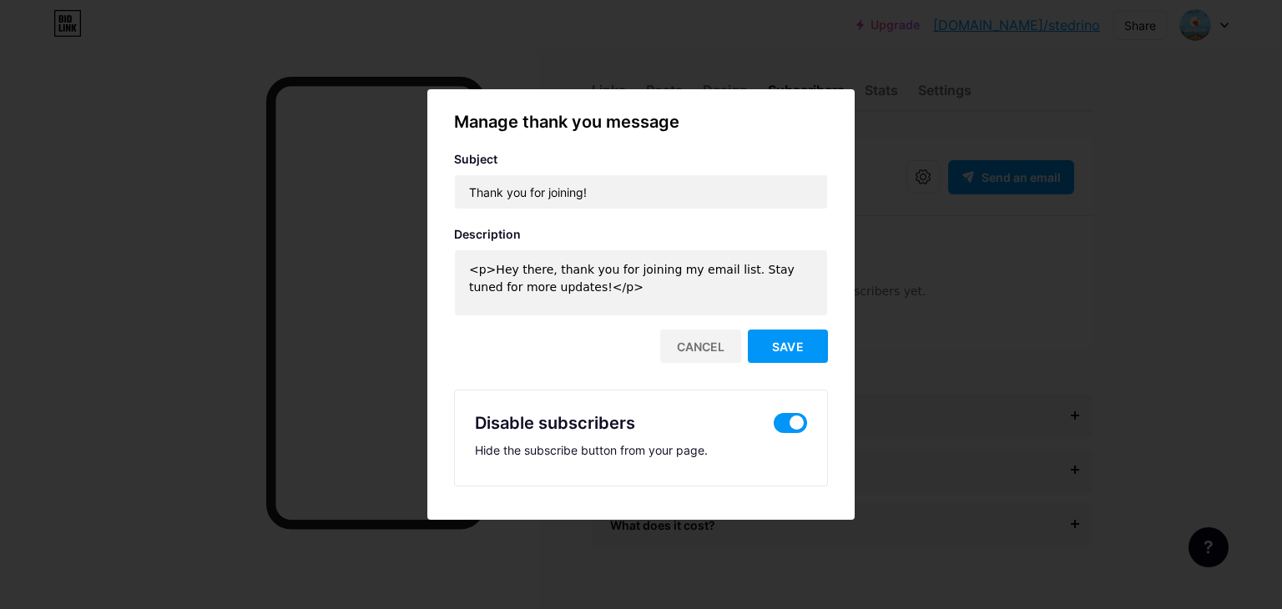
click at [1168, 354] on div at bounding box center [641, 304] width 1282 height 609
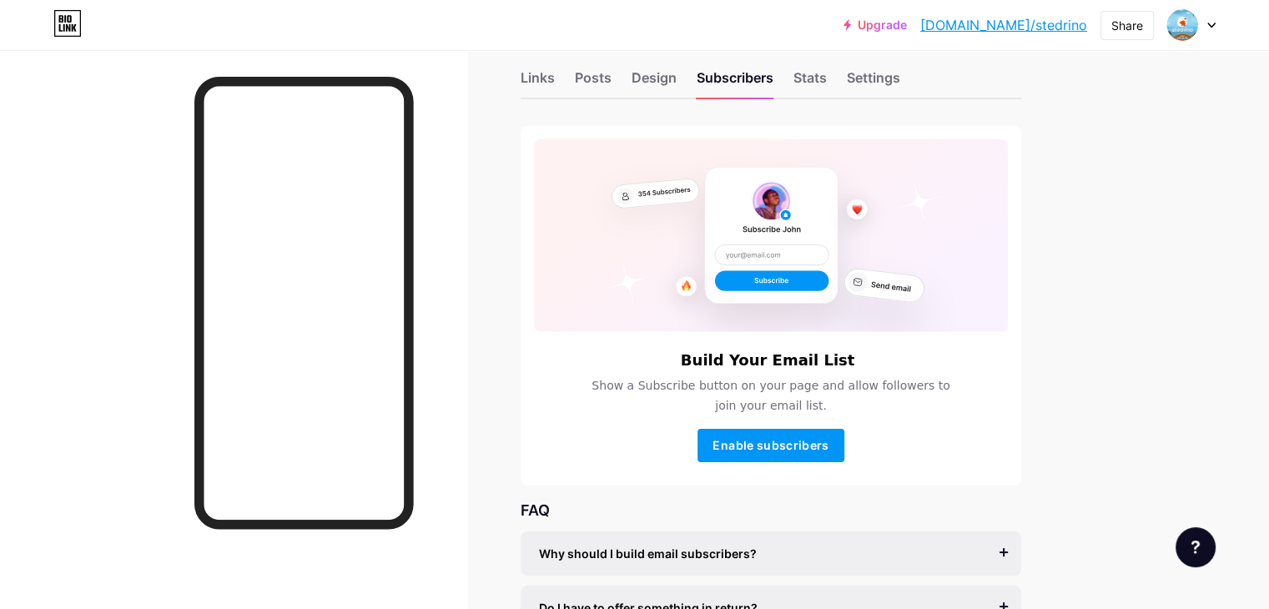
scroll to position [0, 0]
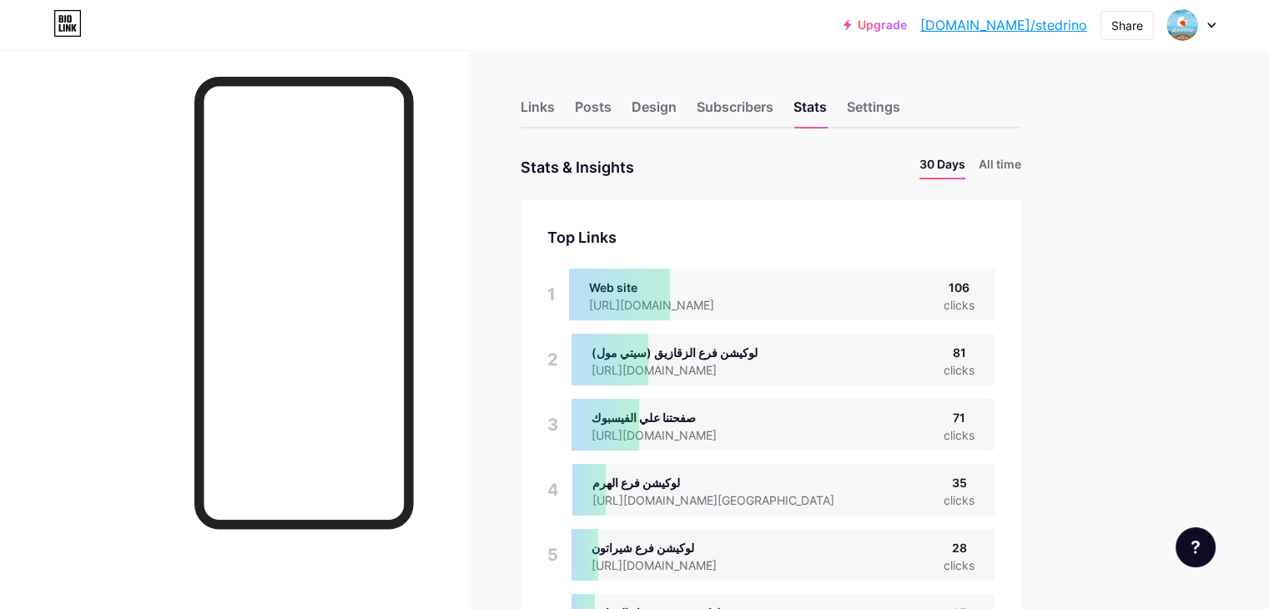
click at [1022, 168] on li "All time" at bounding box center [1000, 167] width 43 height 24
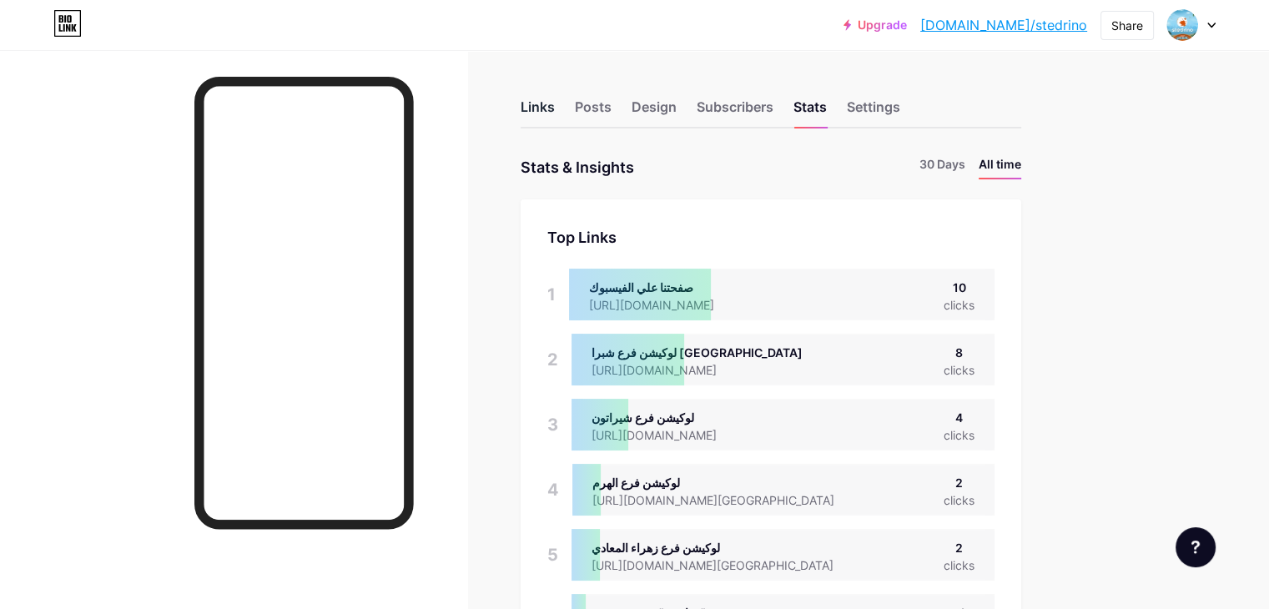
click at [555, 99] on div "Links" at bounding box center [538, 112] width 34 height 30
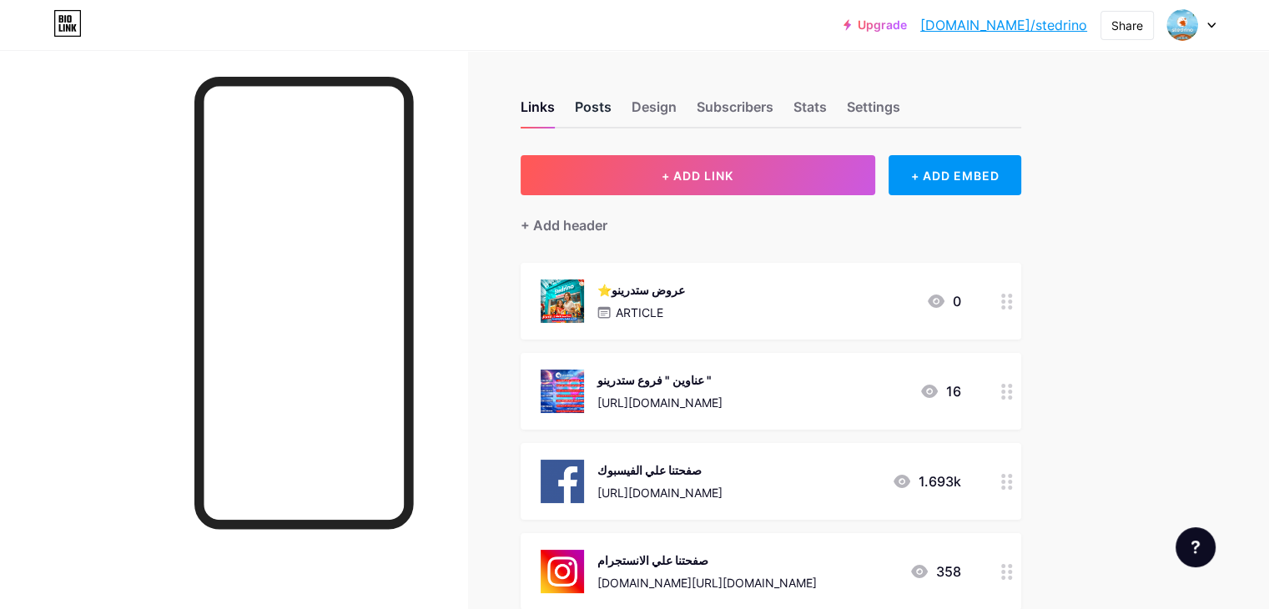
click at [612, 111] on div "Posts" at bounding box center [593, 112] width 37 height 30
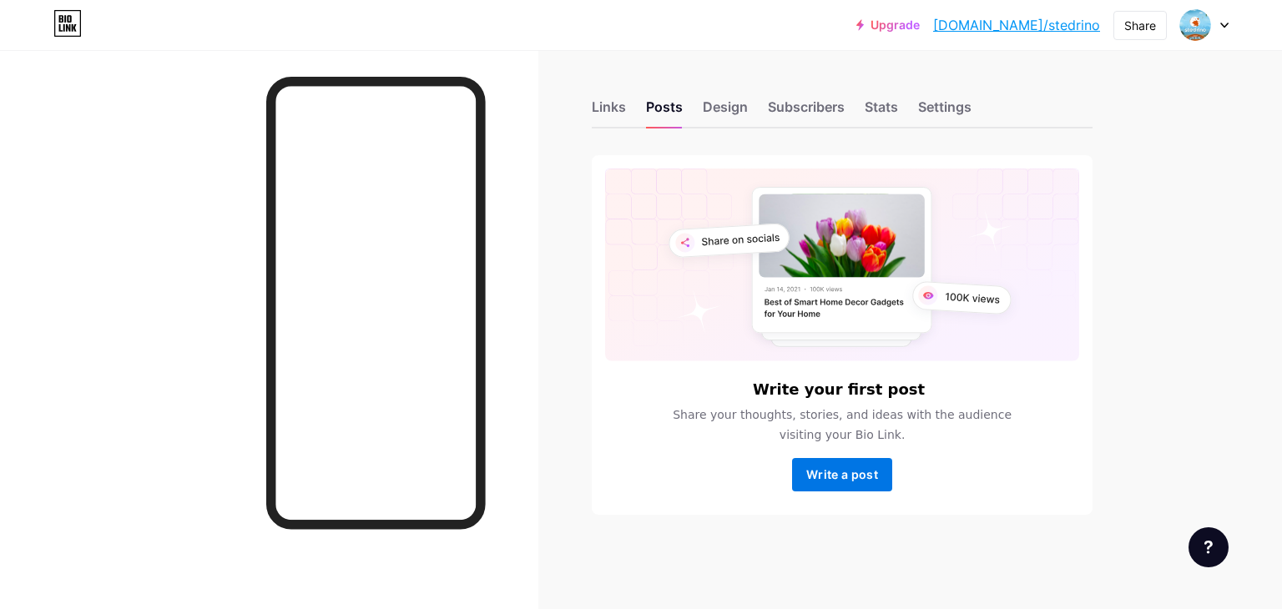
click at [865, 462] on button "Write a post" at bounding box center [842, 474] width 100 height 33
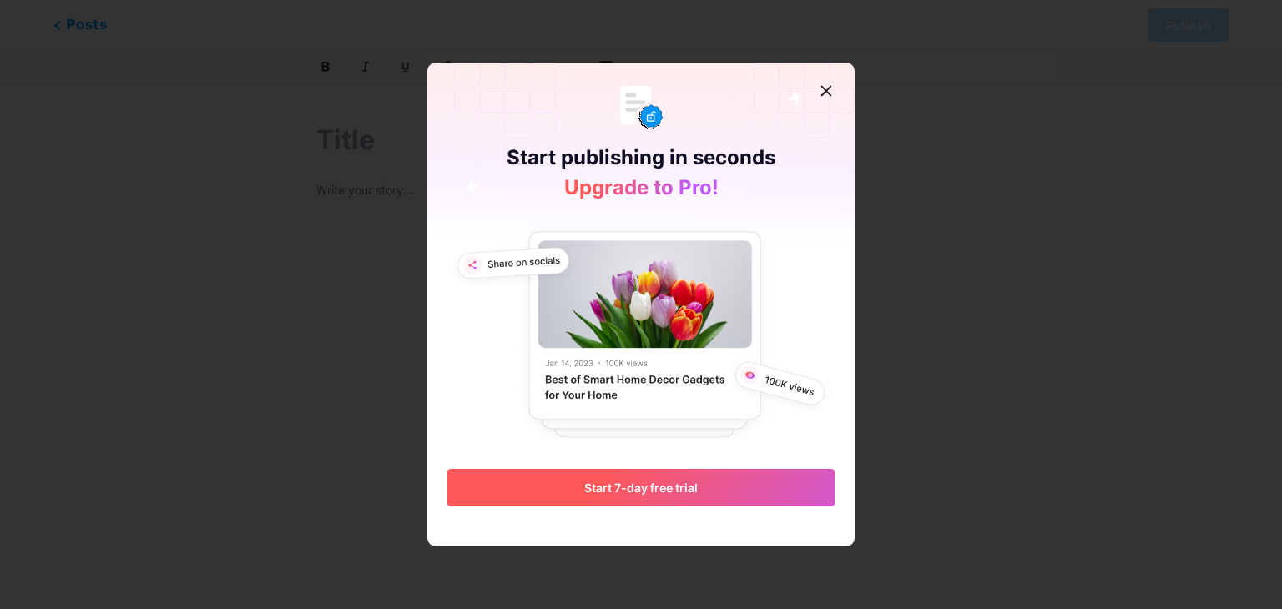
click at [713, 488] on button "Start 7-day free trial" at bounding box center [640, 488] width 387 height 38
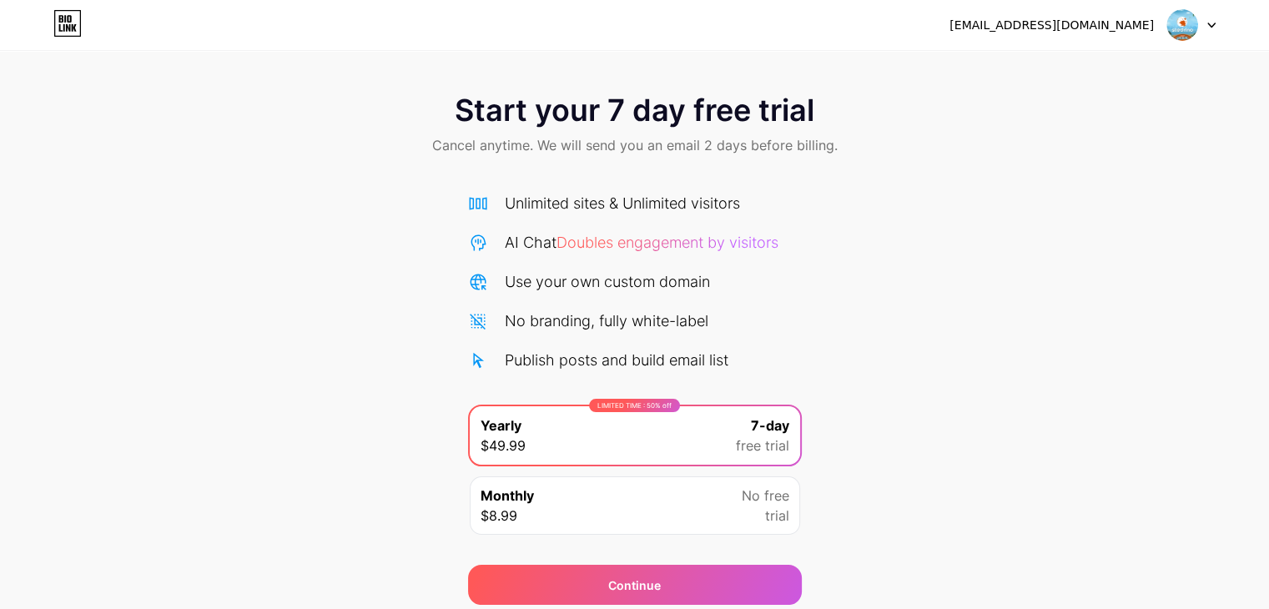
click at [82, 18] on div "moustafamamdouh78@gmail.com Logout" at bounding box center [634, 25] width 1269 height 30
click at [67, 24] on icon at bounding box center [68, 28] width 4 height 8
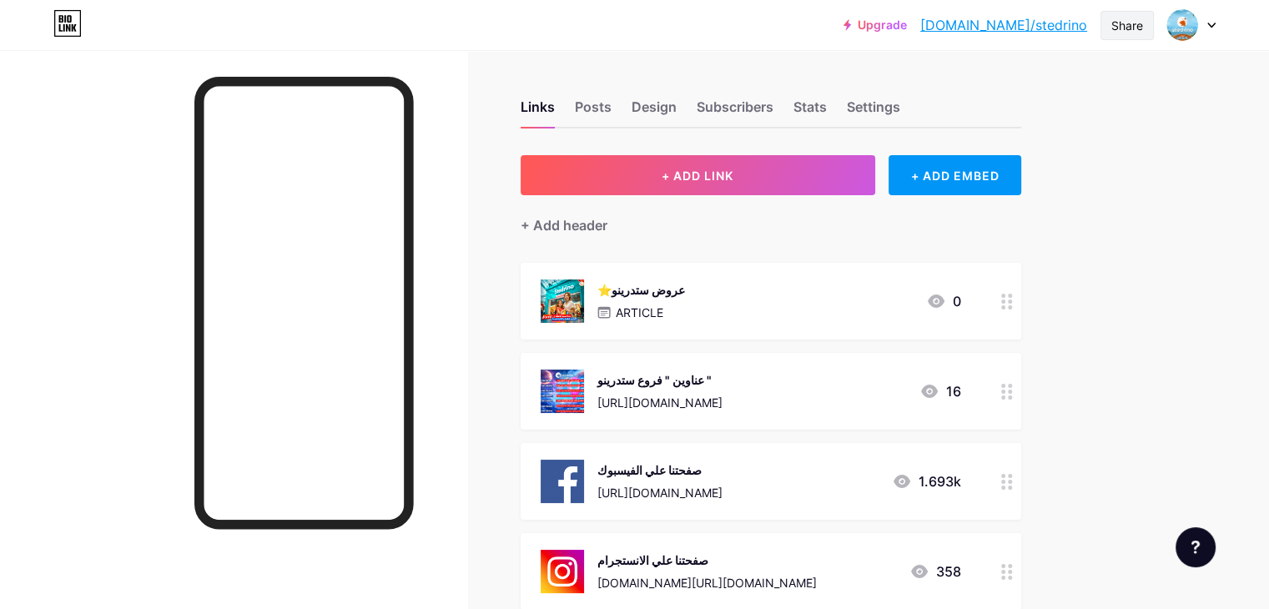
click at [1128, 21] on div "Share" at bounding box center [1128, 26] width 32 height 18
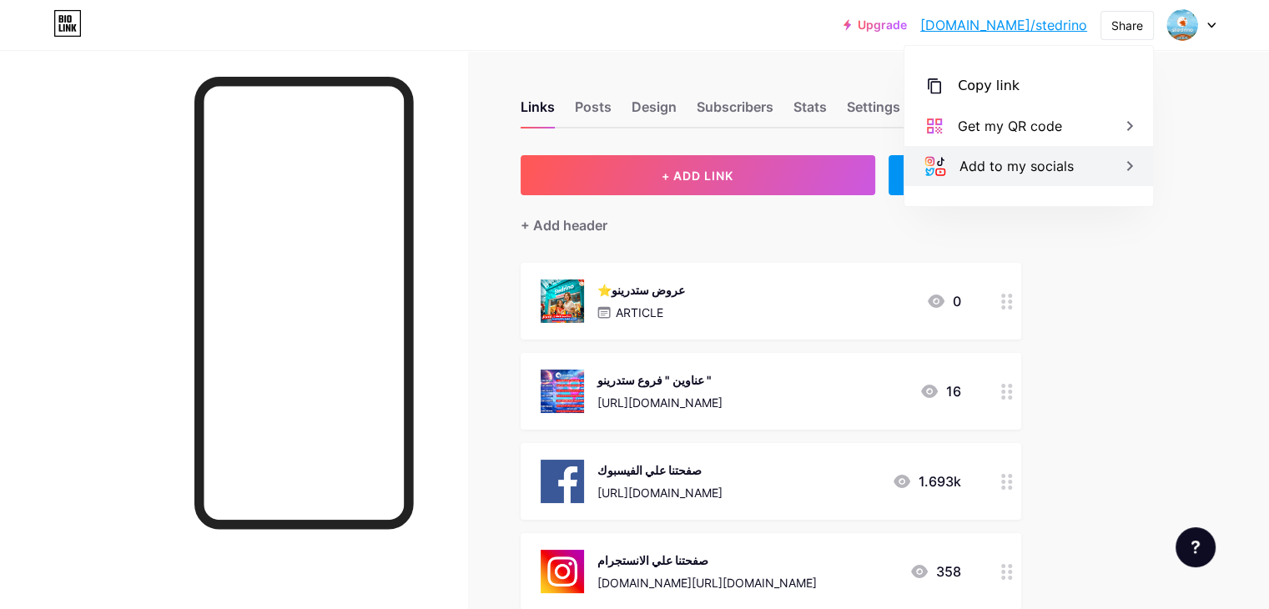
click at [1078, 172] on div "Add to my socials" at bounding box center [1029, 166] width 249 height 40
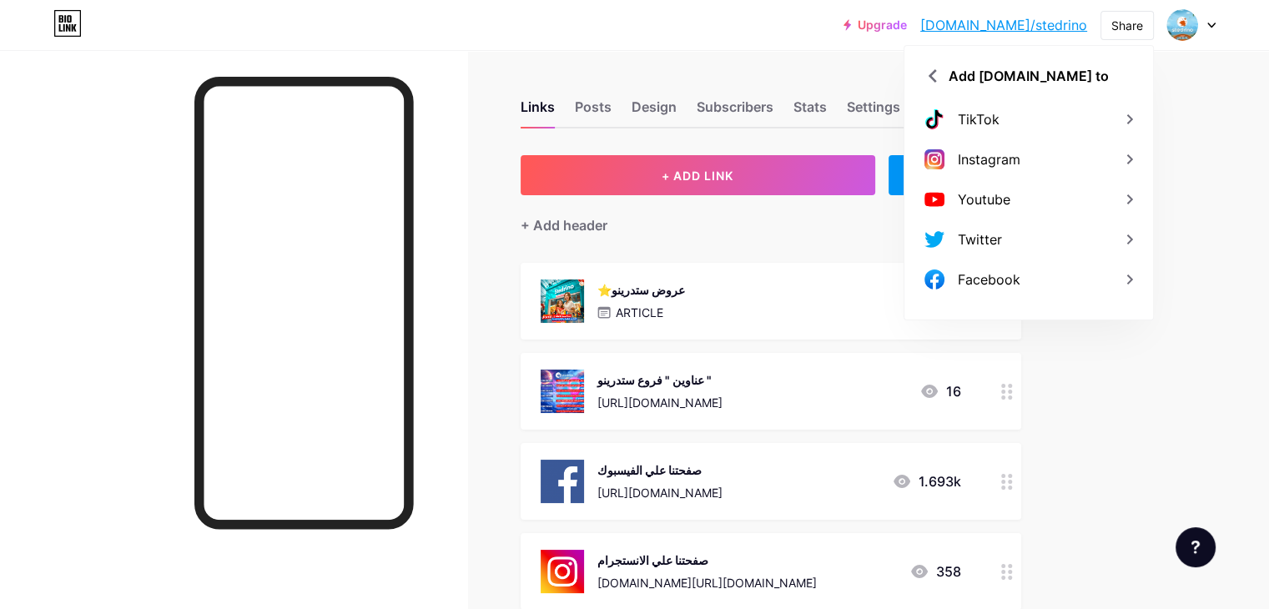
click at [1027, 28] on link "[DOMAIN_NAME]/stedrino" at bounding box center [1004, 25] width 167 height 20
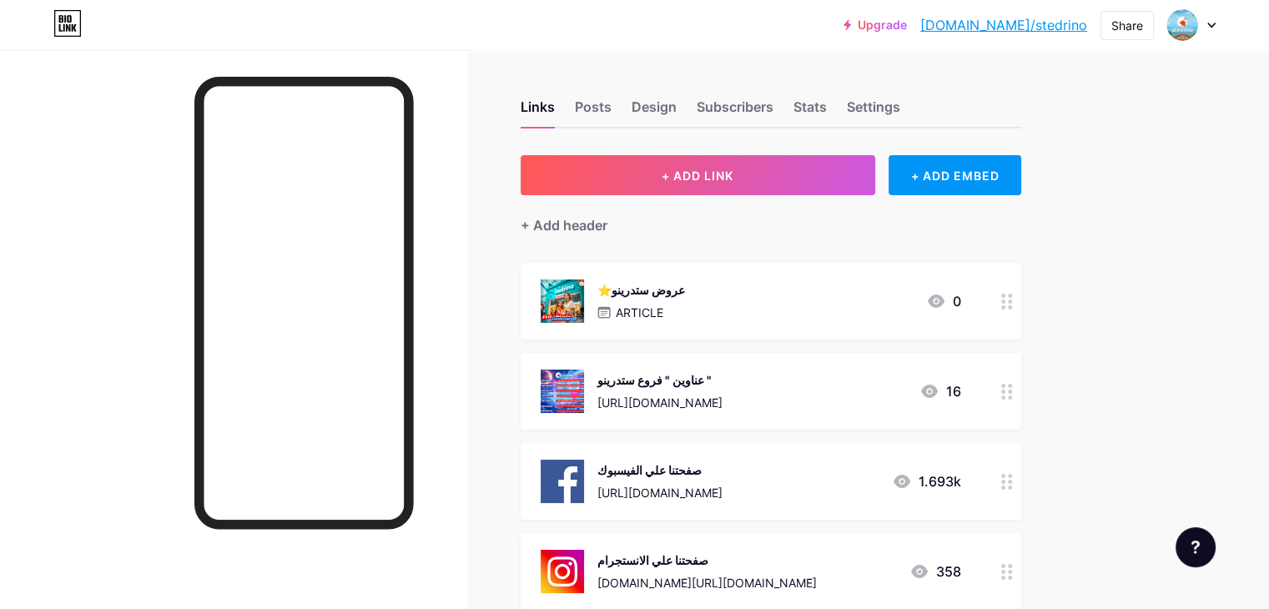
click at [897, 306] on div "⭐️عروض ستدرينو ARTICLE 0" at bounding box center [751, 301] width 421 height 43
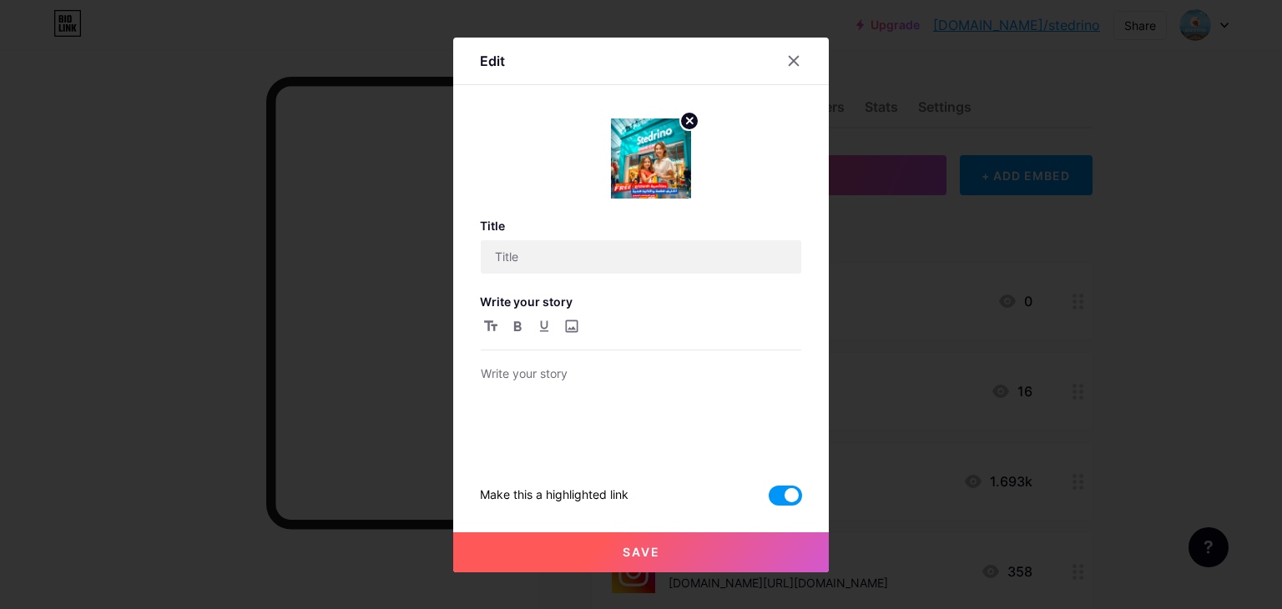
type input "⭐️عروض ستدرينو"
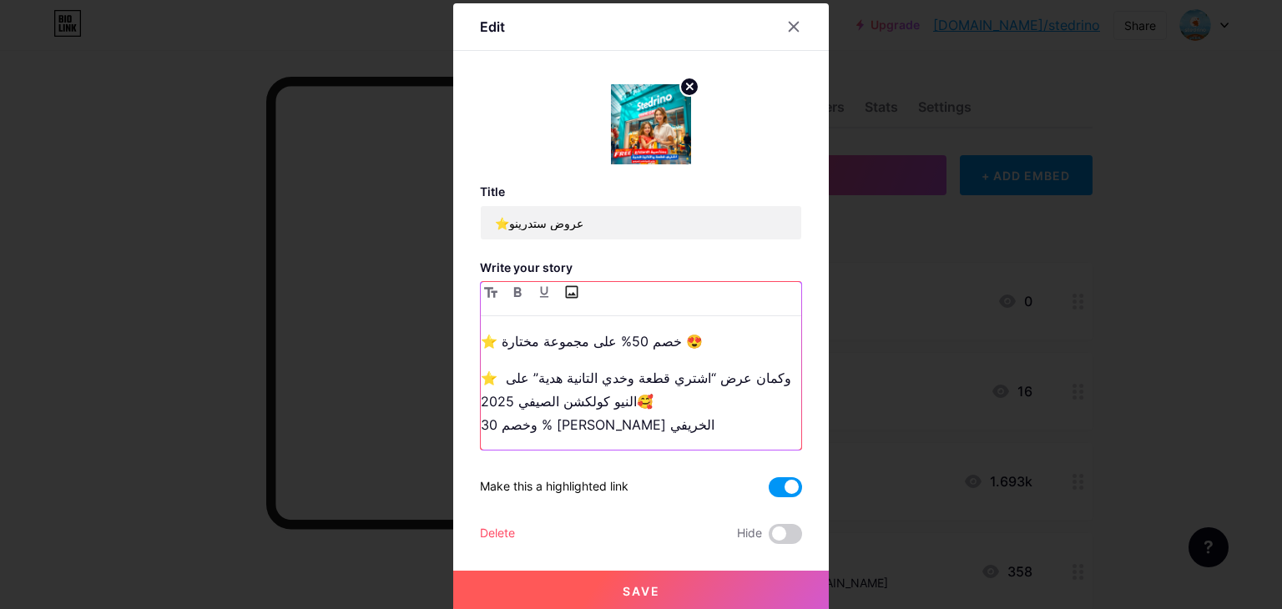
click at [566, 292] on input "file" at bounding box center [571, 292] width 20 height 20
type input "C:\fakepath\96321.png"
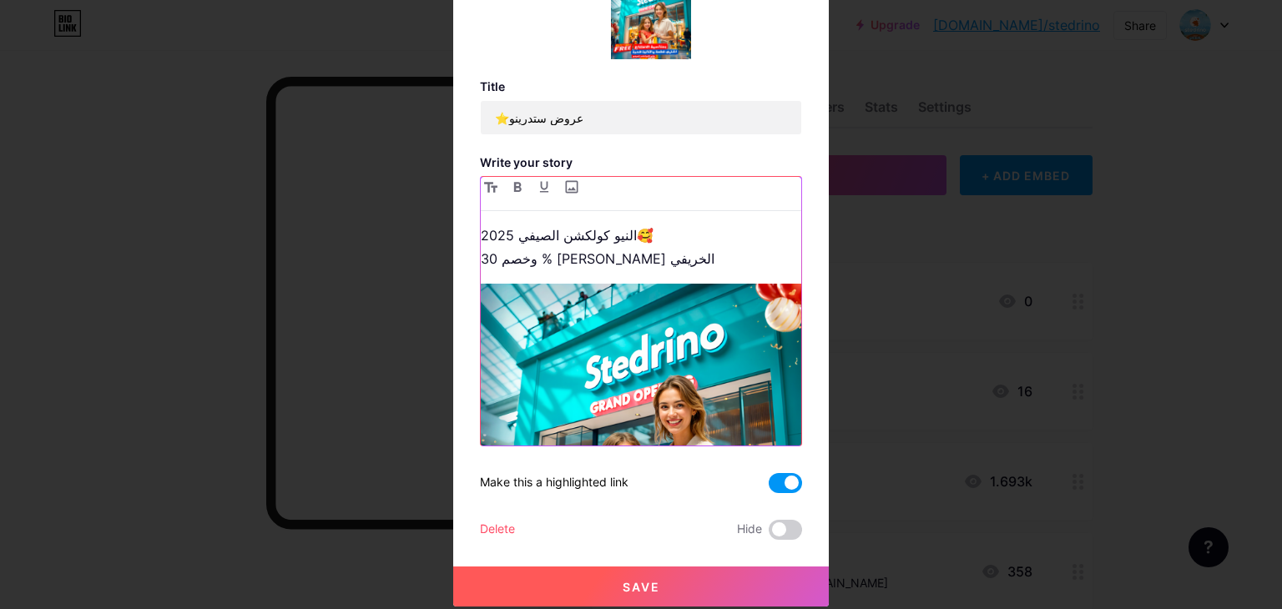
scroll to position [227, 0]
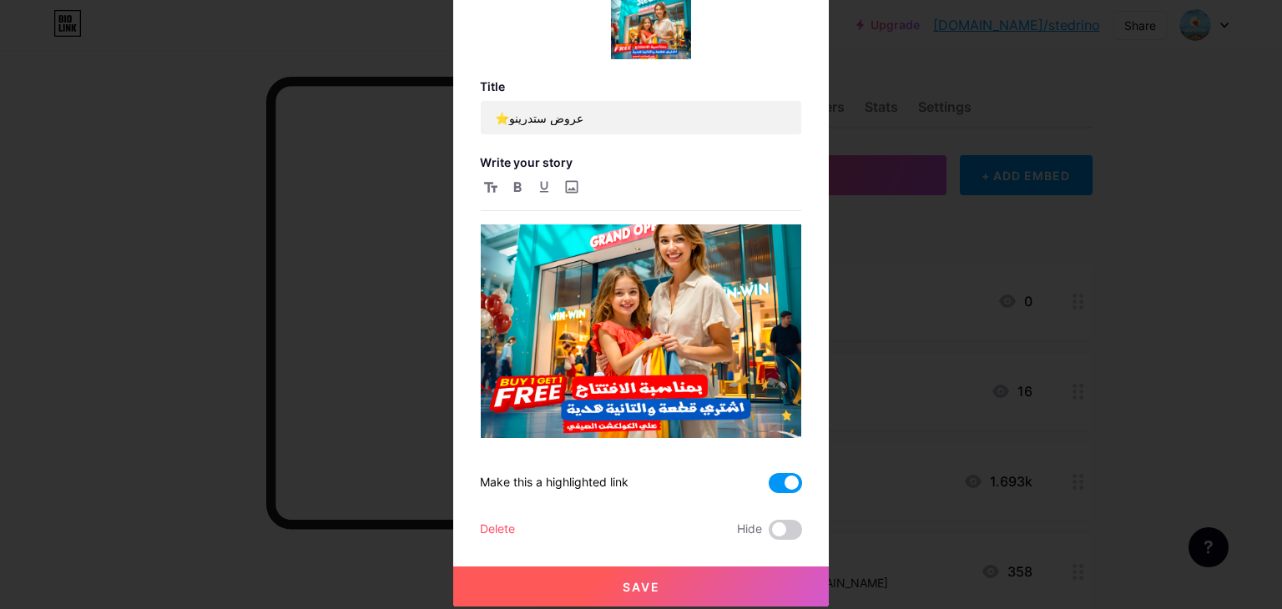
click at [674, 573] on button "Save" at bounding box center [641, 587] width 376 height 40
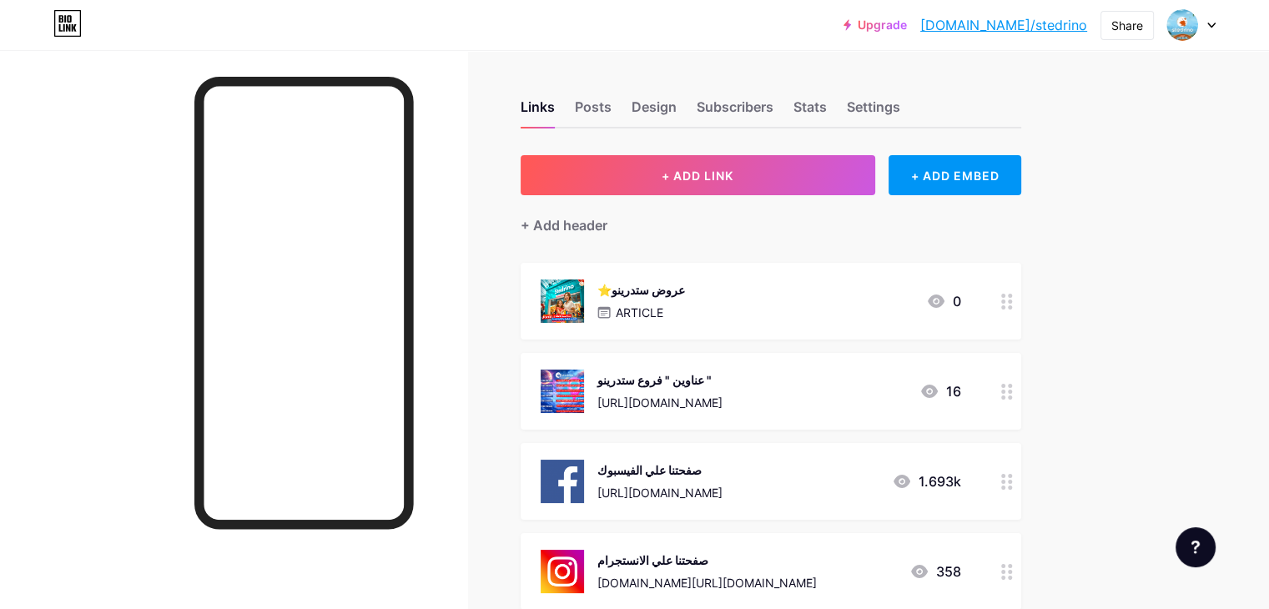
click at [1073, 23] on link "[DOMAIN_NAME]/stedrino" at bounding box center [1004, 25] width 167 height 20
click at [1022, 178] on div "+ ADD EMBED" at bounding box center [955, 175] width 133 height 40
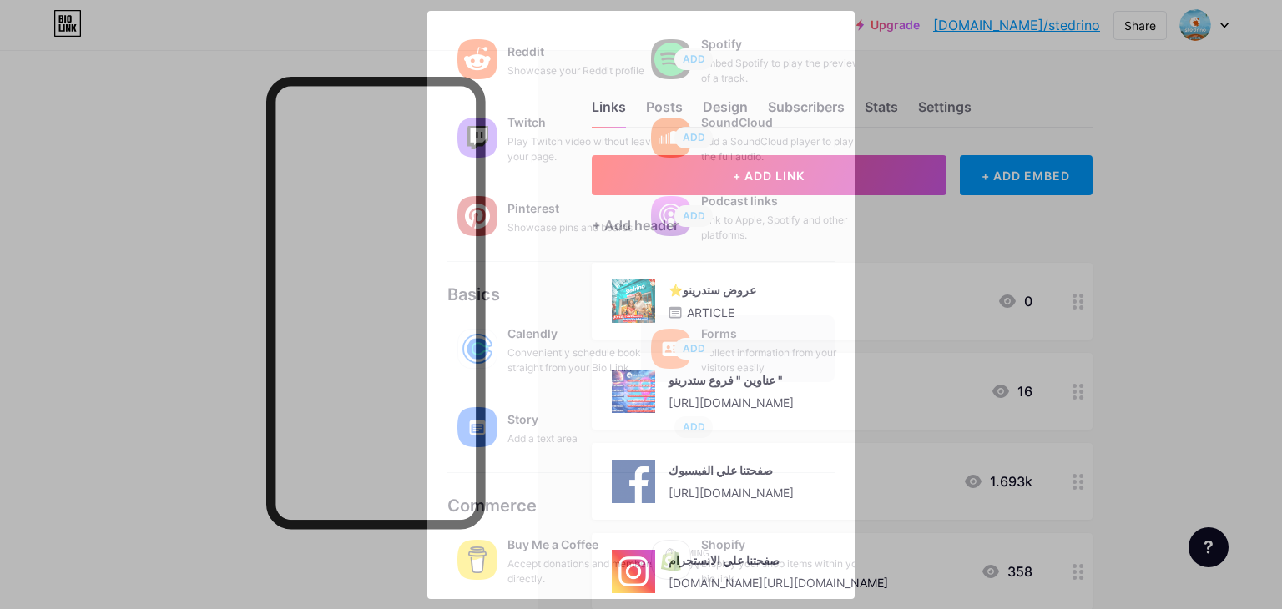
scroll to position [261, 0]
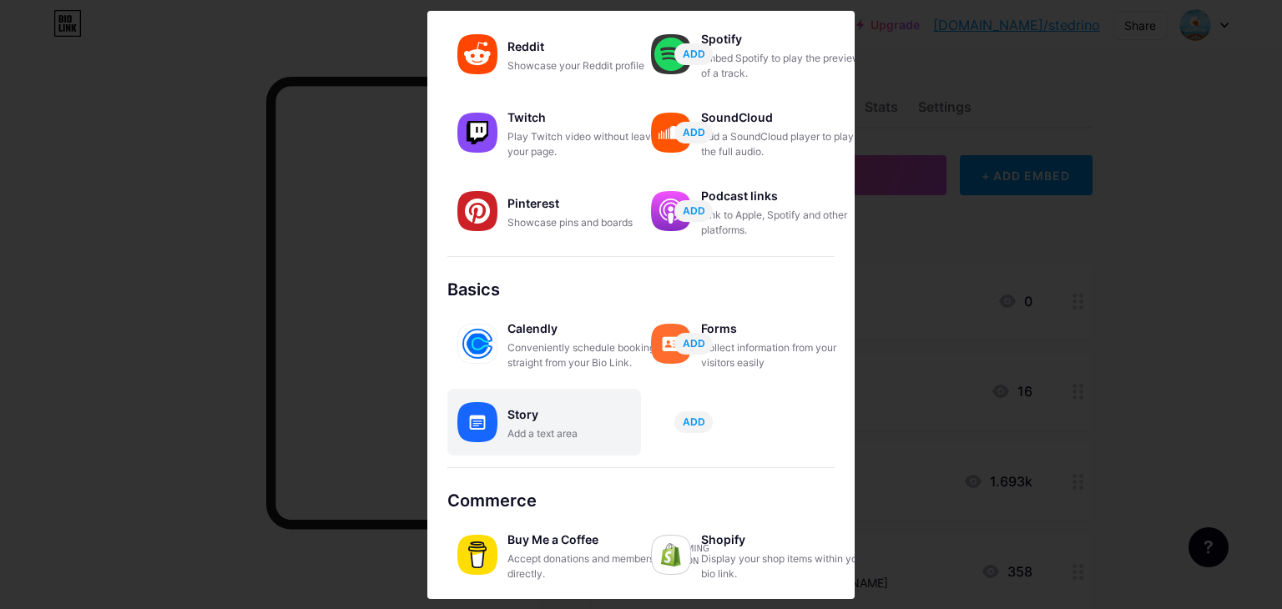
click at [502, 405] on div "Story Add a text area ADD" at bounding box center [544, 422] width 194 height 67
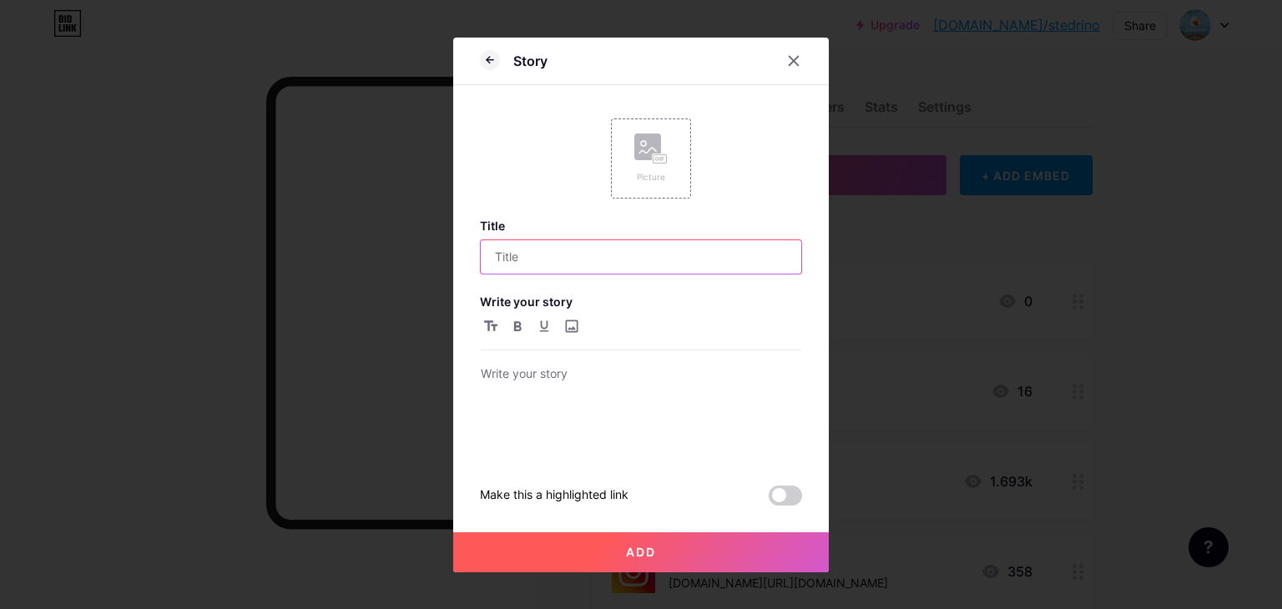
click at [608, 245] on input "text" at bounding box center [641, 256] width 321 height 33
type input "u"
type input "عناوين الفروع"
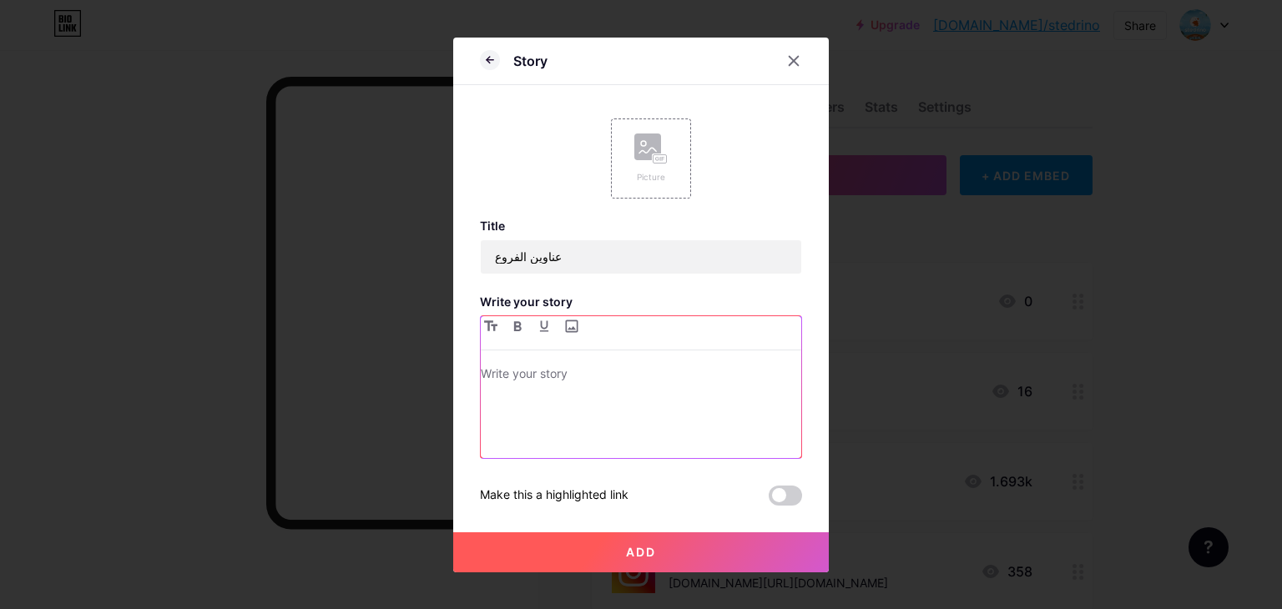
click at [606, 371] on p at bounding box center [641, 375] width 321 height 23
click at [578, 330] on input "file" at bounding box center [571, 326] width 20 height 20
type input "C:\fakepath\فاينال والله.png"
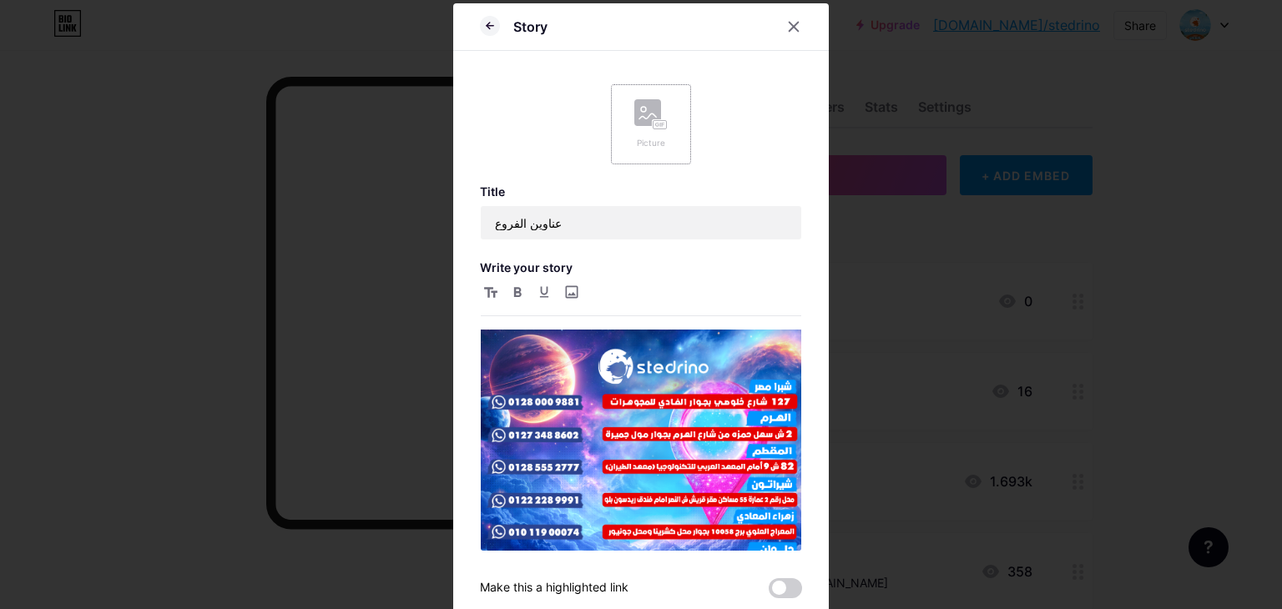
click at [654, 121] on rect at bounding box center [660, 125] width 13 height 8
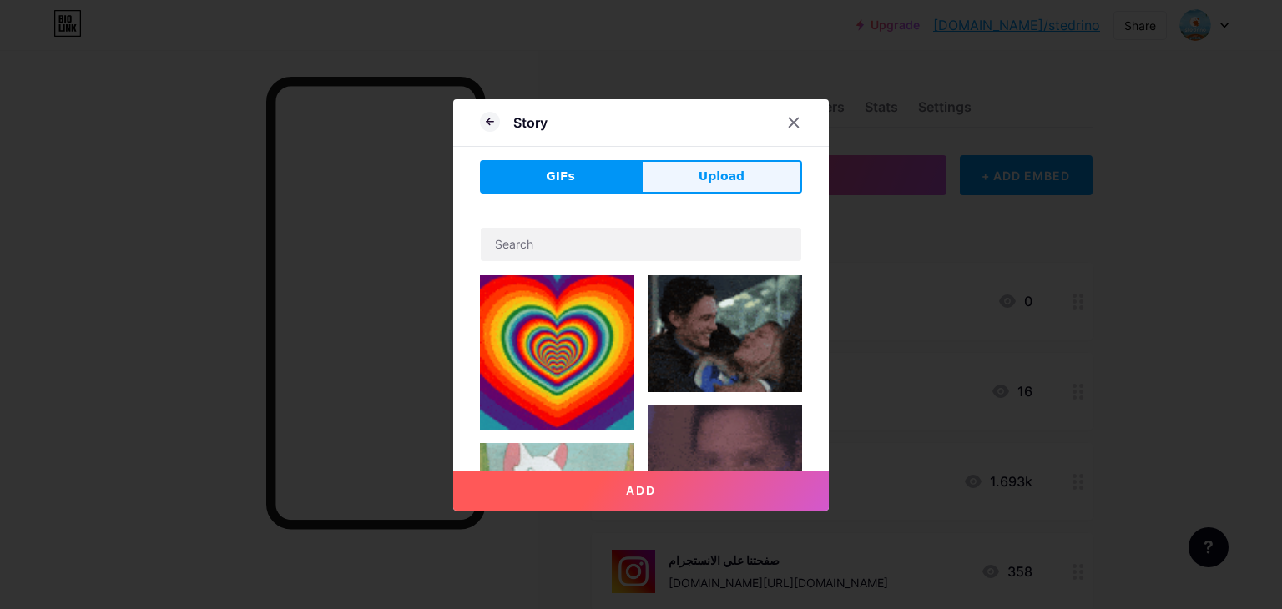
click at [730, 171] on span "Upload" at bounding box center [722, 177] width 46 height 18
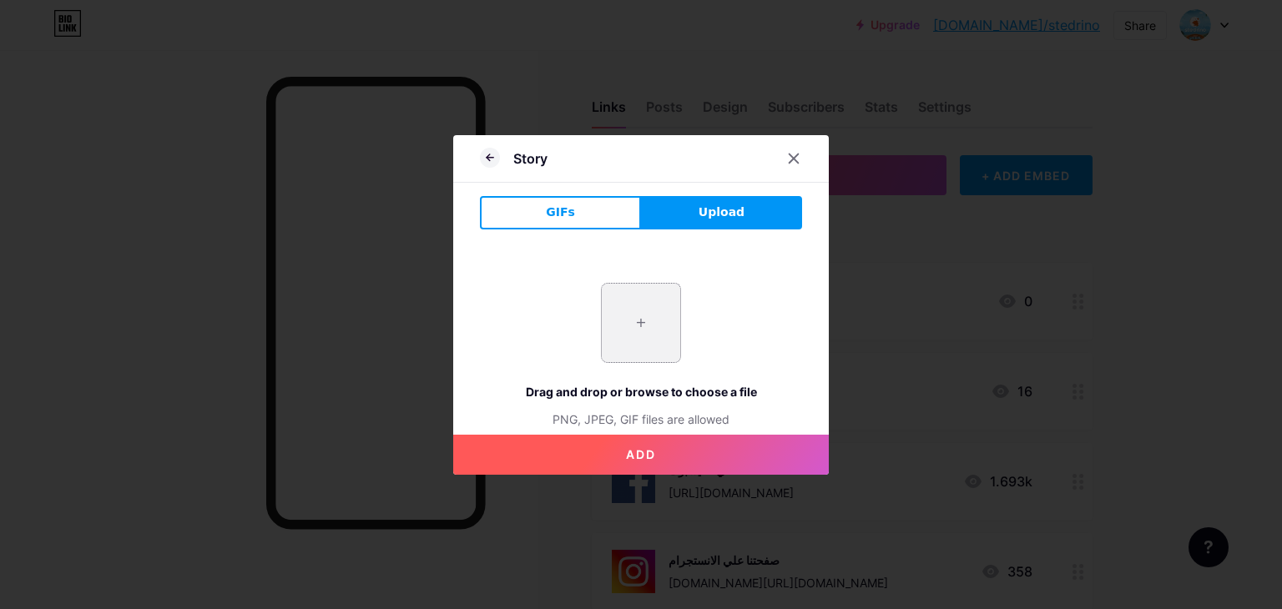
click at [648, 305] on input "file" at bounding box center [641, 323] width 78 height 78
type input "C:\fakepath\جي بي جي.jpg"
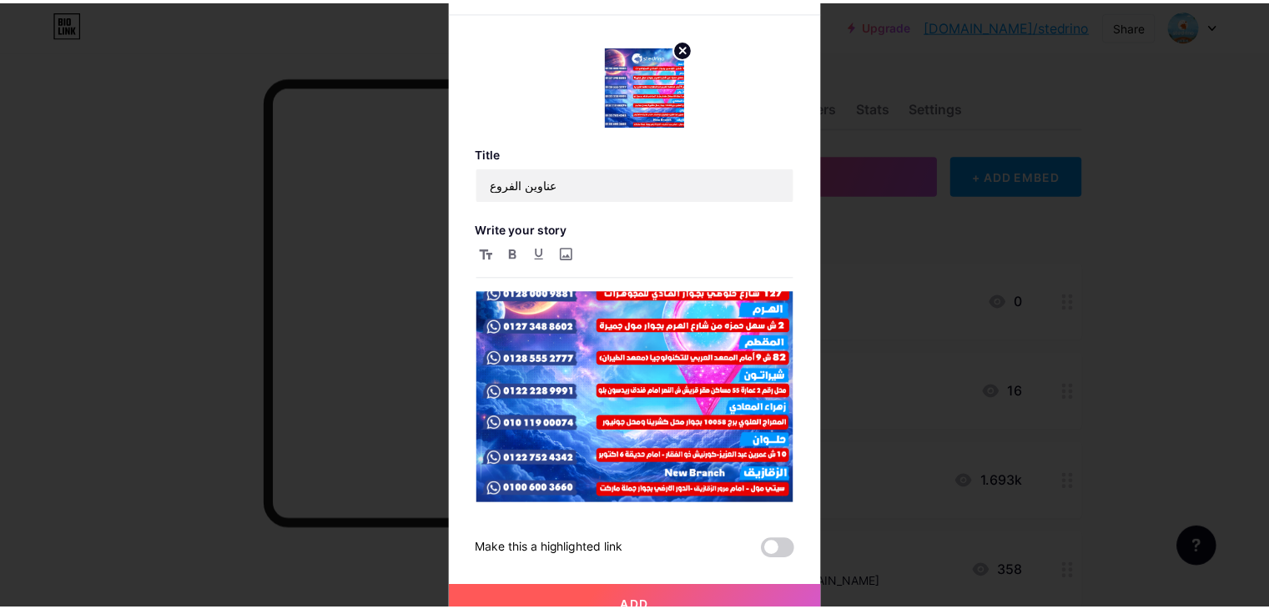
scroll to position [58, 0]
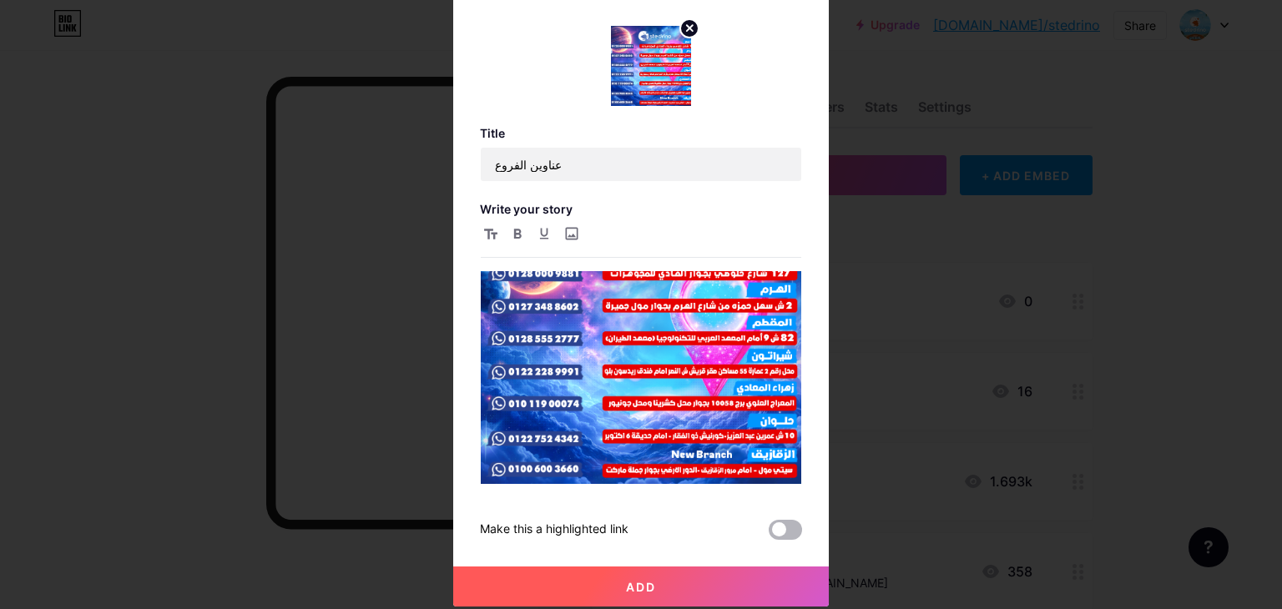
click at [785, 524] on span at bounding box center [785, 530] width 33 height 20
click at [769, 534] on input "checkbox" at bounding box center [769, 534] width 0 height 0
click at [675, 583] on button "Add" at bounding box center [641, 587] width 376 height 40
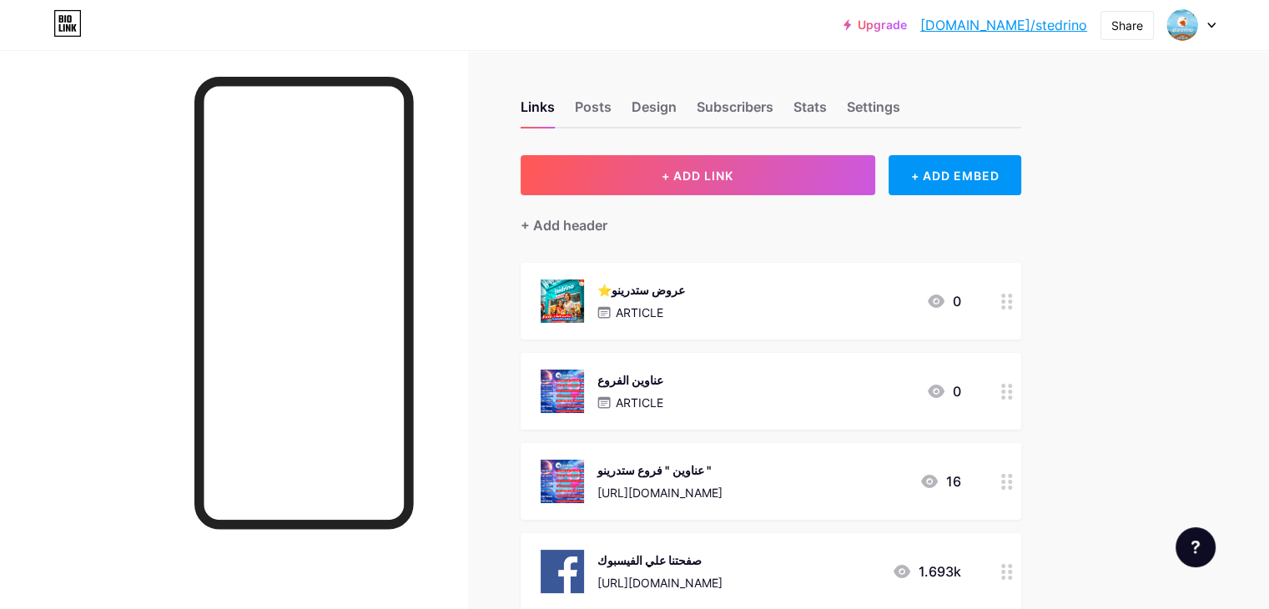
click at [1012, 486] on circle at bounding box center [1010, 488] width 4 height 4
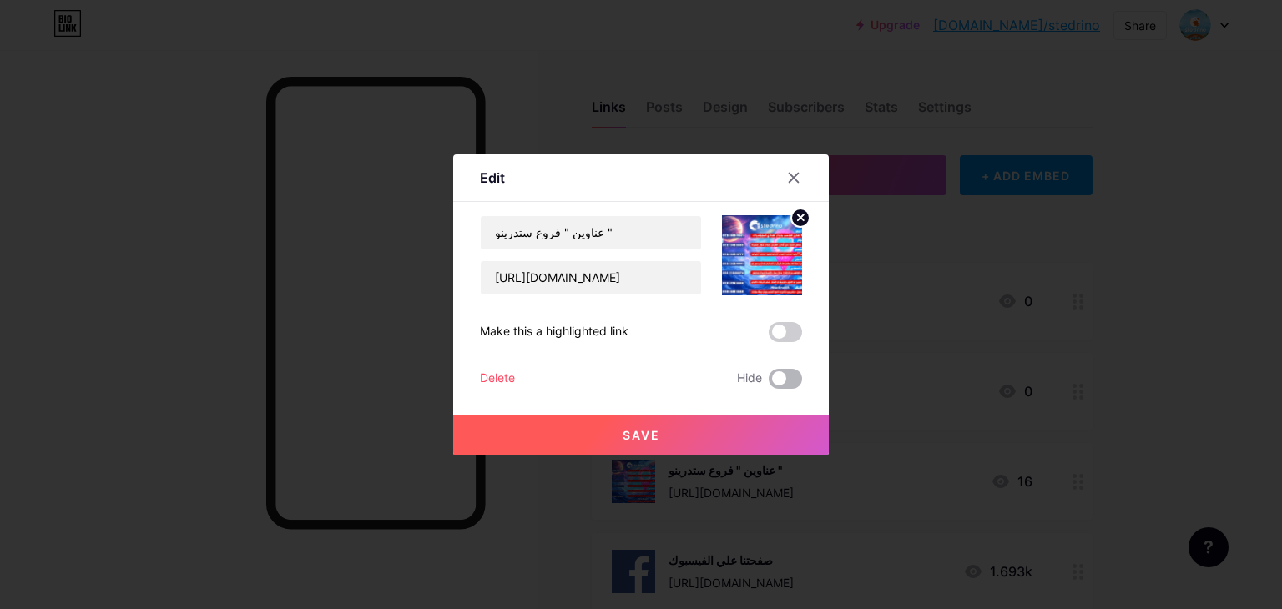
click at [778, 375] on span at bounding box center [785, 379] width 33 height 20
click at [769, 383] on input "checkbox" at bounding box center [769, 383] width 0 height 0
click at [711, 444] on button "Save" at bounding box center [641, 436] width 376 height 40
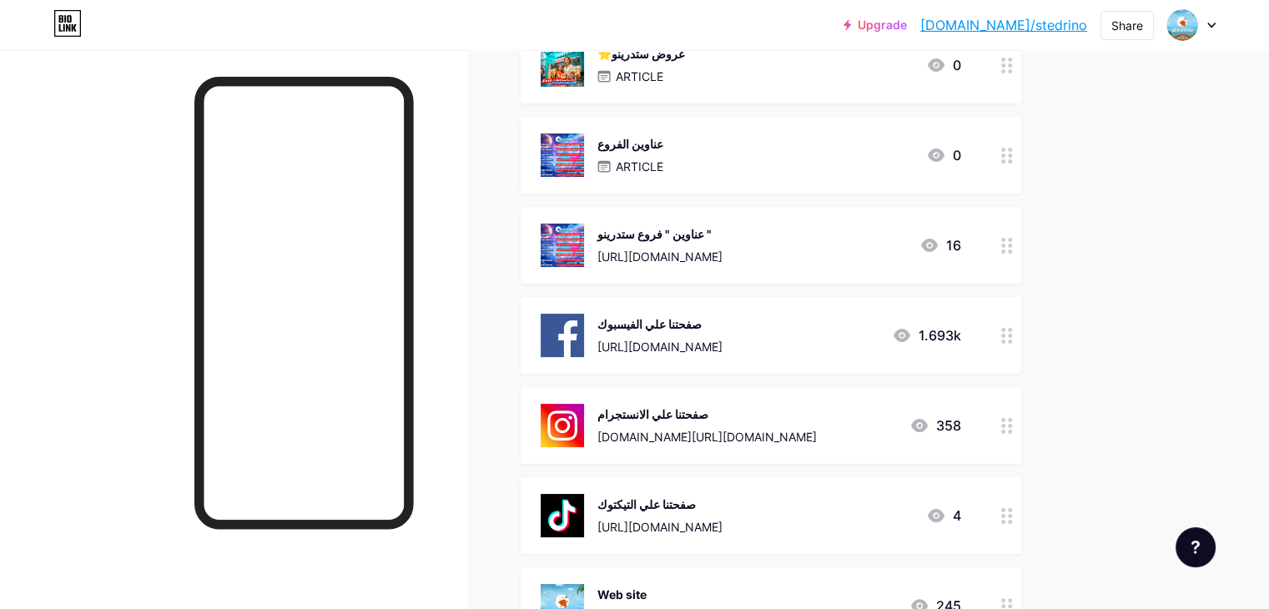
scroll to position [50, 0]
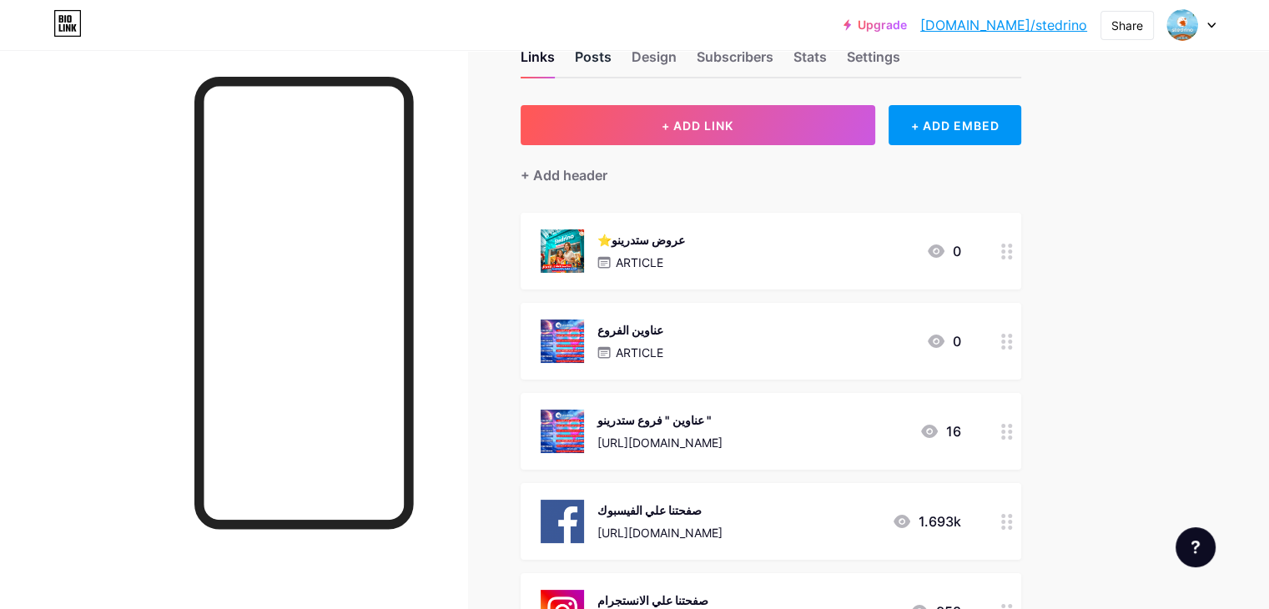
click at [612, 61] on div "Posts" at bounding box center [593, 62] width 37 height 30
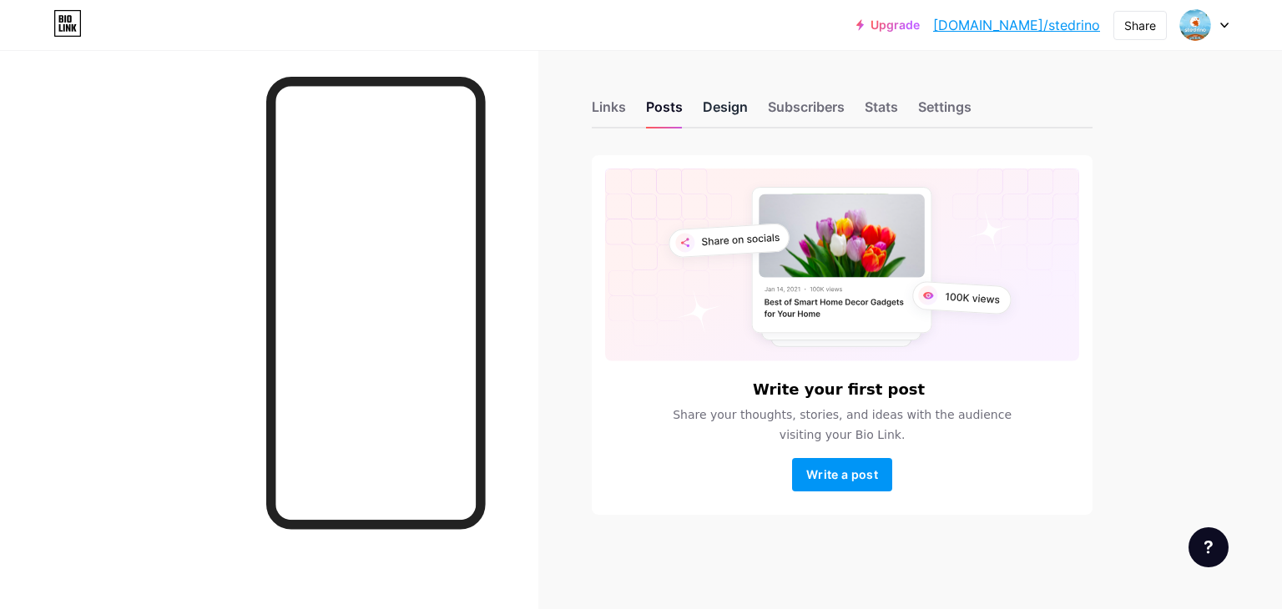
click at [718, 98] on div "Design" at bounding box center [725, 112] width 45 height 30
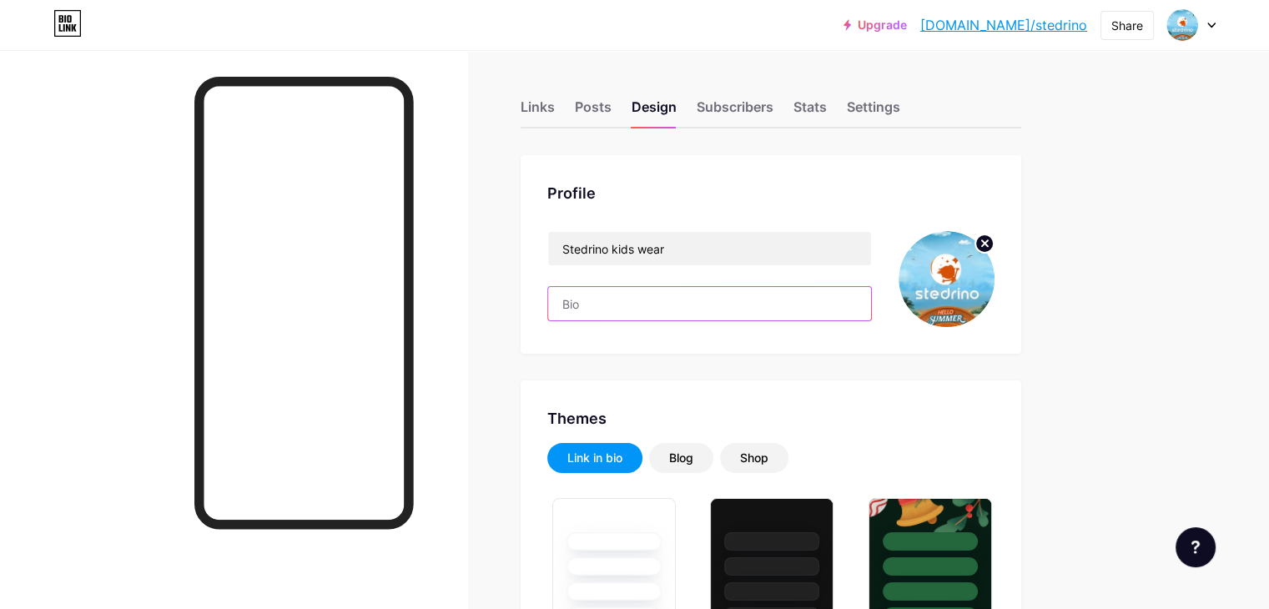
click at [871, 287] on input "text" at bounding box center [709, 303] width 323 height 33
type input "#003780"
click at [774, 113] on div "Subscribers" at bounding box center [735, 112] width 77 height 30
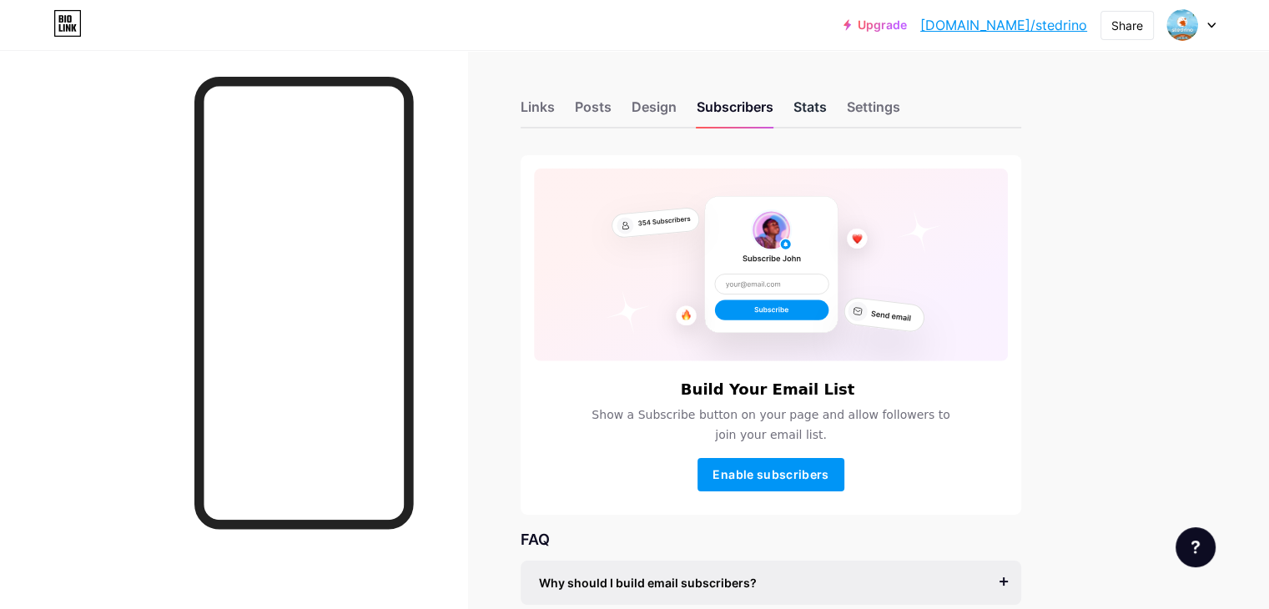
click at [827, 109] on div "Stats" at bounding box center [810, 112] width 33 height 30
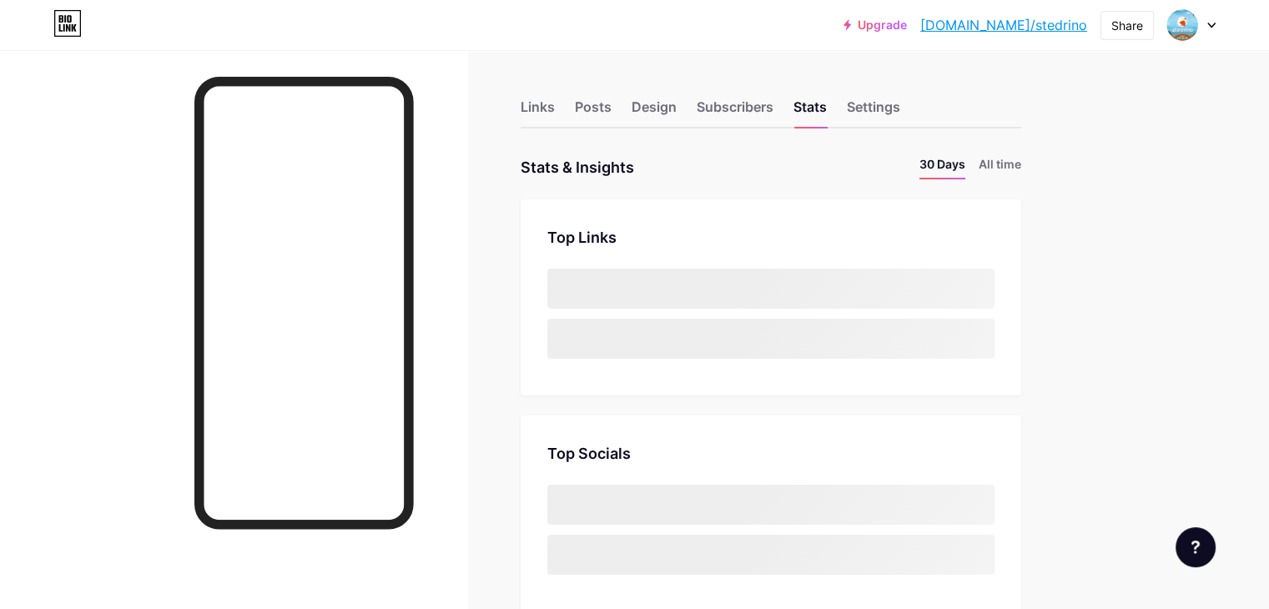
scroll to position [608, 1269]
click at [901, 110] on div "Settings" at bounding box center [873, 112] width 53 height 30
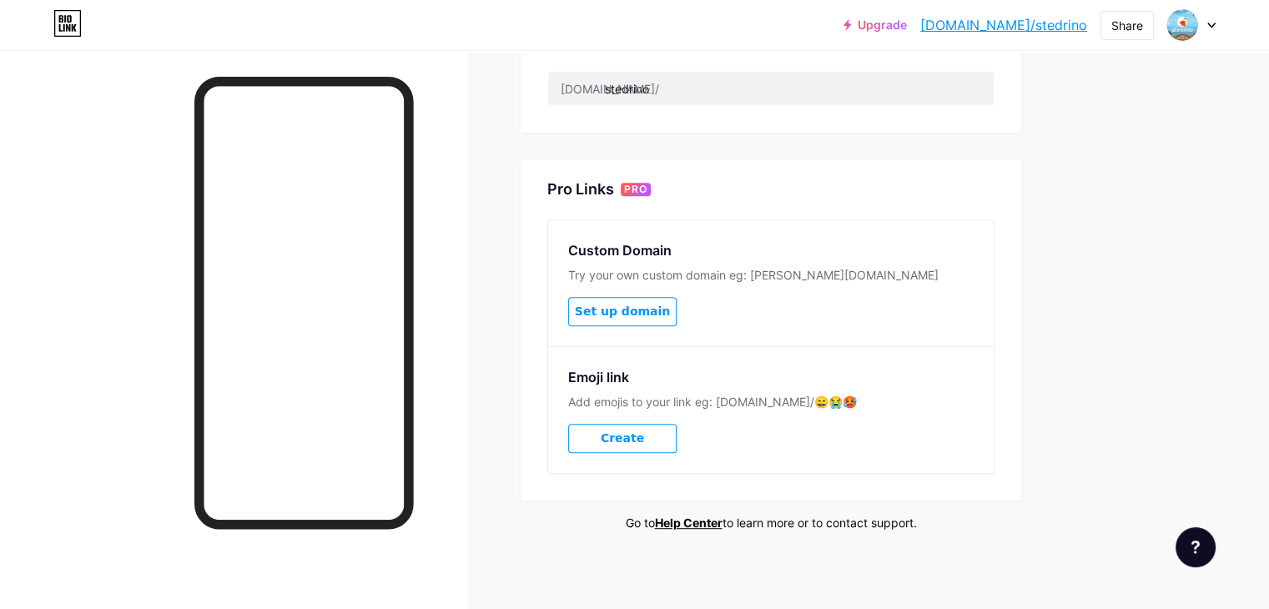
scroll to position [707, 0]
click at [644, 431] on span "Create" at bounding box center [622, 436] width 43 height 14
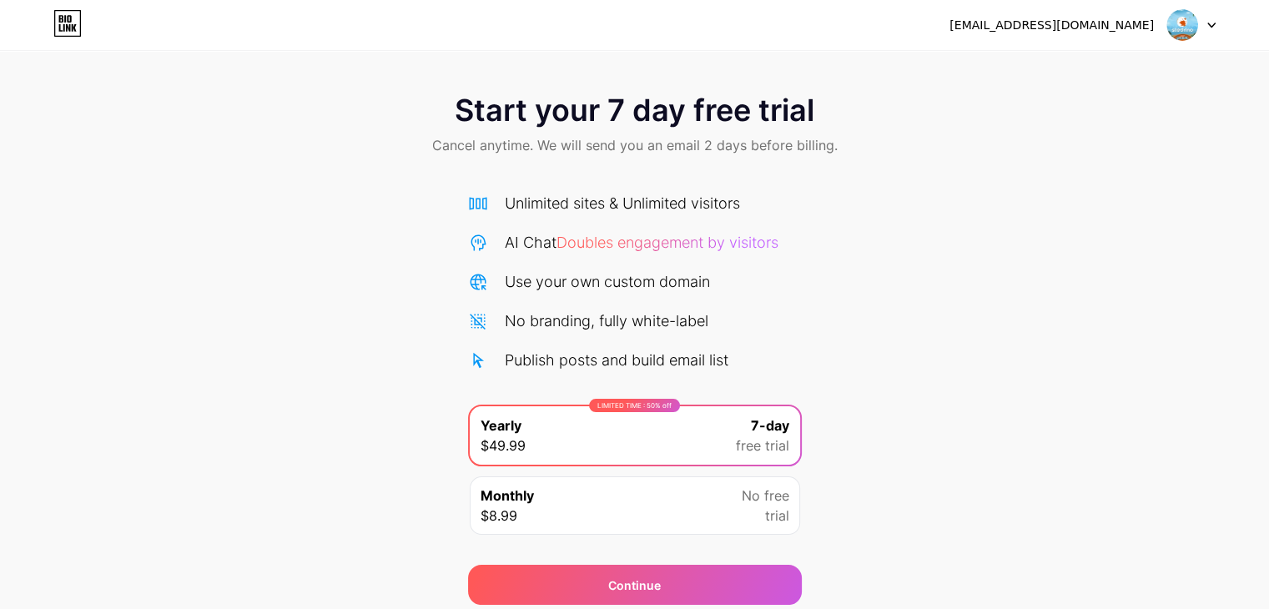
click at [43, 14] on div "moustafamamdouh78@gmail.com Logout" at bounding box center [634, 25] width 1269 height 30
click at [73, 31] on icon at bounding box center [67, 23] width 28 height 27
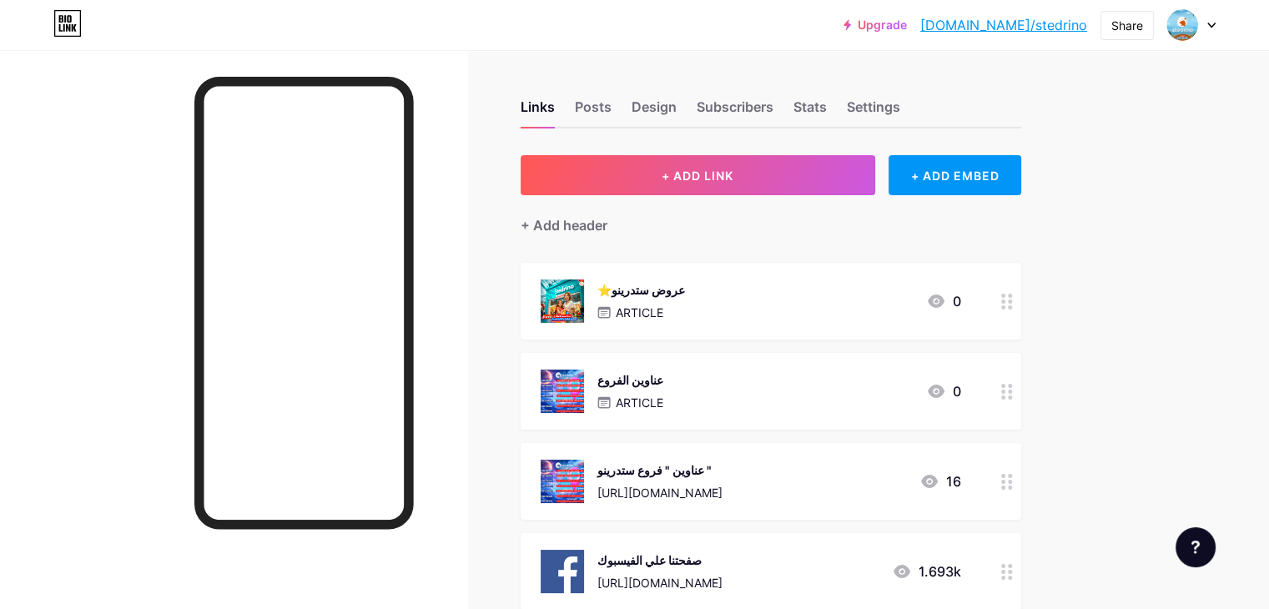
click at [907, 18] on link "Upgrade" at bounding box center [875, 24] width 63 height 13
click at [905, 99] on div "Links Posts Design Subscribers Stats Settings" at bounding box center [771, 99] width 501 height 58
click at [827, 100] on div "Stats" at bounding box center [810, 112] width 33 height 30
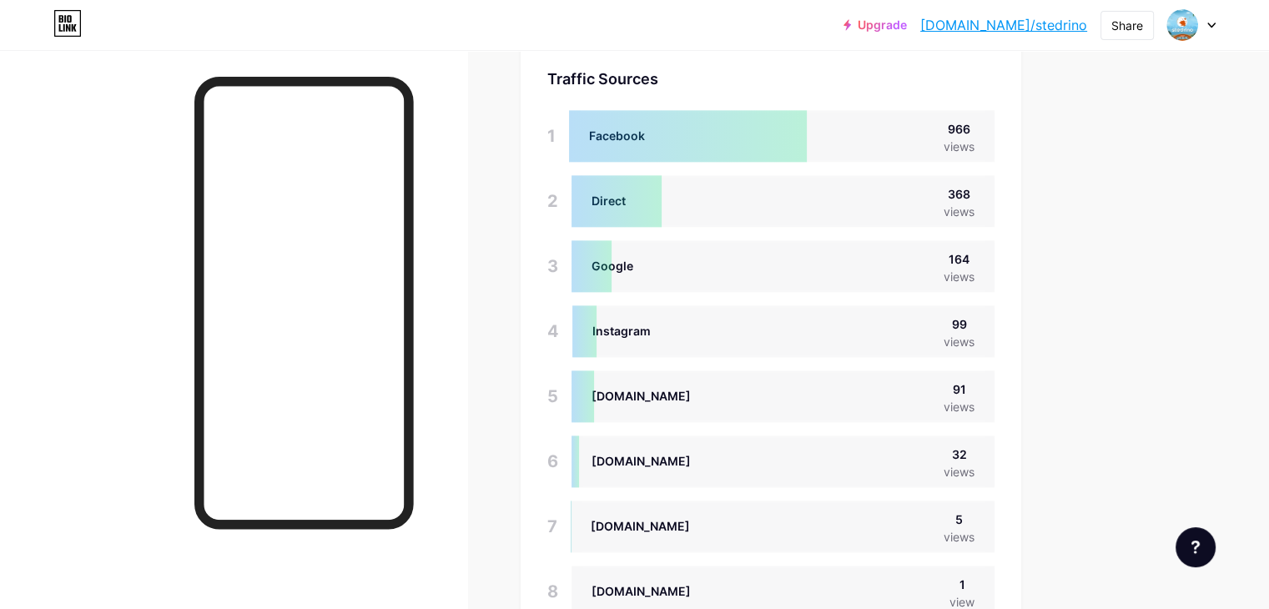
scroll to position [2124, 0]
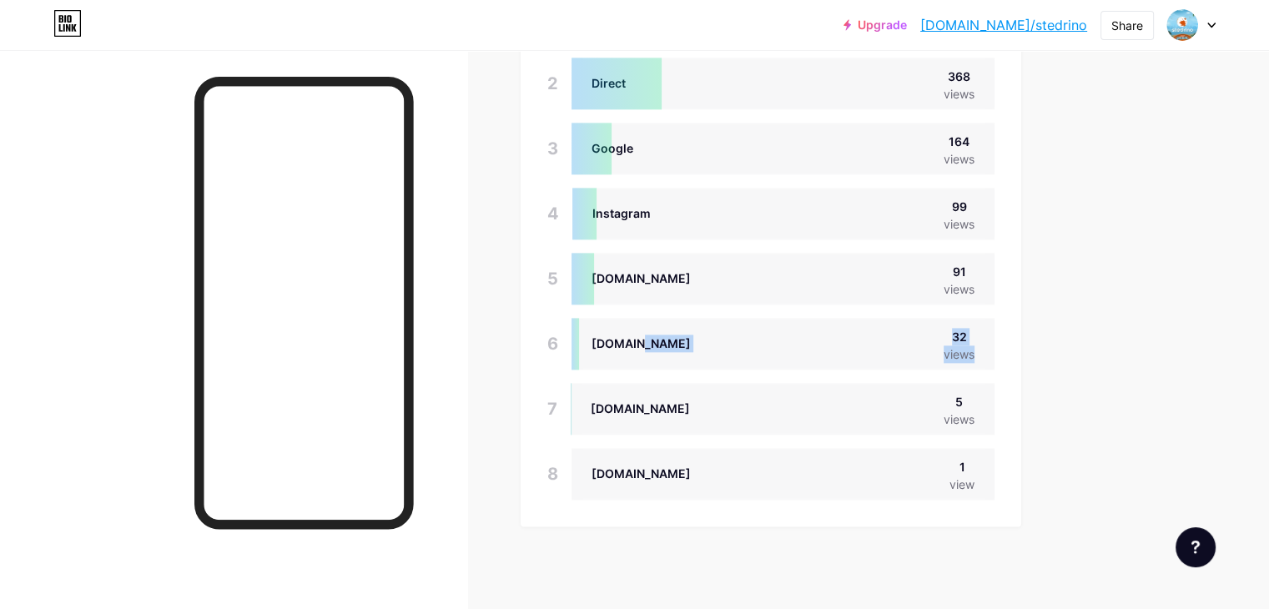
drag, startPoint x: 706, startPoint y: 346, endPoint x: 647, endPoint y: 349, distance: 59.3
click at [647, 349] on div "l.wl.co 32 views" at bounding box center [783, 344] width 423 height 52
click at [682, 338] on div "l.wl.co" at bounding box center [641, 344] width 99 height 18
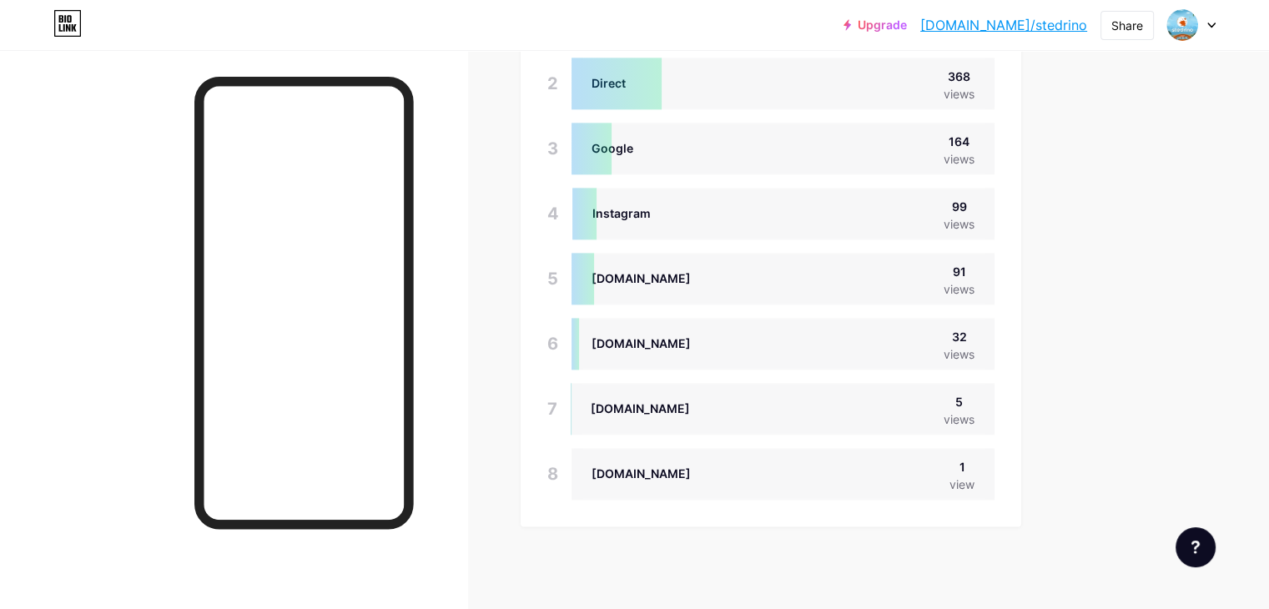
click at [690, 408] on div "app.bio.link" at bounding box center [640, 409] width 99 height 18
click at [691, 477] on div "qr.me-qr.com" at bounding box center [641, 474] width 99 height 18
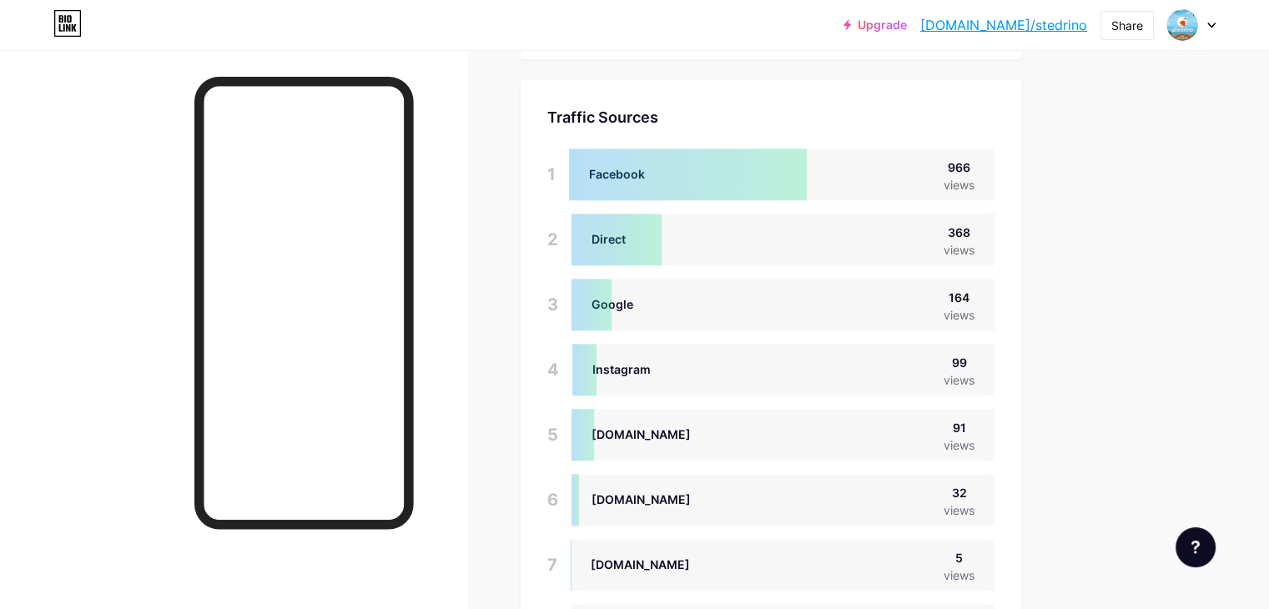
scroll to position [1957, 0]
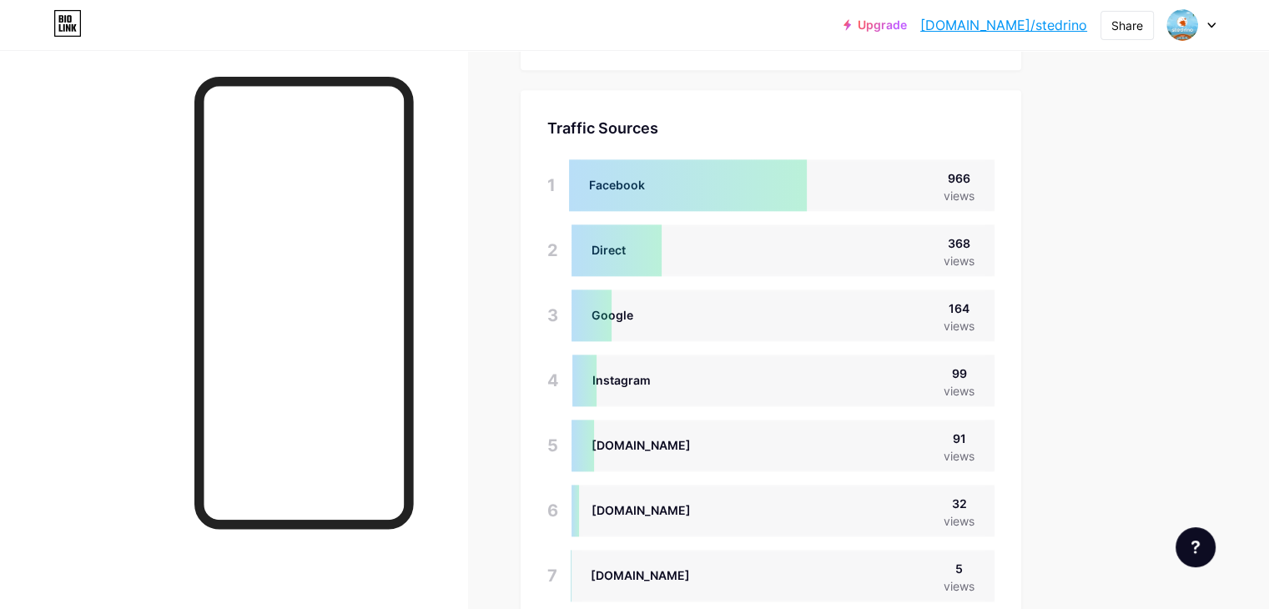
click at [959, 256] on div "Direct 368 views" at bounding box center [783, 251] width 423 height 52
drag, startPoint x: 636, startPoint y: 247, endPoint x: 613, endPoint y: 251, distance: 23.7
click at [613, 251] on div "Traffic Sources Traffic Sources 1 Facebook 966 views 2 Direct 368 views 3 Googl…" at bounding box center [771, 391] width 501 height 603
drag, startPoint x: 668, startPoint y: 251, endPoint x: 868, endPoint y: 268, distance: 201.0
click at [868, 268] on div "Direct 368 views" at bounding box center [783, 251] width 423 height 52
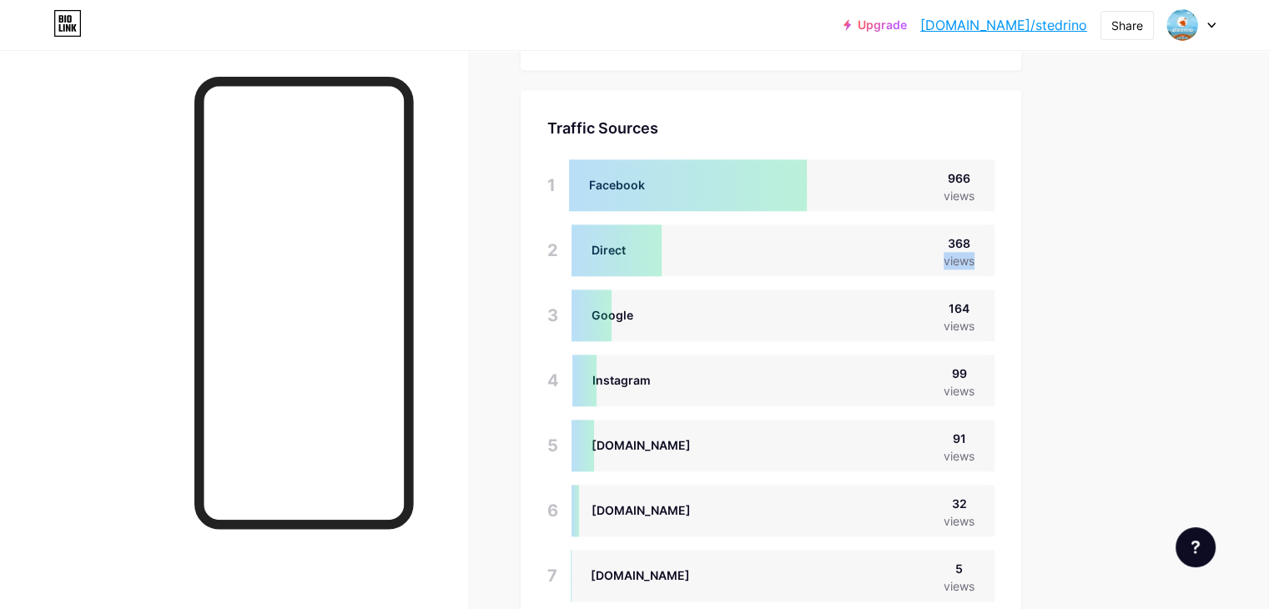
click at [868, 268] on div "Direct 368 views" at bounding box center [783, 251] width 423 height 52
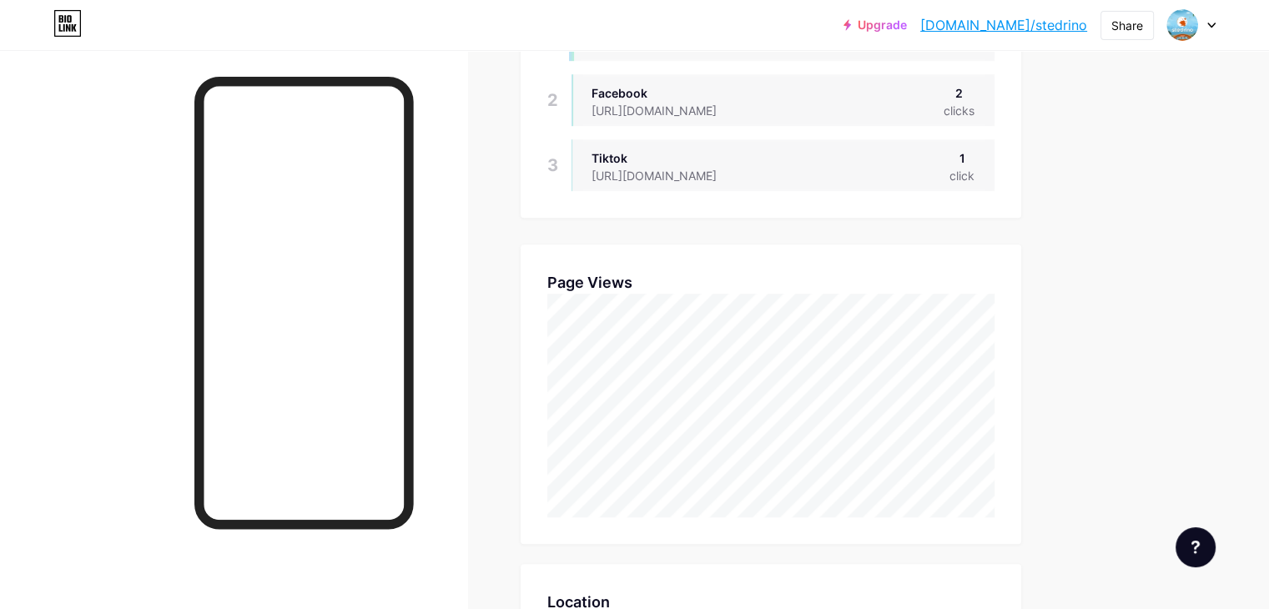
scroll to position [835, 0]
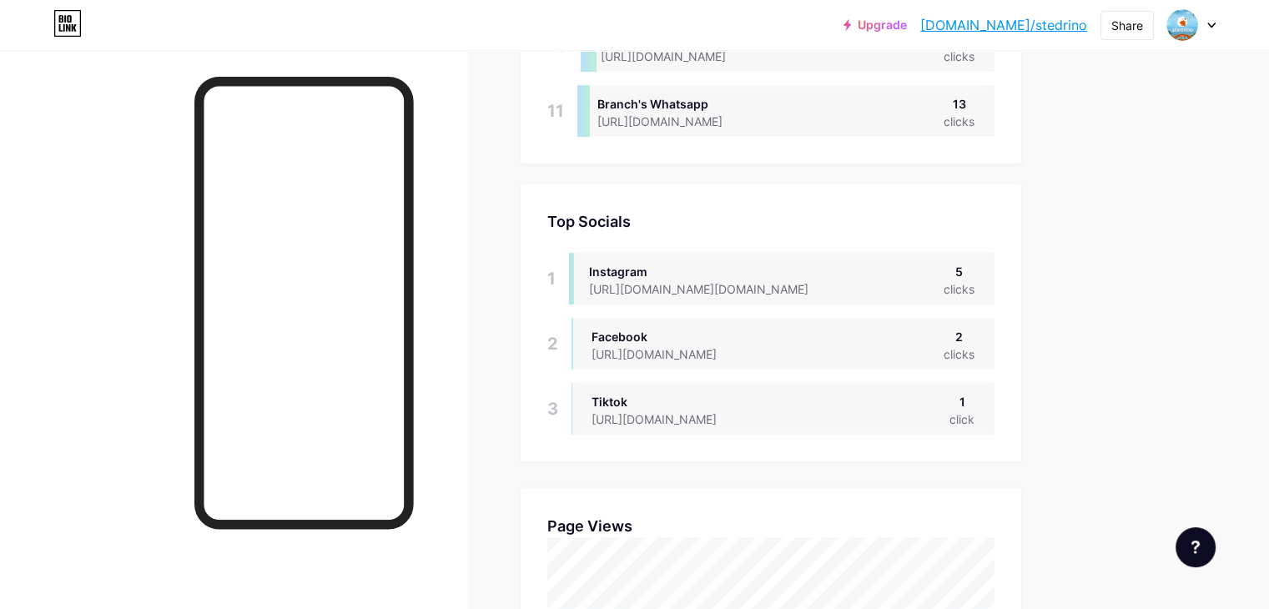
click at [744, 397] on div "Tiktok" at bounding box center [668, 402] width 152 height 18
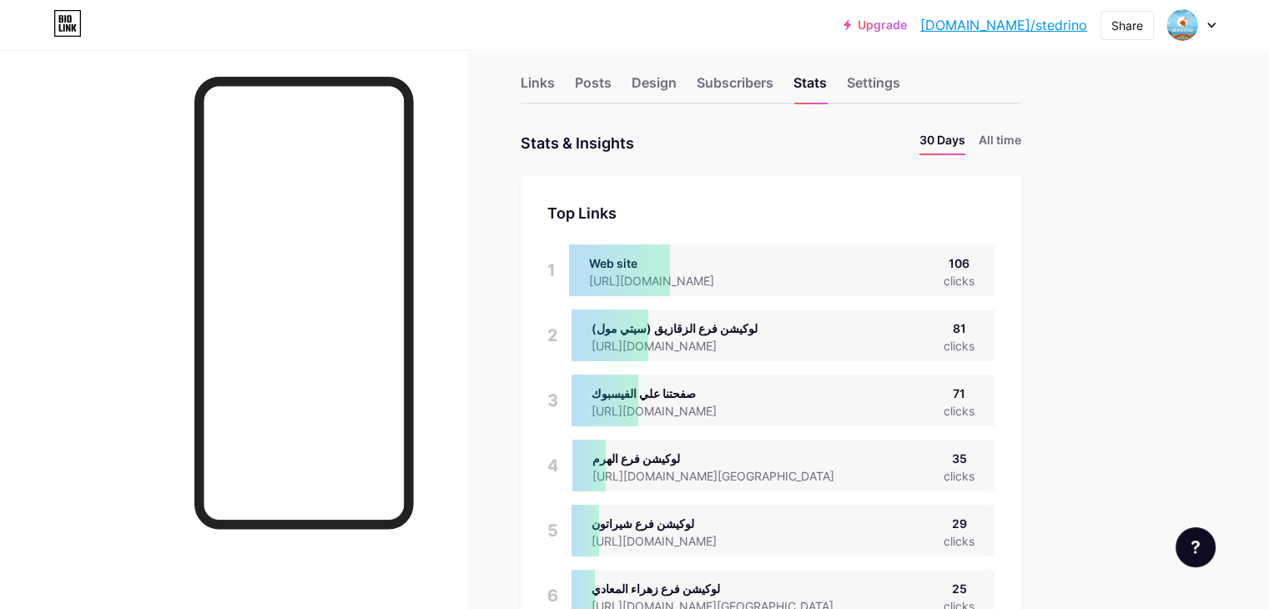
scroll to position [0, 0]
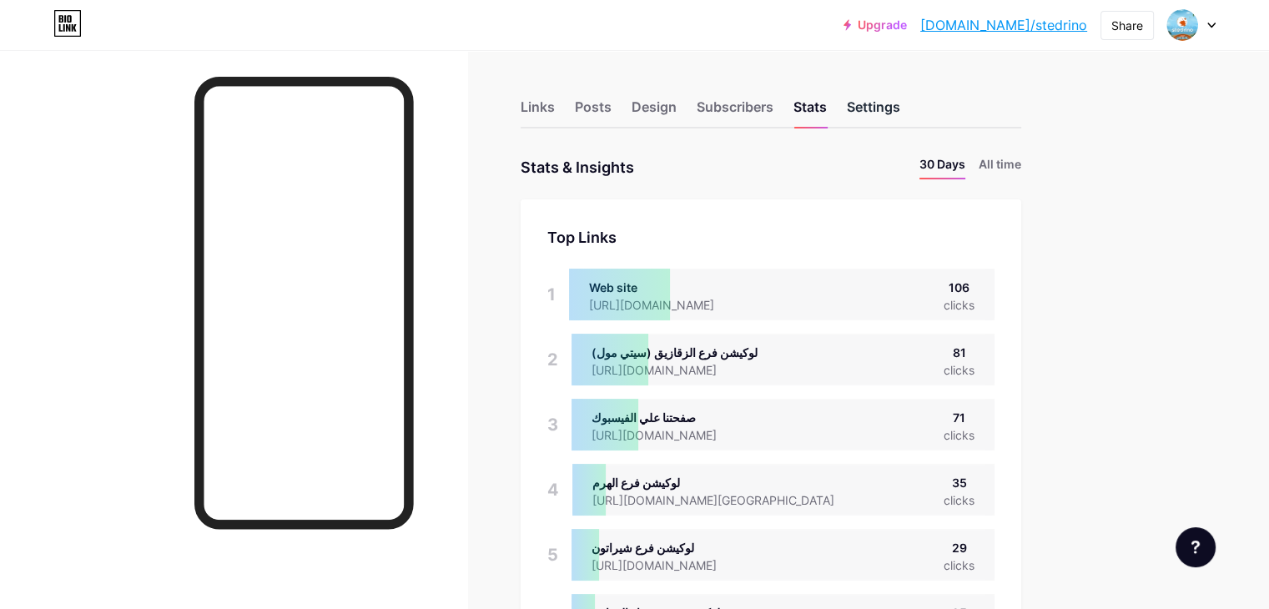
click at [901, 108] on div "Settings" at bounding box center [873, 112] width 53 height 30
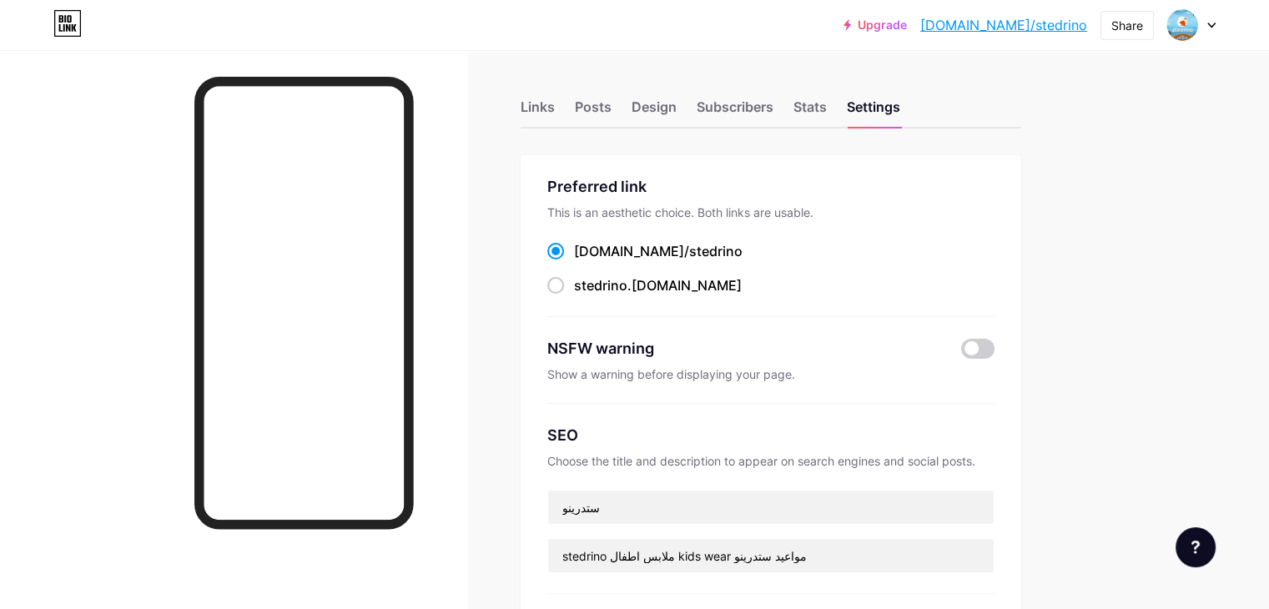
click at [555, 99] on div "Links" at bounding box center [538, 112] width 34 height 30
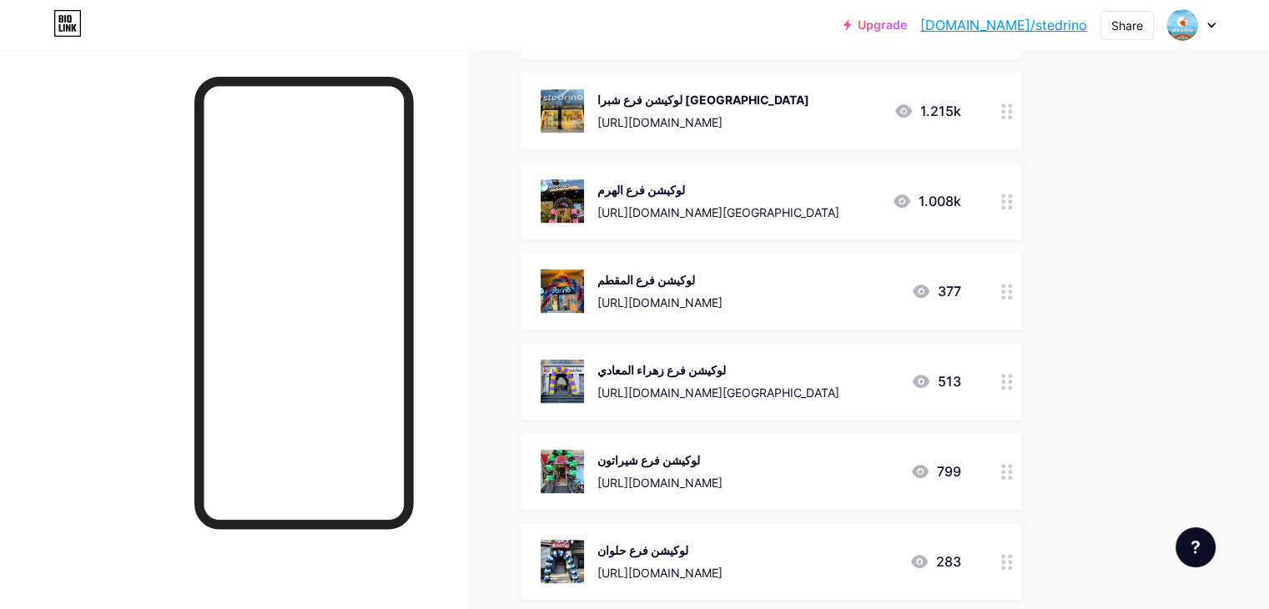
scroll to position [1386, 0]
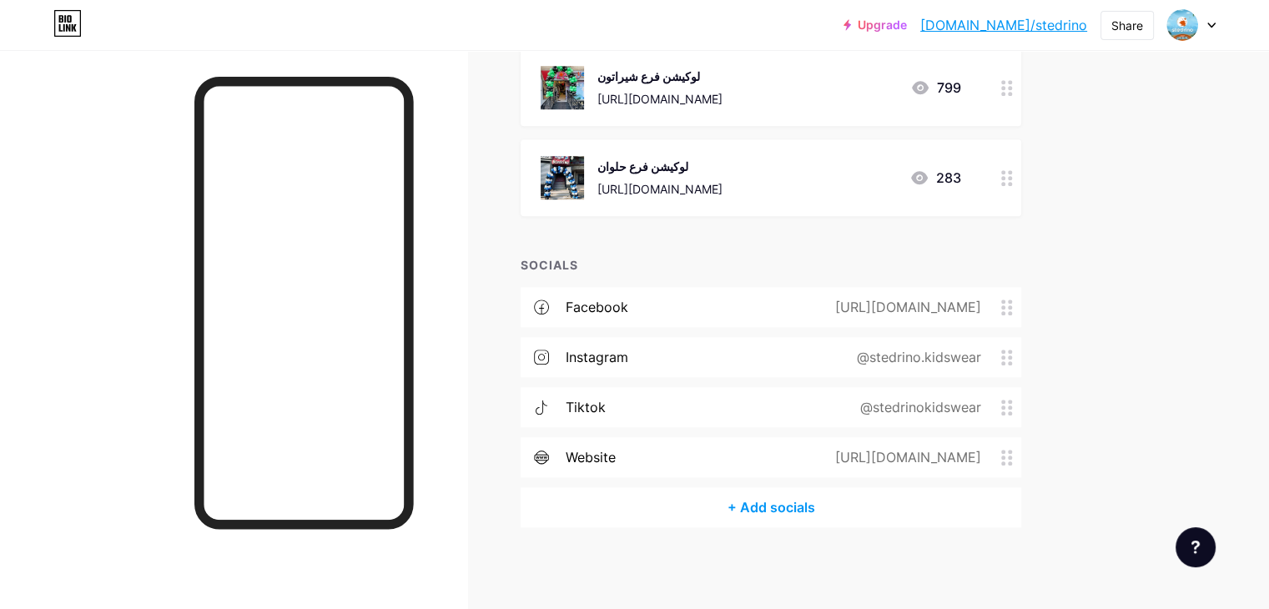
click at [744, 315] on div "facebook https://www.facebook.com/StedrinoKidsWear" at bounding box center [771, 307] width 501 height 40
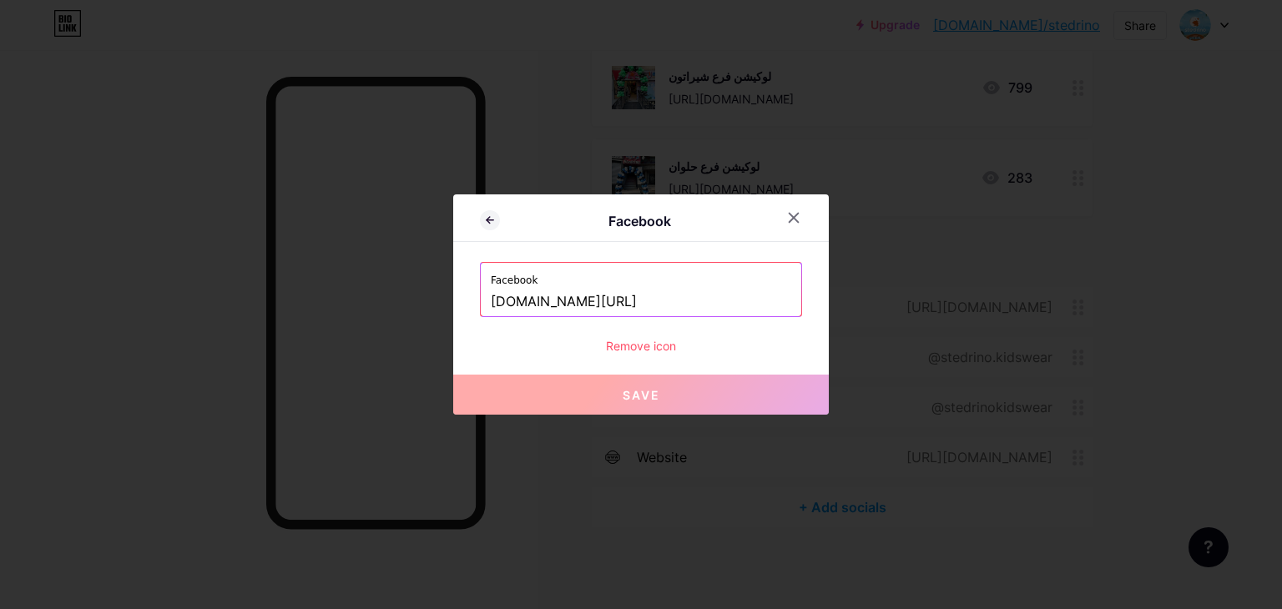
click at [1134, 410] on div at bounding box center [641, 304] width 1282 height 609
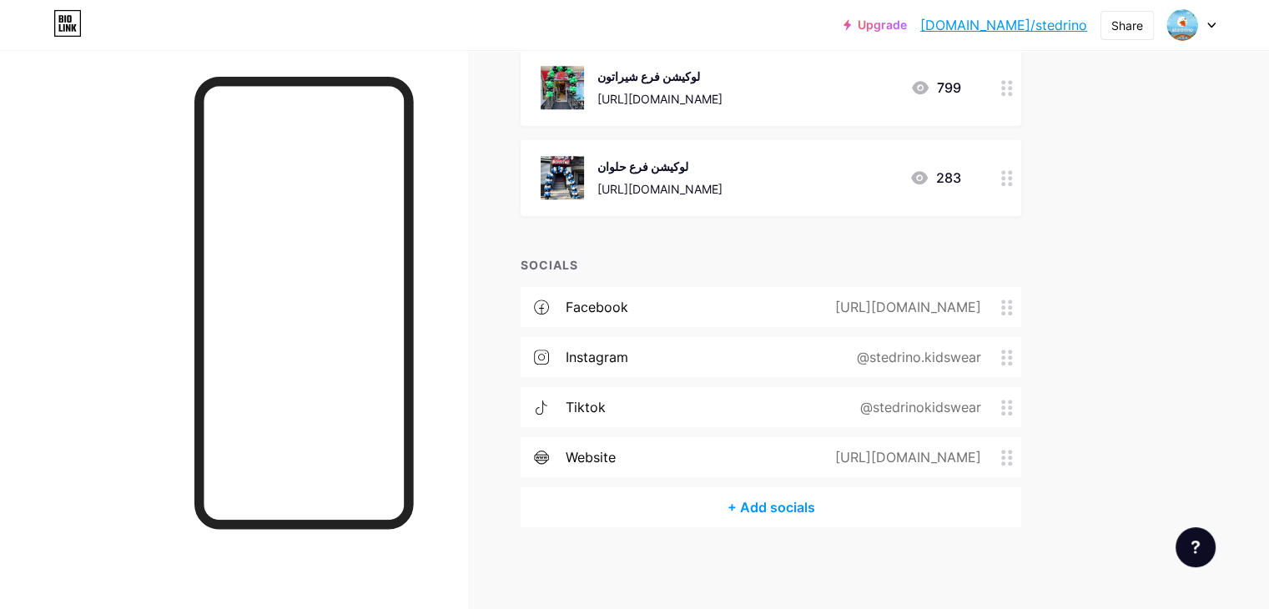
click at [861, 376] on div "facebook https://www.facebook.com/StedrinoKidsWear instagram @stedrino.kidswear…" at bounding box center [771, 387] width 501 height 200
click at [854, 361] on div "instagram @stedrino.kidswear" at bounding box center [771, 357] width 501 height 40
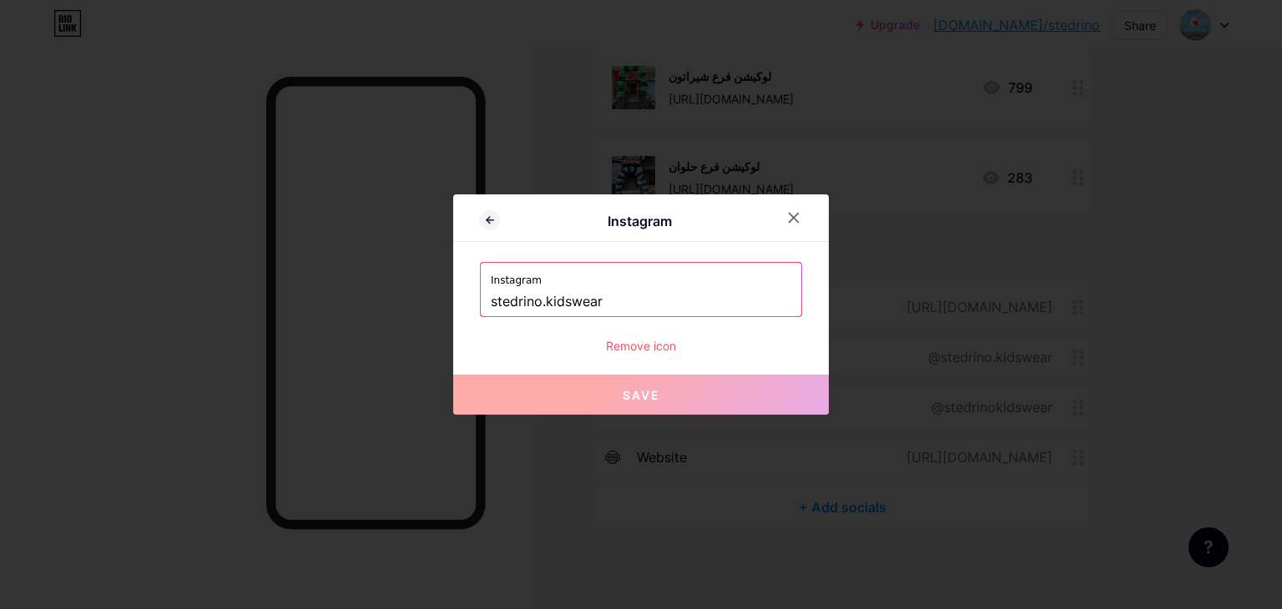
click at [1122, 321] on div at bounding box center [641, 304] width 1282 height 609
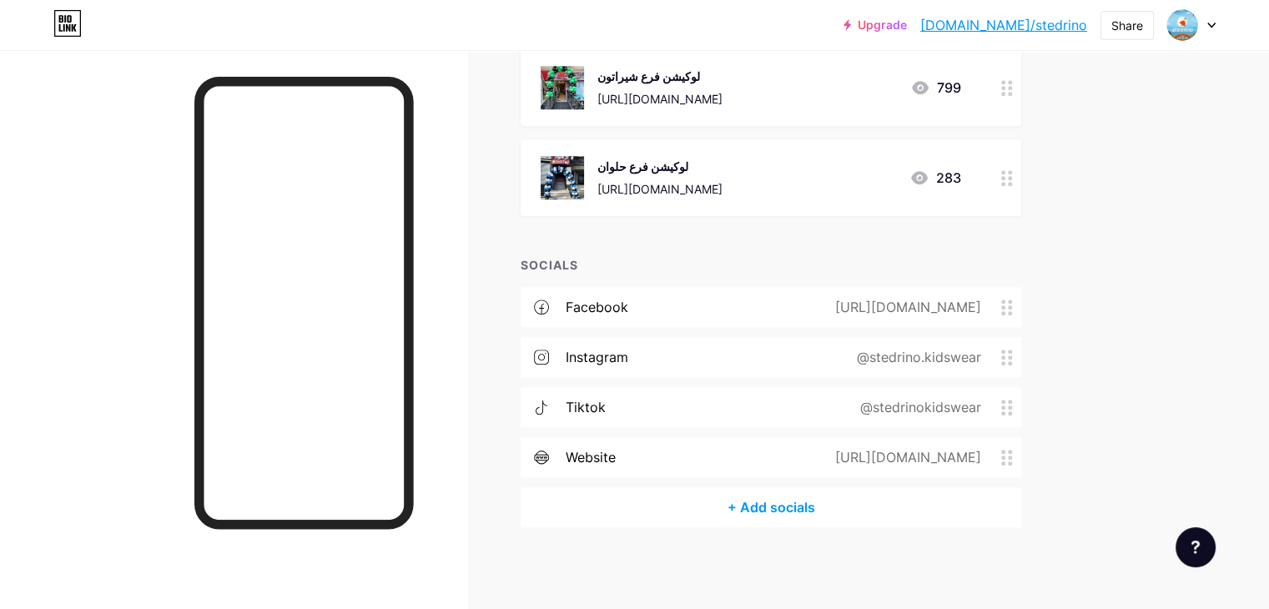
click at [890, 418] on div "tiktok @stedrinokidswear" at bounding box center [771, 407] width 501 height 40
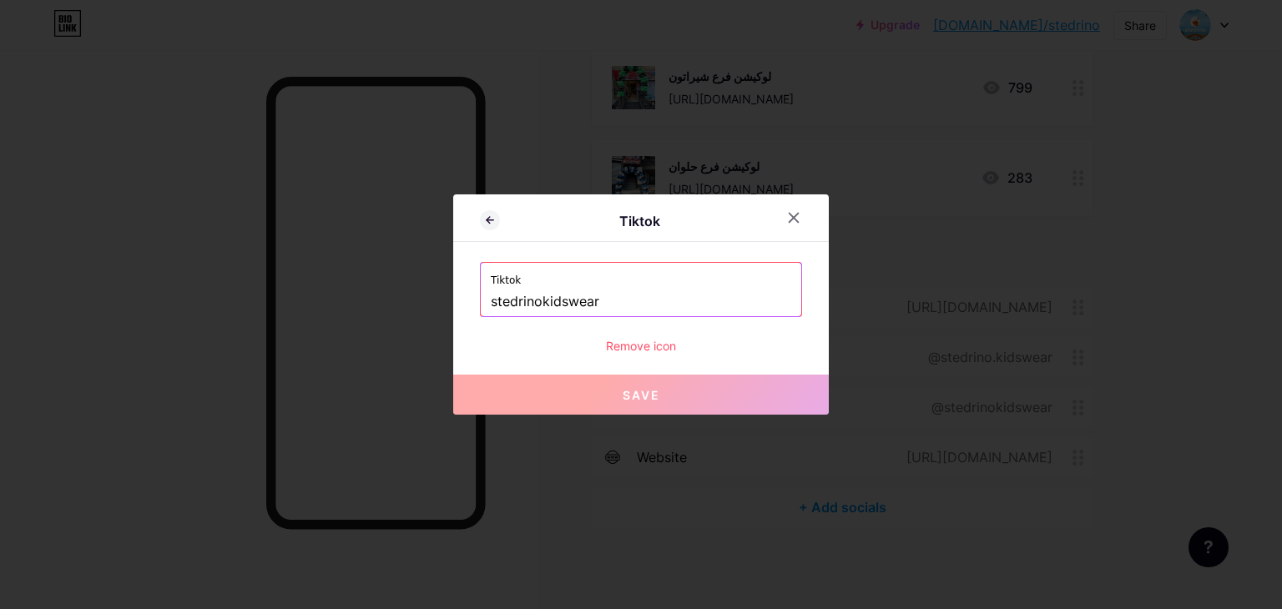
click at [1269, 338] on div at bounding box center [641, 304] width 1282 height 609
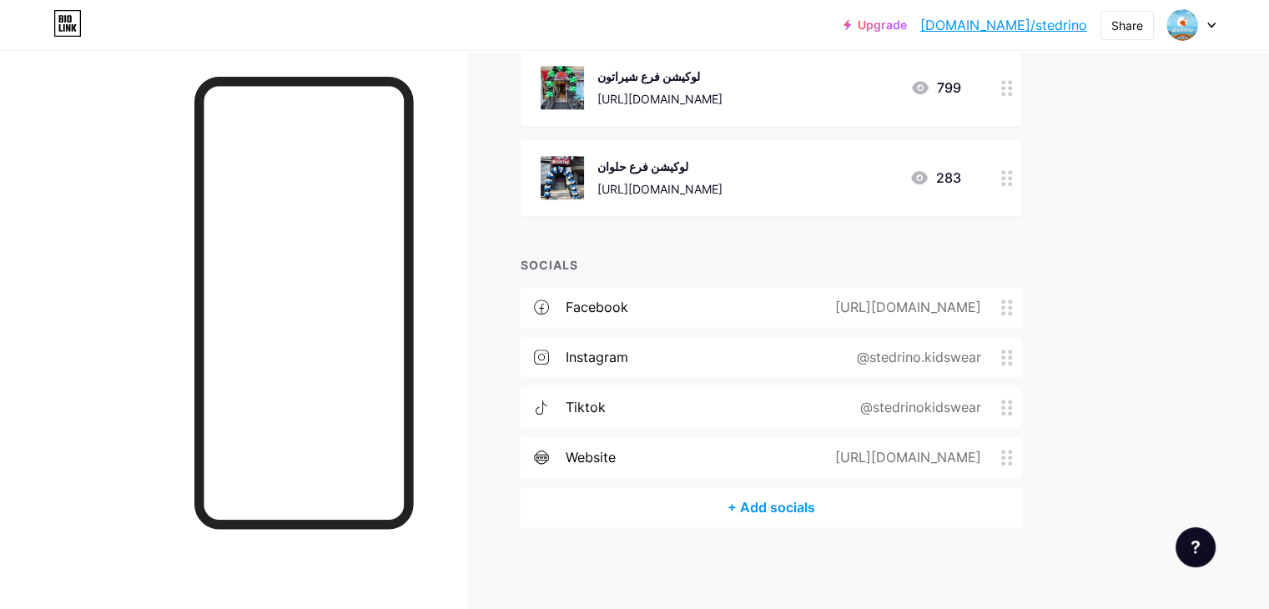
click at [936, 464] on div "[URL][DOMAIN_NAME]" at bounding box center [905, 457] width 193 height 20
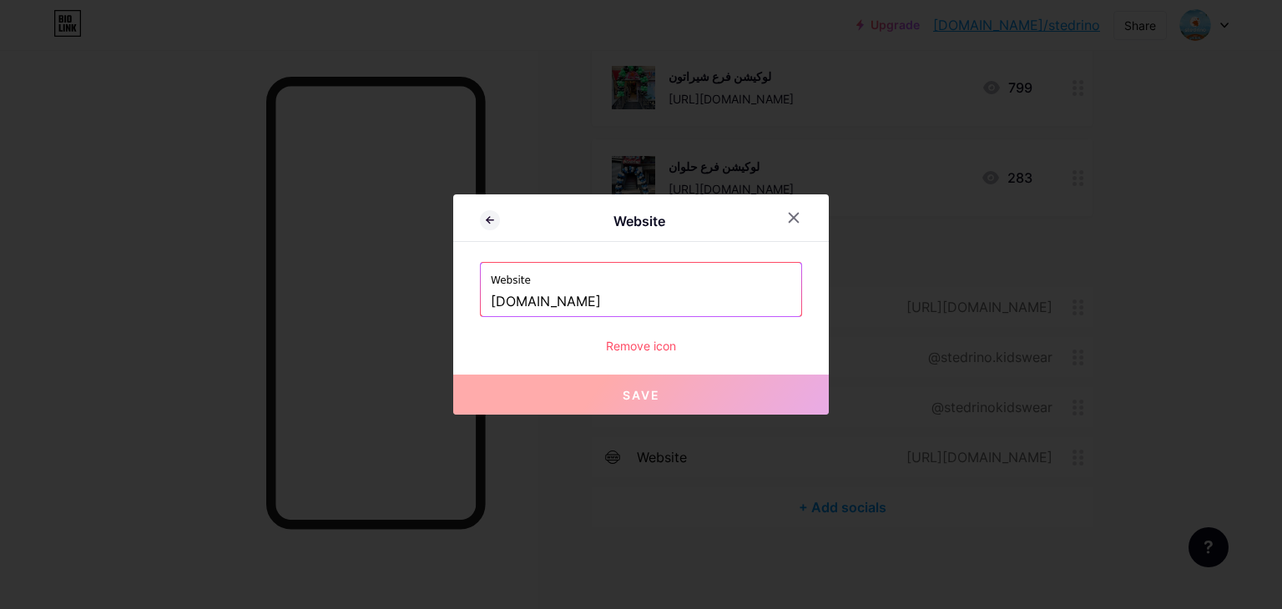
click at [1164, 339] on div at bounding box center [641, 304] width 1282 height 609
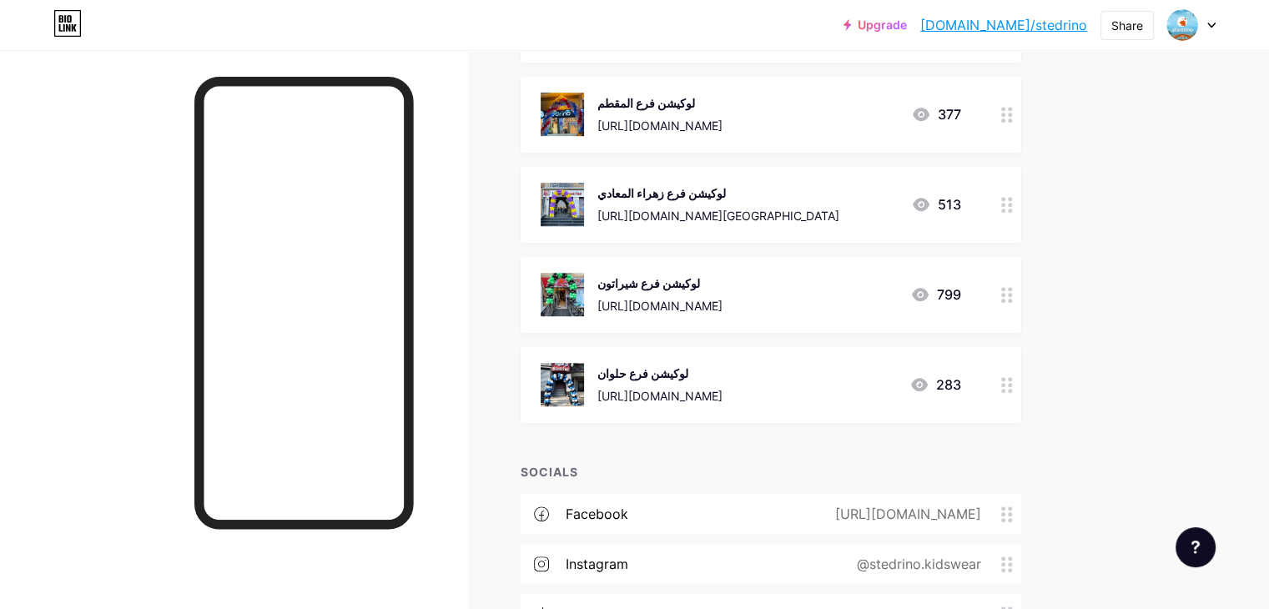
scroll to position [968, 0]
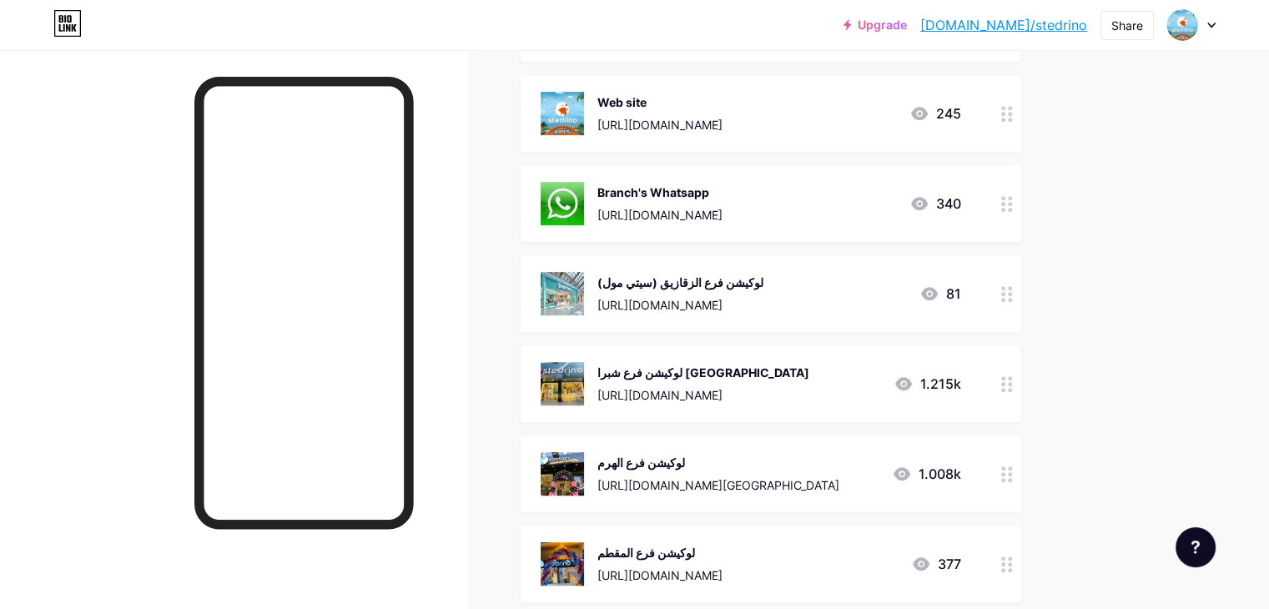
scroll to position [751, 0]
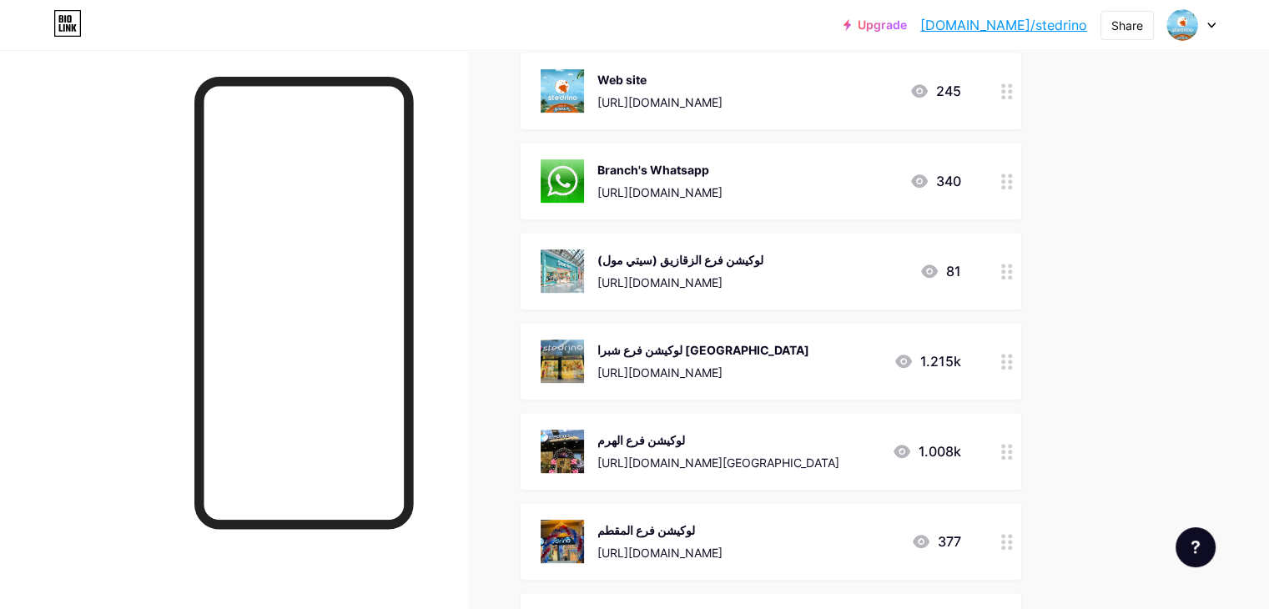
click at [764, 268] on div "لوكيشن فرع الزقازيق (سيتي مول) https://www.google.com/maps/place/Stedrino+Kids+…" at bounding box center [681, 271] width 166 height 43
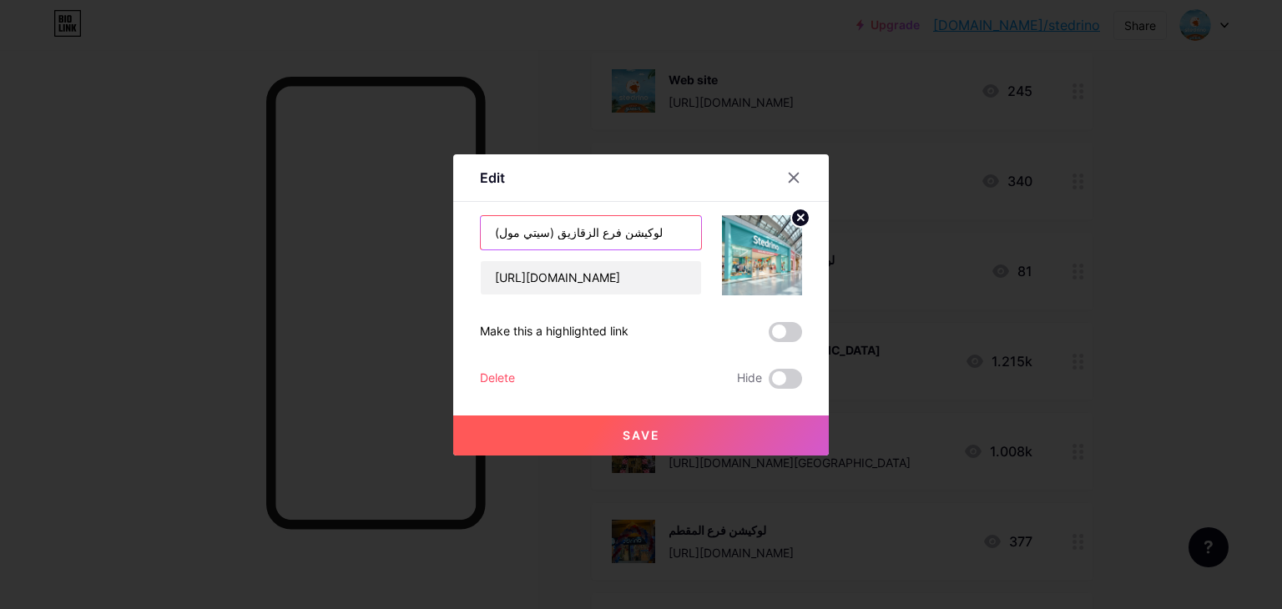
click at [618, 233] on input "لوكيشن فرع الزقازيق (سيتي مول)" at bounding box center [591, 232] width 220 height 33
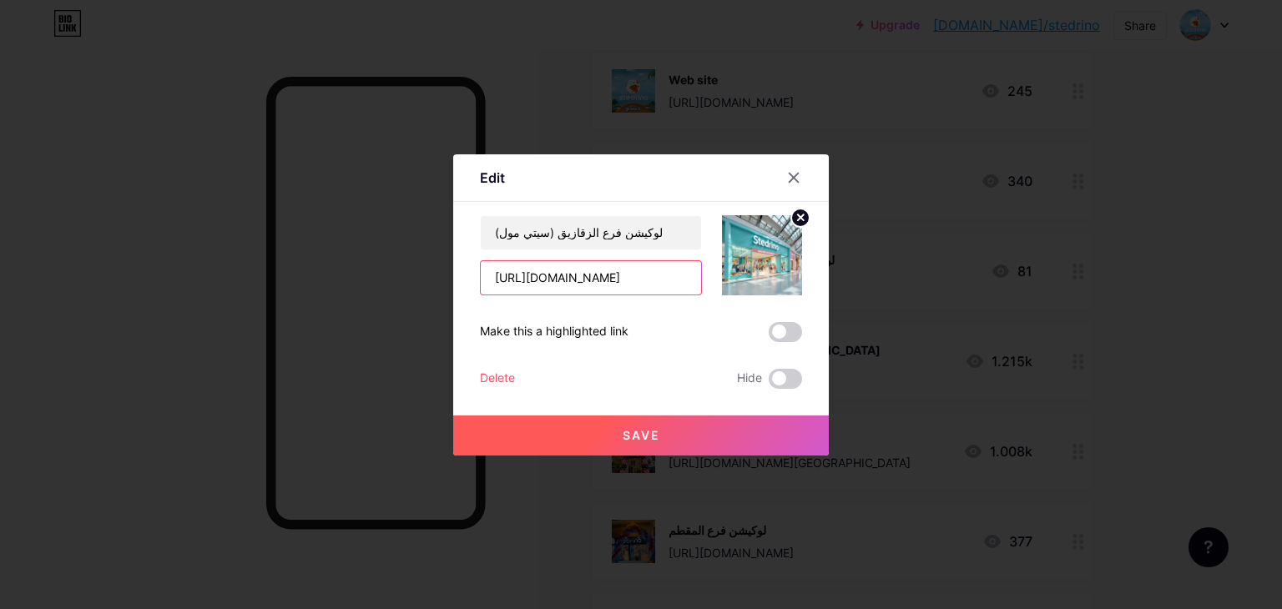
click at [636, 270] on input "[URL][DOMAIN_NAME]" at bounding box center [591, 277] width 220 height 33
click at [795, 178] on icon at bounding box center [793, 177] width 13 height 13
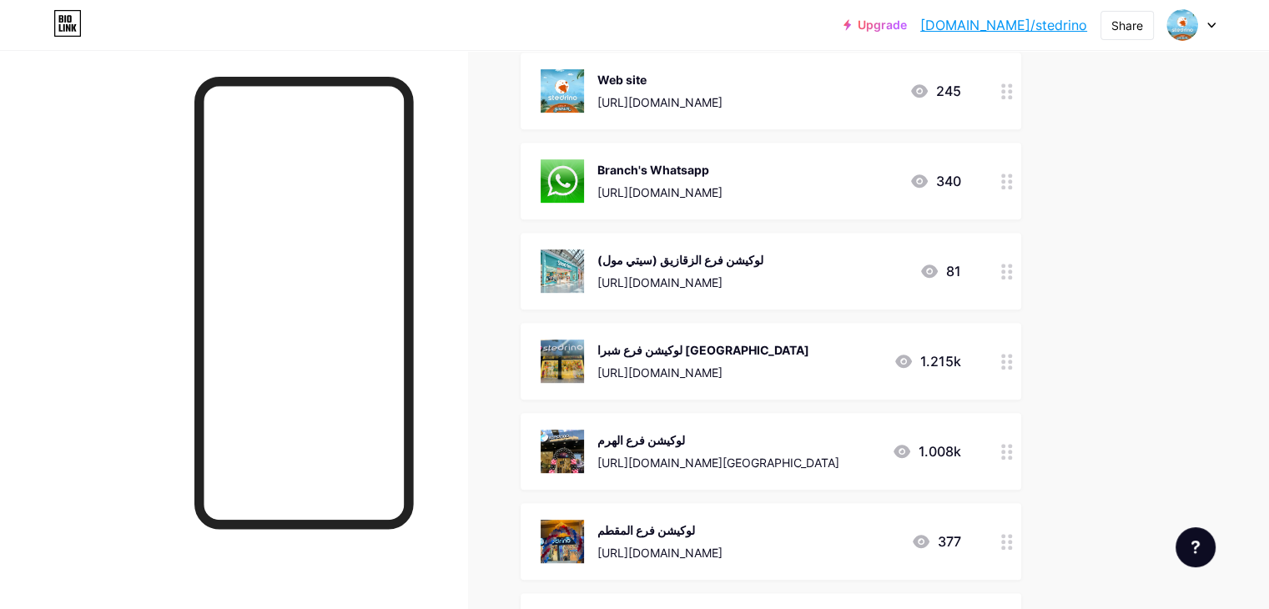
click at [810, 359] on div "لوكيشن فرع شبرا مصر https://www.google.com/maps/place/30%C2%B004'43.1%22N+31%C2…" at bounding box center [704, 361] width 212 height 43
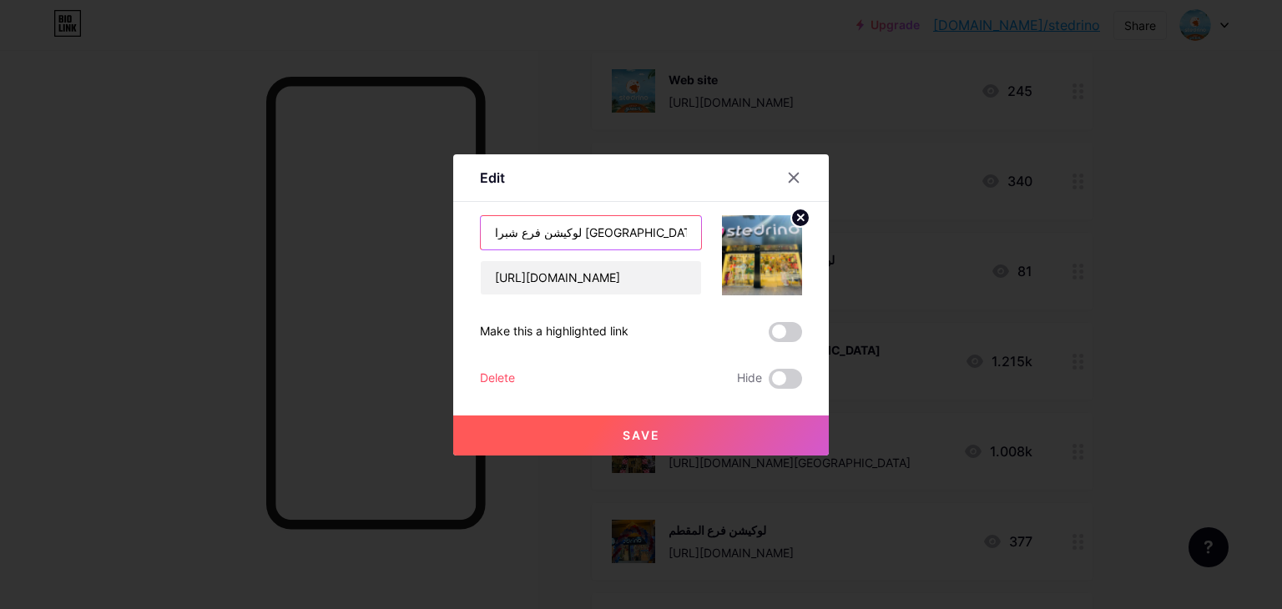
click at [626, 218] on input "لوكيشن فرع شبرا [GEOGRAPHIC_DATA]" at bounding box center [591, 232] width 220 height 33
click at [620, 223] on input "لوكيشن فرع شبرا [GEOGRAPHIC_DATA]" at bounding box center [591, 232] width 220 height 33
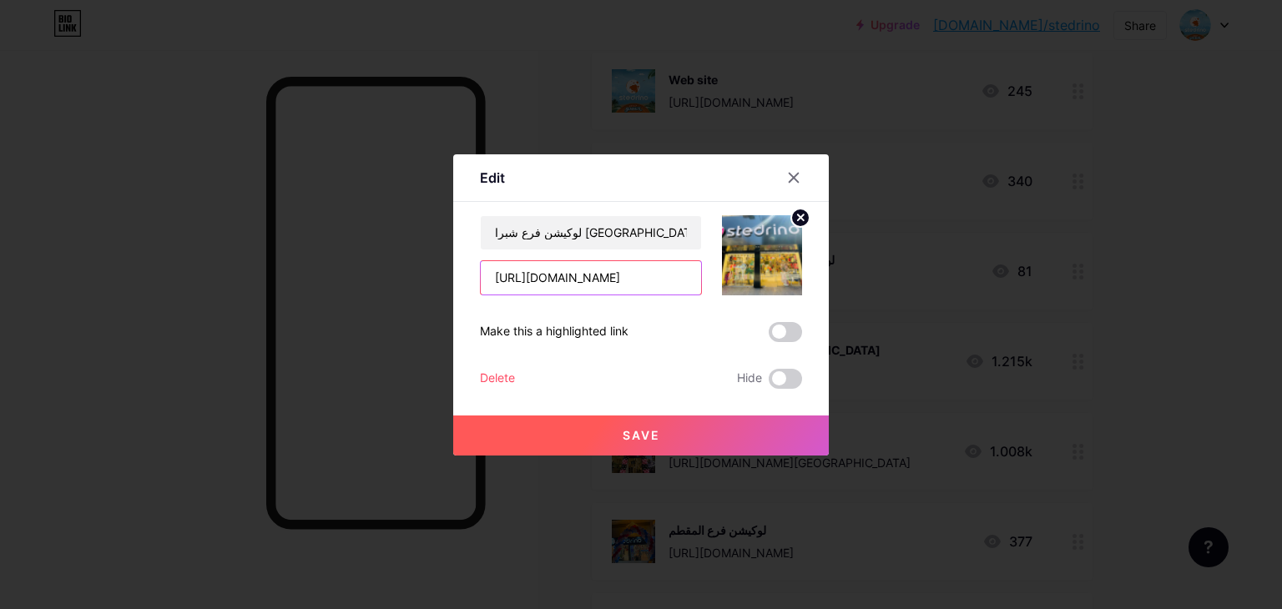
click at [608, 280] on input "[URL][DOMAIN_NAME]" at bounding box center [591, 277] width 220 height 33
click at [1186, 369] on div at bounding box center [641, 304] width 1282 height 609
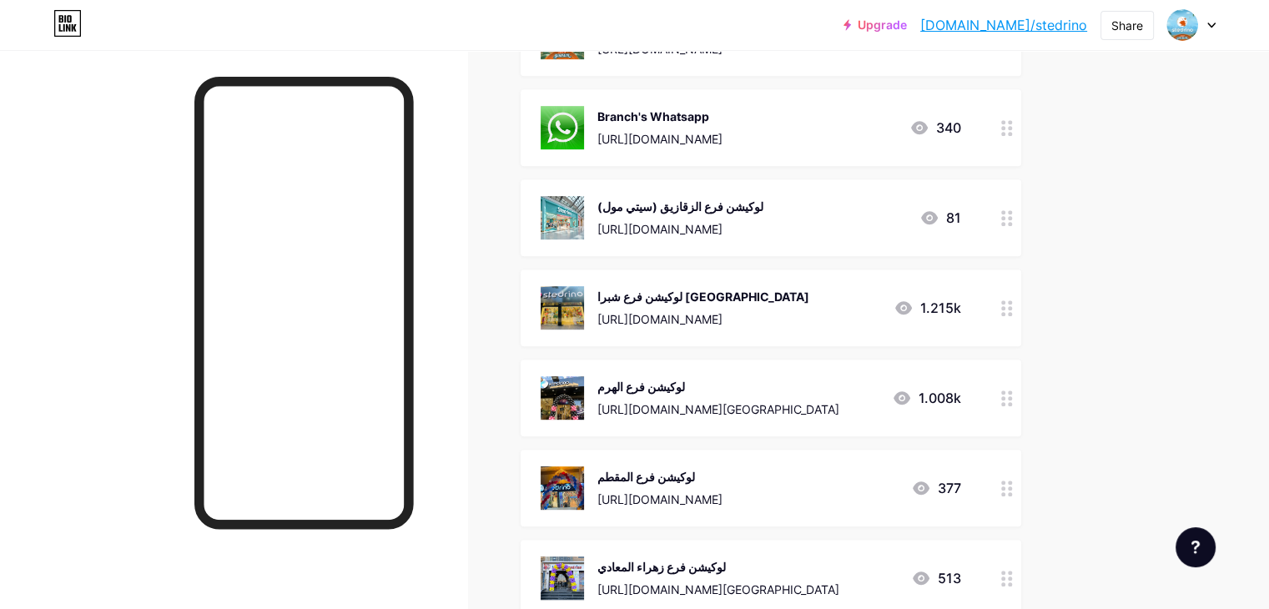
scroll to position [835, 0]
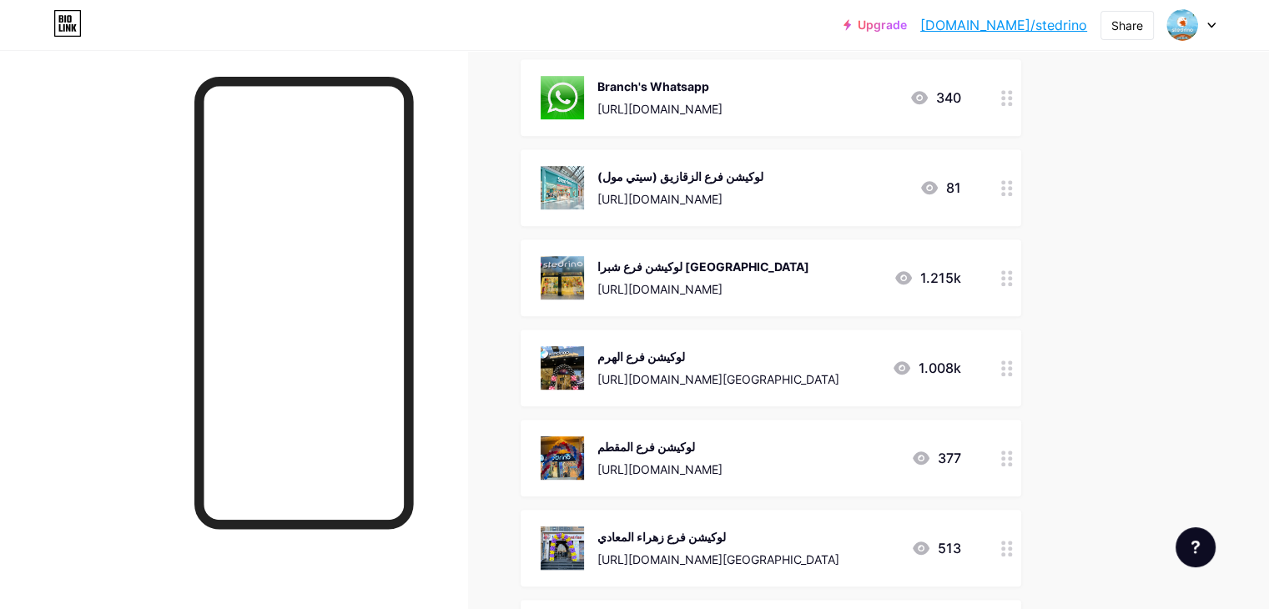
click at [840, 375] on div "[URL][DOMAIN_NAME][GEOGRAPHIC_DATA]" at bounding box center [719, 380] width 242 height 18
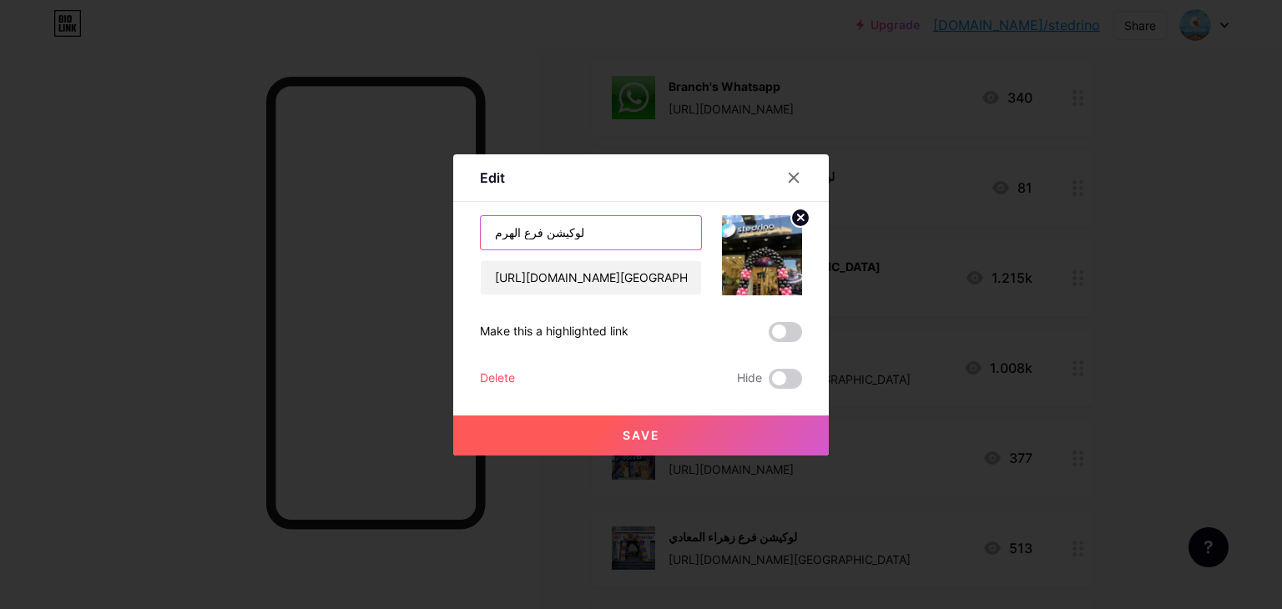
click at [624, 239] on input "لوكيشن فرع الهرم" at bounding box center [591, 232] width 220 height 33
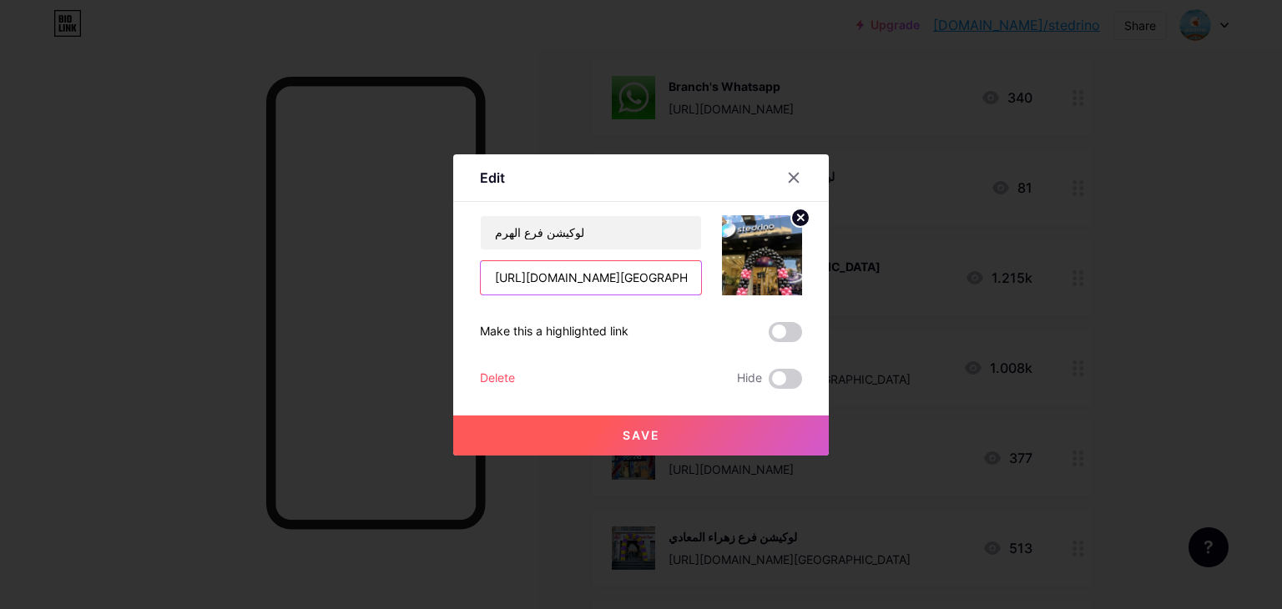
click at [608, 274] on input "[URL][DOMAIN_NAME][GEOGRAPHIC_DATA]" at bounding box center [591, 277] width 220 height 33
click at [1210, 355] on div at bounding box center [641, 304] width 1282 height 609
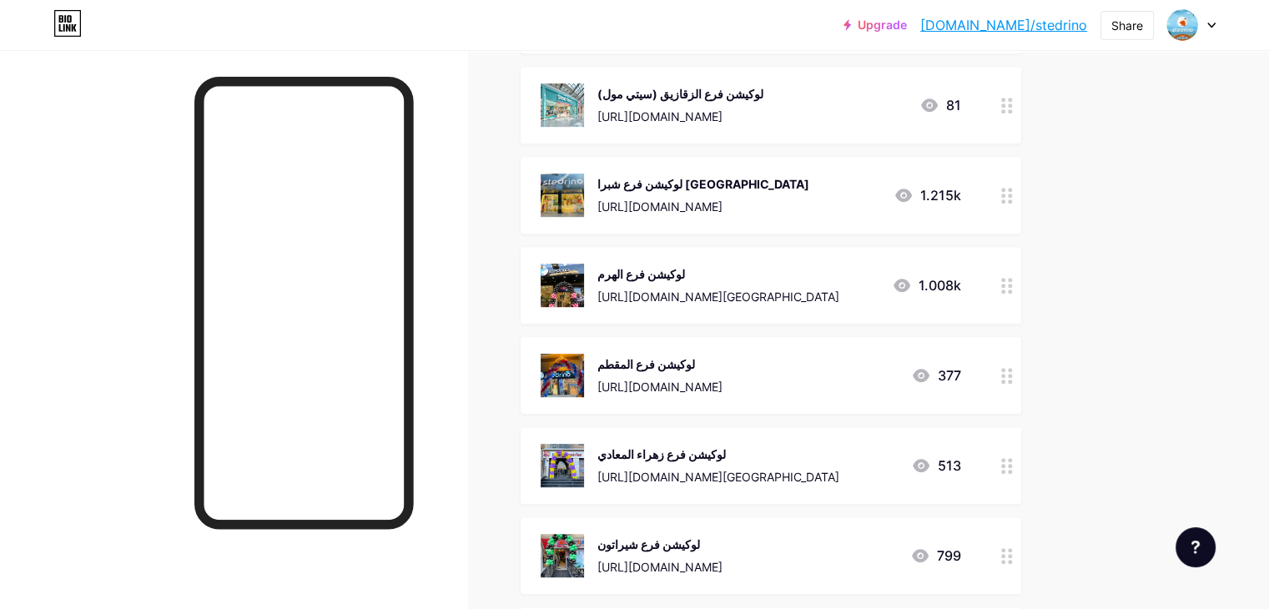
scroll to position [918, 0]
click at [805, 405] on div "لوكيشن فرع المقطم https://www.google.com/maps/place/stedrino+kids+wear/@30.0129…" at bounding box center [771, 374] width 501 height 77
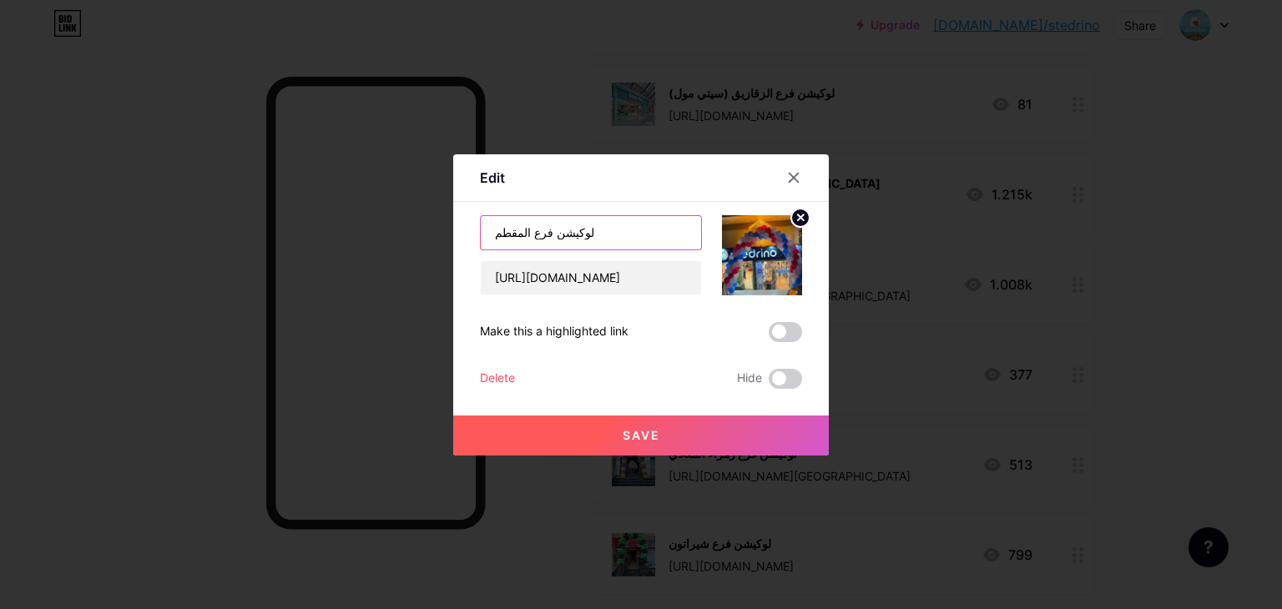
click at [647, 218] on input "لوكيشن فرع المقطم" at bounding box center [591, 232] width 220 height 33
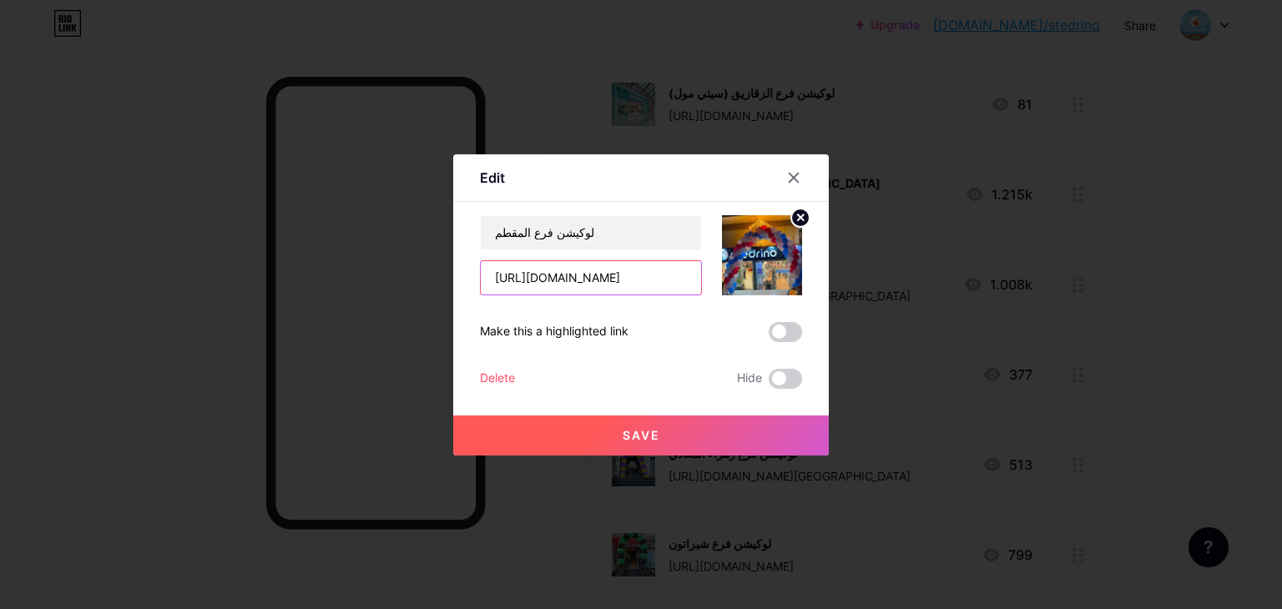
click at [611, 289] on input "[URL][DOMAIN_NAME]" at bounding box center [591, 277] width 220 height 33
click at [1065, 332] on div at bounding box center [641, 304] width 1282 height 609
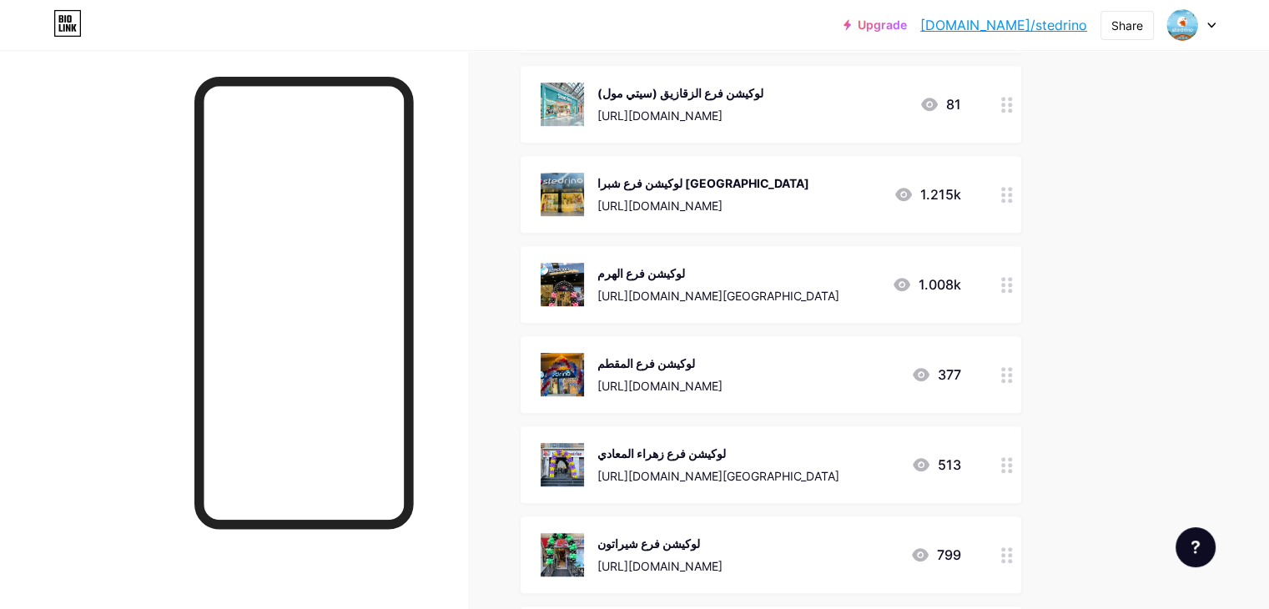
click at [810, 463] on div "لوكيشن فرع زهراء المعادي https://www.google.com/maps/place/Stedrino/@29.9745314…" at bounding box center [719, 464] width 242 height 43
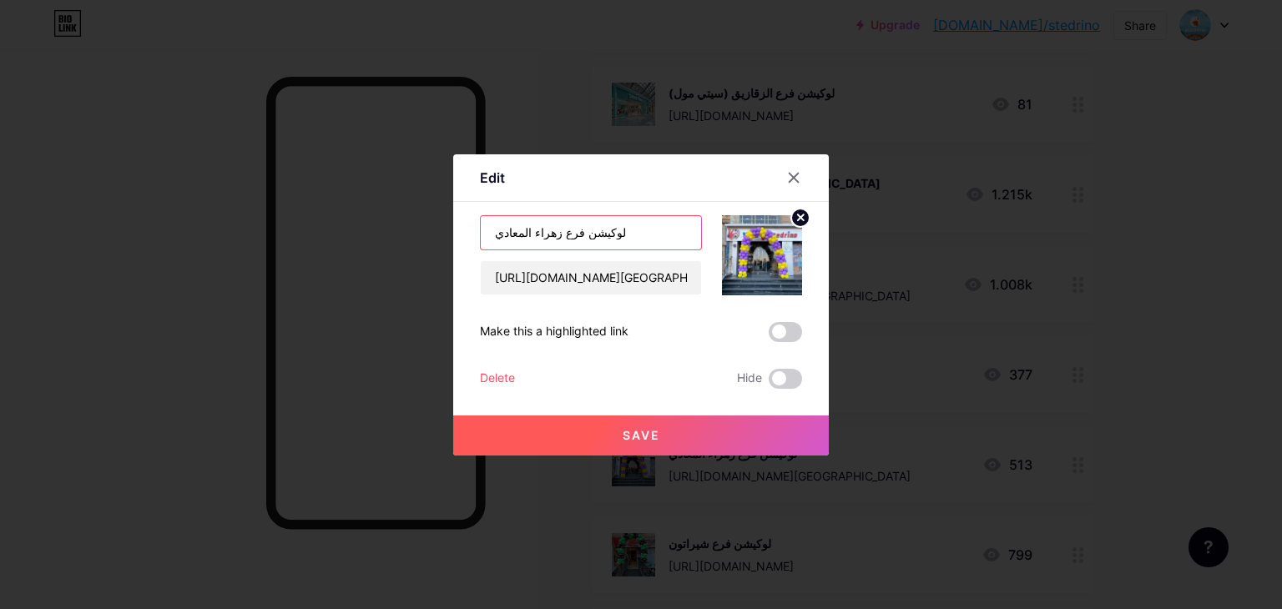
click at [610, 235] on input "لوكيشن فرع زهراء المعادي" at bounding box center [591, 232] width 220 height 33
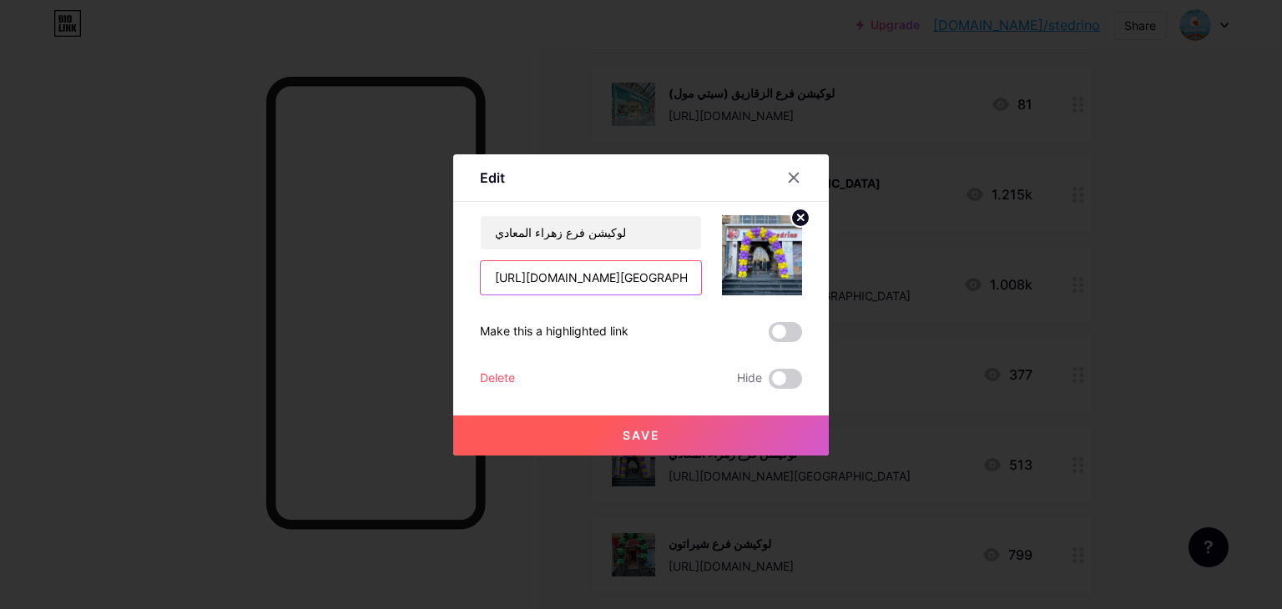
click at [607, 286] on input "[URL][DOMAIN_NAME][GEOGRAPHIC_DATA]" at bounding box center [591, 277] width 220 height 33
click at [1218, 381] on div at bounding box center [641, 304] width 1282 height 609
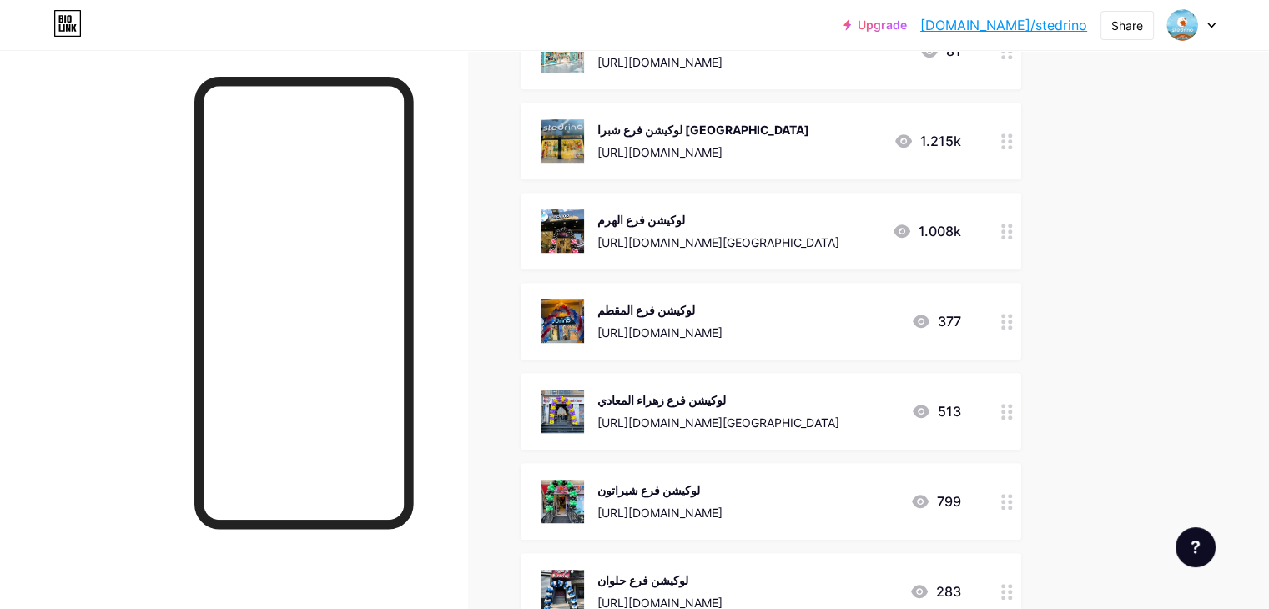
scroll to position [1002, 0]
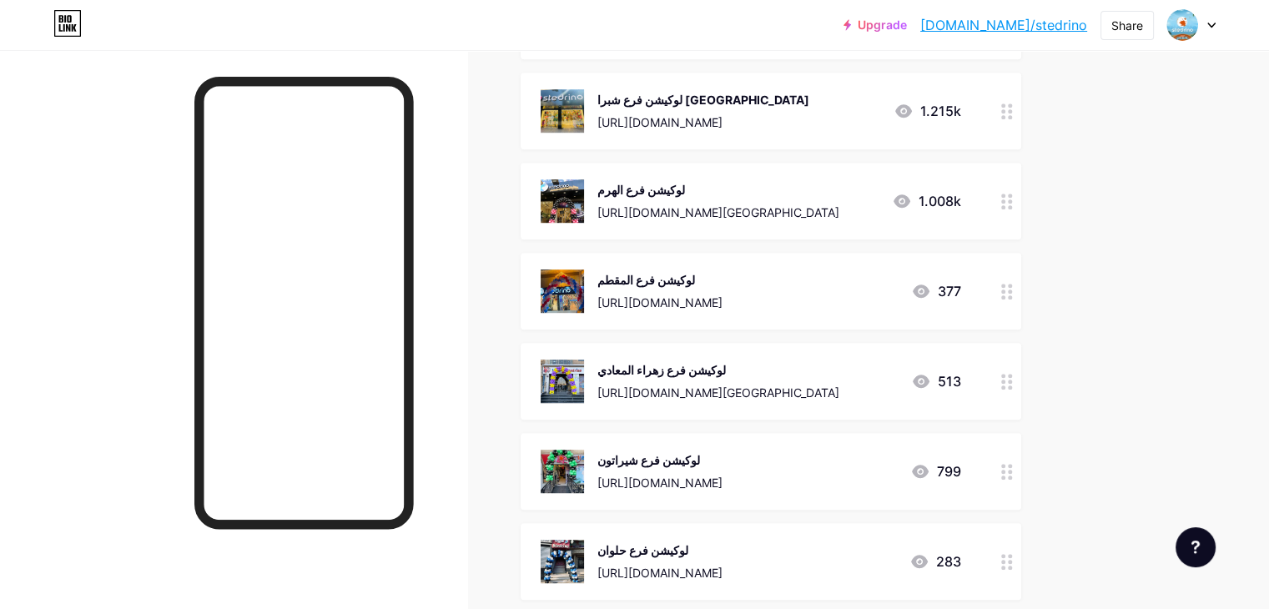
click at [723, 465] on div "لوكيشن فرع شيراتون" at bounding box center [660, 461] width 125 height 18
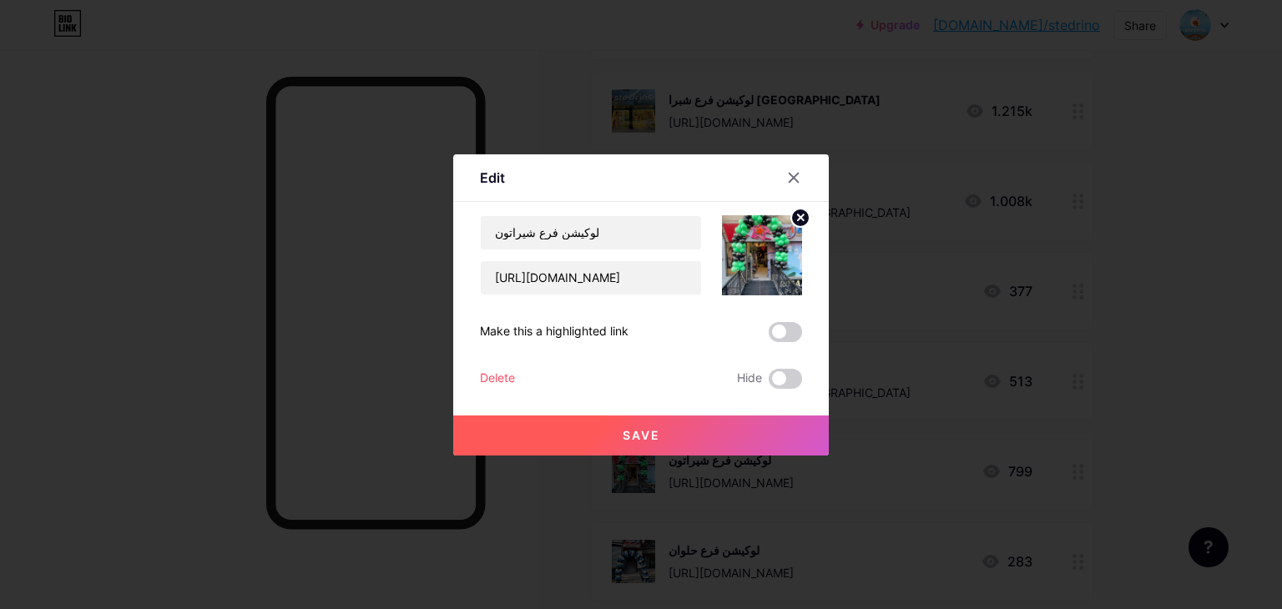
click at [576, 210] on div "Content YouTube Play YouTube video without leaving your page. ADD Vimeo Play Vi…" at bounding box center [641, 295] width 322 height 187
click at [574, 220] on input "لوكيشن فرع شيراتون" at bounding box center [591, 232] width 220 height 33
click at [596, 285] on input "[URL][DOMAIN_NAME]" at bounding box center [591, 277] width 220 height 33
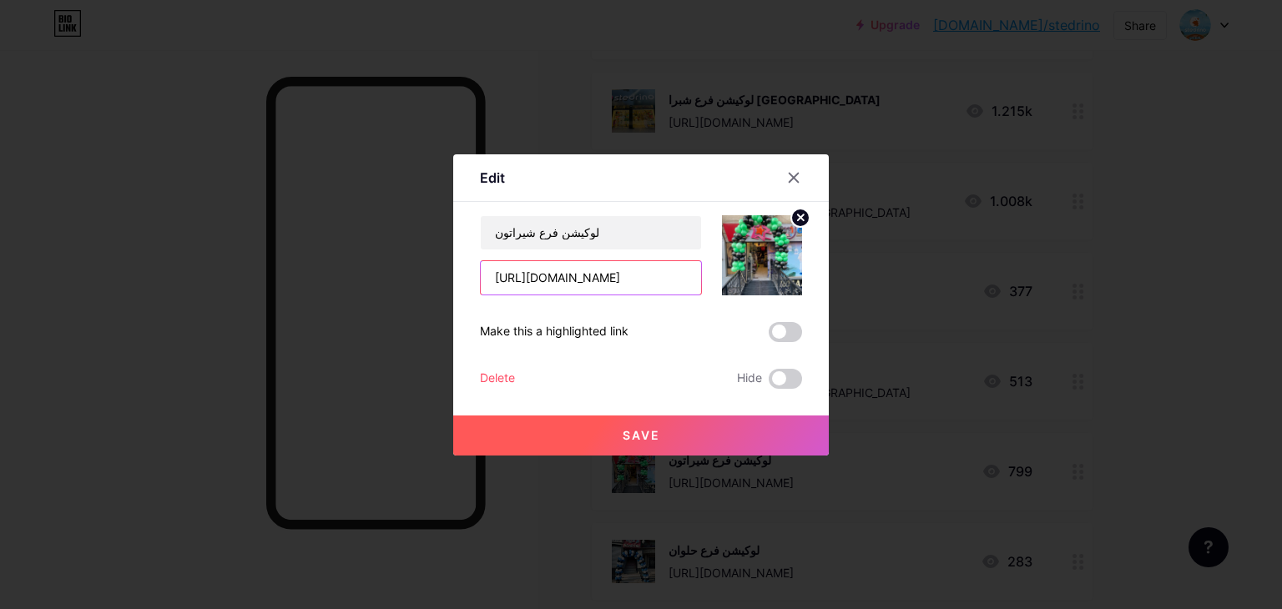
click at [596, 285] on input "[URL][DOMAIN_NAME]" at bounding box center [591, 277] width 220 height 33
click at [1115, 278] on div at bounding box center [641, 304] width 1282 height 609
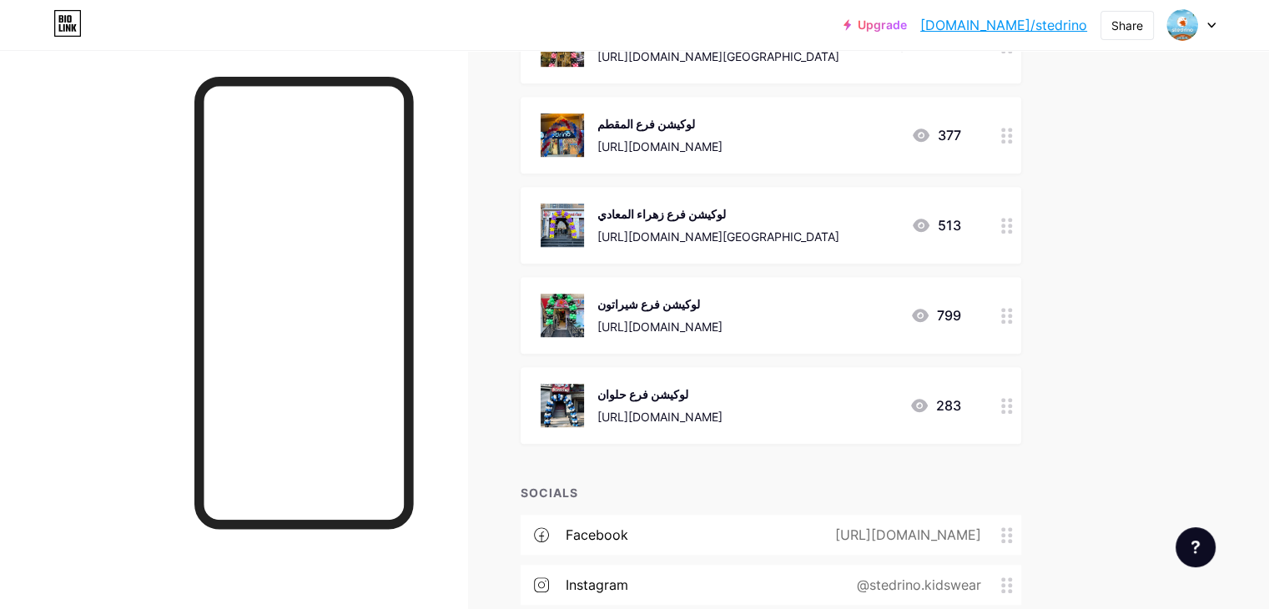
scroll to position [1169, 0]
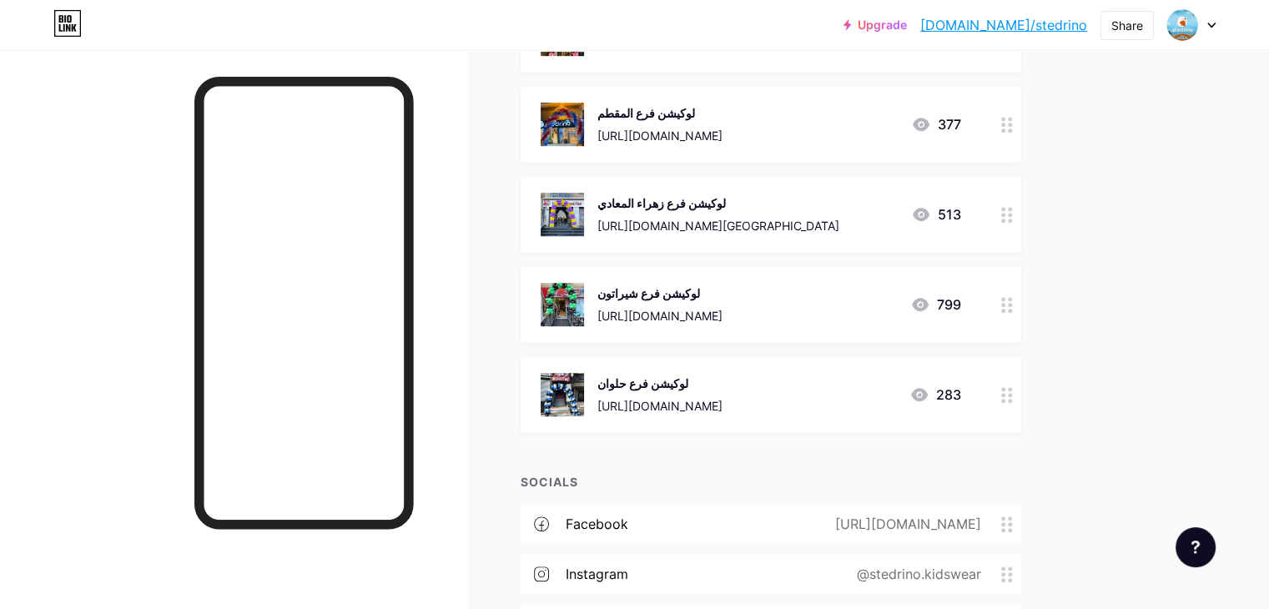
click at [723, 373] on div "لوكيشن فرع حلوان https://www.google.com/maps/place/%D8%B3%D9%85%D8%A7%D9%8A%D9%…" at bounding box center [660, 394] width 125 height 43
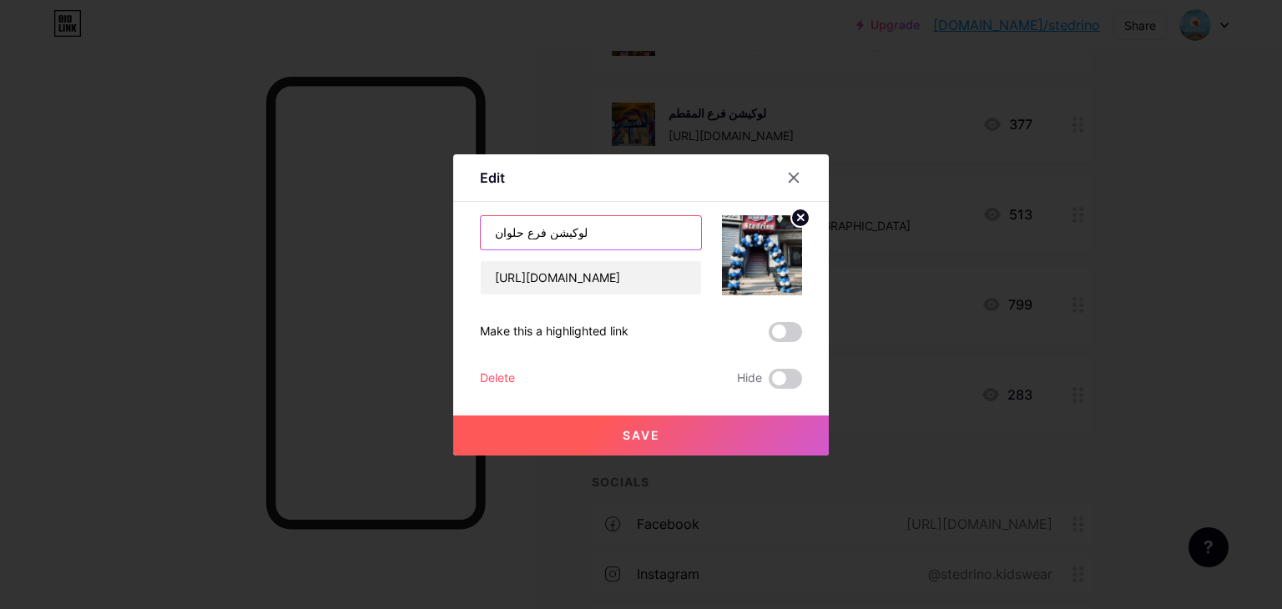
click at [612, 231] on input "لوكيشن فرع حلوان" at bounding box center [591, 232] width 220 height 33
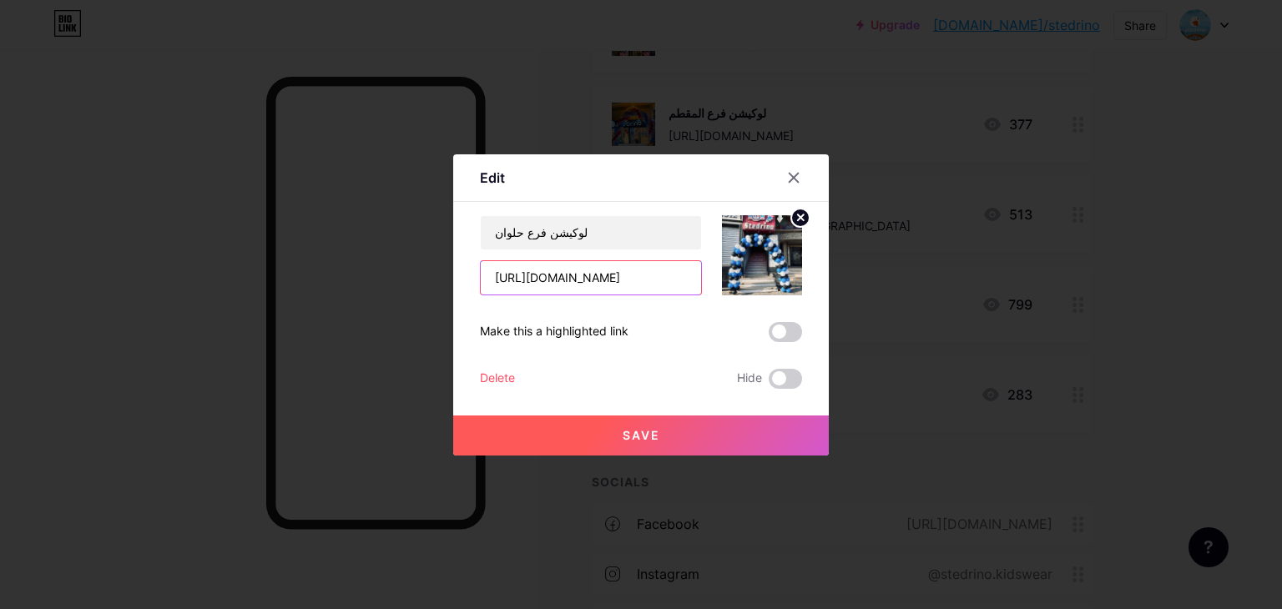
click at [630, 278] on input "[URL][DOMAIN_NAME]" at bounding box center [591, 277] width 220 height 33
click at [795, 174] on icon at bounding box center [794, 177] width 9 height 9
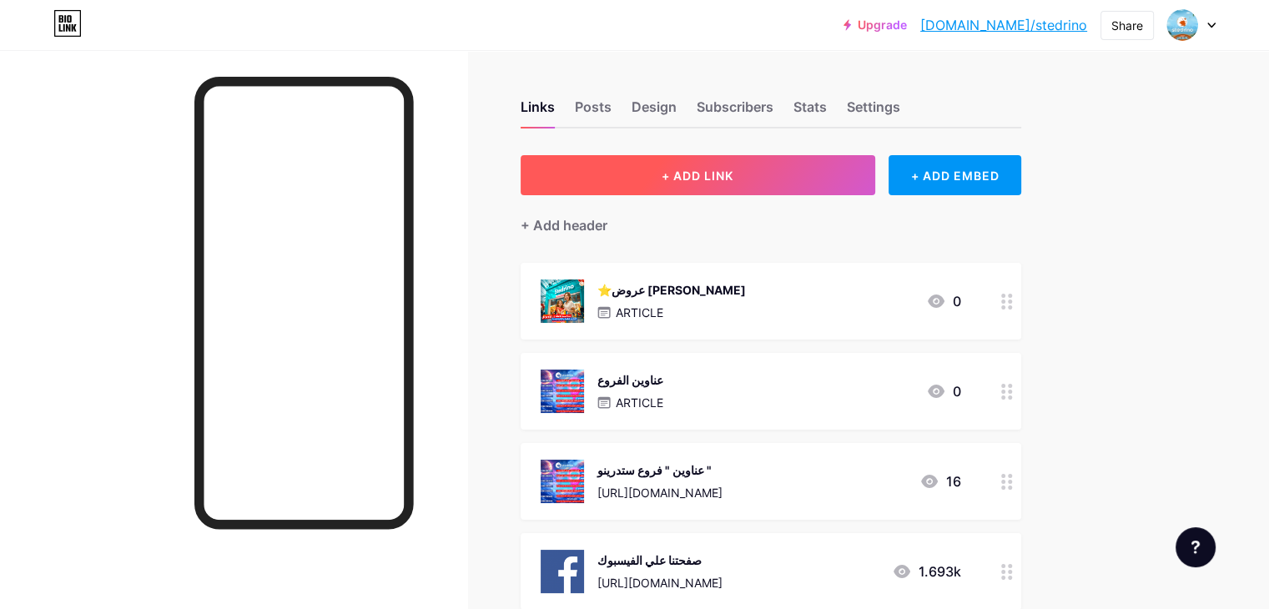
click at [734, 180] on span "+ ADD LINK" at bounding box center [698, 176] width 72 height 14
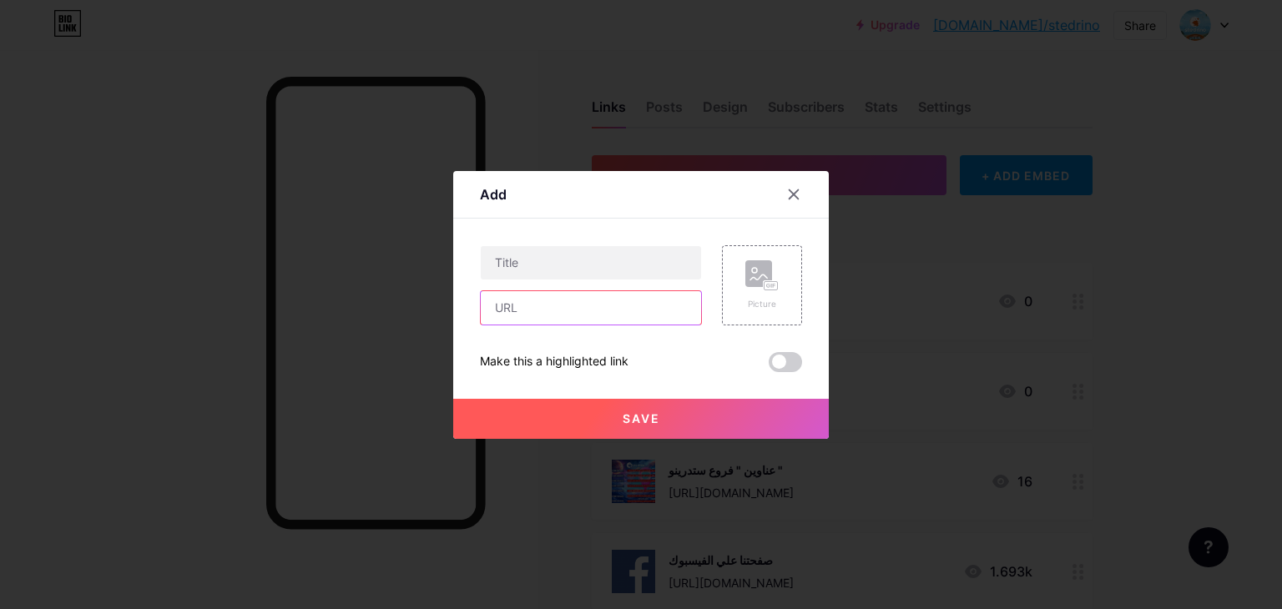
click at [604, 311] on input "text" at bounding box center [591, 307] width 220 height 33
paste input "https://bio.link/stedrinokids"
type input "https://bio.link/stedrinokids"
click at [634, 269] on input "text" at bounding box center [591, 262] width 220 height 33
type input "h"
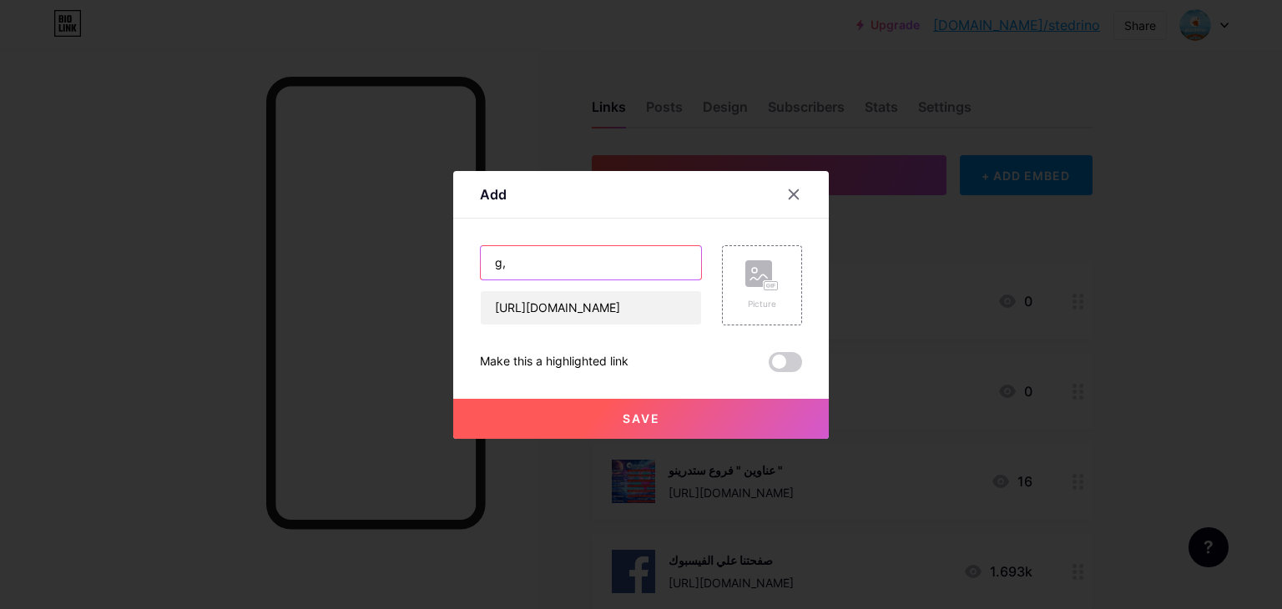
type input "g"
type input "لوكيشن الفروع "Google Maps ""
click at [759, 275] on rect at bounding box center [758, 273] width 27 height 27
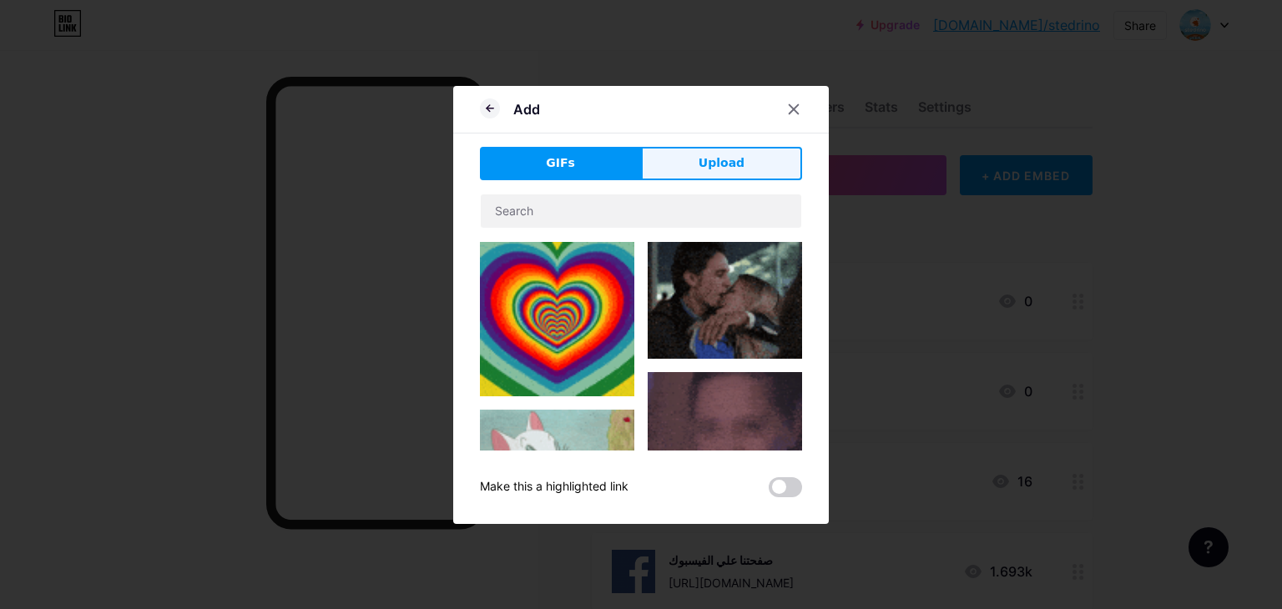
click at [735, 154] on span "Upload" at bounding box center [722, 163] width 46 height 18
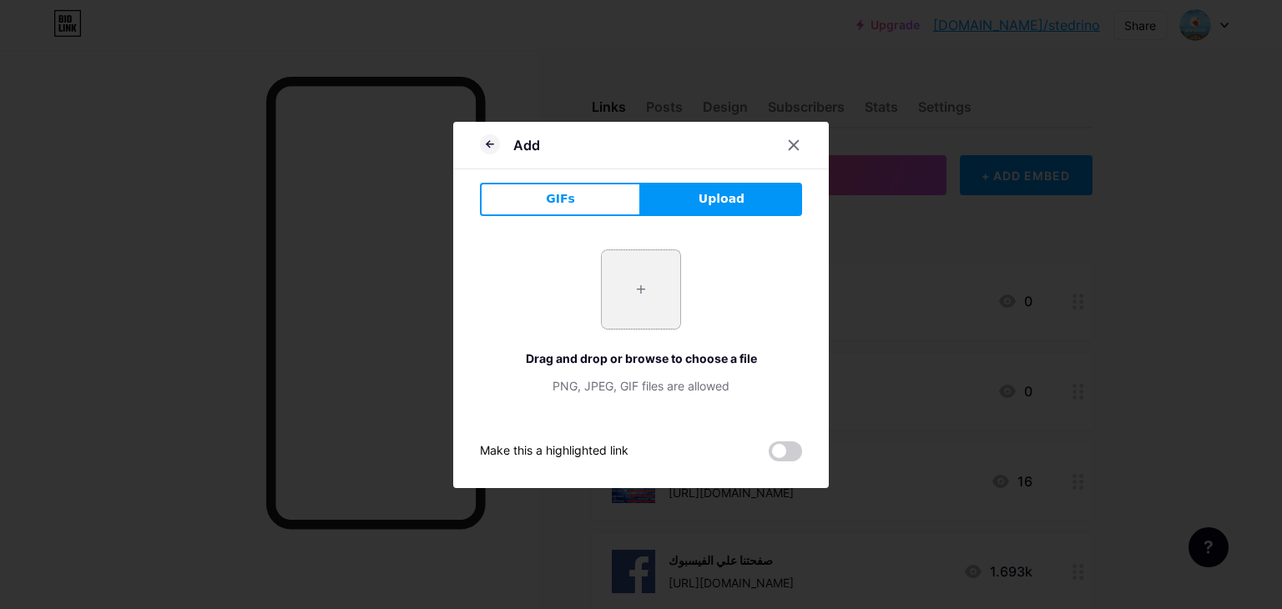
click at [659, 289] on input "file" at bounding box center [641, 289] width 78 height 78
type input "C:\fakepath\red-location-pin-icon-mapping-apps.jpg"
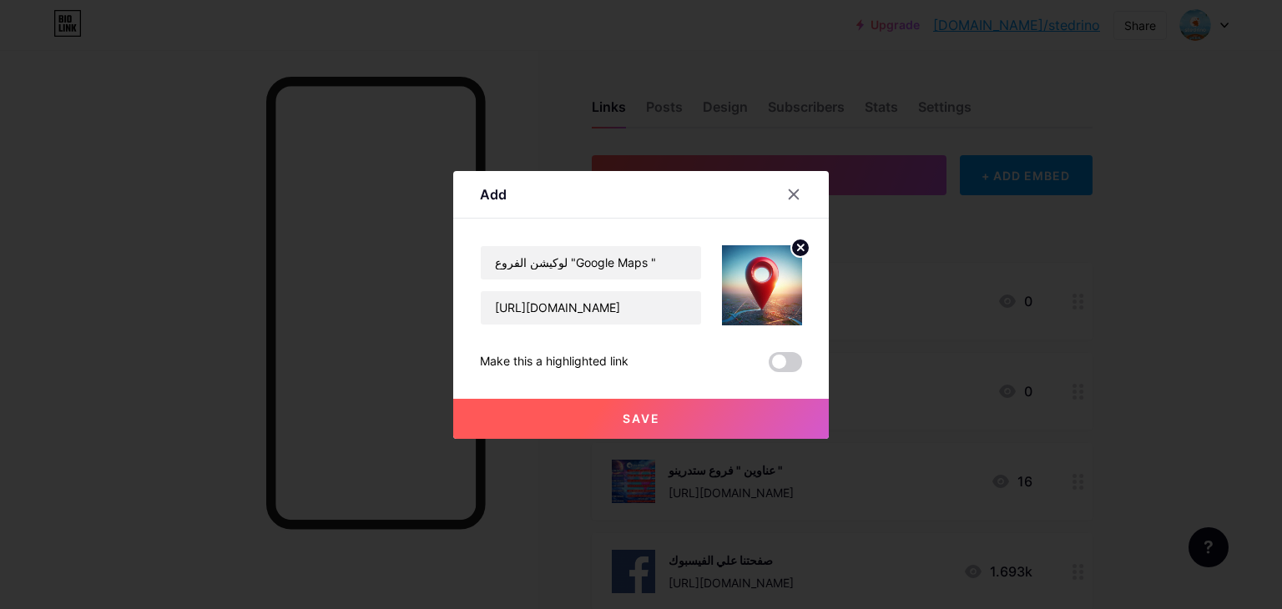
click at [719, 424] on button "Save" at bounding box center [641, 419] width 376 height 40
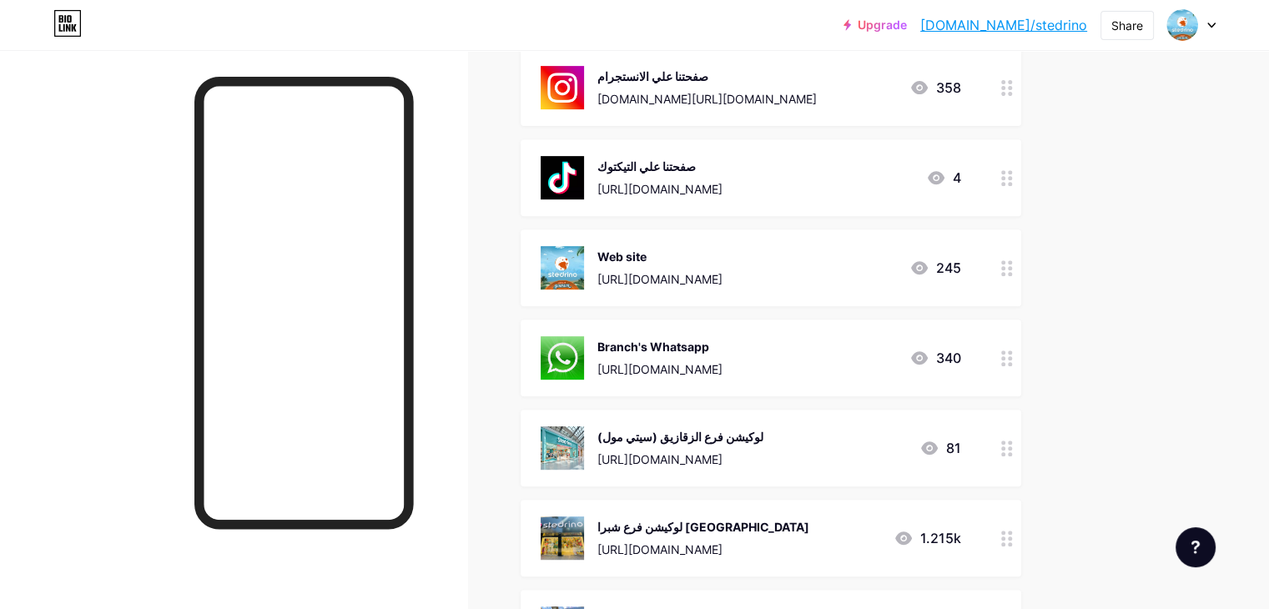
scroll to position [668, 0]
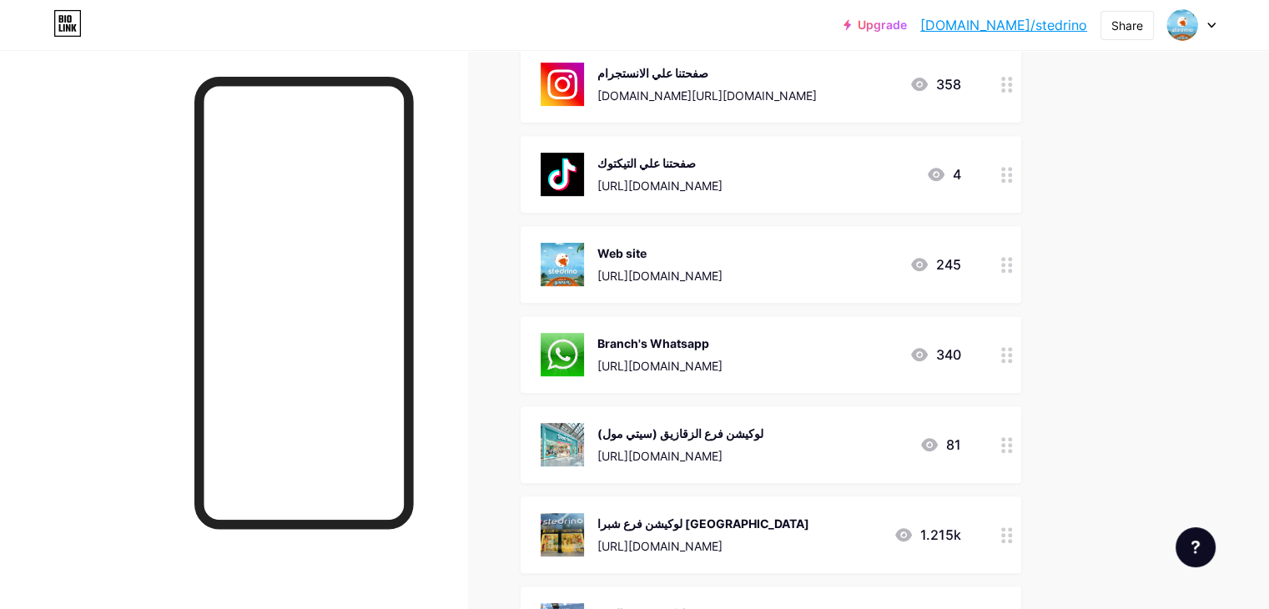
click at [764, 431] on div "لوكيشن فرع الزقازيق (سيتي مول)" at bounding box center [681, 434] width 166 height 18
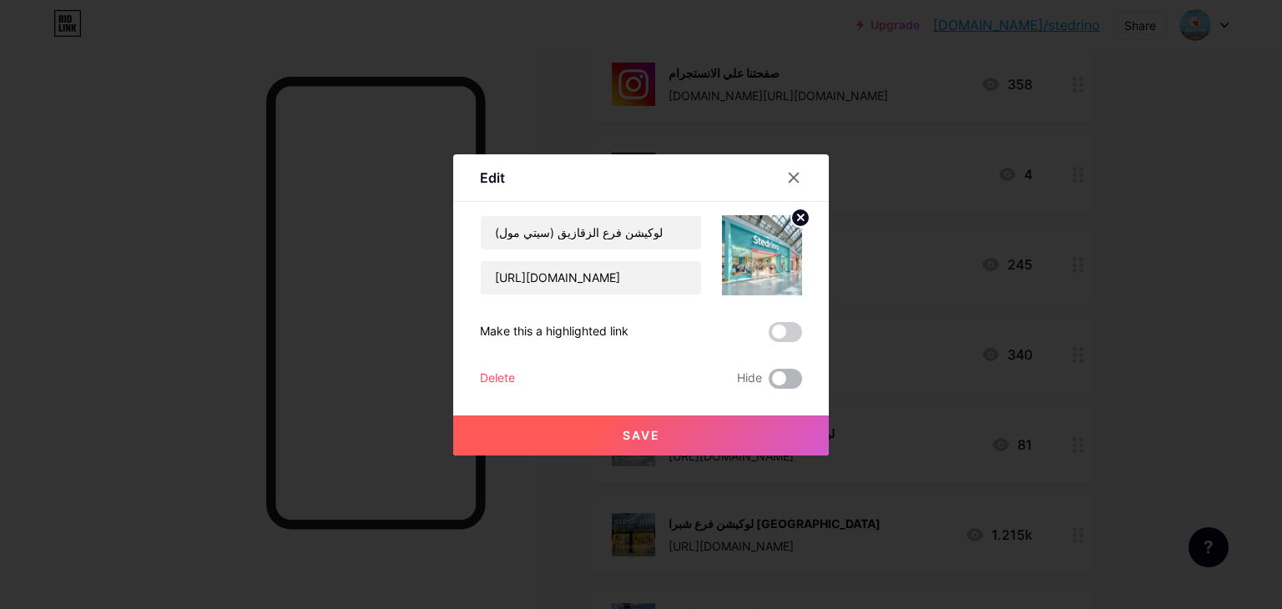
click at [793, 378] on span at bounding box center [785, 379] width 33 height 20
click at [769, 383] on input "checkbox" at bounding box center [769, 383] width 0 height 0
click at [771, 420] on button "Save" at bounding box center [641, 436] width 376 height 40
click at [1127, 382] on div at bounding box center [641, 304] width 1282 height 609
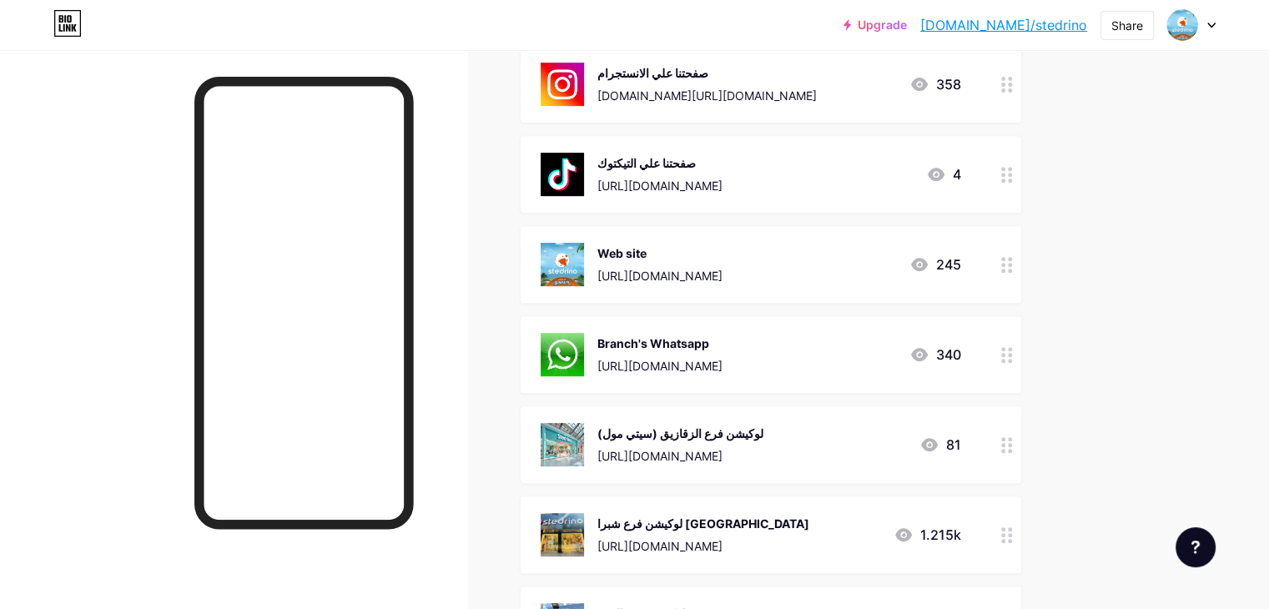
click at [771, 538] on div "[URL][DOMAIN_NAME]" at bounding box center [704, 547] width 212 height 18
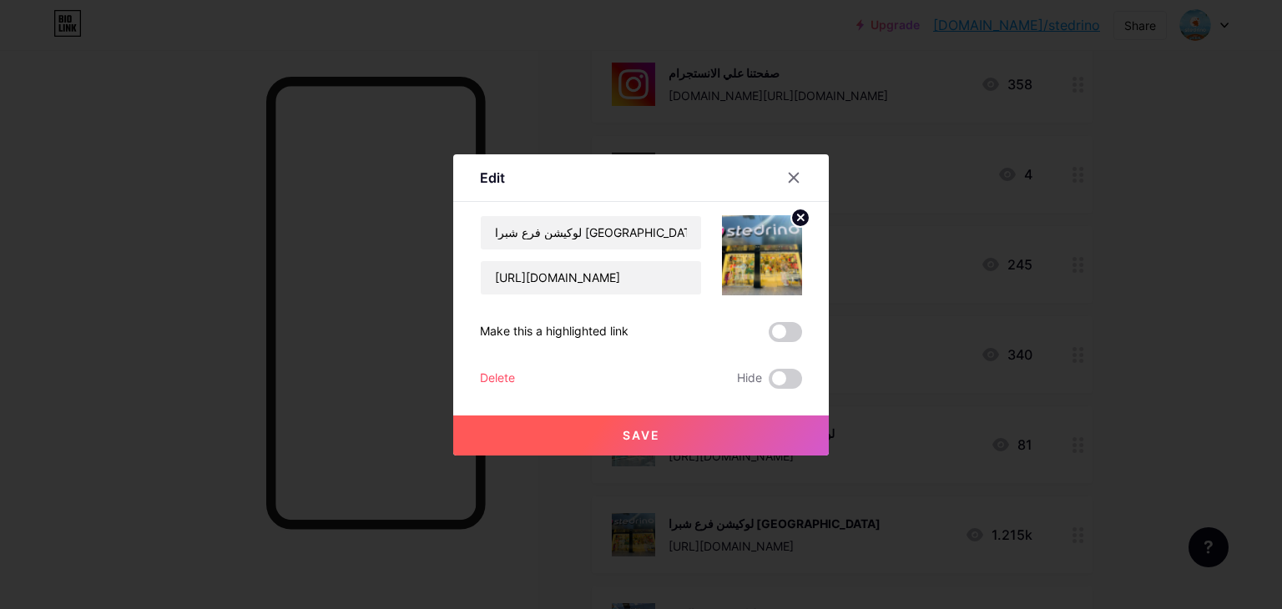
click at [767, 385] on div "Hide" at bounding box center [769, 379] width 65 height 20
click at [798, 380] on span at bounding box center [785, 379] width 33 height 20
click at [769, 383] on input "checkbox" at bounding box center [769, 383] width 0 height 0
click at [745, 431] on button "Save" at bounding box center [641, 436] width 376 height 40
click at [1156, 415] on div at bounding box center [641, 304] width 1282 height 609
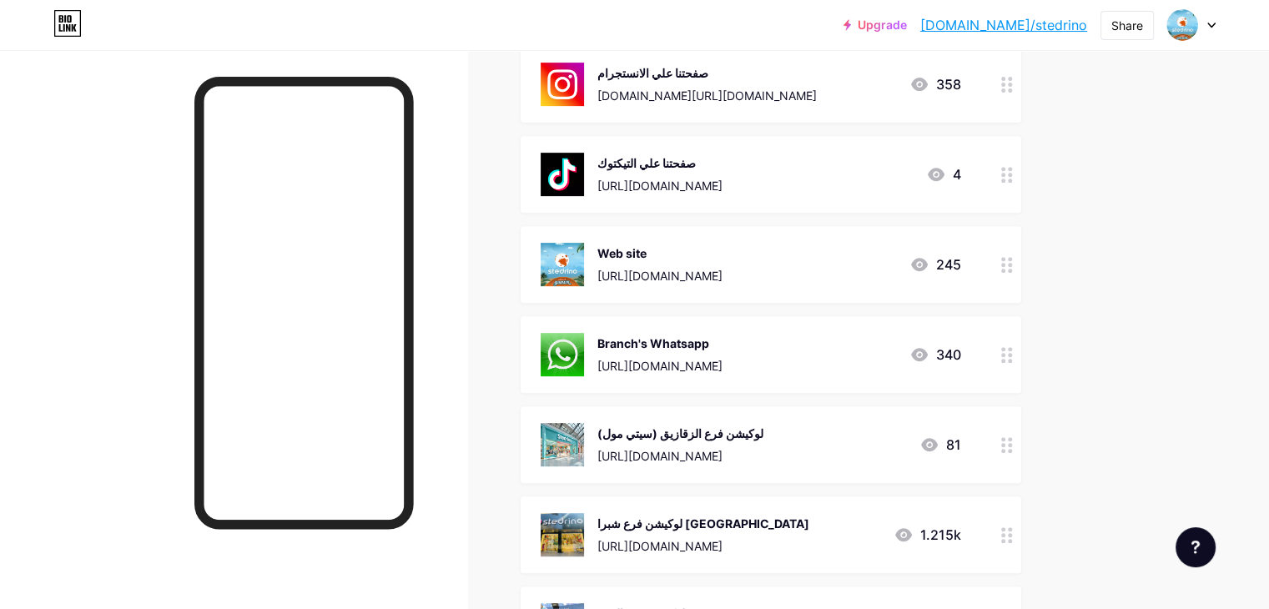
click at [810, 520] on div "لوكيشن فرع شبرا [GEOGRAPHIC_DATA]" at bounding box center [704, 524] width 212 height 18
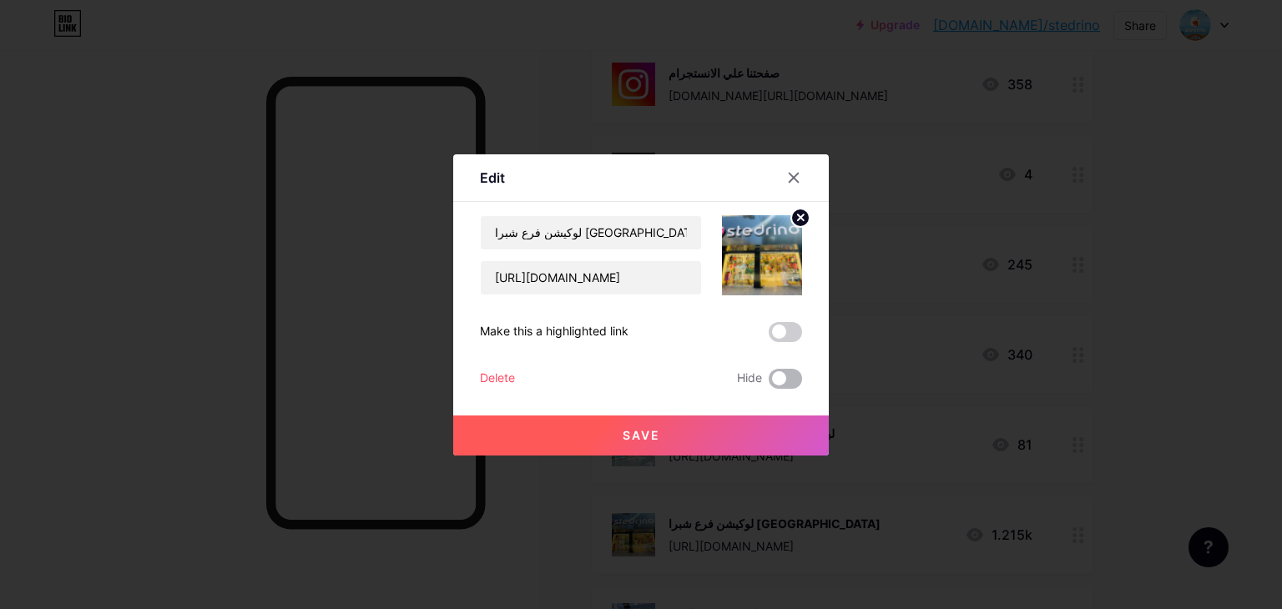
click at [792, 371] on span at bounding box center [785, 379] width 33 height 20
click at [769, 383] on input "checkbox" at bounding box center [769, 383] width 0 height 0
click at [755, 416] on button "Save" at bounding box center [641, 436] width 376 height 40
click at [1161, 405] on div at bounding box center [641, 304] width 1282 height 609
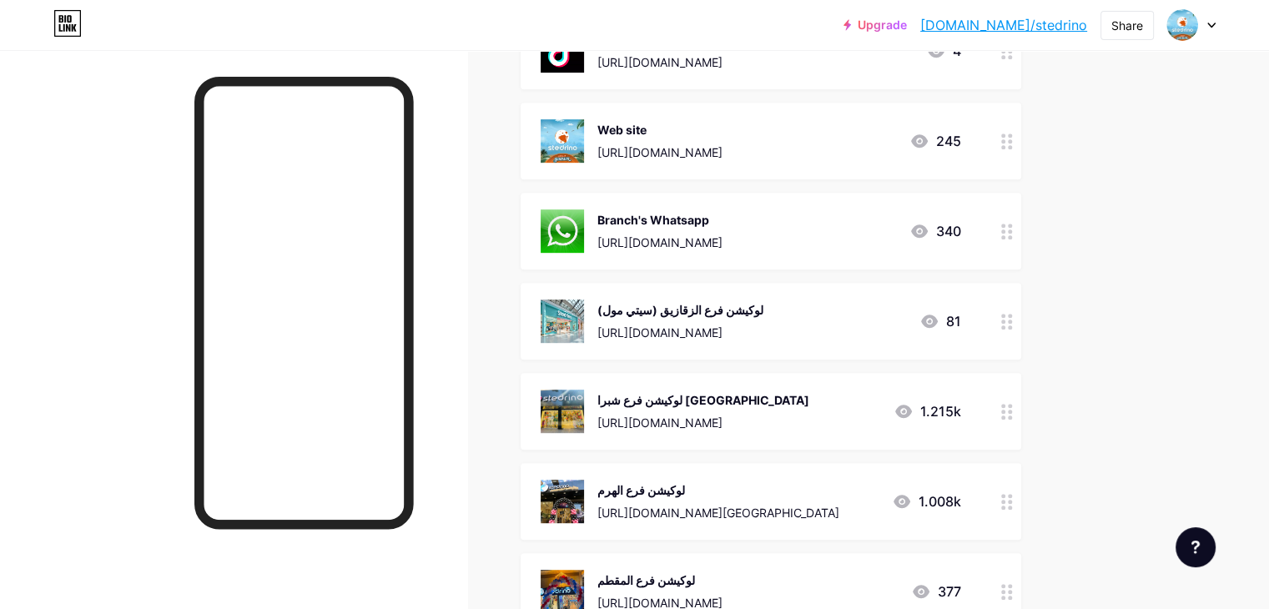
scroll to position [835, 0]
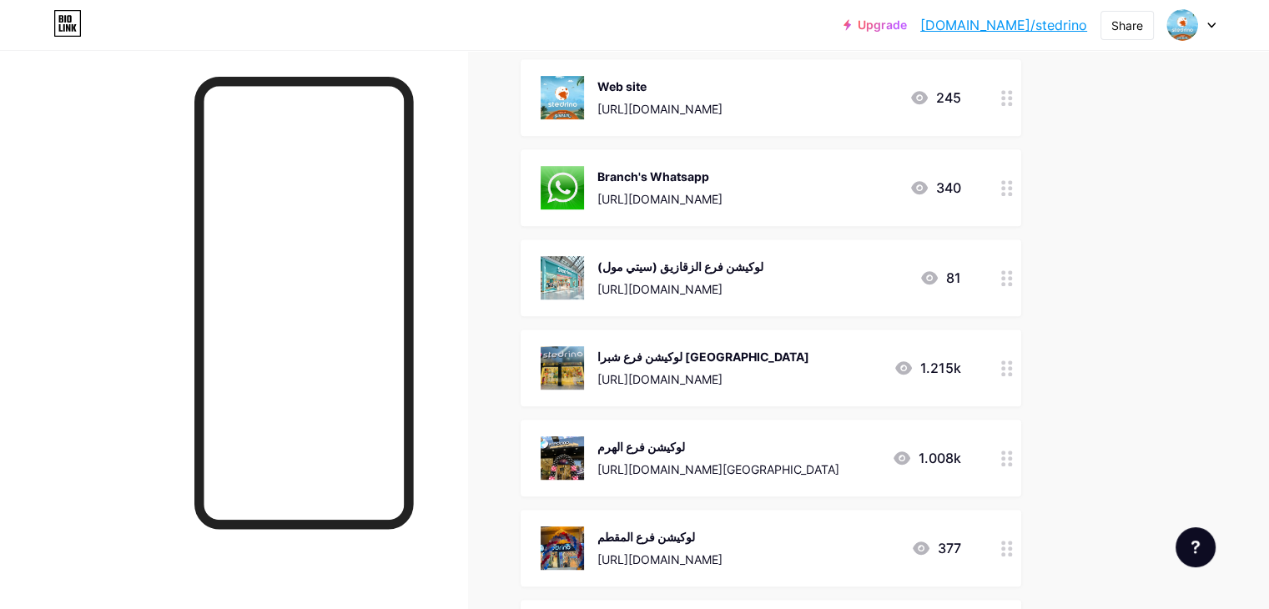
click at [810, 373] on div "[URL][DOMAIN_NAME]" at bounding box center [704, 380] width 212 height 18
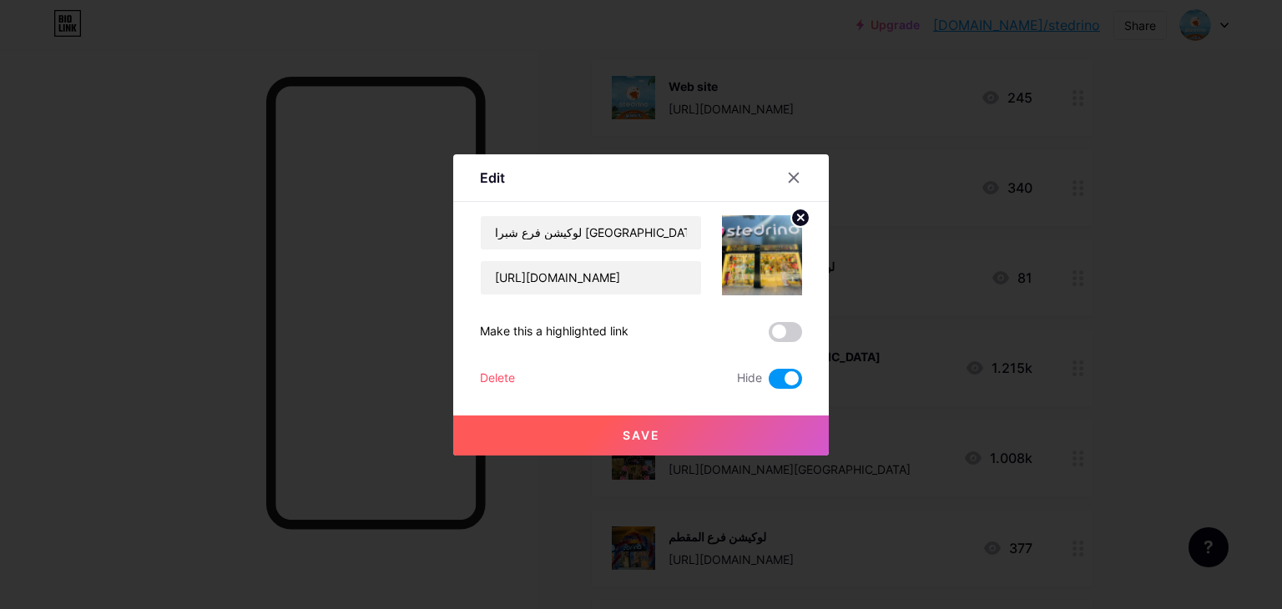
click at [1218, 395] on div at bounding box center [641, 304] width 1282 height 609
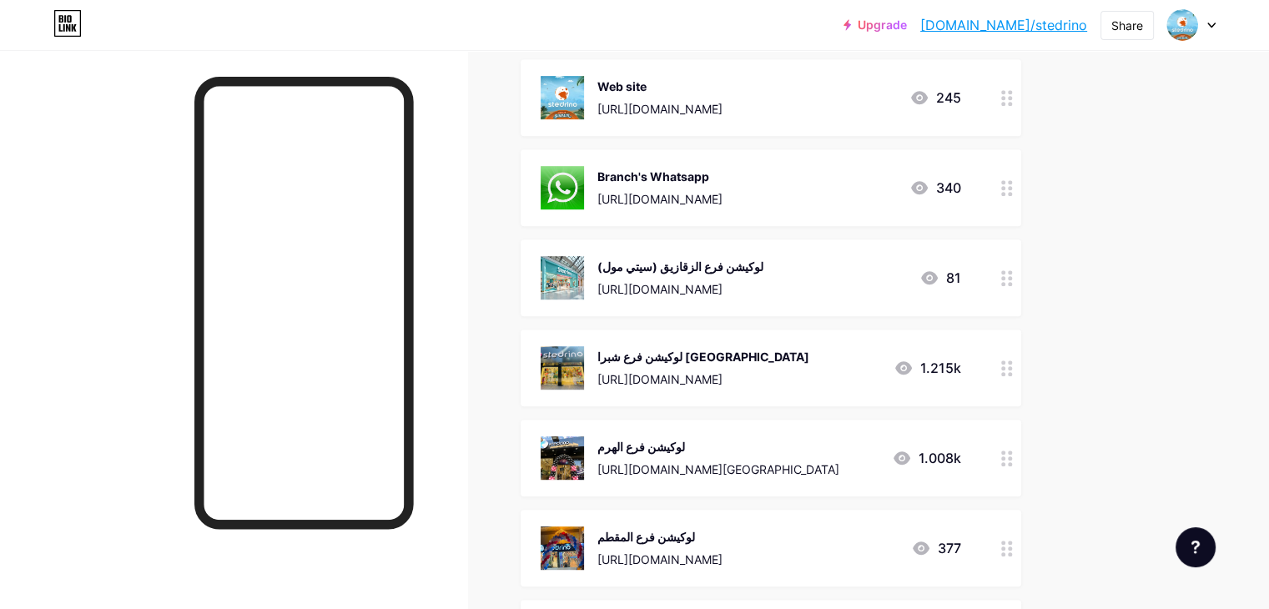
click at [783, 466] on div "[URL][DOMAIN_NAME][GEOGRAPHIC_DATA]" at bounding box center [719, 470] width 242 height 18
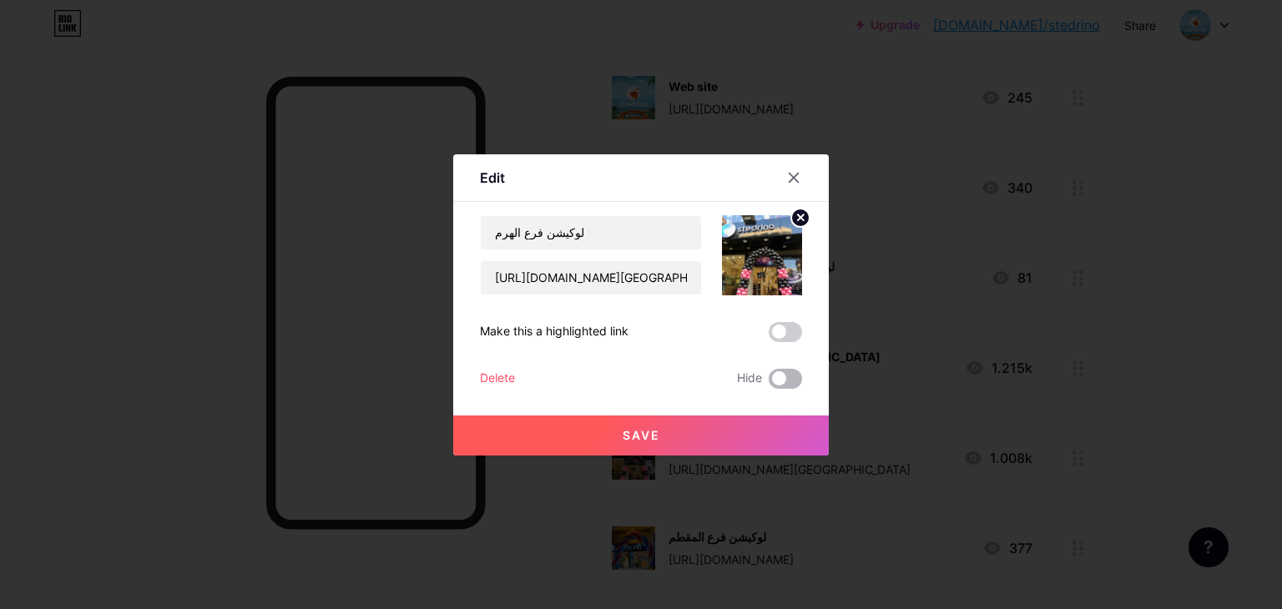
click at [786, 386] on span at bounding box center [785, 379] width 33 height 20
click at [769, 383] on input "checkbox" at bounding box center [769, 383] width 0 height 0
click at [769, 434] on button "Save" at bounding box center [641, 436] width 376 height 40
click at [1257, 424] on div at bounding box center [641, 304] width 1282 height 609
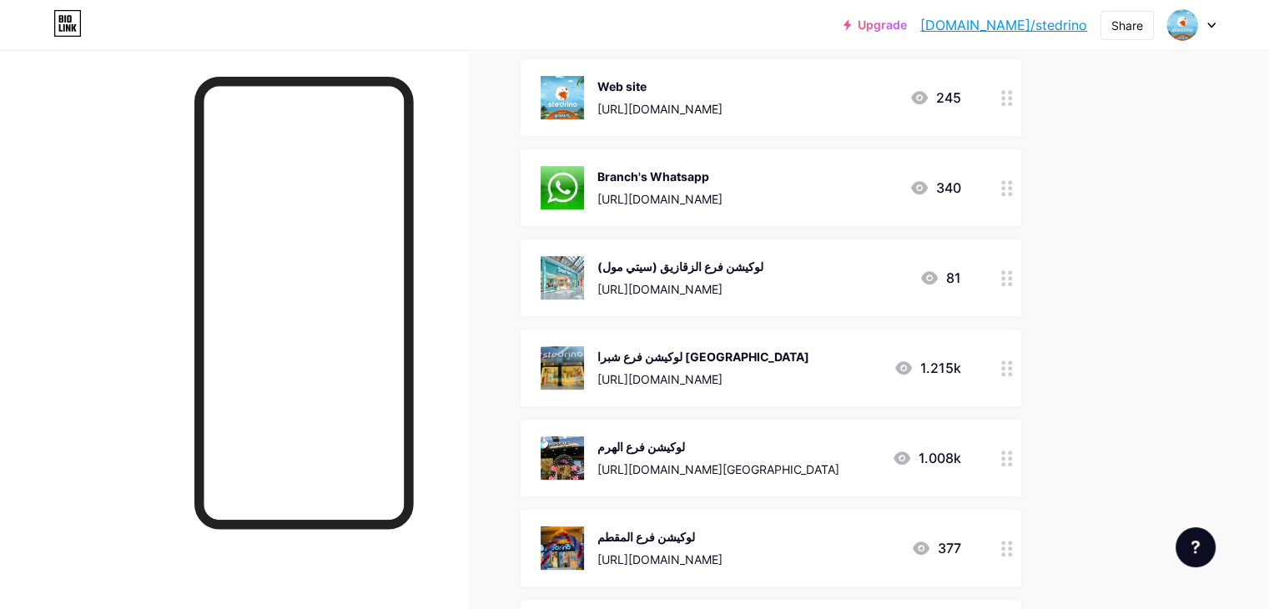
click at [779, 519] on div "لوكيشن فرع المقطم https://www.google.com/maps/place/stedrino+kids+wear/@30.0129…" at bounding box center [771, 548] width 501 height 77
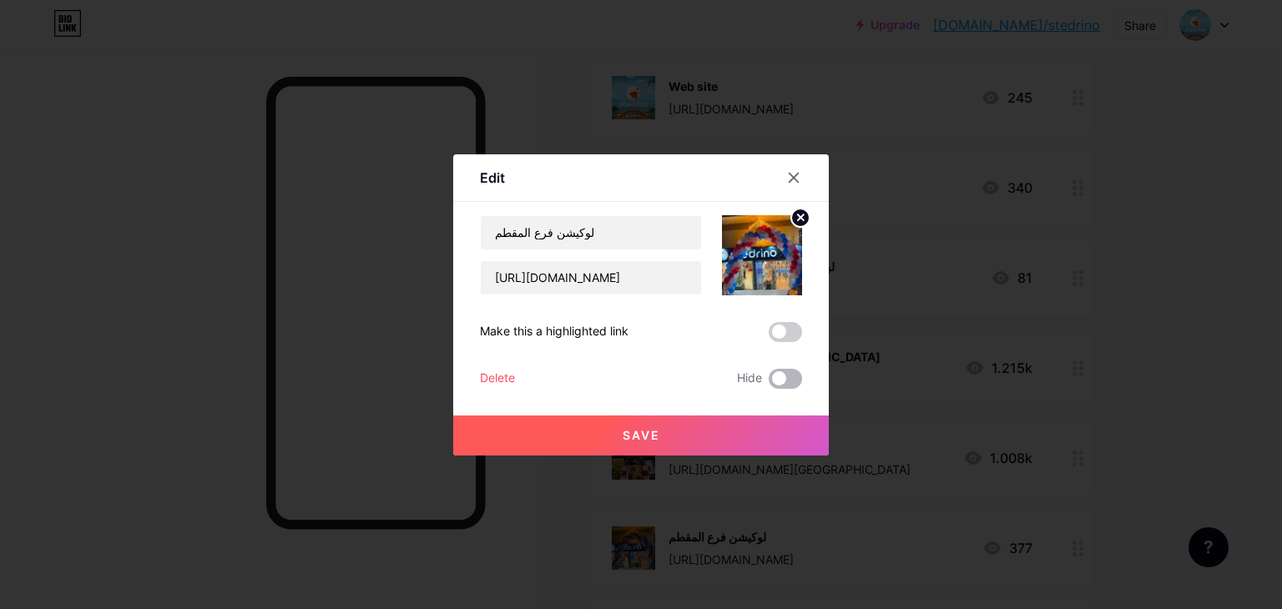
click at [781, 371] on span at bounding box center [785, 379] width 33 height 20
click at [769, 383] on input "checkbox" at bounding box center [769, 383] width 0 height 0
drag, startPoint x: 769, startPoint y: 432, endPoint x: 900, endPoint y: 438, distance: 131.2
click at [769, 432] on button "Save" at bounding box center [641, 436] width 376 height 40
click at [1184, 425] on div at bounding box center [641, 304] width 1282 height 609
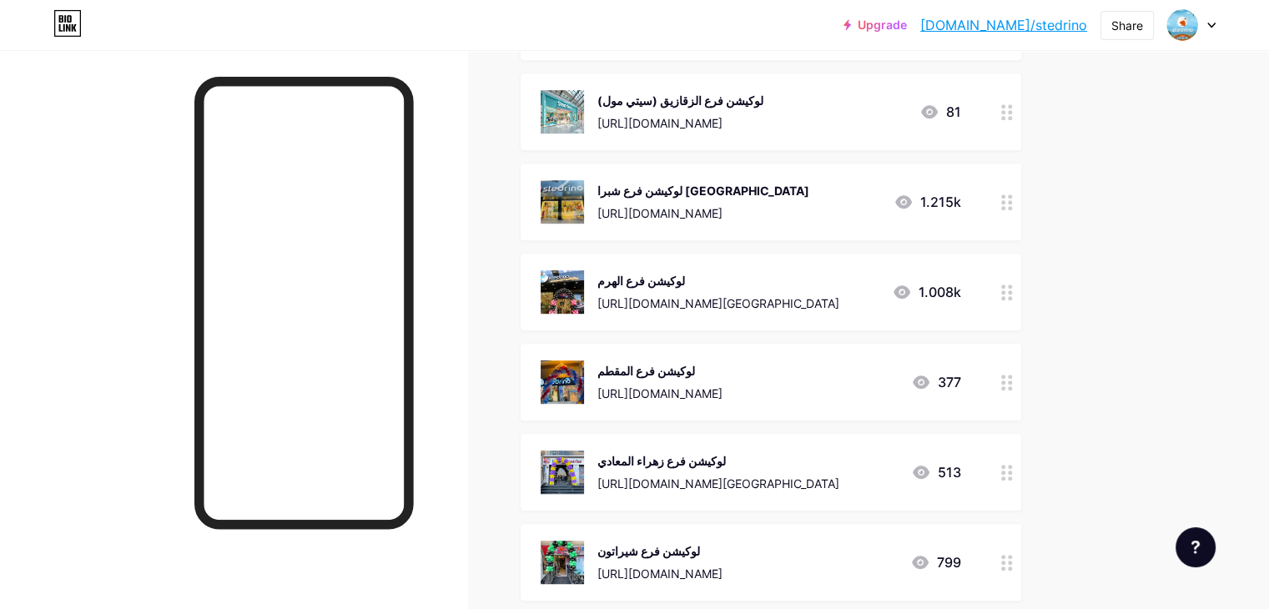
scroll to position [1002, 0]
click at [840, 480] on div "[URL][DOMAIN_NAME][GEOGRAPHIC_DATA]" at bounding box center [719, 483] width 242 height 18
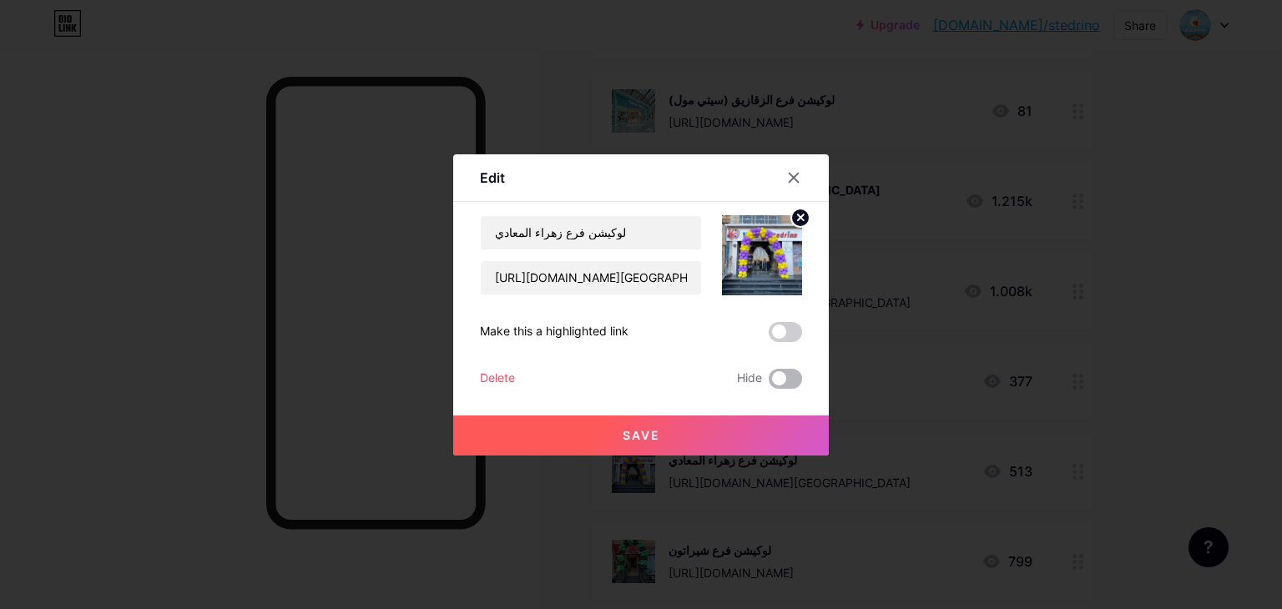
click at [795, 377] on span at bounding box center [785, 379] width 33 height 20
click at [769, 383] on input "checkbox" at bounding box center [769, 383] width 0 height 0
drag, startPoint x: 758, startPoint y: 438, endPoint x: 1065, endPoint y: 439, distance: 307.2
click at [759, 439] on button "Save" at bounding box center [641, 436] width 376 height 40
click at [1281, 422] on div at bounding box center [641, 304] width 1282 height 609
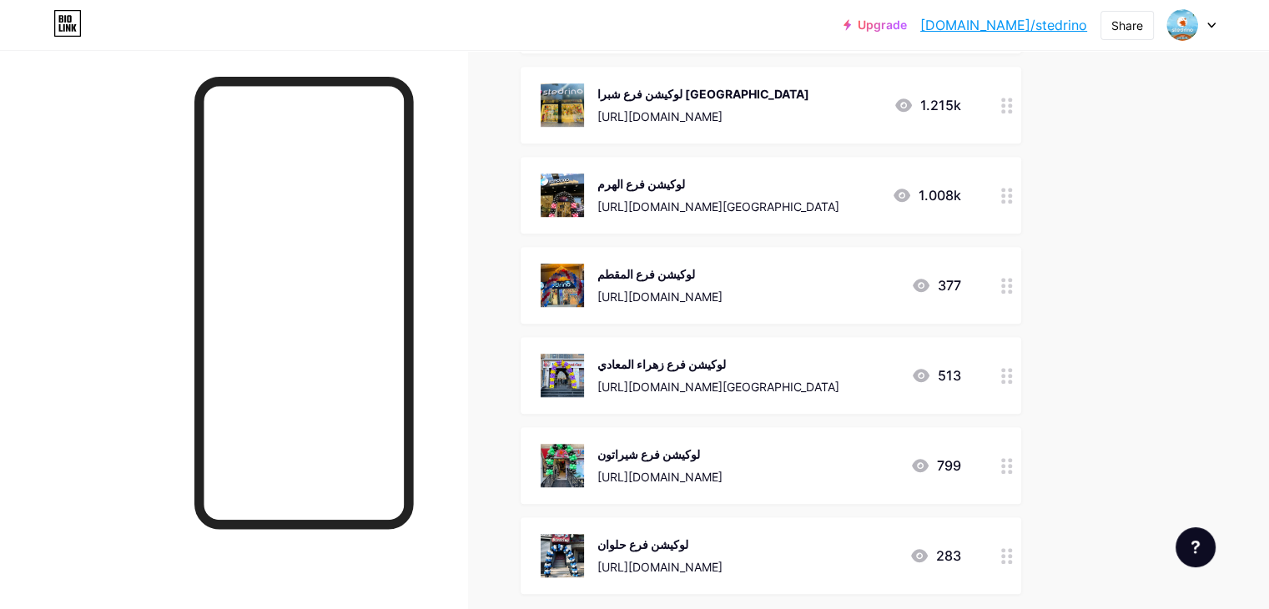
scroll to position [1169, 0]
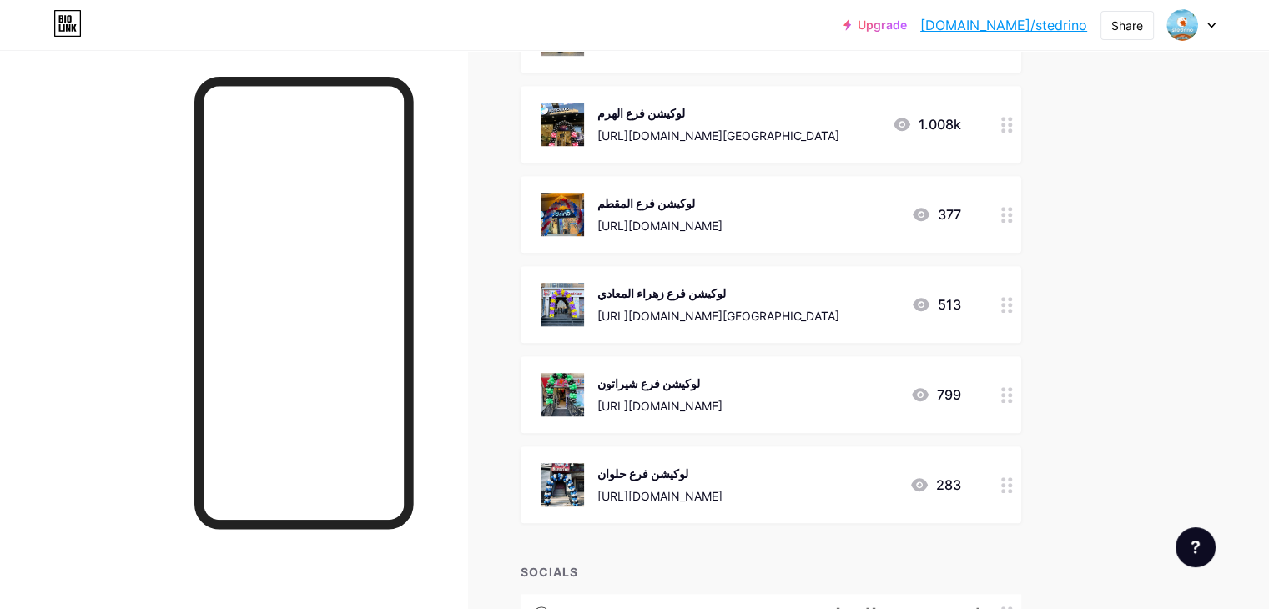
click at [748, 458] on div "لوكيشن فرع حلوان https://www.google.com/maps/place/%D8%B3%D9%85%D8%A7%D9%8A%D9%…" at bounding box center [771, 485] width 501 height 77
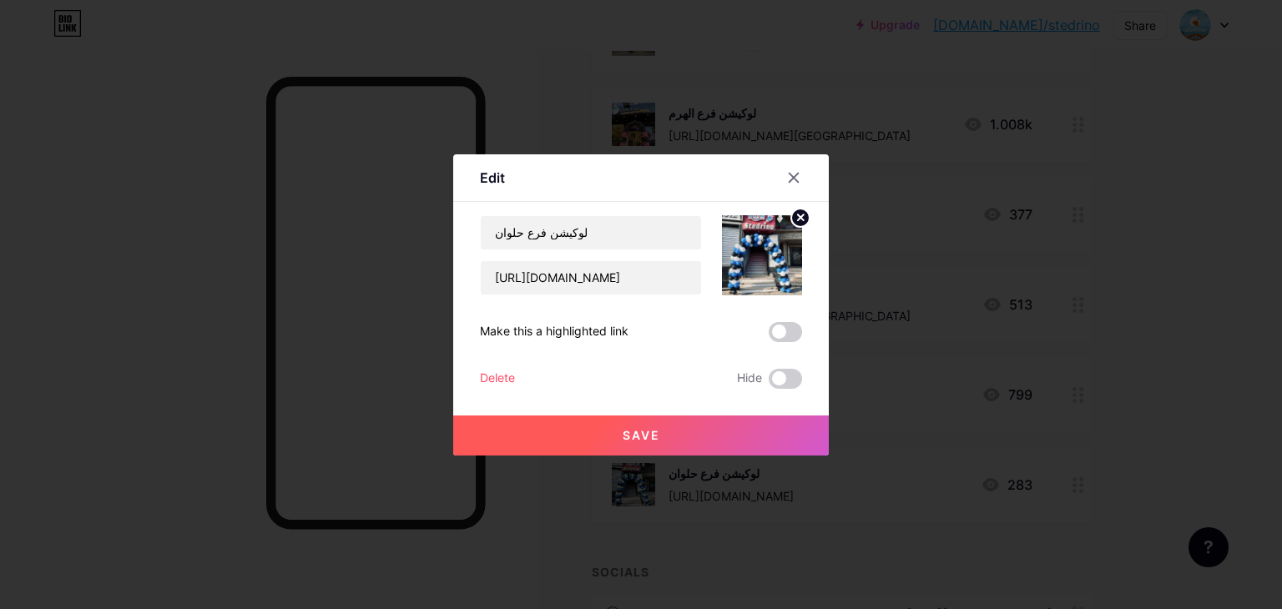
click at [805, 375] on div "Edit Content YouTube Play YouTube video without leaving your page. ADD Vimeo Pl…" at bounding box center [641, 304] width 376 height 301
click at [777, 380] on span at bounding box center [785, 379] width 33 height 20
click at [769, 383] on input "checkbox" at bounding box center [769, 383] width 0 height 0
click at [761, 417] on button "Save" at bounding box center [641, 436] width 376 height 40
click at [1117, 410] on div at bounding box center [641, 304] width 1282 height 609
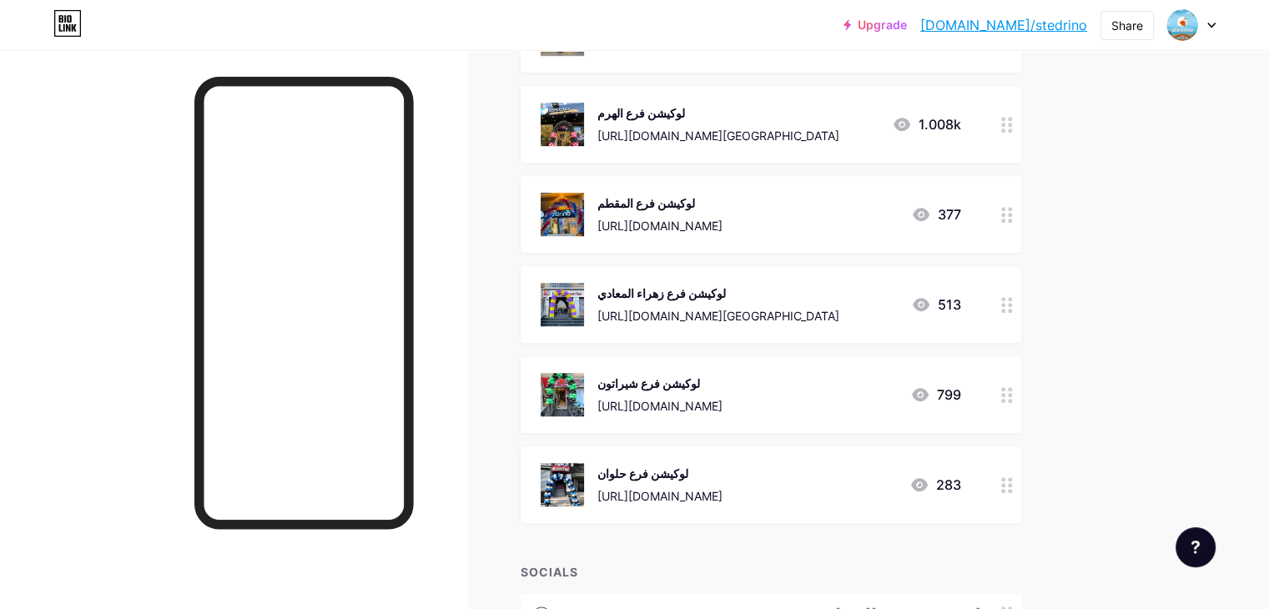
click at [723, 397] on div "[URL][DOMAIN_NAME]" at bounding box center [660, 406] width 125 height 18
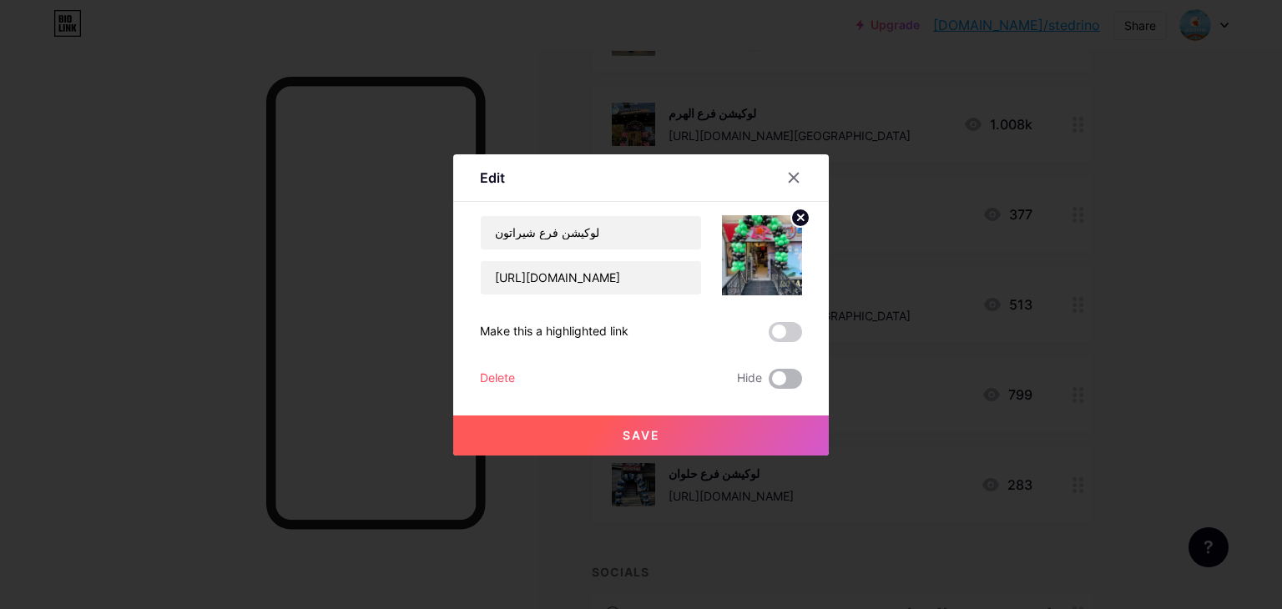
click at [781, 369] on span at bounding box center [785, 379] width 33 height 20
click at [769, 383] on input "checkbox" at bounding box center [769, 383] width 0 height 0
click at [714, 448] on button "Save" at bounding box center [641, 436] width 376 height 40
click at [1159, 376] on div at bounding box center [641, 304] width 1282 height 609
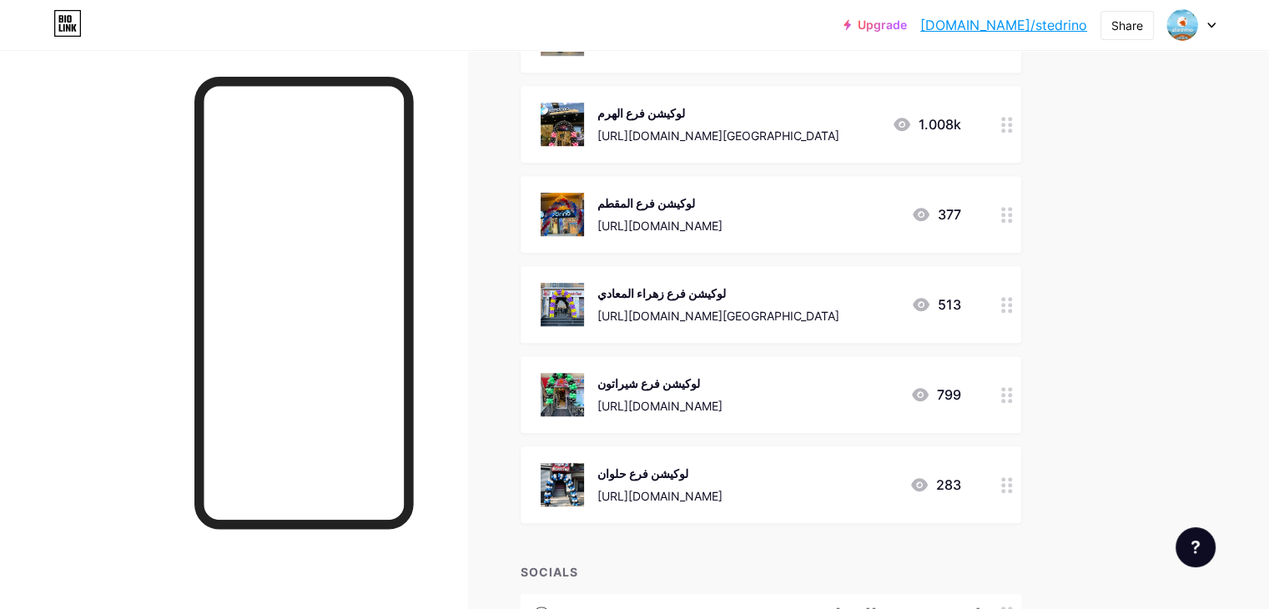
click at [1045, 22] on link "[DOMAIN_NAME]/stedrino" at bounding box center [1004, 25] width 167 height 20
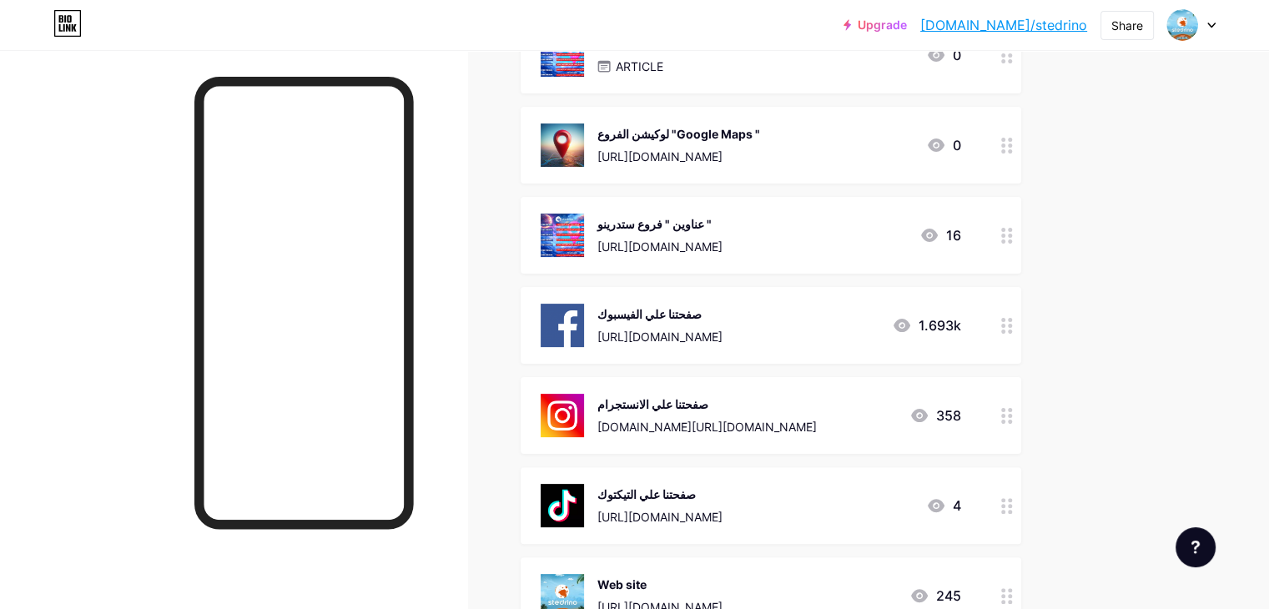
scroll to position [250, 0]
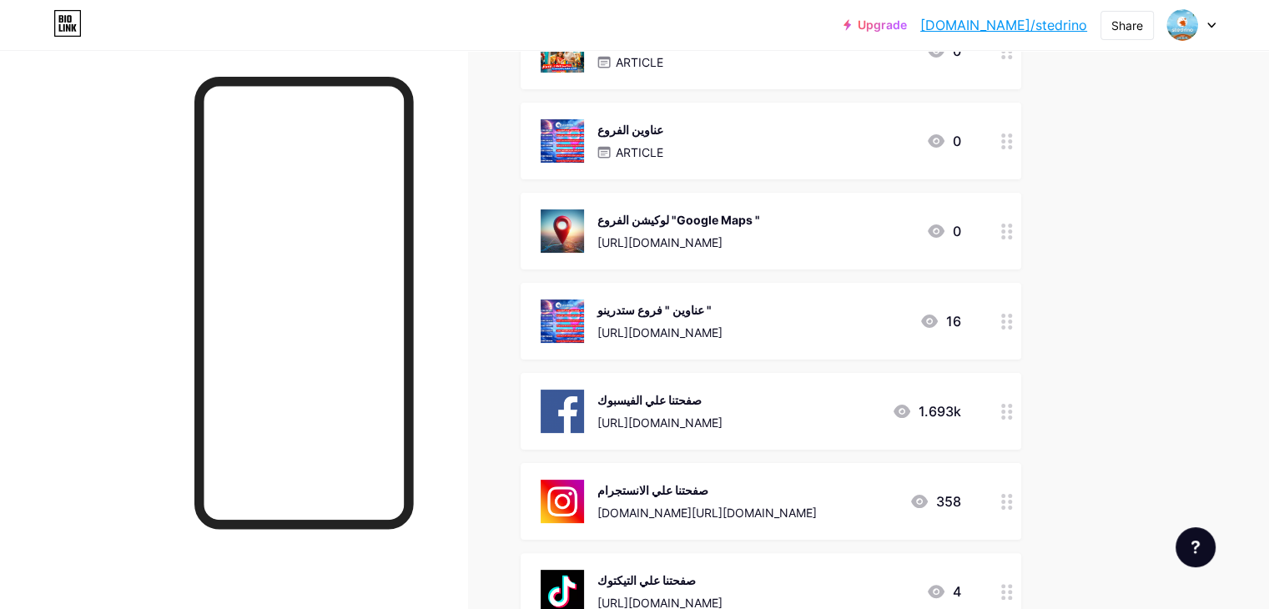
click at [760, 240] on div "https://bio.link/stedrinokids" at bounding box center [679, 243] width 163 height 18
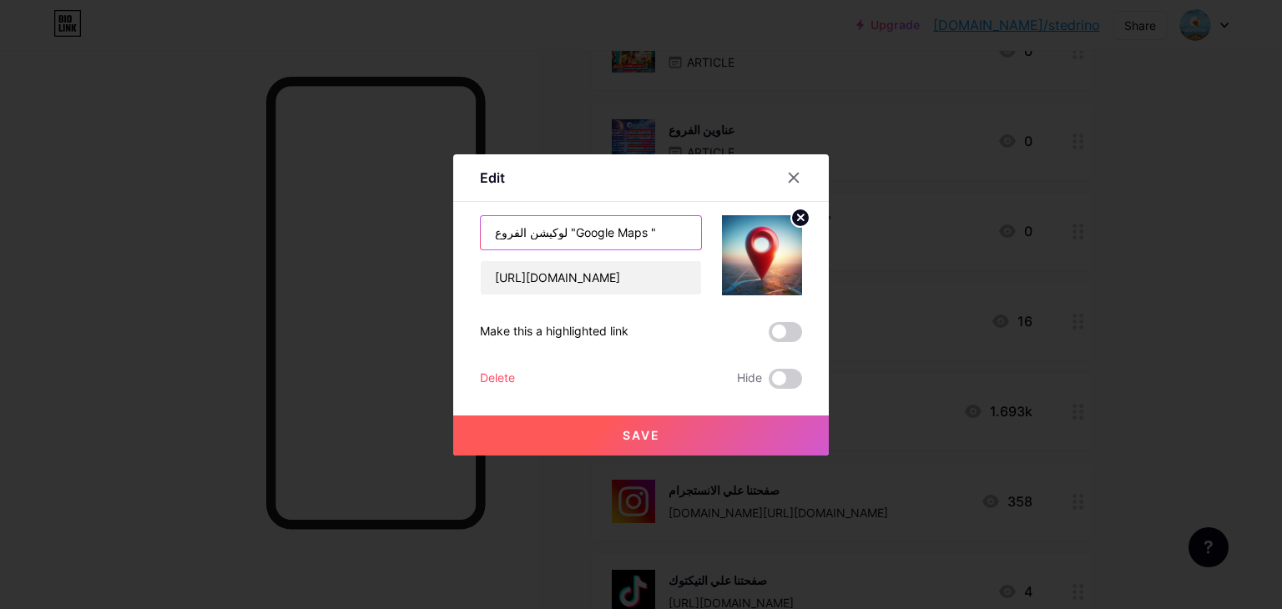
drag, startPoint x: 645, startPoint y: 228, endPoint x: 555, endPoint y: 221, distance: 90.4
click at [555, 221] on input "لوكيشن الفروع "Google Maps "" at bounding box center [591, 232] width 220 height 33
paste input ""Google Maps ""
type input ""Google Maps " لوكيشن الفروع"
click at [681, 432] on button "Save" at bounding box center [641, 436] width 376 height 40
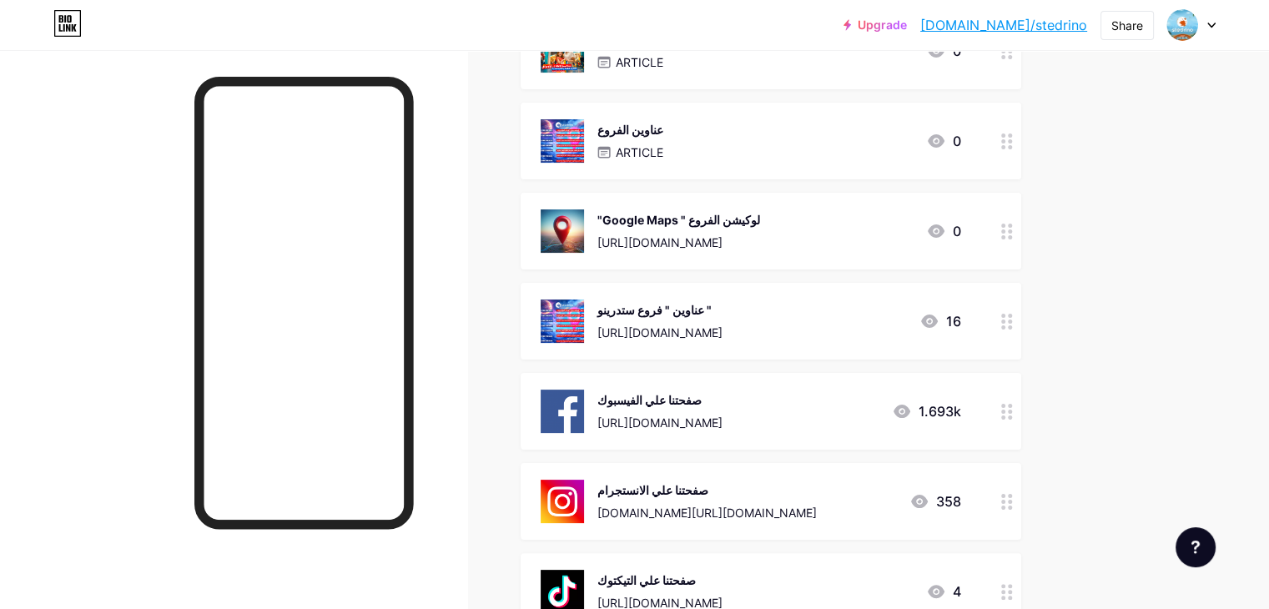
click at [823, 235] on div ""Google Maps " لوكيشن الفروع https://bio.link/stedrinokids 0" at bounding box center [751, 230] width 421 height 43
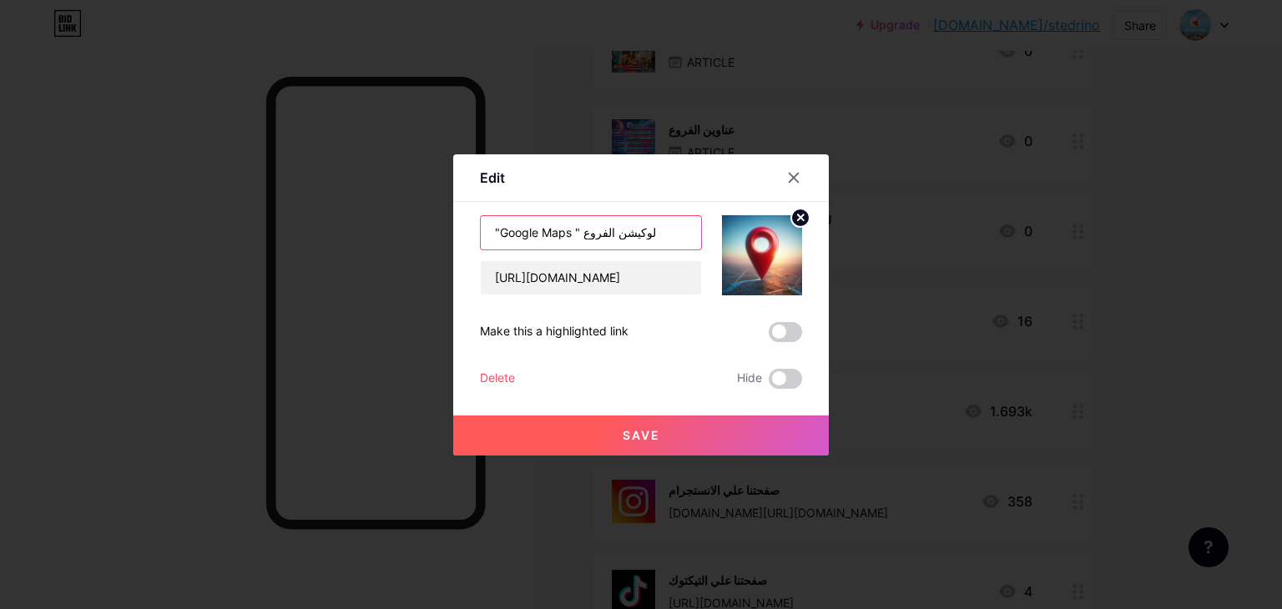
click at [497, 227] on input ""Google Maps " لوكيشن الفروع" at bounding box center [591, 232] width 220 height 33
click at [499, 230] on input ""Google Maps " لوكيشن الفروع" at bounding box center [591, 232] width 220 height 33
type input "" Google Maps " لوكيشن الفروع"
click at [650, 454] on button "Save" at bounding box center [641, 436] width 376 height 40
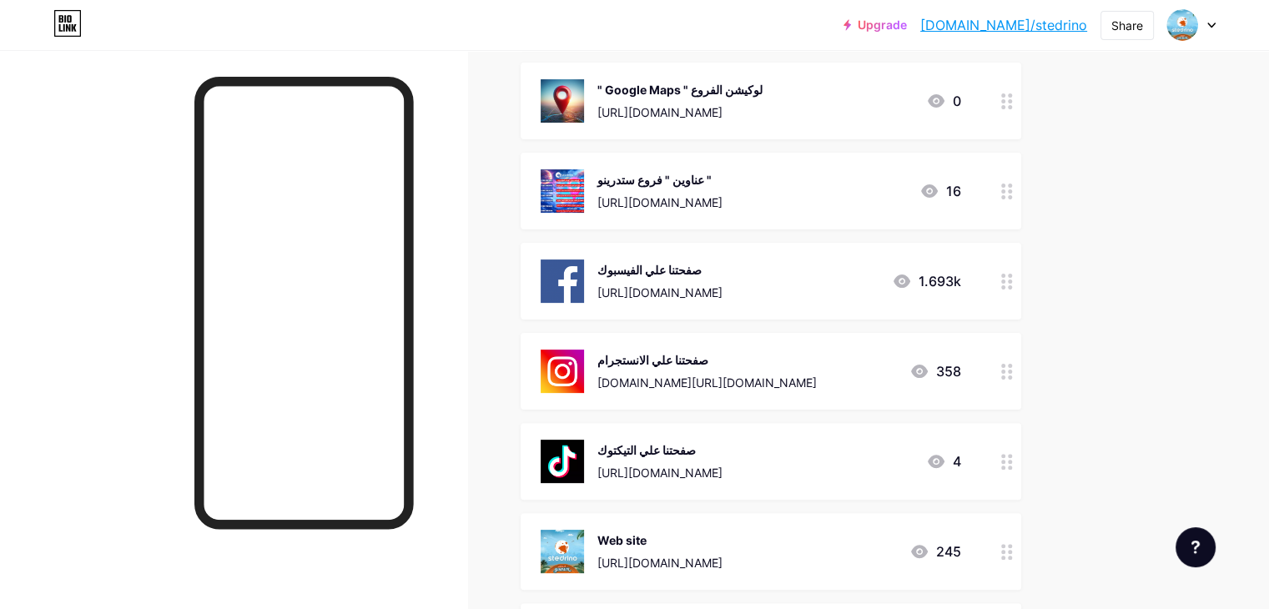
scroll to position [417, 0]
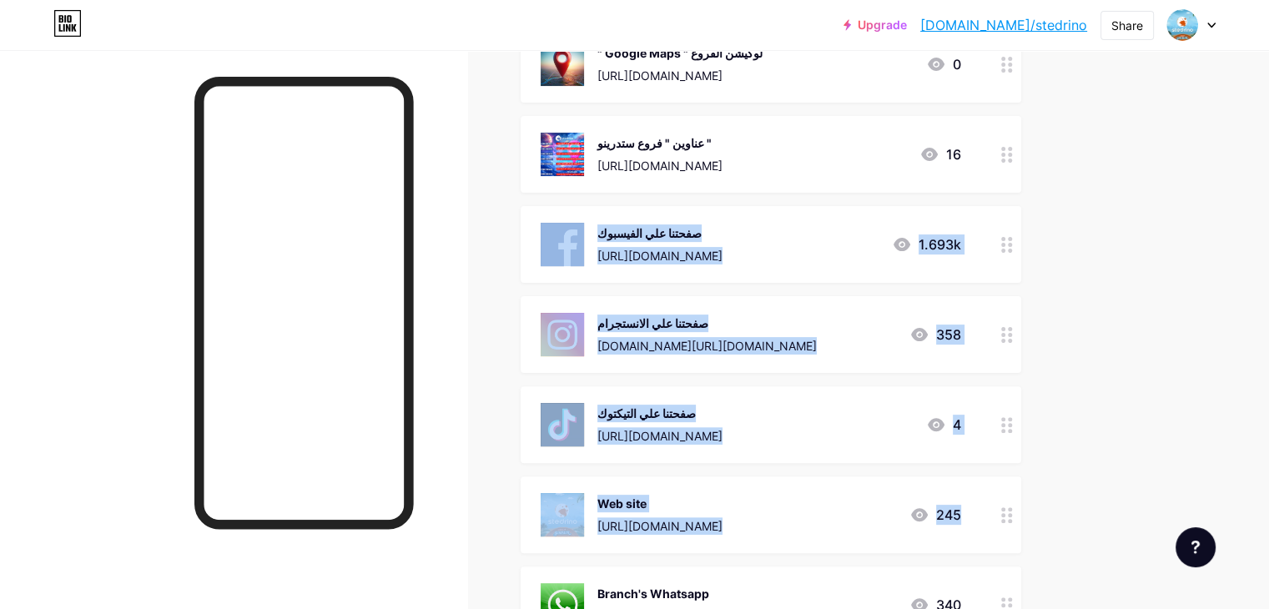
drag, startPoint x: 598, startPoint y: 590, endPoint x: 606, endPoint y: 261, distance: 329.0
click at [606, 261] on span "⭐️عروض ستدرينو ARTICLE 0 عناوين الفروع ARTICLE 0 " Google Maps " لوكيشن الفروع …" at bounding box center [771, 560] width 501 height 1429
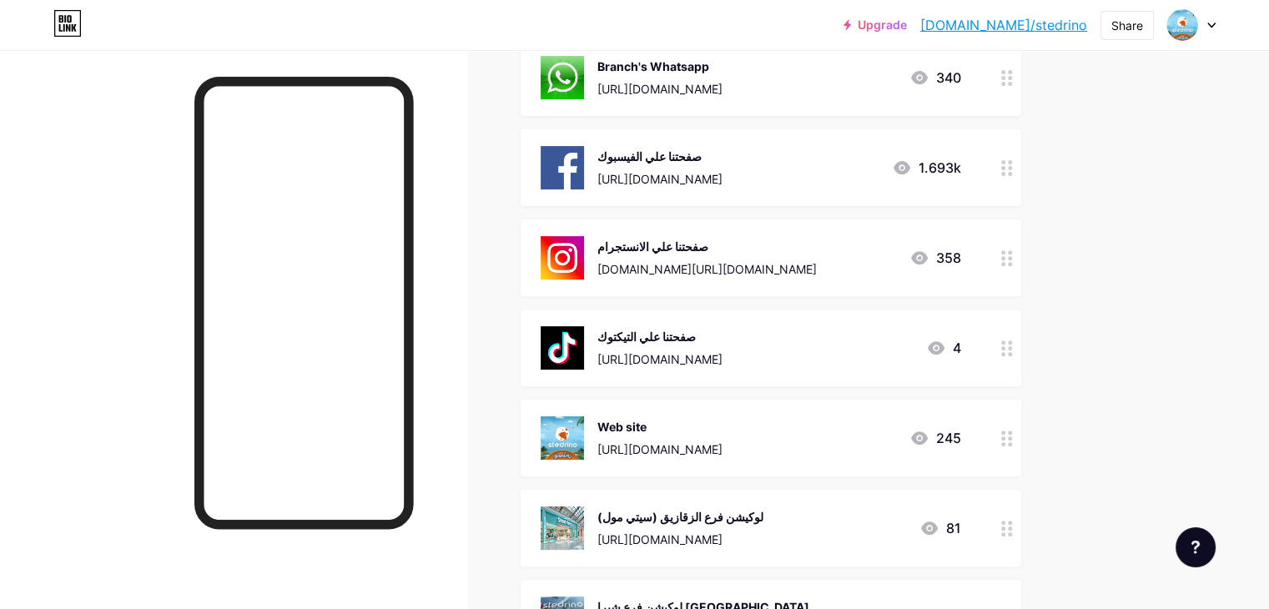
scroll to position [501, 0]
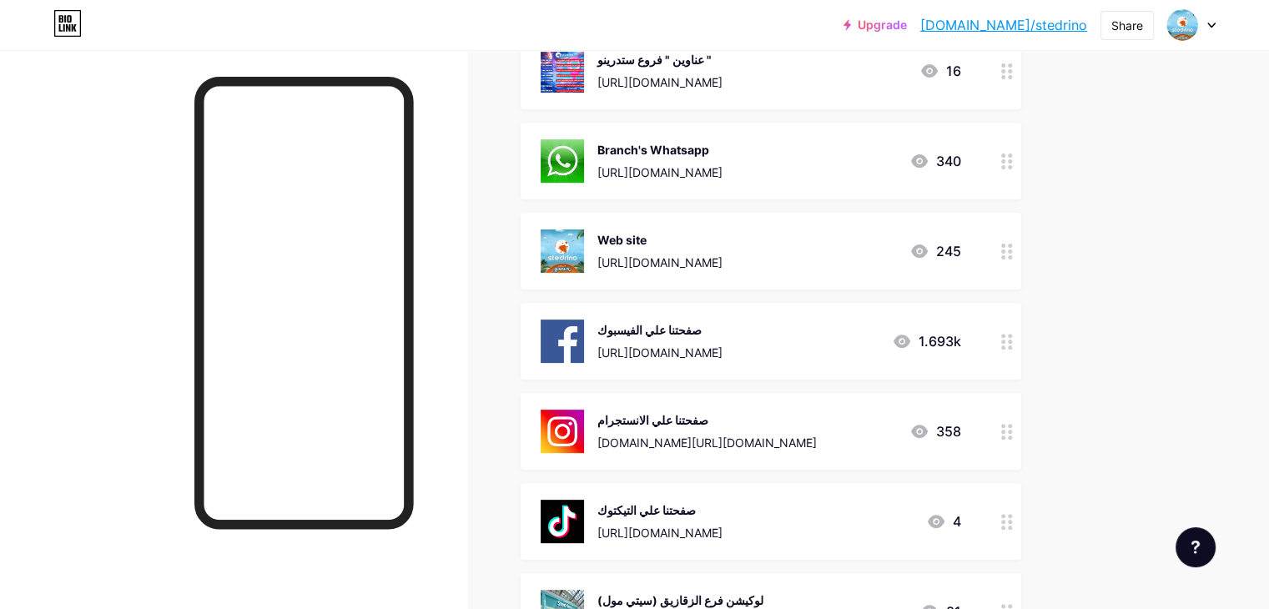
click at [886, 419] on div "صفحتنا علي الانستجرام Instagram.com/stedrino.kidswear 358" at bounding box center [751, 431] width 421 height 43
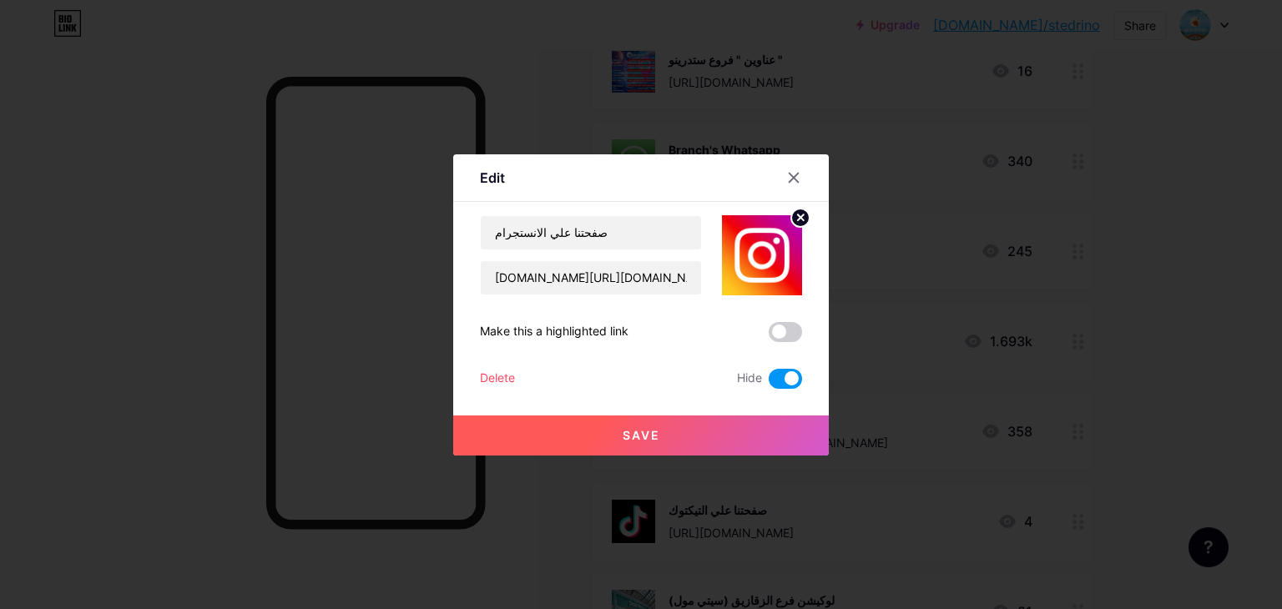
click at [774, 378] on span at bounding box center [785, 379] width 33 height 20
click at [769, 383] on input "checkbox" at bounding box center [769, 383] width 0 height 0
click at [734, 431] on button "Save" at bounding box center [641, 436] width 376 height 40
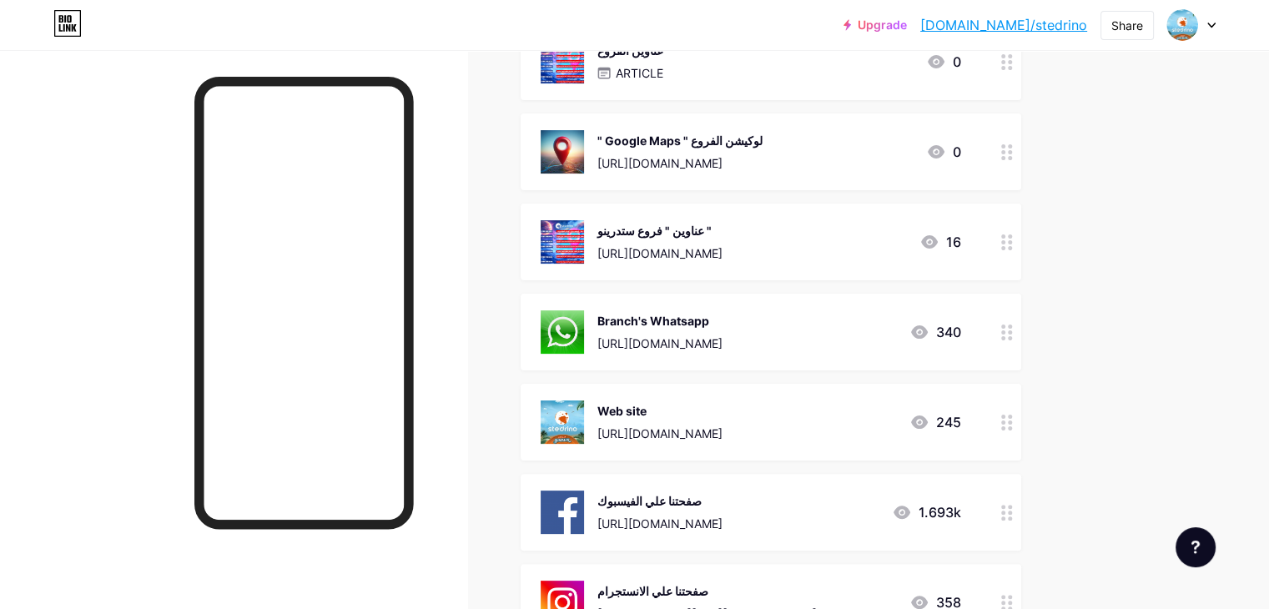
scroll to position [334, 0]
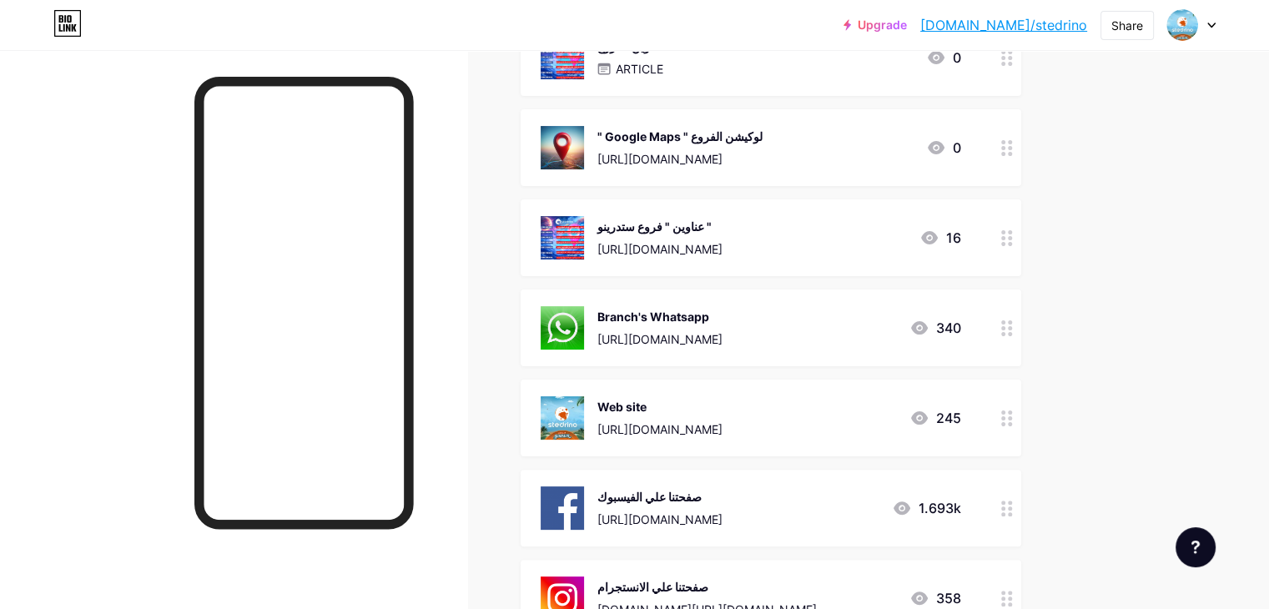
click at [1013, 236] on icon at bounding box center [1008, 238] width 12 height 16
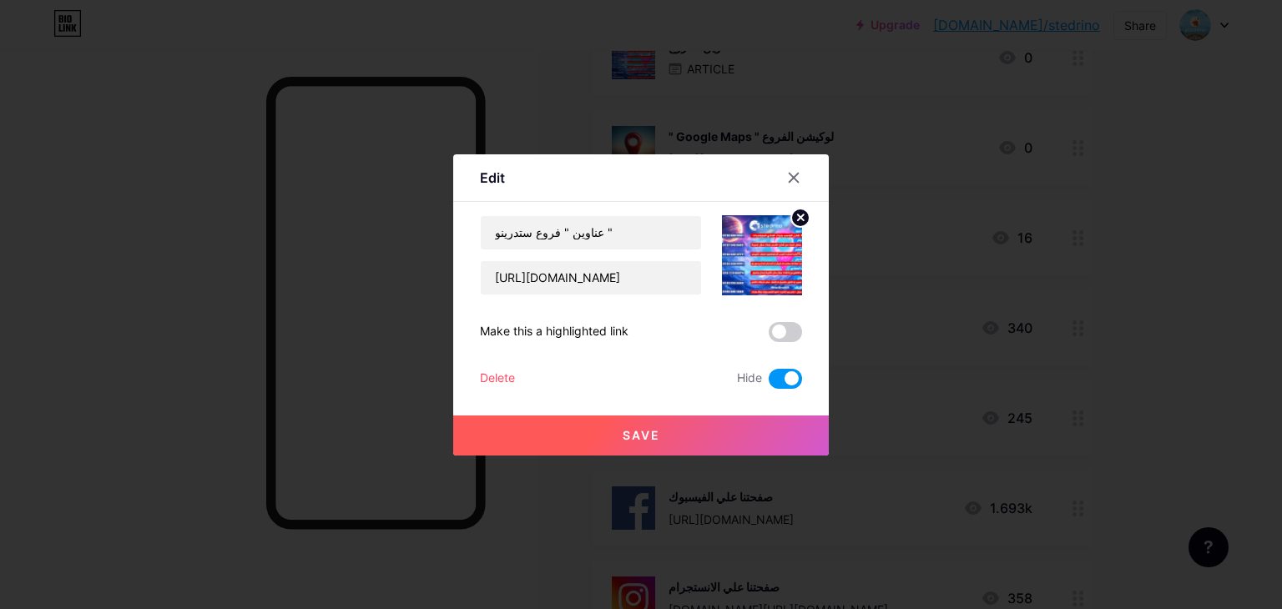
click at [496, 377] on div "Delete" at bounding box center [497, 379] width 35 height 20
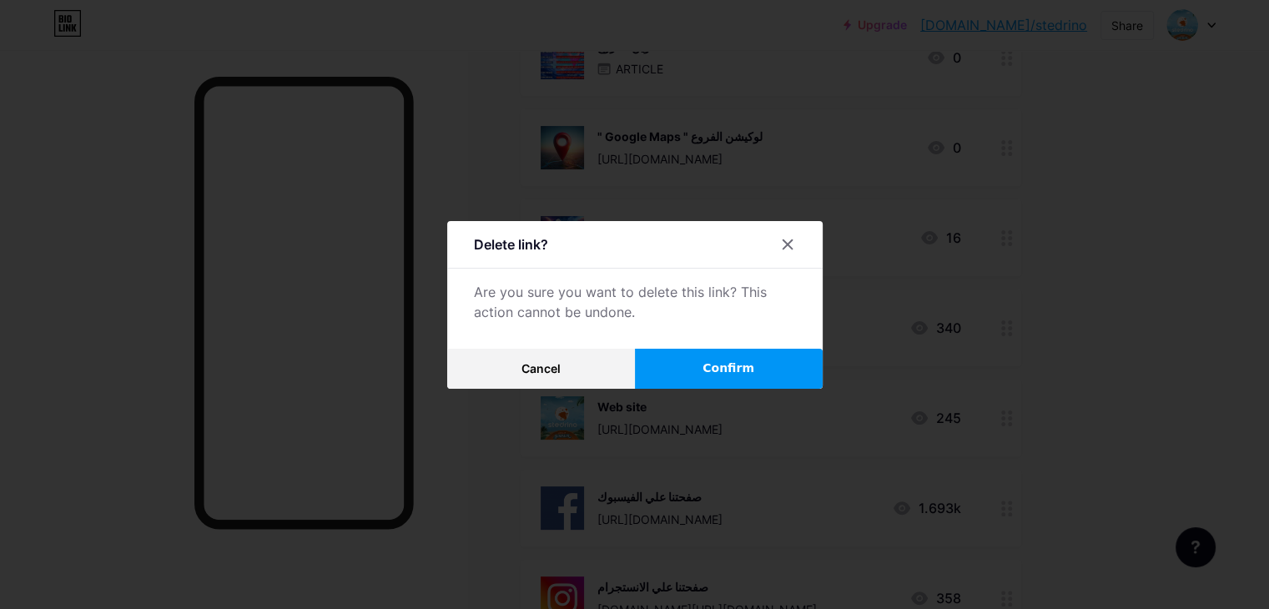
click at [744, 360] on span "Confirm" at bounding box center [729, 369] width 52 height 18
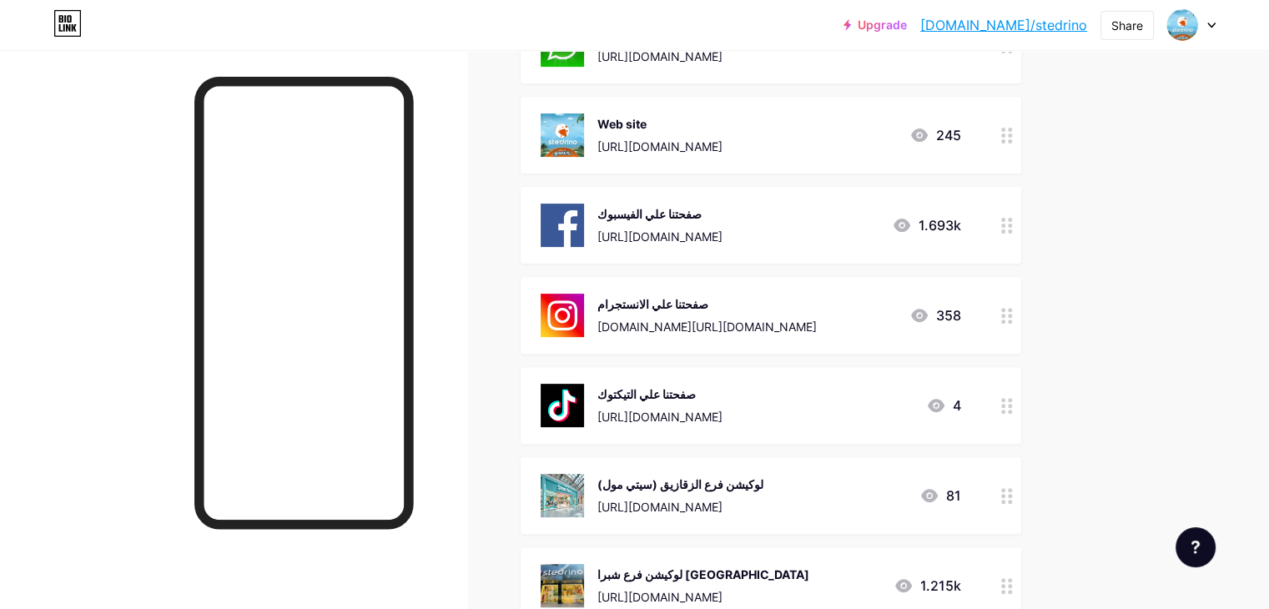
scroll to position [417, 0]
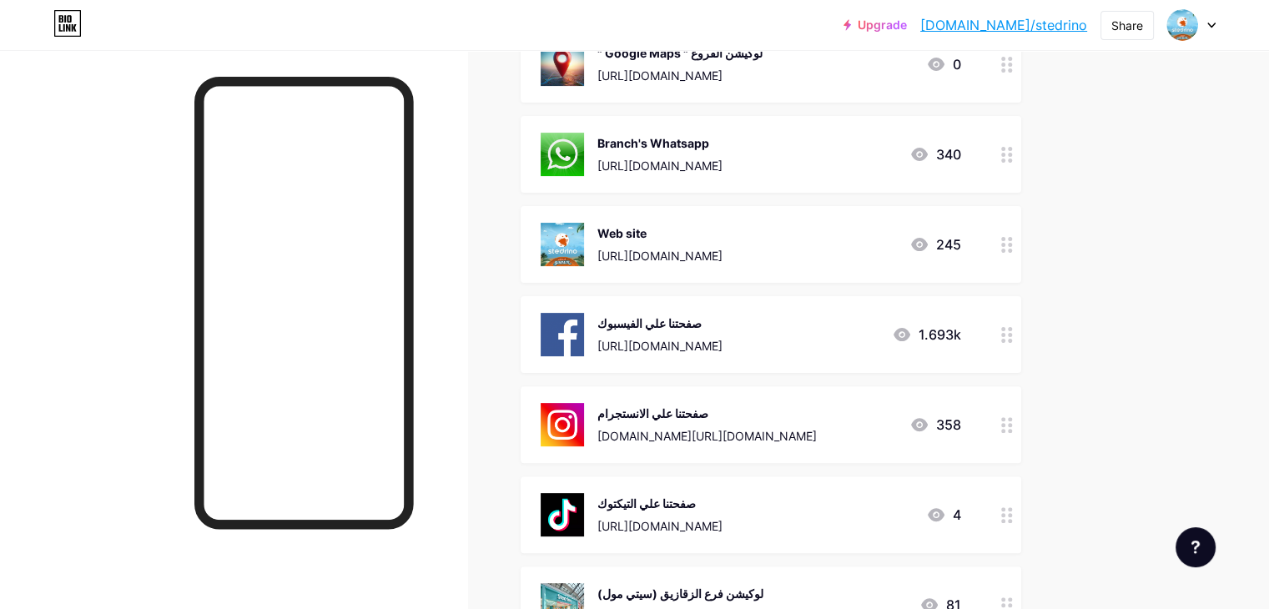
click at [723, 258] on div "[URL][DOMAIN_NAME]" at bounding box center [660, 256] width 125 height 18
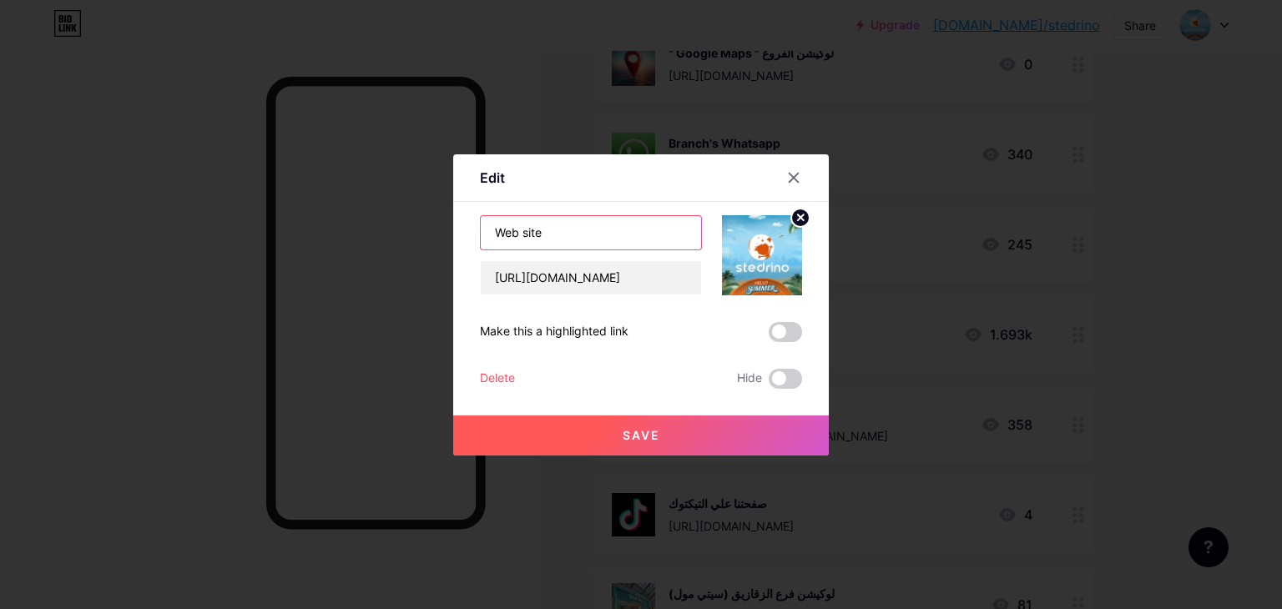
click at [584, 222] on input "Web site" at bounding box center [591, 232] width 220 height 33
type input "Web site الموقع الألكتروني"
click at [613, 420] on button "Save" at bounding box center [641, 436] width 376 height 40
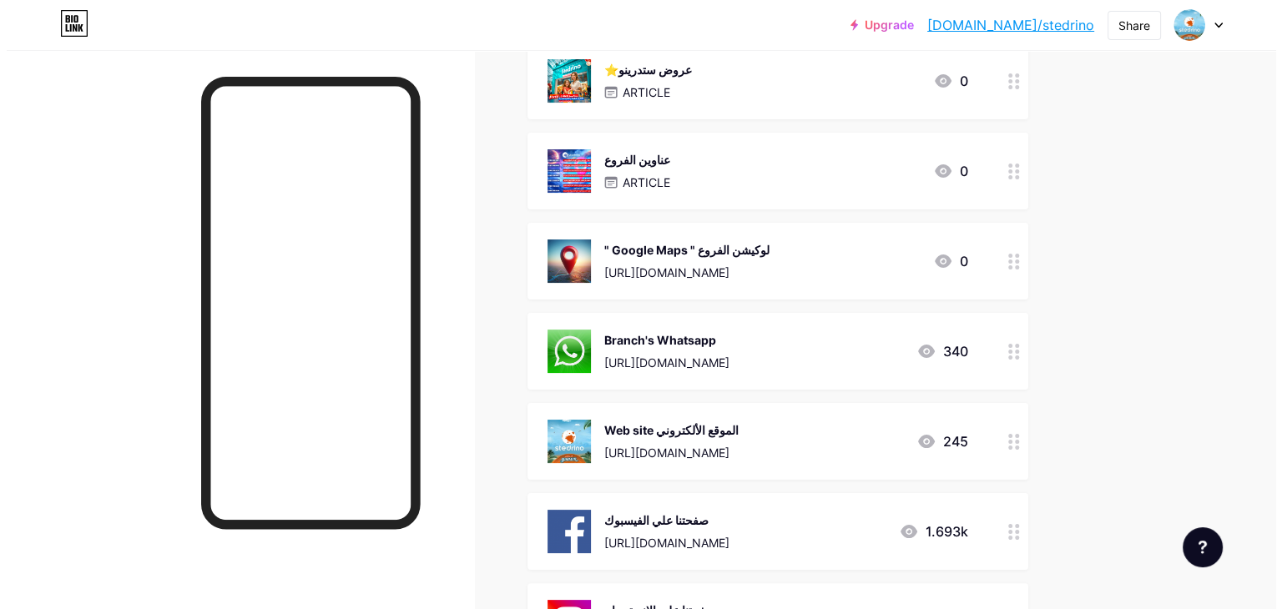
scroll to position [0, 0]
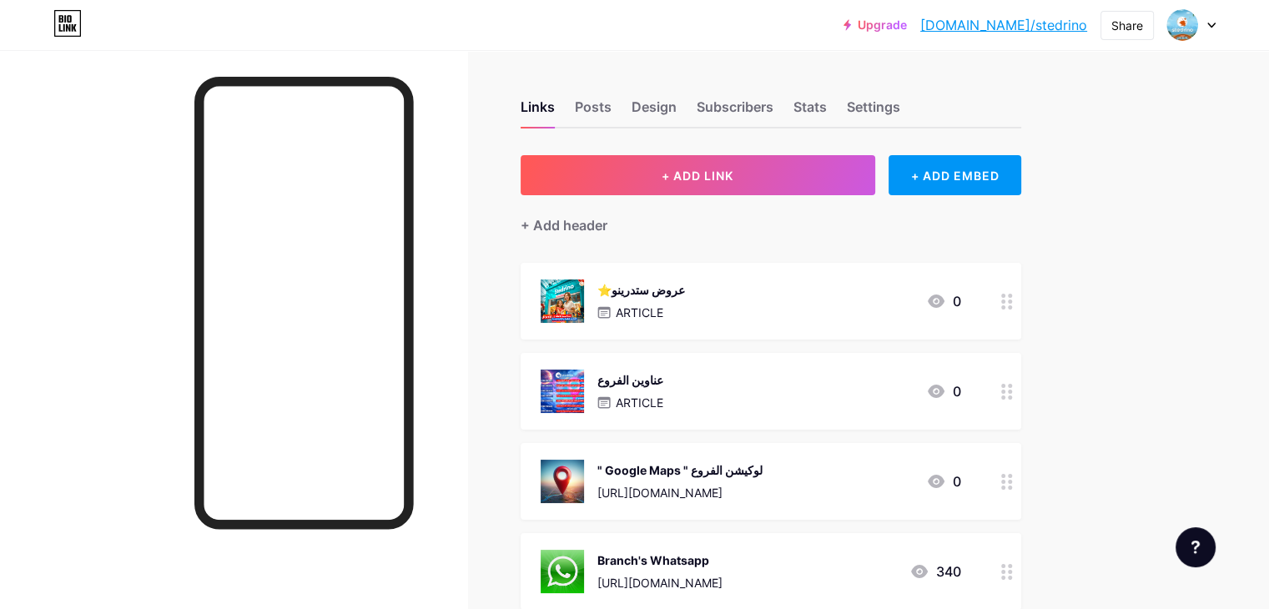
click at [790, 301] on div "⭐️عروض ستدرينو ARTICLE 0" at bounding box center [751, 301] width 421 height 43
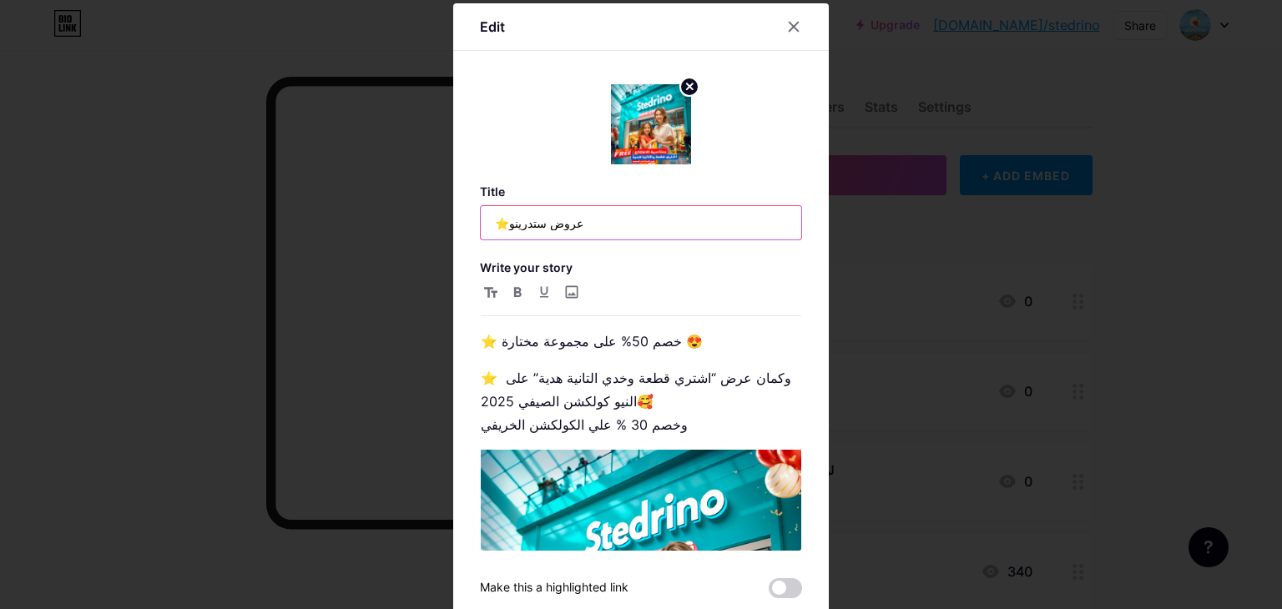
click at [504, 227] on input "⭐️عروض ستدرينو" at bounding box center [641, 222] width 321 height 33
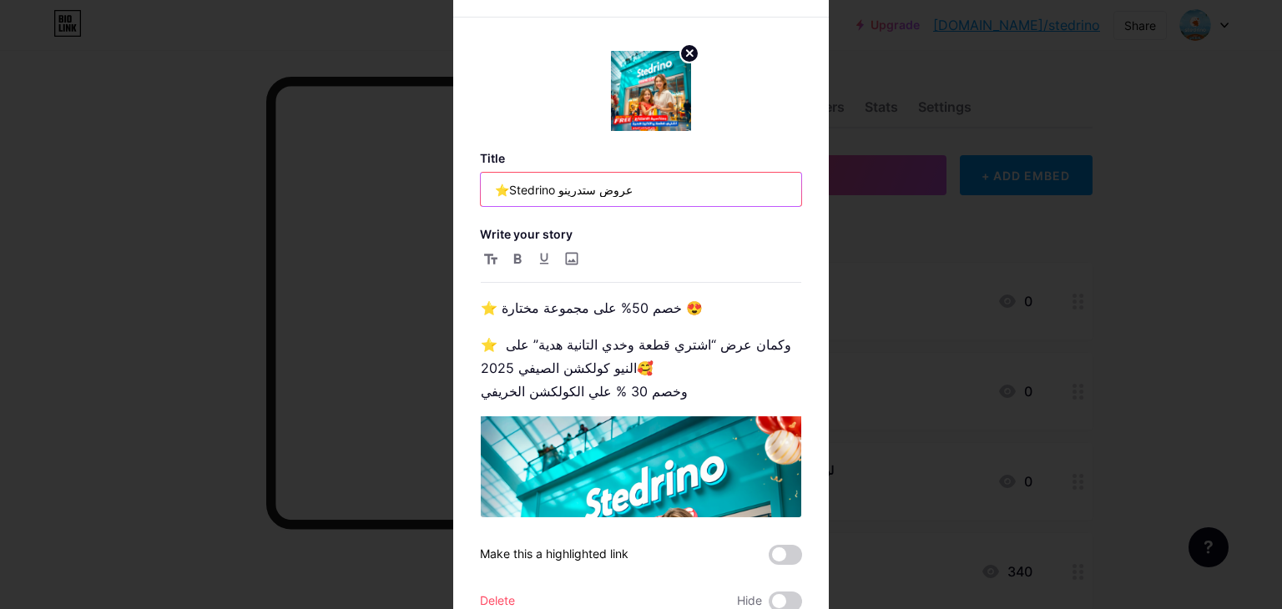
scroll to position [105, 0]
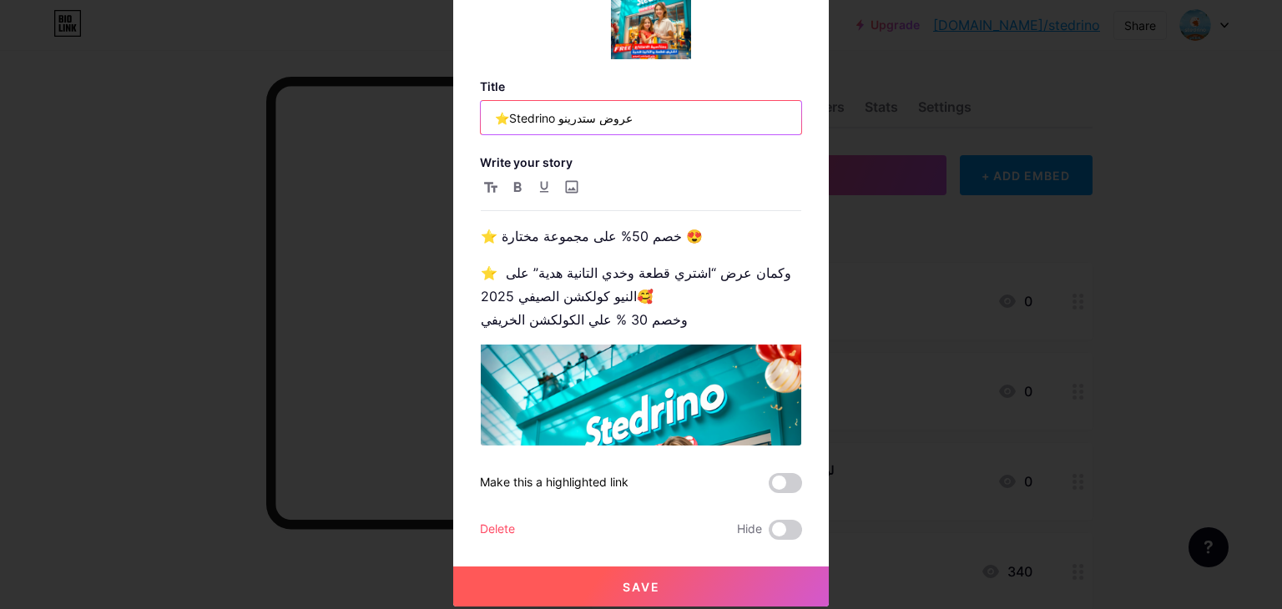
type input "⭐️Stedrino عروض ستدرينو"
click at [628, 591] on span "Save" at bounding box center [642, 587] width 38 height 14
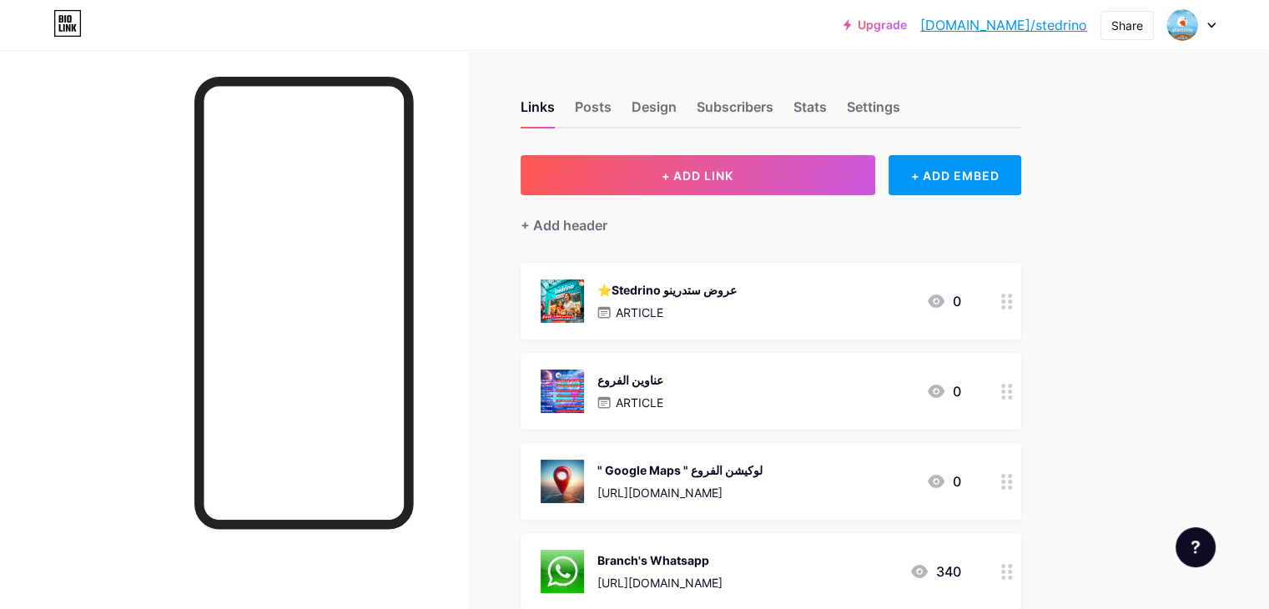
click at [737, 317] on div "ARTICLE" at bounding box center [667, 313] width 139 height 18
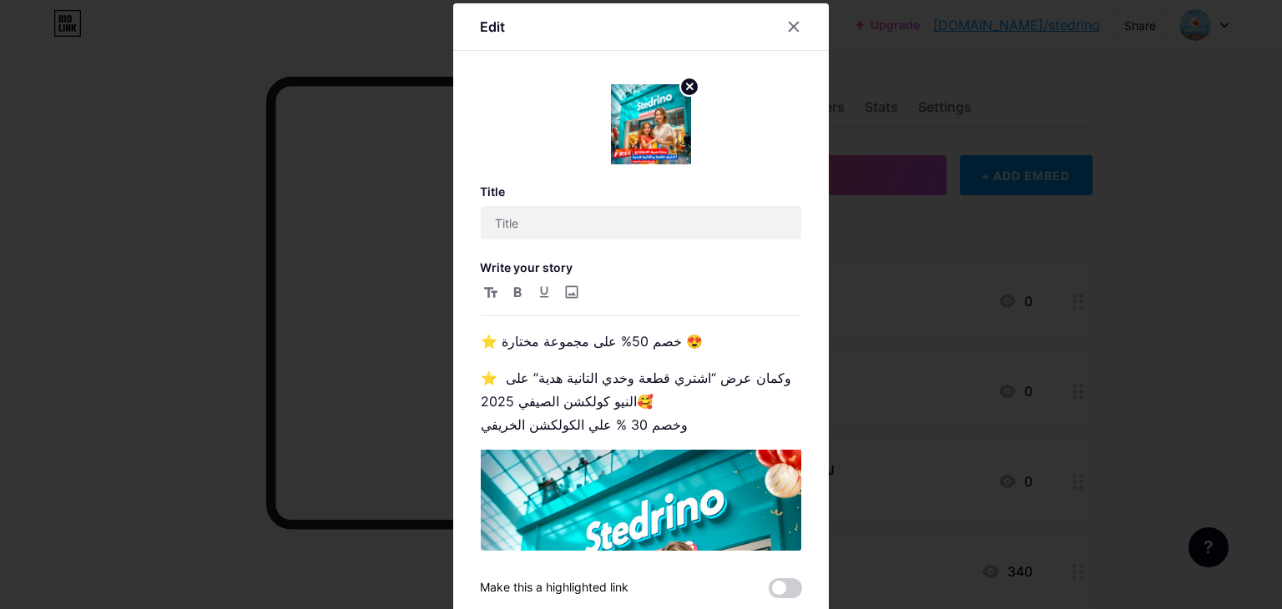
type input "⭐️Stedrino عروض ستدرينو"
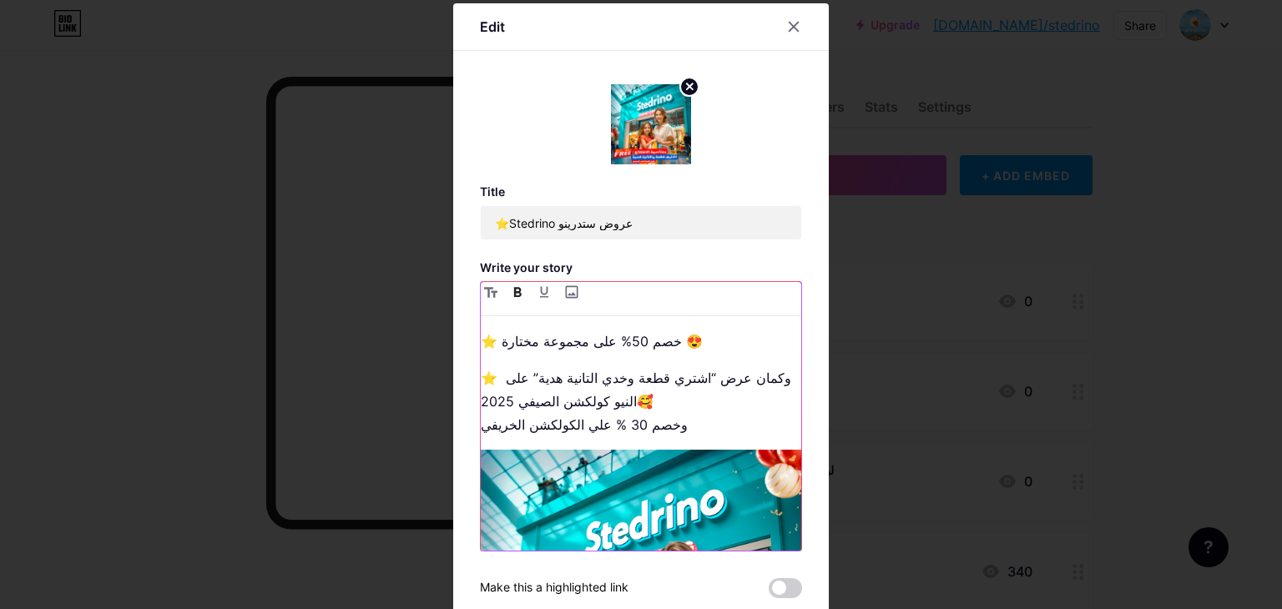
click at [517, 289] on button "button" at bounding box center [517, 292] width 20 height 20
click at [514, 290] on icon "button" at bounding box center [518, 292] width 8 height 10
click at [547, 335] on p "⭐️ خصم 50% على مجموعة مختارة 😍" at bounding box center [641, 341] width 321 height 23
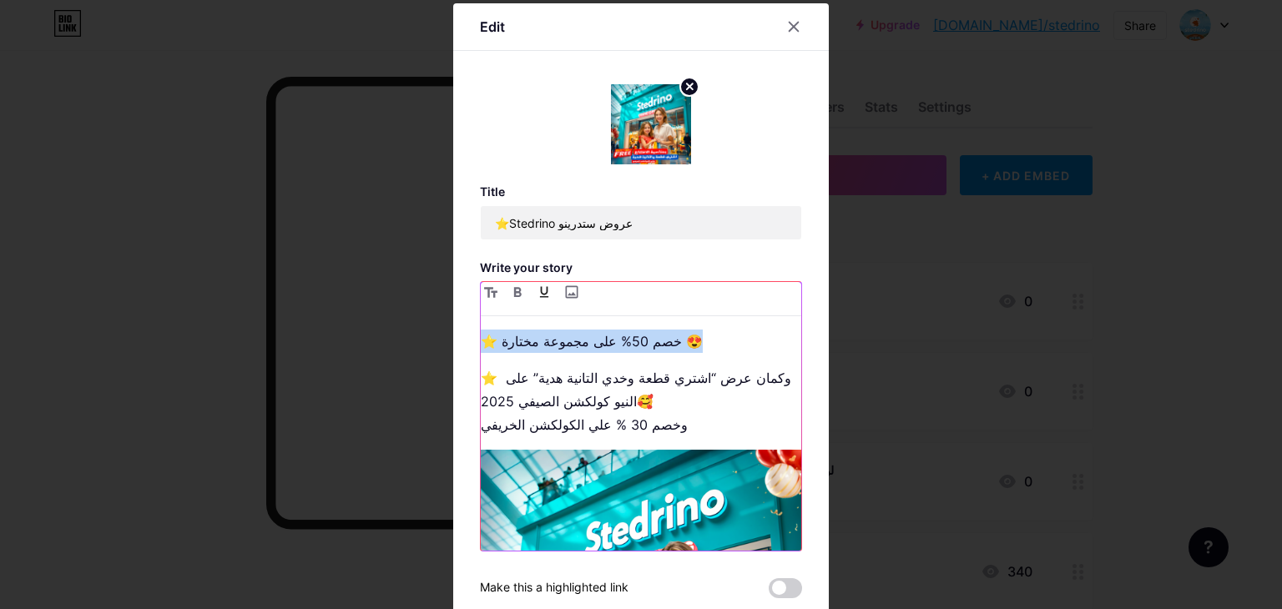
click at [543, 288] on button "button" at bounding box center [544, 292] width 20 height 20
click at [514, 288] on icon "button" at bounding box center [518, 292] width 8 height 10
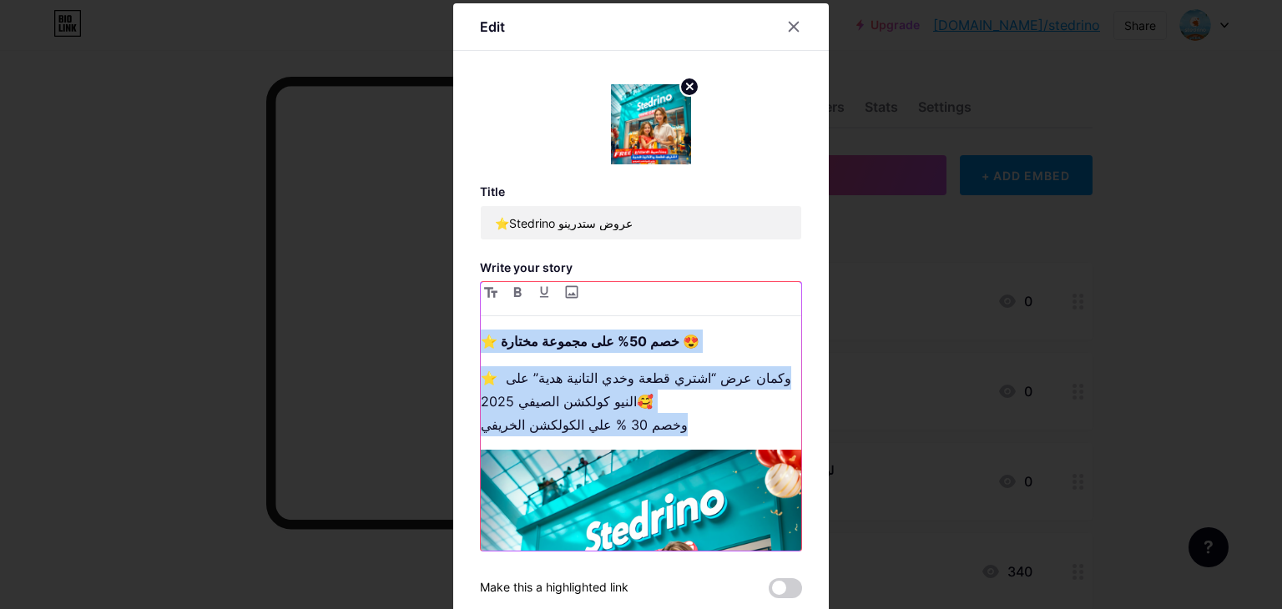
drag, startPoint x: 648, startPoint y: 418, endPoint x: 437, endPoint y: 321, distance: 232.3
click at [437, 321] on div "Edit Title ⭐️Stedrino عروض ستدرينو Write your story ⭐️ خصم 50% على مجموعة مختار…" at bounding box center [641, 304] width 1282 height 609
click at [514, 292] on icon "button" at bounding box center [518, 292] width 8 height 10
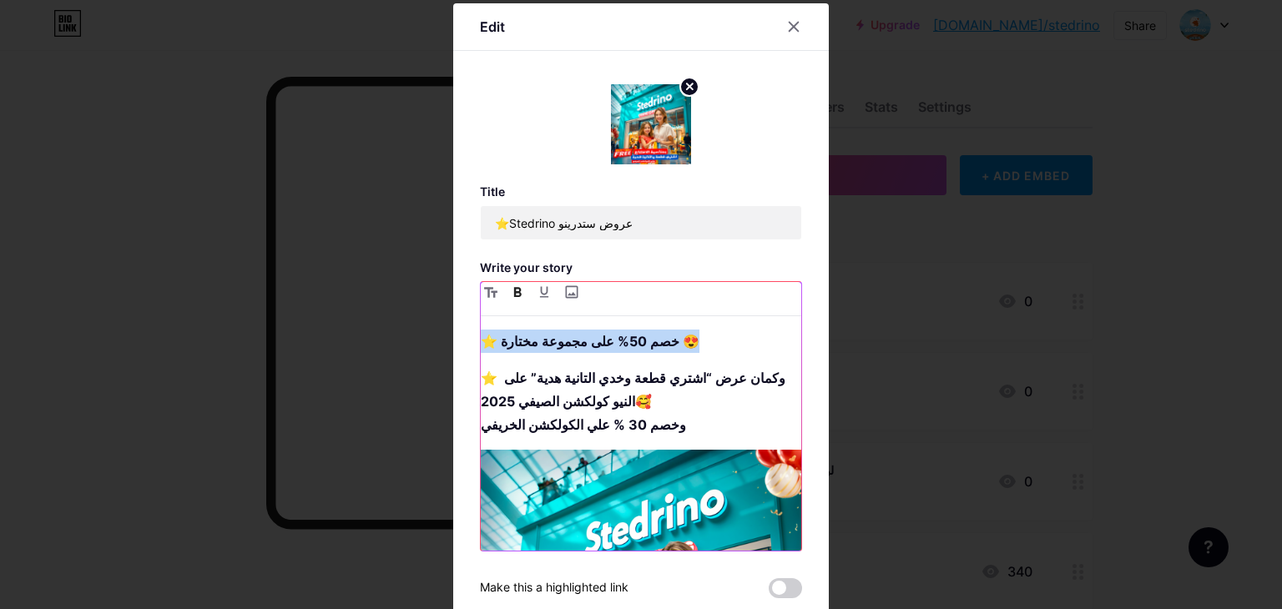
click at [649, 384] on strong "⭐ وكمان عرض “اشتري قطعة وخدي التانية هدية” على النيو كولكشن الصيفي 2025🥰 وخصم 3…" at bounding box center [633, 401] width 305 height 63
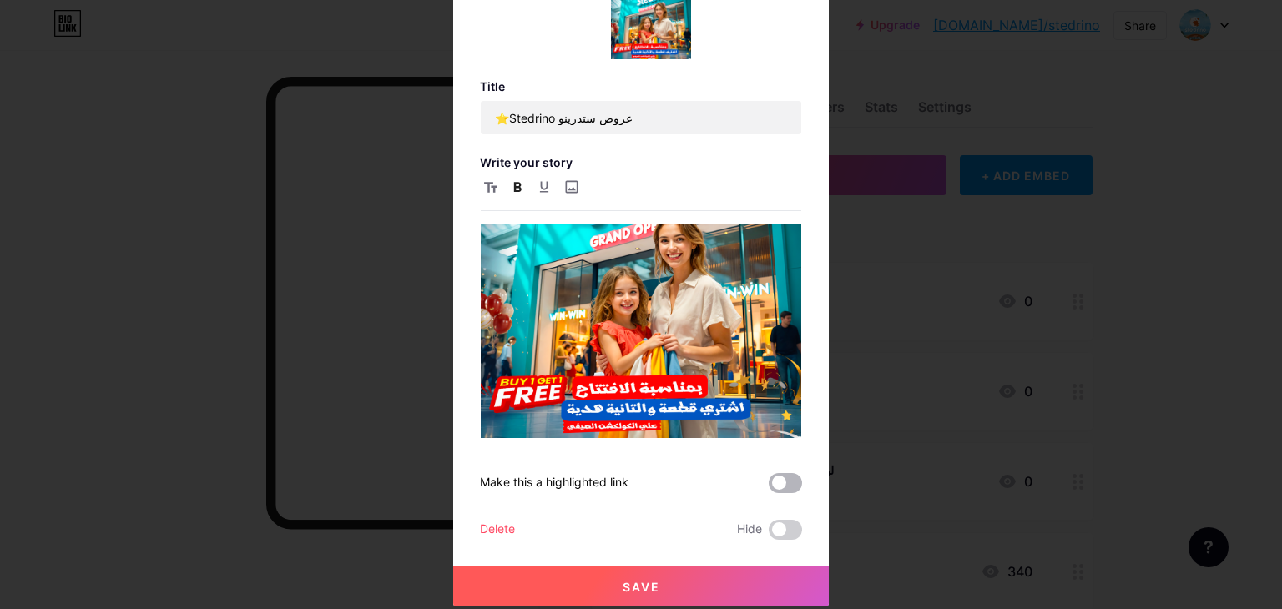
click at [790, 477] on span at bounding box center [785, 483] width 33 height 20
click at [769, 487] on input "checkbox" at bounding box center [769, 487] width 0 height 0
click at [742, 571] on button "Save" at bounding box center [641, 587] width 376 height 40
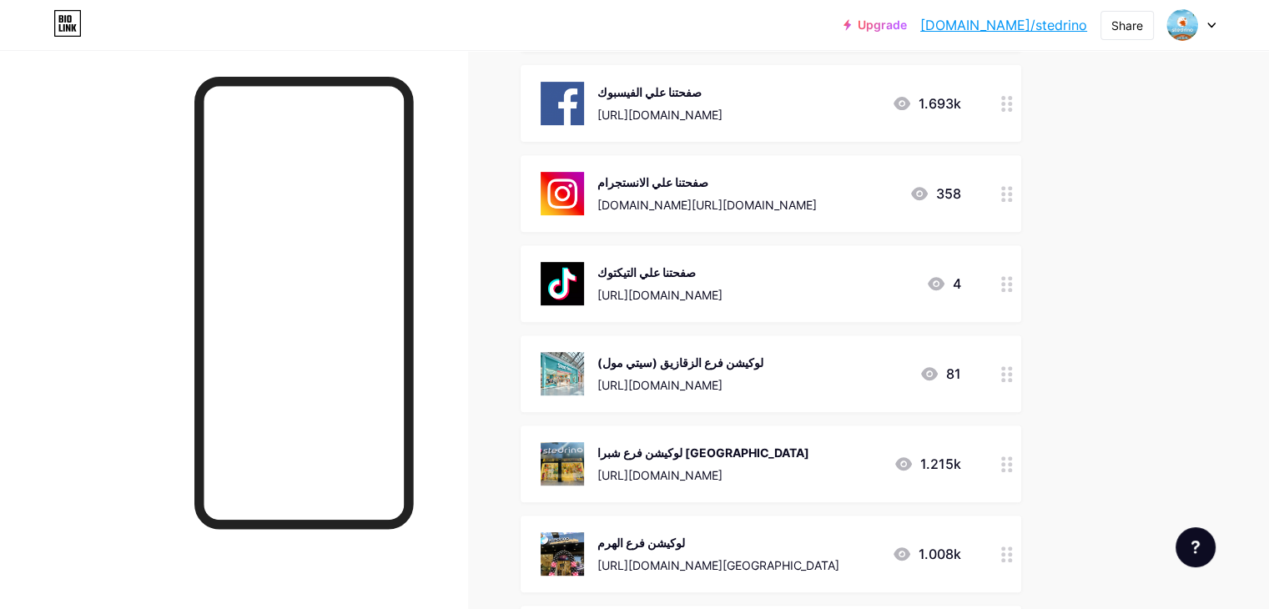
scroll to position [668, 0]
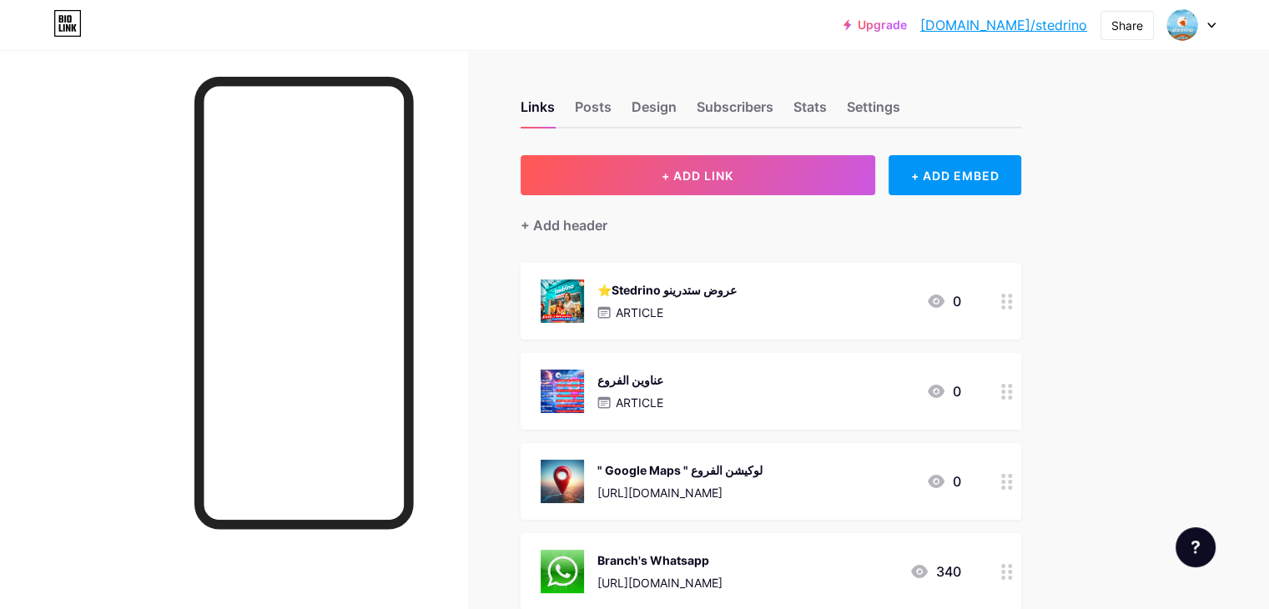
click at [806, 299] on div "⭐️Stedrino عروض ستدرينو ARTICLE 0" at bounding box center [751, 301] width 421 height 43
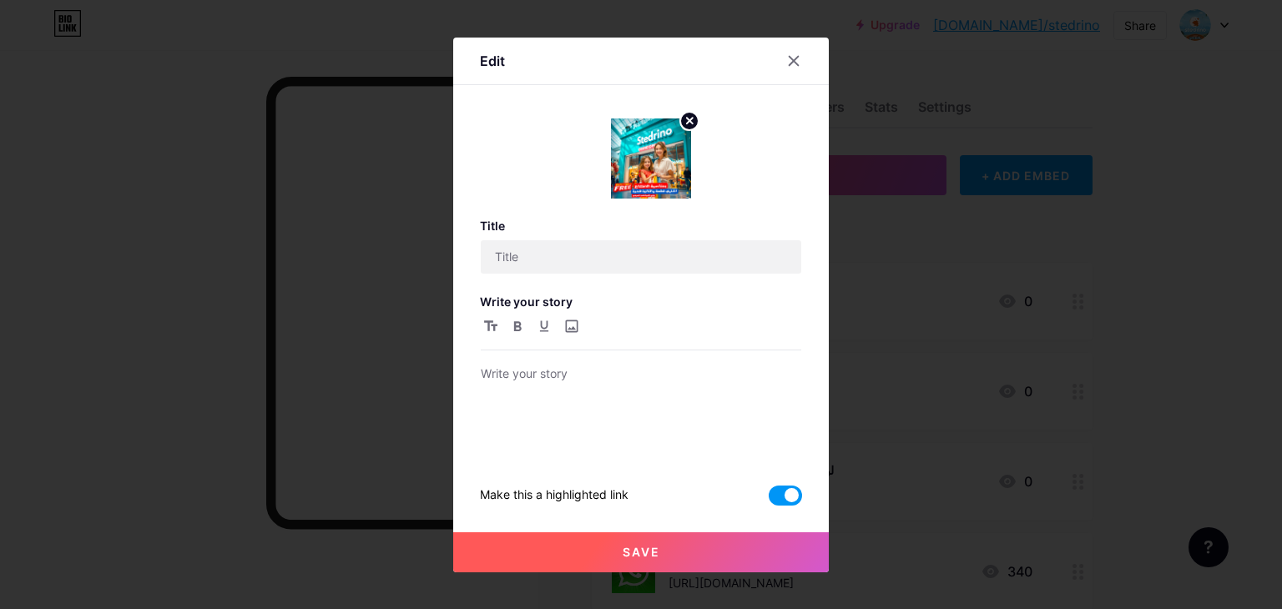
type input "⭐️Stedrino عروض ستدرينو"
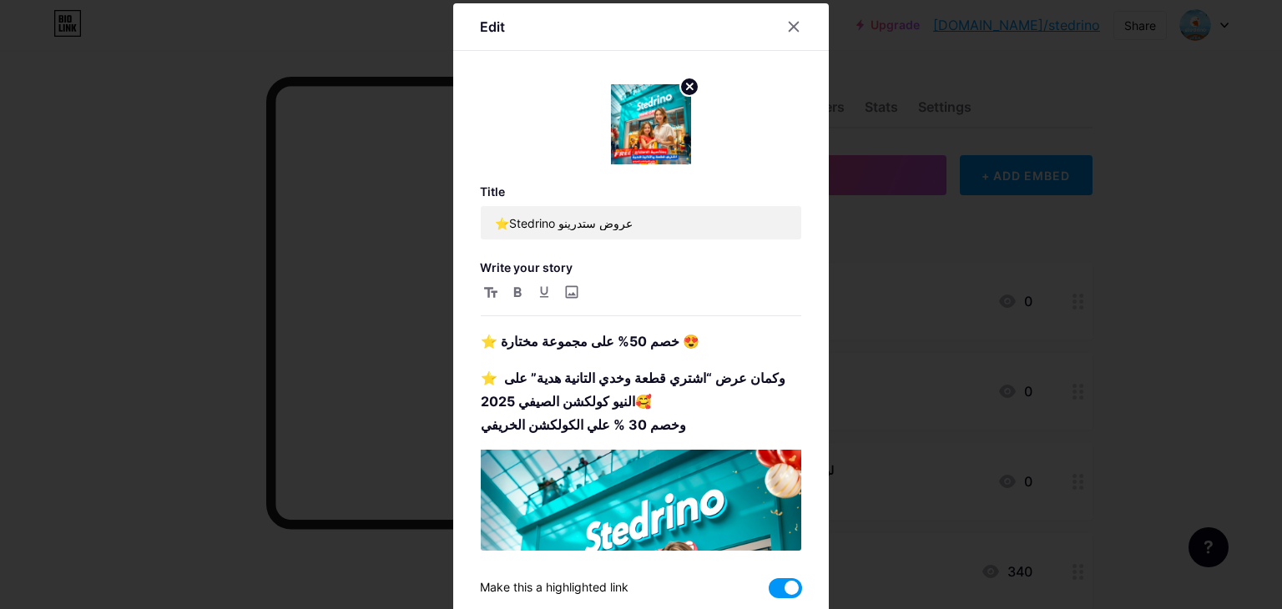
scroll to position [227, 0]
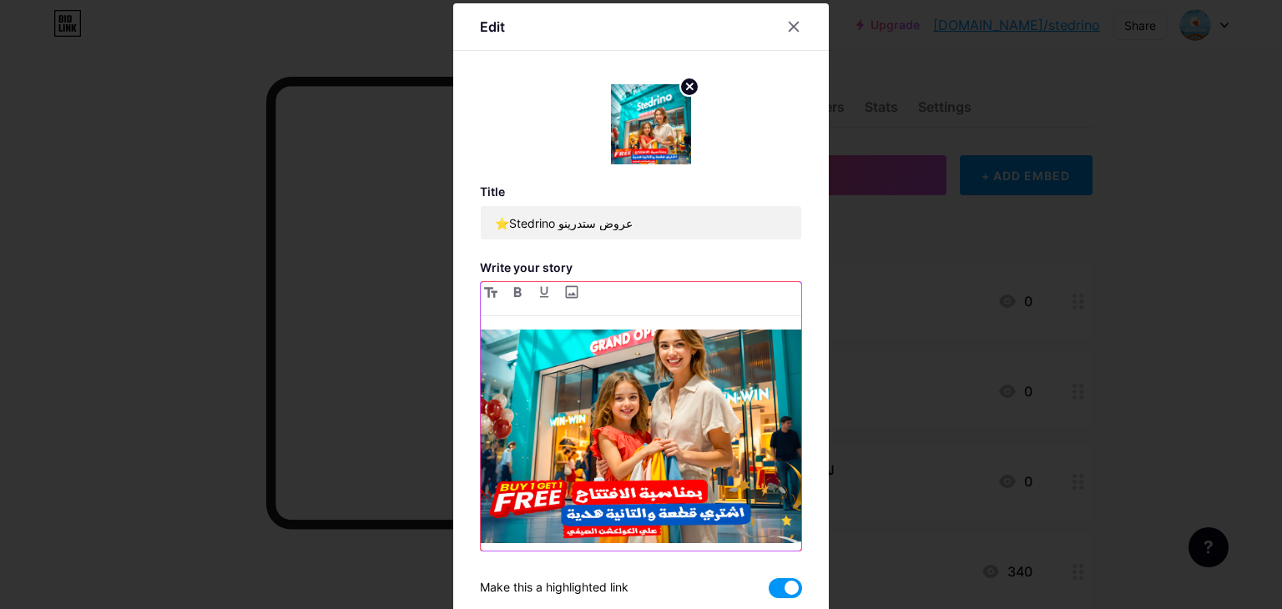
click at [618, 405] on img at bounding box center [641, 383] width 321 height 321
click at [568, 288] on input "file" at bounding box center [571, 292] width 20 height 20
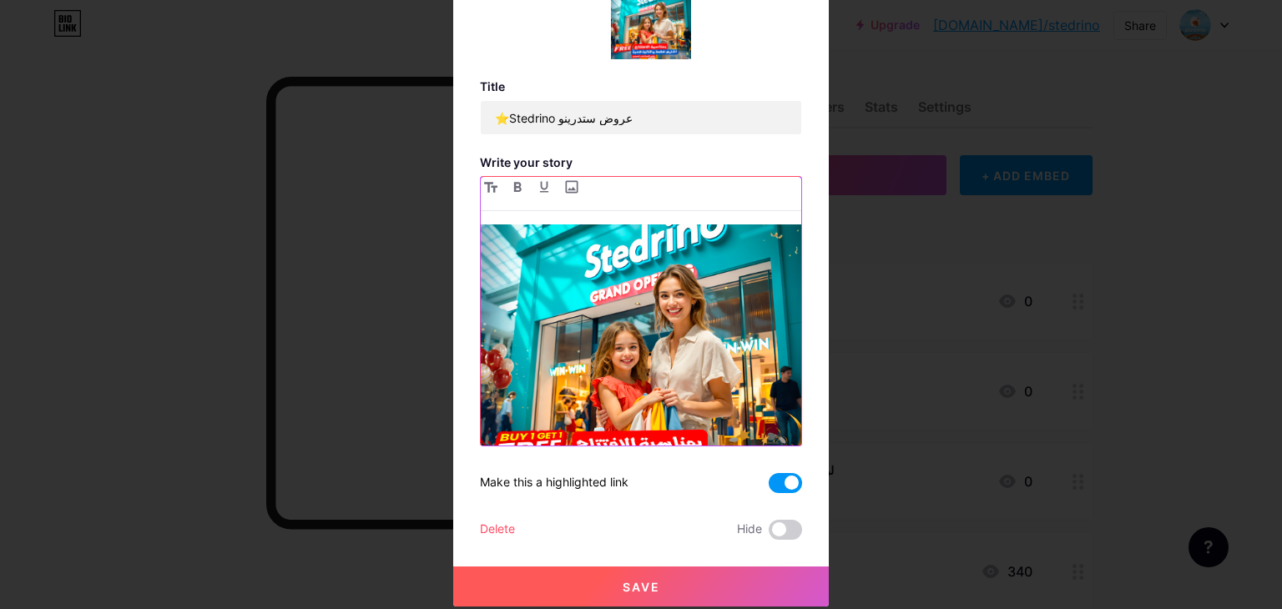
scroll to position [144, 0]
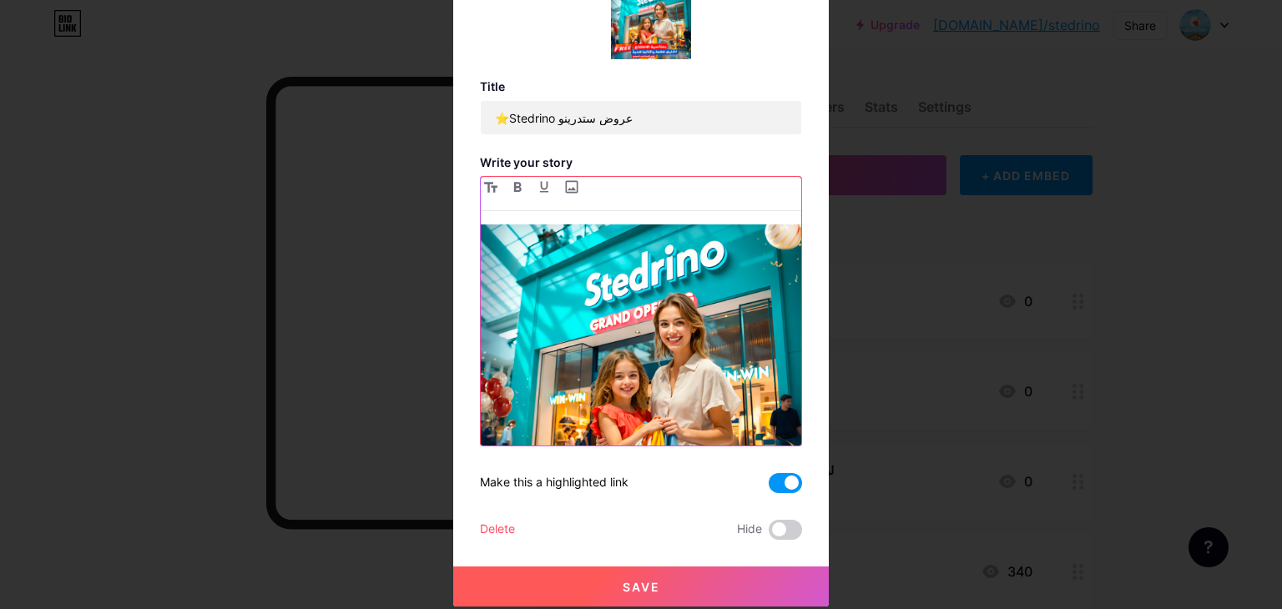
drag, startPoint x: 599, startPoint y: 423, endPoint x: 527, endPoint y: 366, distance: 91.5
click at [527, 366] on img at bounding box center [641, 361] width 321 height 321
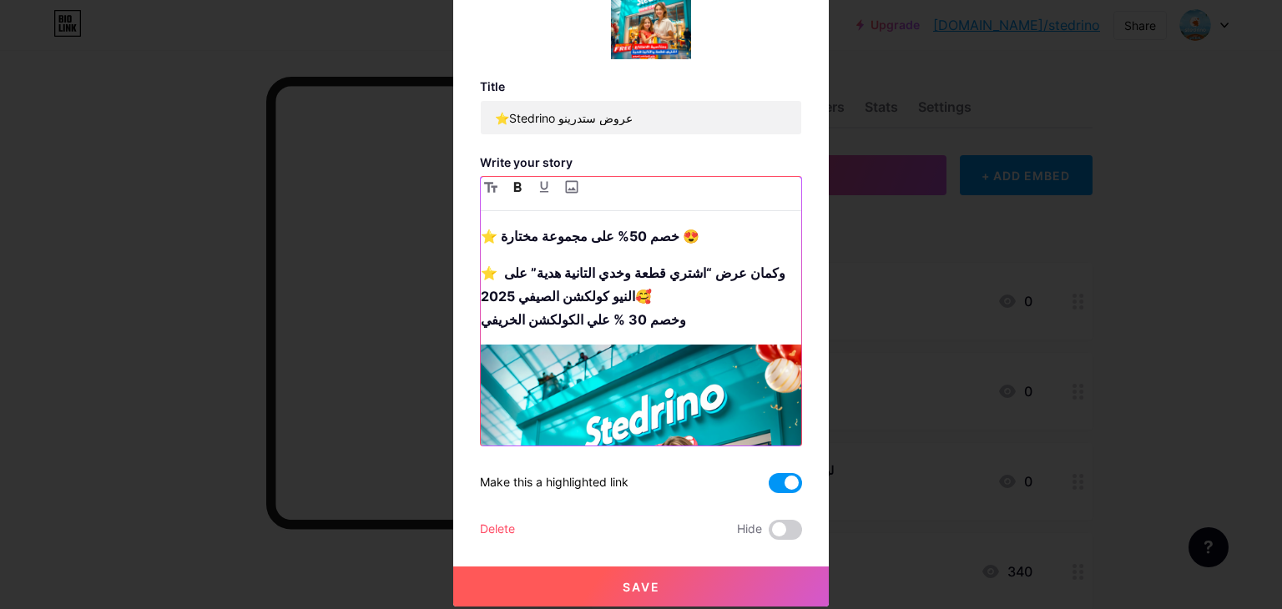
drag, startPoint x: 564, startPoint y: 184, endPoint x: 544, endPoint y: 298, distance: 116.1
click at [544, 298] on strong "⭐ وكمان عرض “اشتري قطعة وخدي التانية هدية” على النيو كولكشن الصيفي 2025🥰 وخصم 3…" at bounding box center [633, 296] width 305 height 63
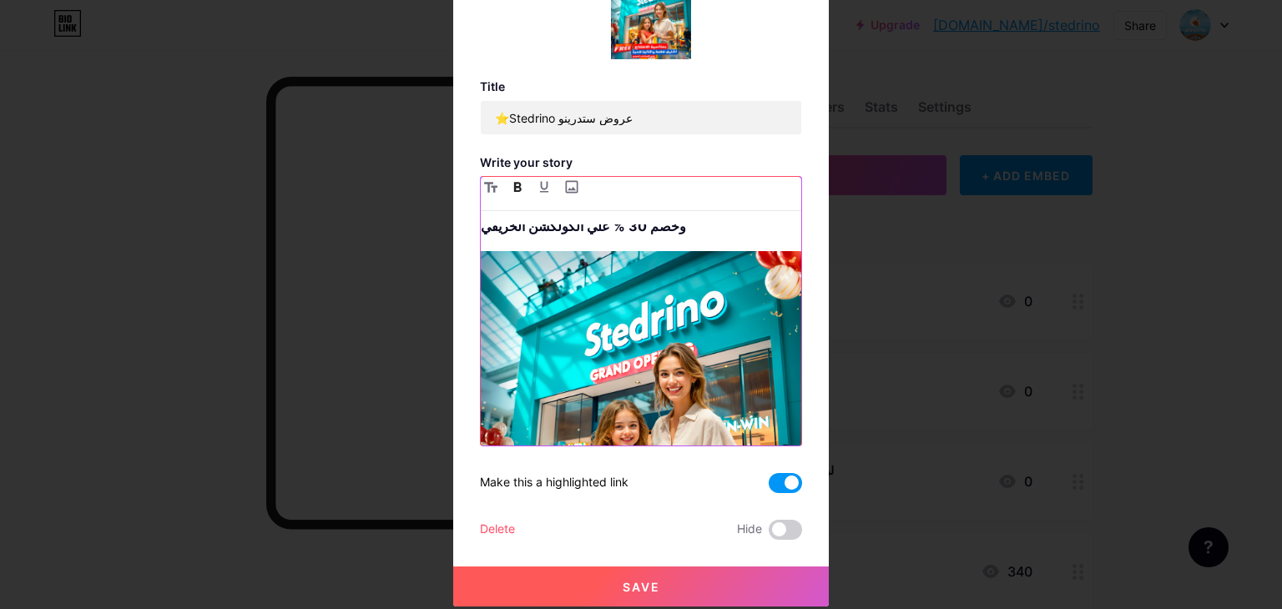
scroll to position [227, 0]
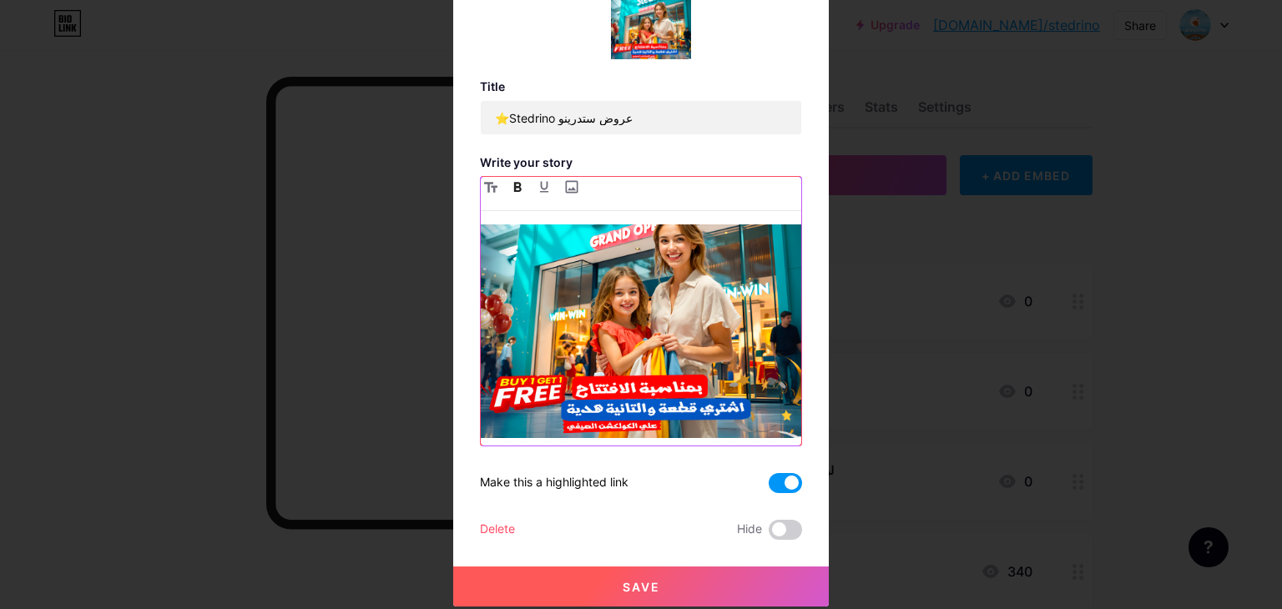
click at [724, 312] on img at bounding box center [641, 278] width 321 height 321
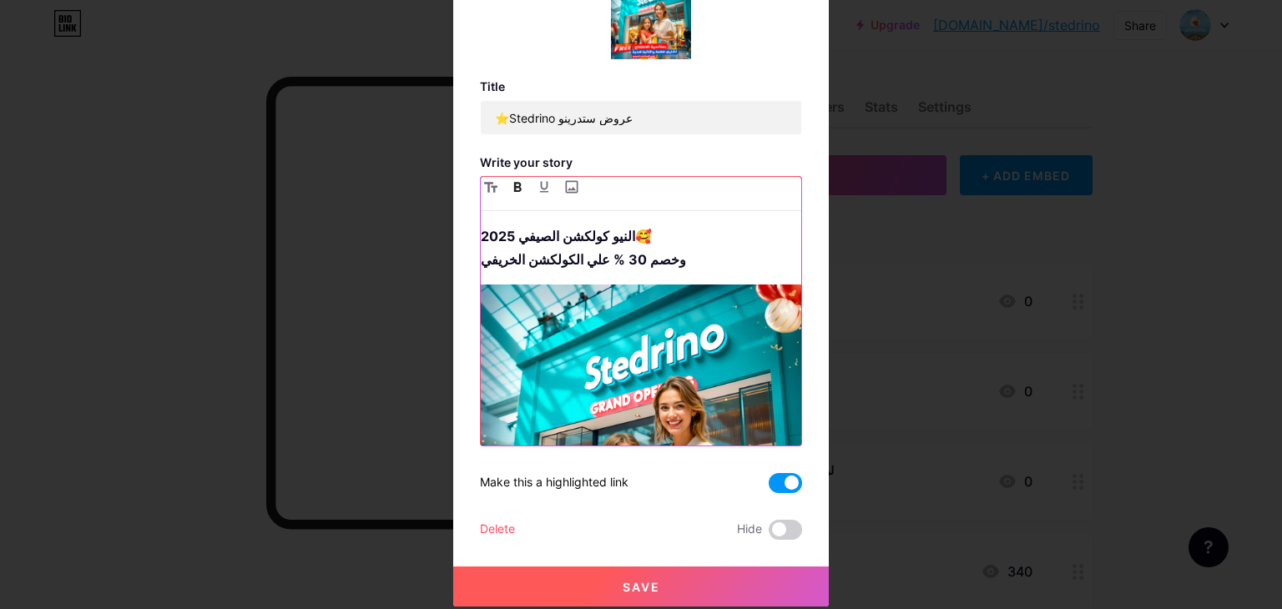
drag, startPoint x: 707, startPoint y: 247, endPoint x: 710, endPoint y: 392, distance: 145.3
click at [710, 392] on div "⭐️ خصم 50% على مجموعة مختارة 😍 ⭐ وكمان عرض “اشتري قطعة وخدي التانية هدية” على ا…" at bounding box center [641, 335] width 321 height 221
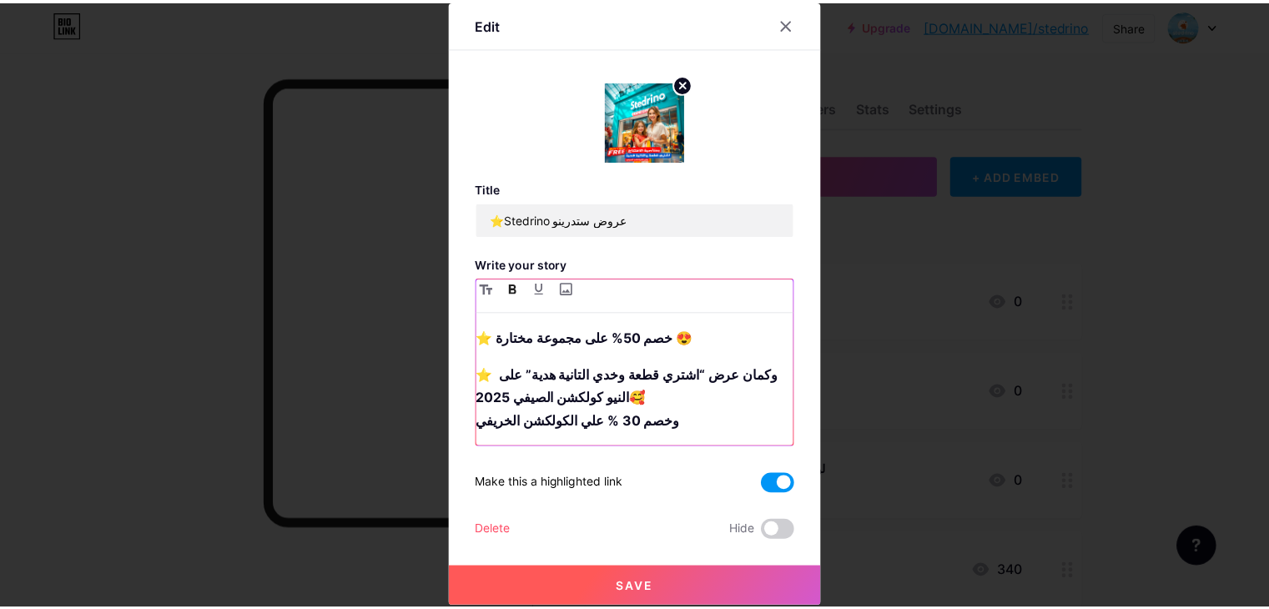
scroll to position [4, 0]
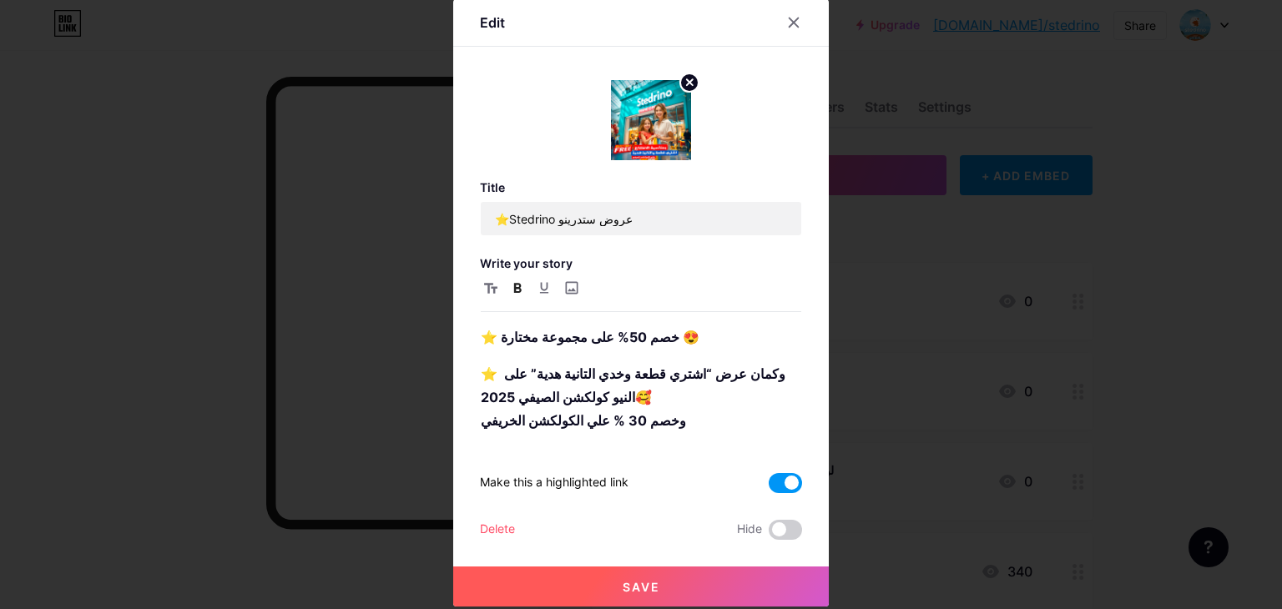
click at [697, 590] on button "Save" at bounding box center [641, 587] width 376 height 40
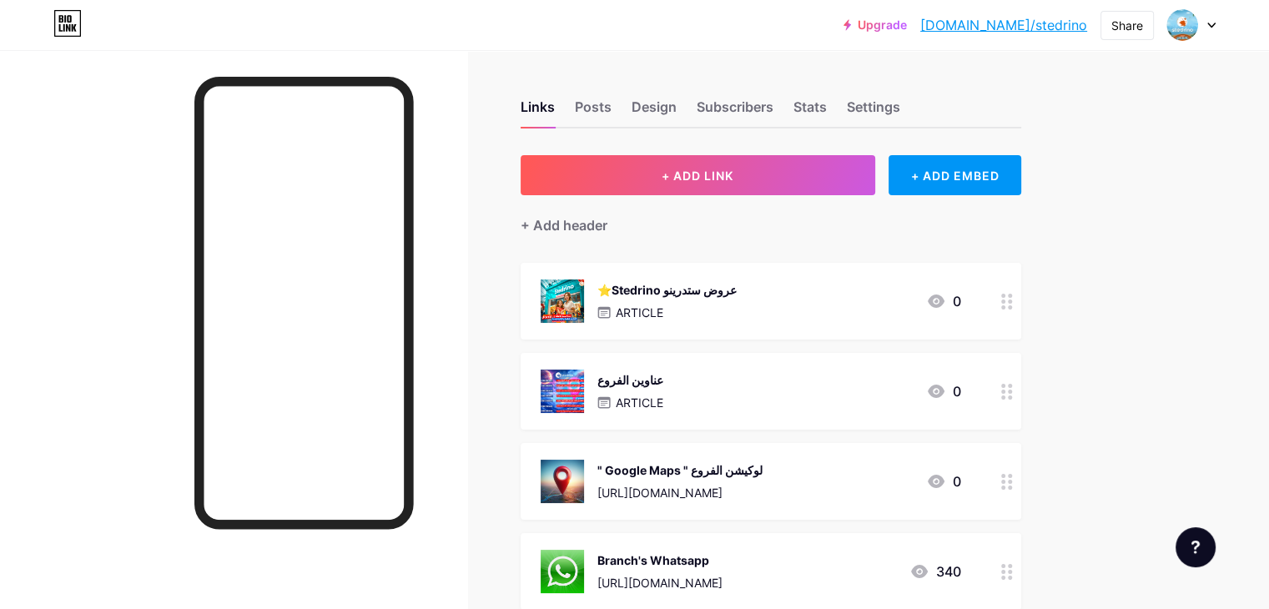
click at [1038, 31] on link "[DOMAIN_NAME]/stedrino" at bounding box center [1004, 25] width 167 height 20
click at [800, 328] on div "⭐️Stedrino عروض ستدرينو ARTICLE 0" at bounding box center [771, 301] width 501 height 77
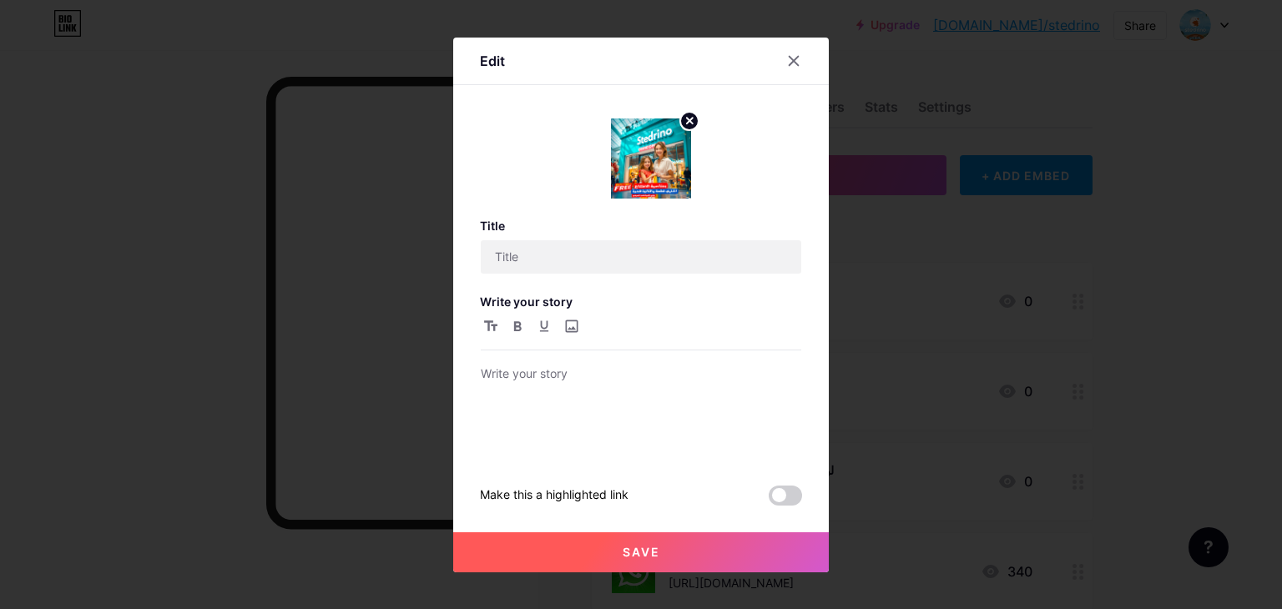
type input "⭐️Stedrino عروض ستدرينو"
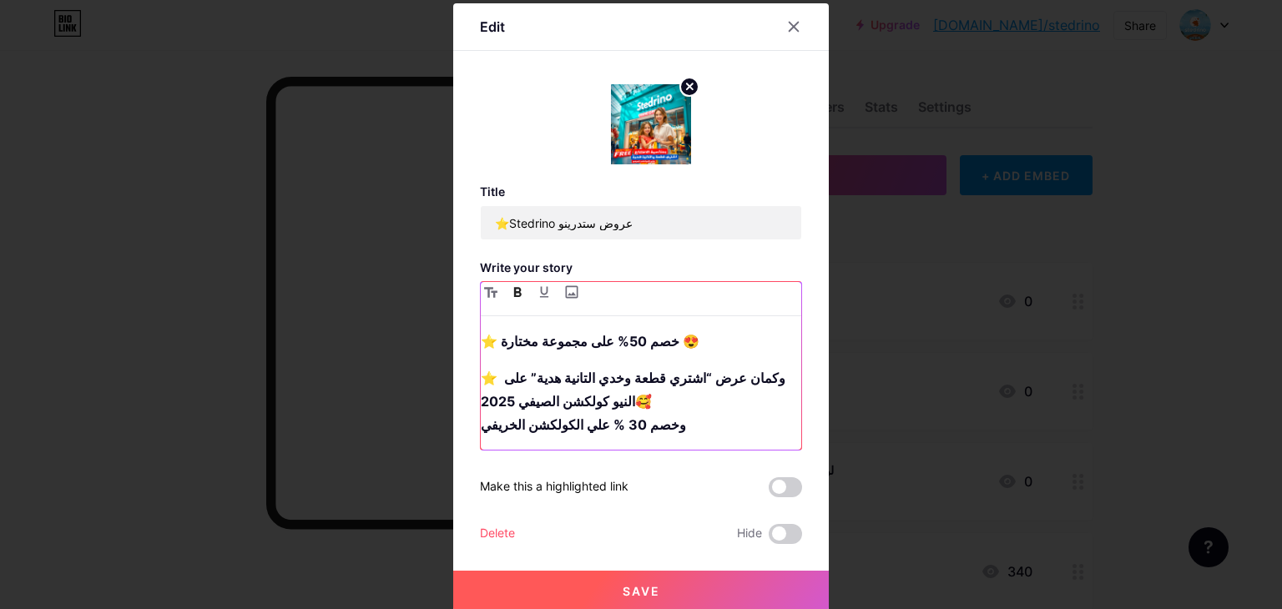
click at [610, 385] on strong "⭐ وكمان عرض “اشتري قطعة وخدي التانية هدية” على النيو كولكشن الصيفي 2025🥰 وخصم 3…" at bounding box center [633, 401] width 305 height 63
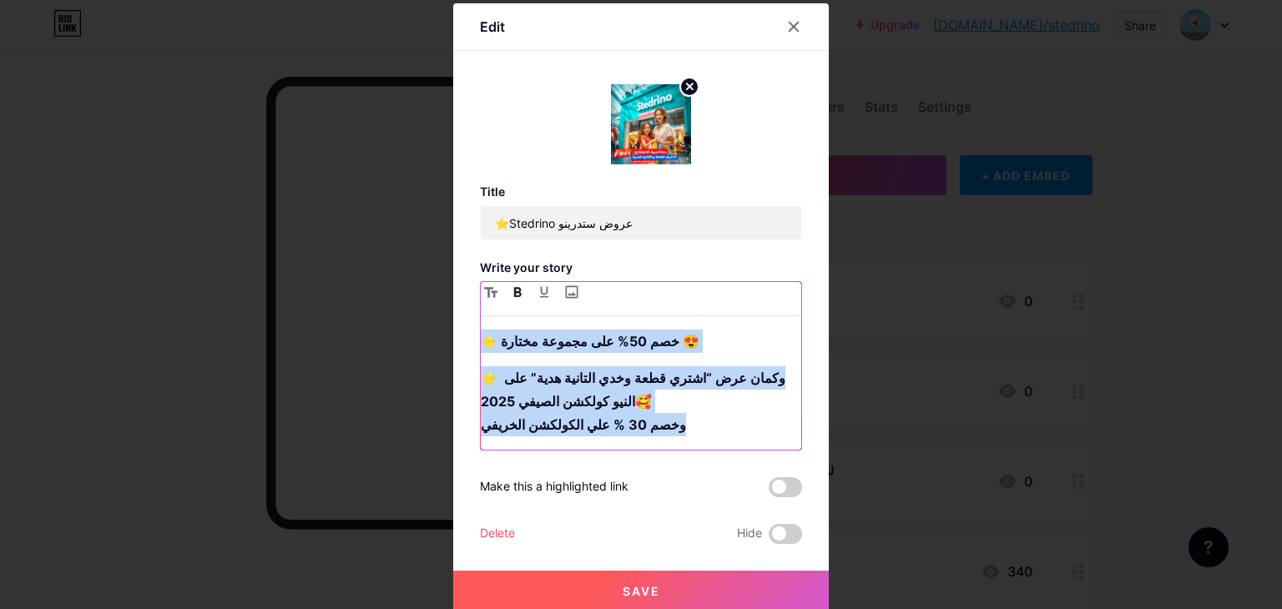
drag, startPoint x: 659, startPoint y: 422, endPoint x: 456, endPoint y: 336, distance: 220.3
click at [456, 338] on div "Edit Title ⭐️Stedrino عروض ستدرينو Write your story ⭐️ خصم 50% على مجموعة مختار…" at bounding box center [641, 307] width 376 height 608
click at [489, 293] on icon "button" at bounding box center [490, 292] width 13 height 11
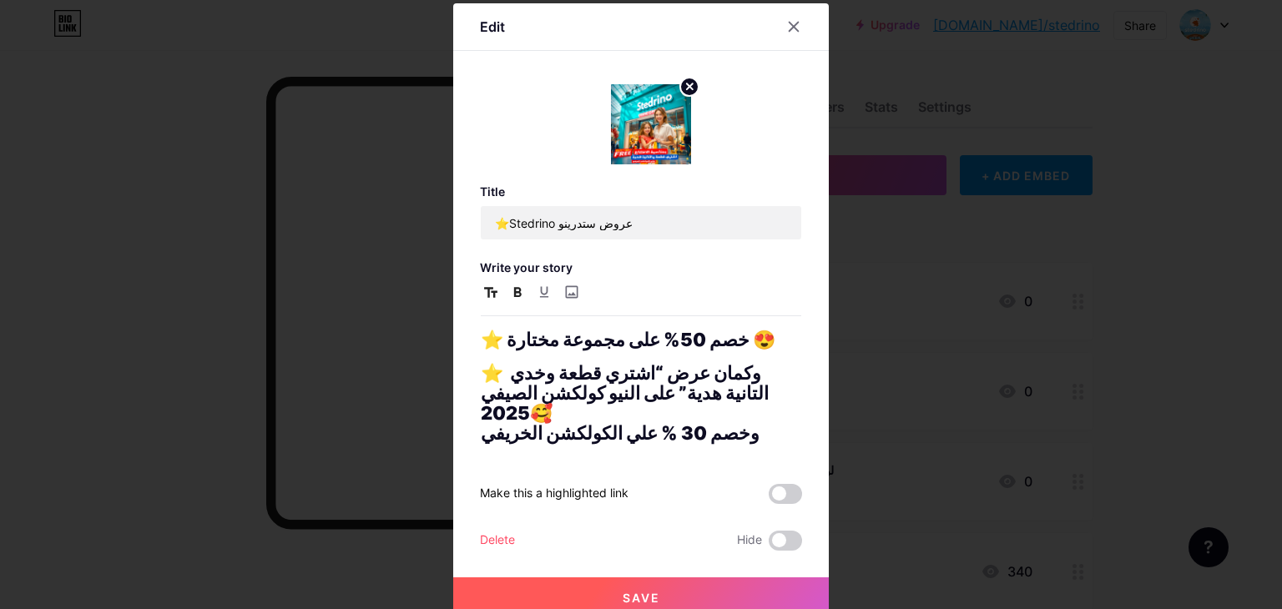
click at [704, 595] on button "Save" at bounding box center [641, 598] width 376 height 40
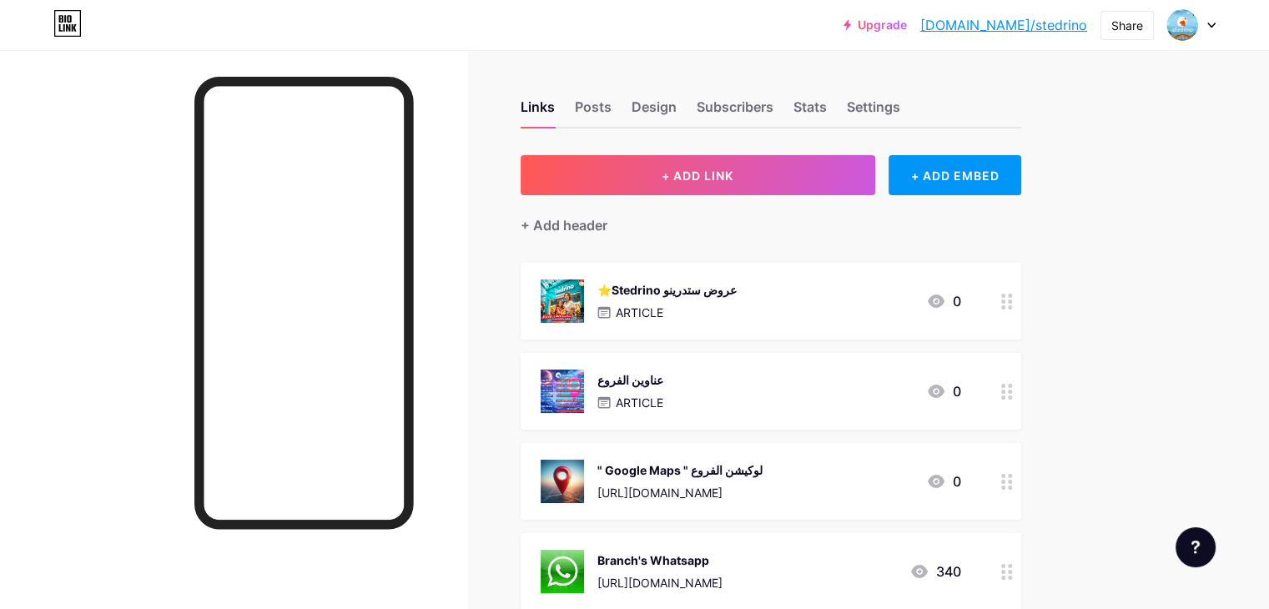
click at [737, 313] on div "ARTICLE" at bounding box center [667, 313] width 139 height 18
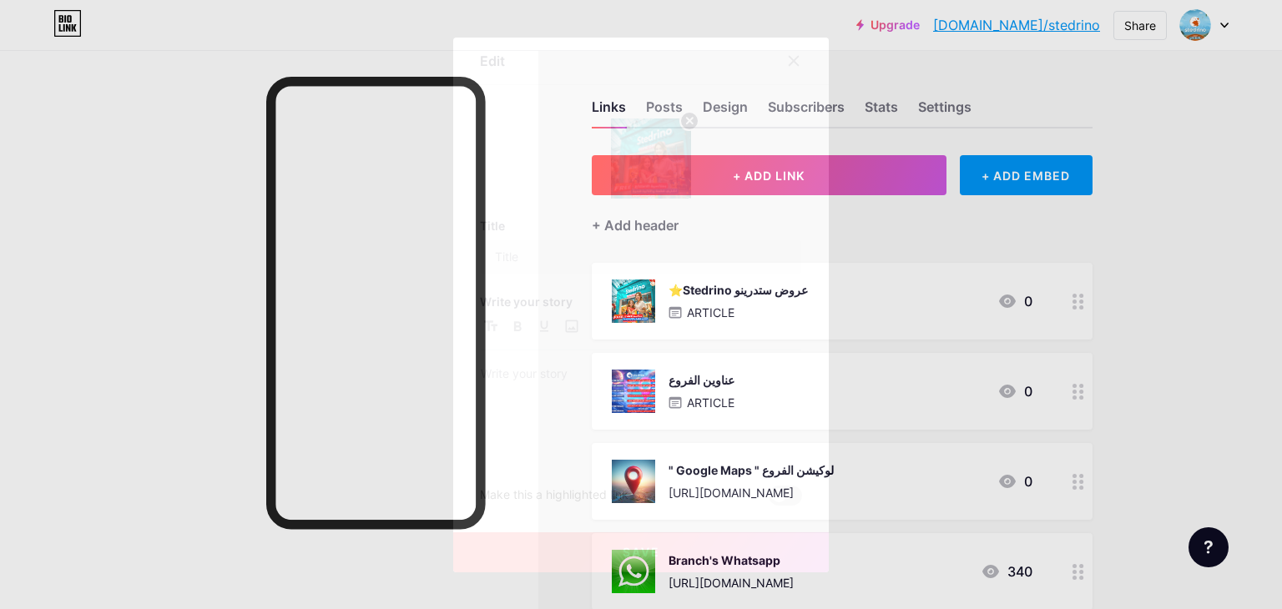
type input "⭐️Stedrino عروض ستدرينو"
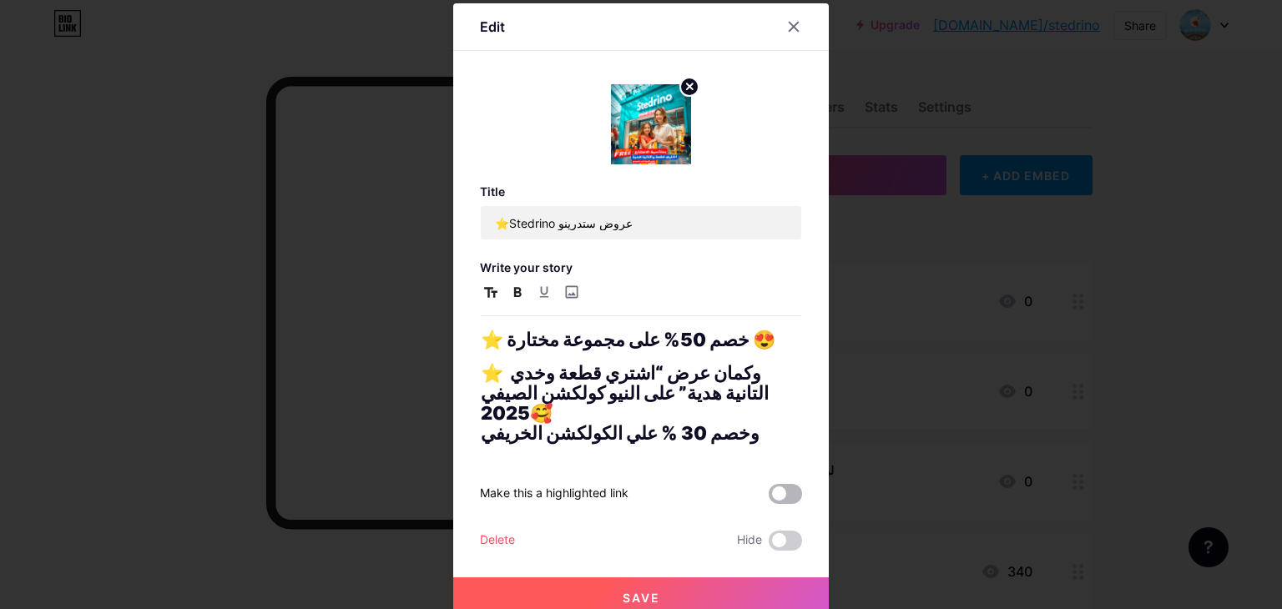
click at [788, 484] on span at bounding box center [785, 494] width 33 height 20
click at [769, 498] on input "checkbox" at bounding box center [769, 498] width 0 height 0
click at [714, 583] on button "Save" at bounding box center [641, 598] width 376 height 40
